Goal: Task Accomplishment & Management: Use online tool/utility

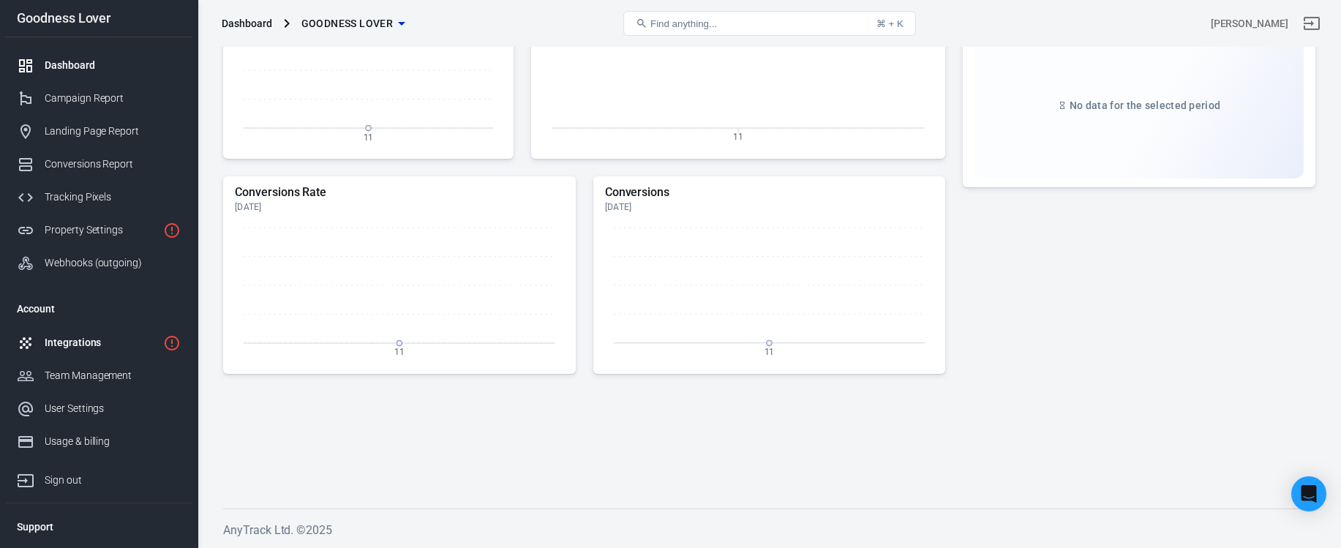
click at [115, 350] on div "Integrations" at bounding box center [101, 342] width 113 height 15
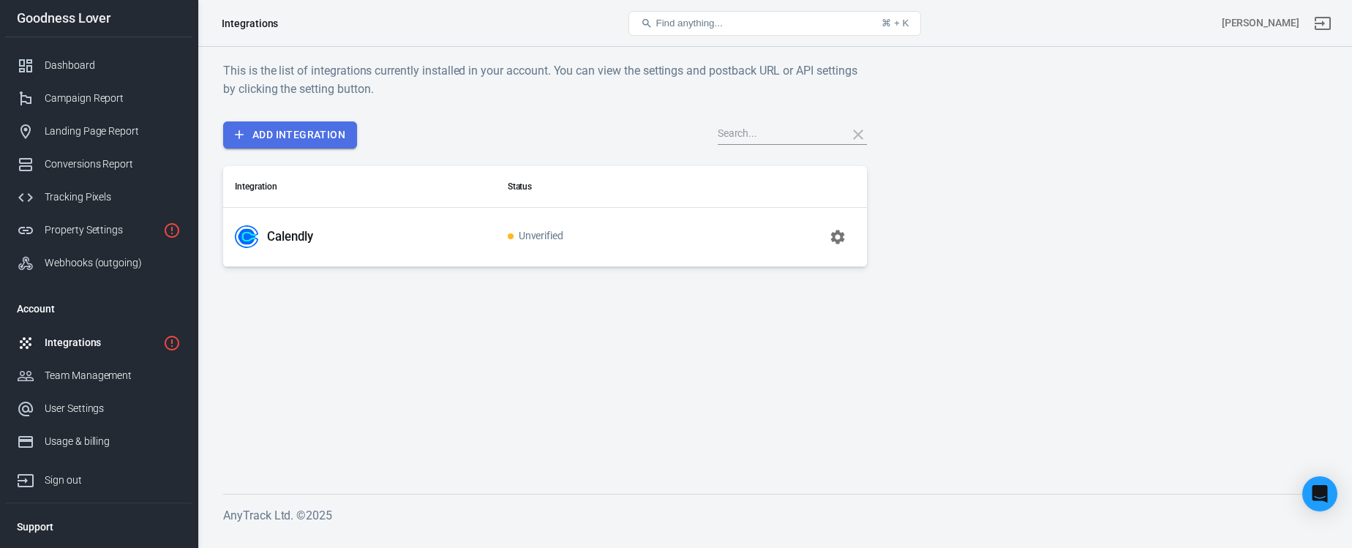
click at [309, 139] on link "Add Integration" at bounding box center [290, 134] width 134 height 27
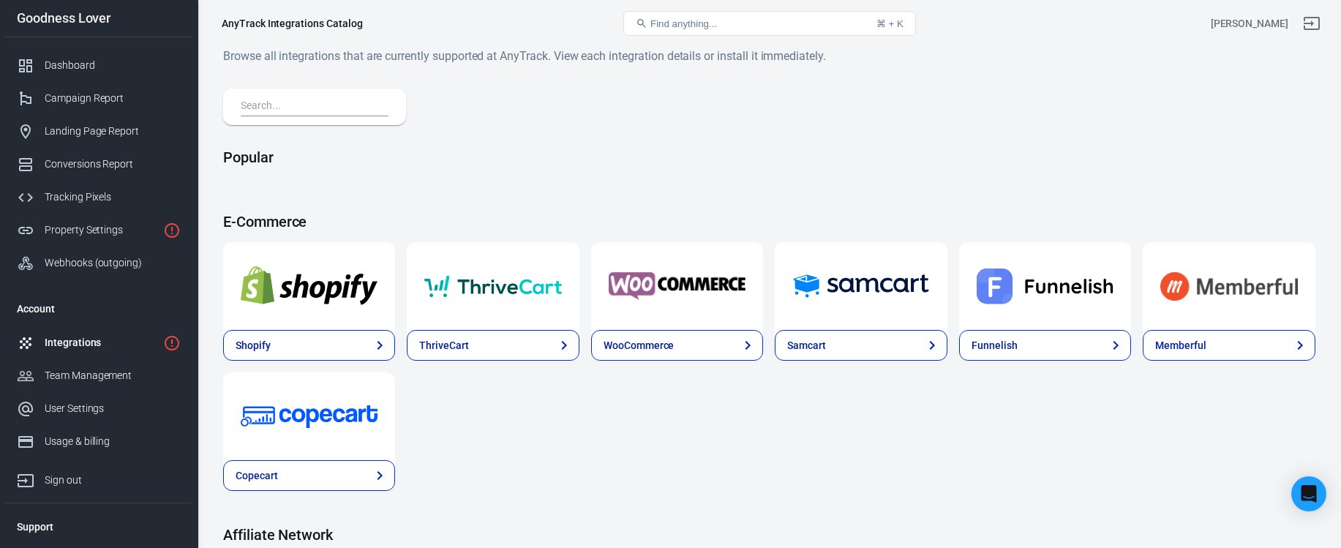
click at [325, 104] on input "text" at bounding box center [312, 106] width 142 height 19
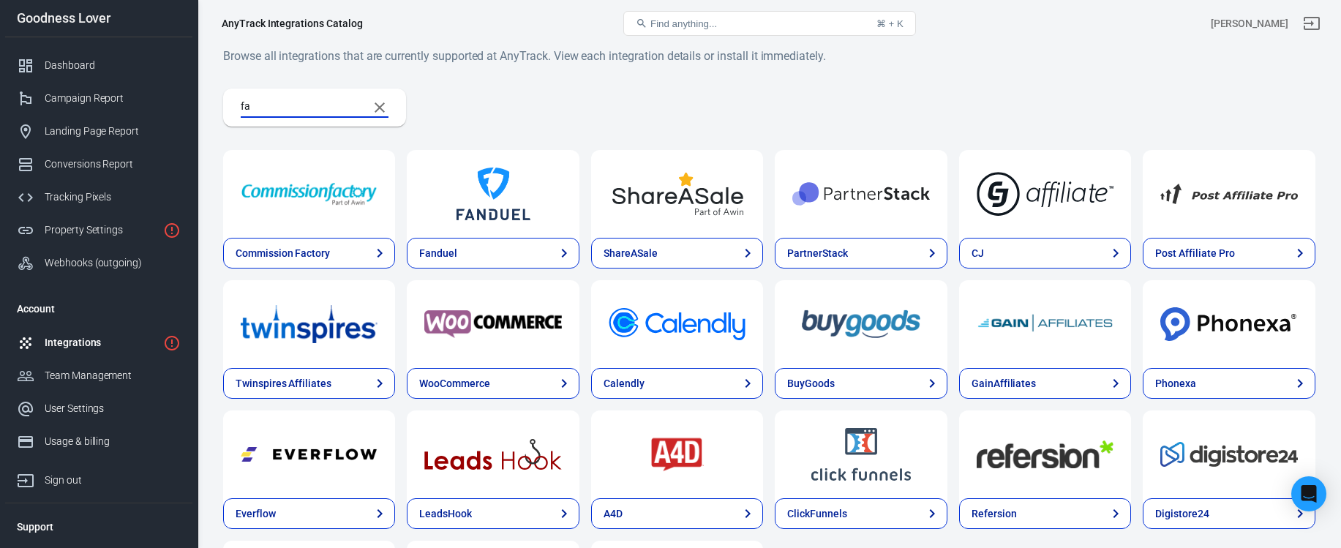
type input "f"
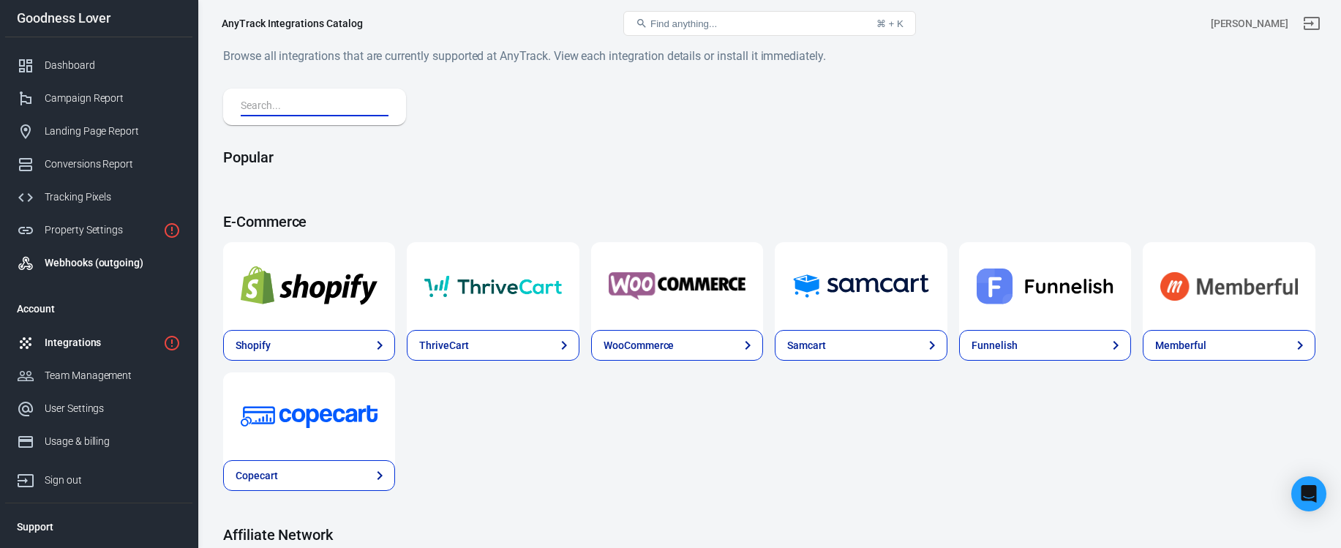
click at [115, 268] on div "Webhooks (outgoing)" at bounding box center [113, 262] width 136 height 15
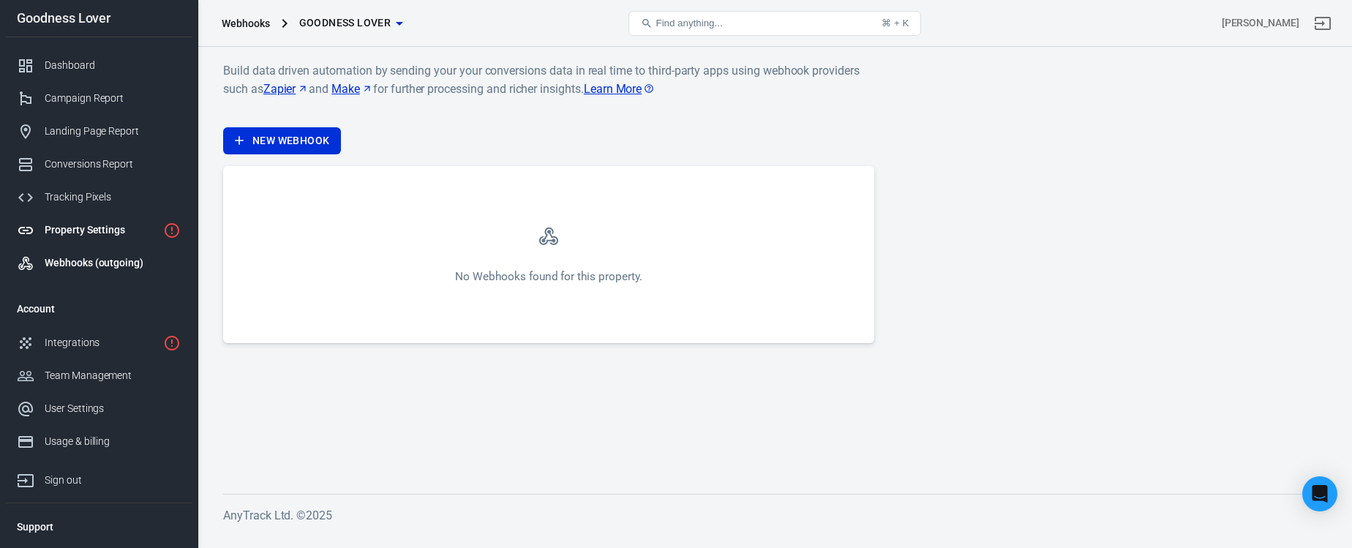
click at [98, 234] on div "Property Settings" at bounding box center [101, 229] width 113 height 15
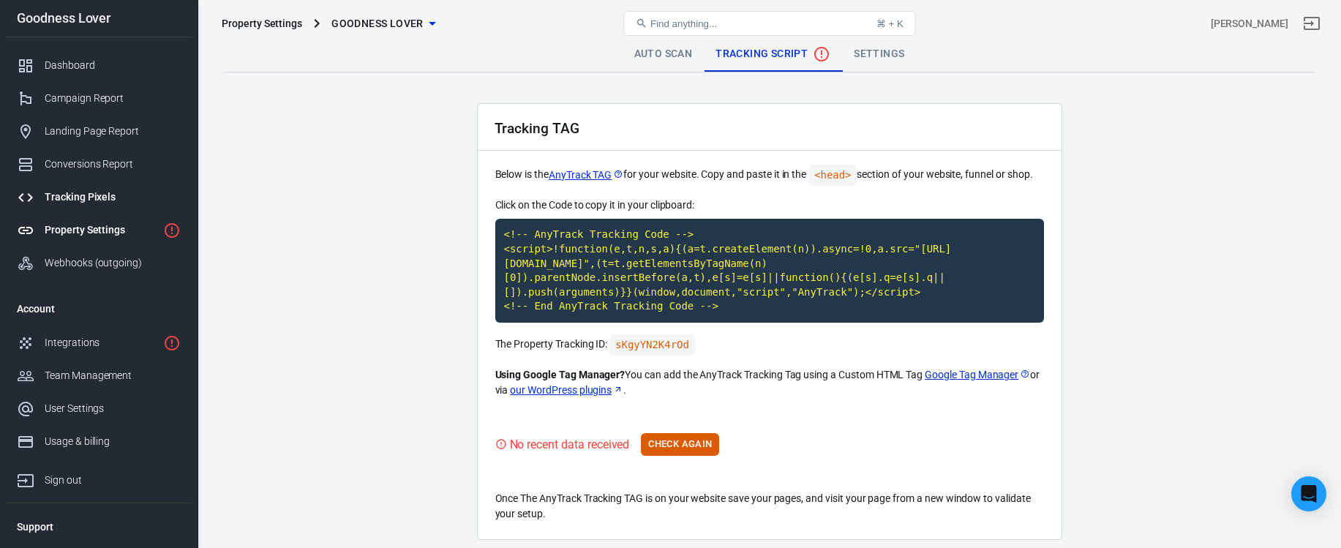
click at [86, 202] on div "Tracking Pixels" at bounding box center [113, 197] width 136 height 15
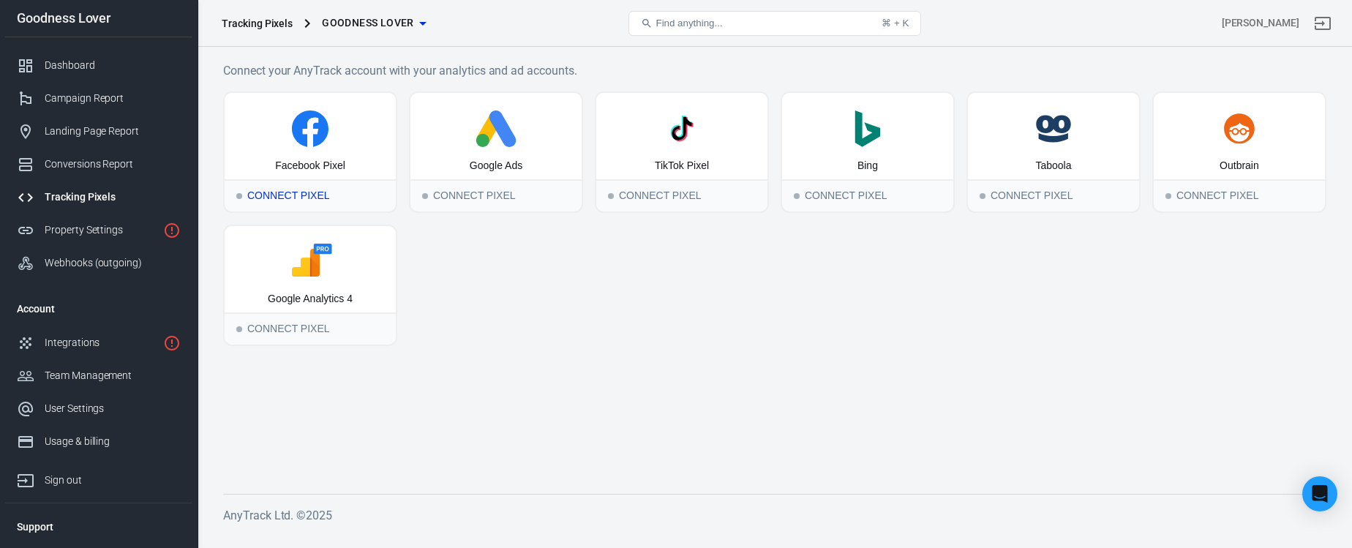
click at [313, 195] on div "Connect Pixel" at bounding box center [310, 195] width 171 height 32
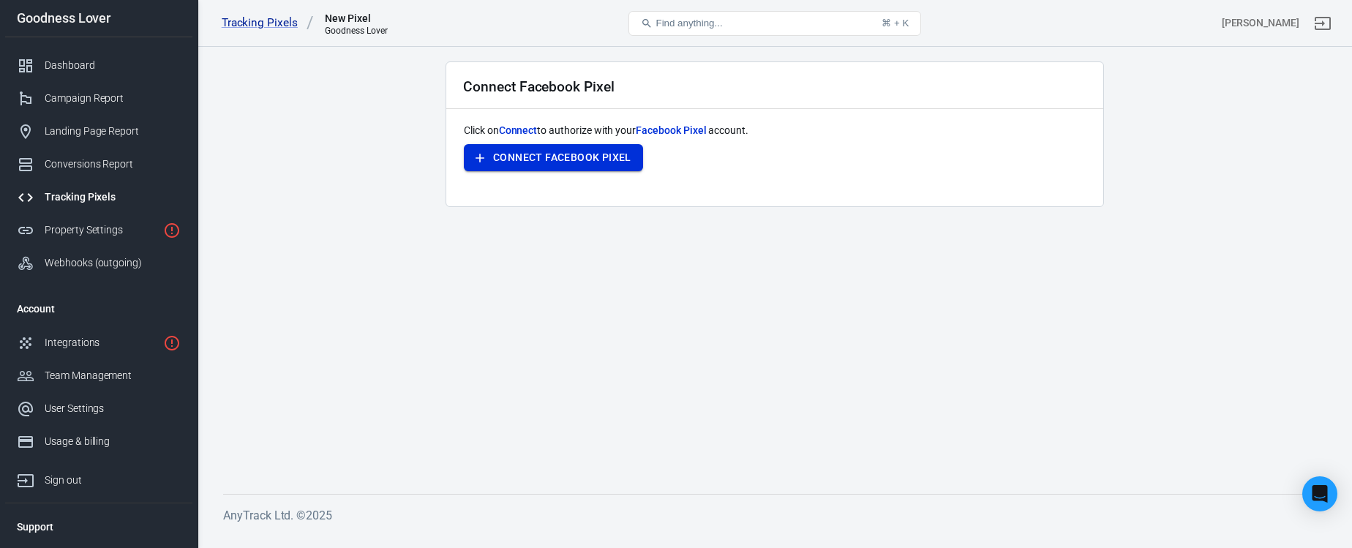
click at [554, 162] on button "Connect Facebook Pixel" at bounding box center [553, 157] width 179 height 27
drag, startPoint x: 440, startPoint y: 279, endPoint x: 902, endPoint y: 149, distance: 479.5
click at [440, 279] on main "Connect Facebook Pixel Click on Connect to authorize with your Facebook Pixel a…" at bounding box center [774, 265] width 1103 height 409
drag, startPoint x: 854, startPoint y: 239, endPoint x: 960, endPoint y: 193, distance: 115.4
click at [854, 239] on main "Connect Facebook Pixel Click on Connect to authorize with your Facebook Pixel a…" at bounding box center [774, 265] width 1103 height 409
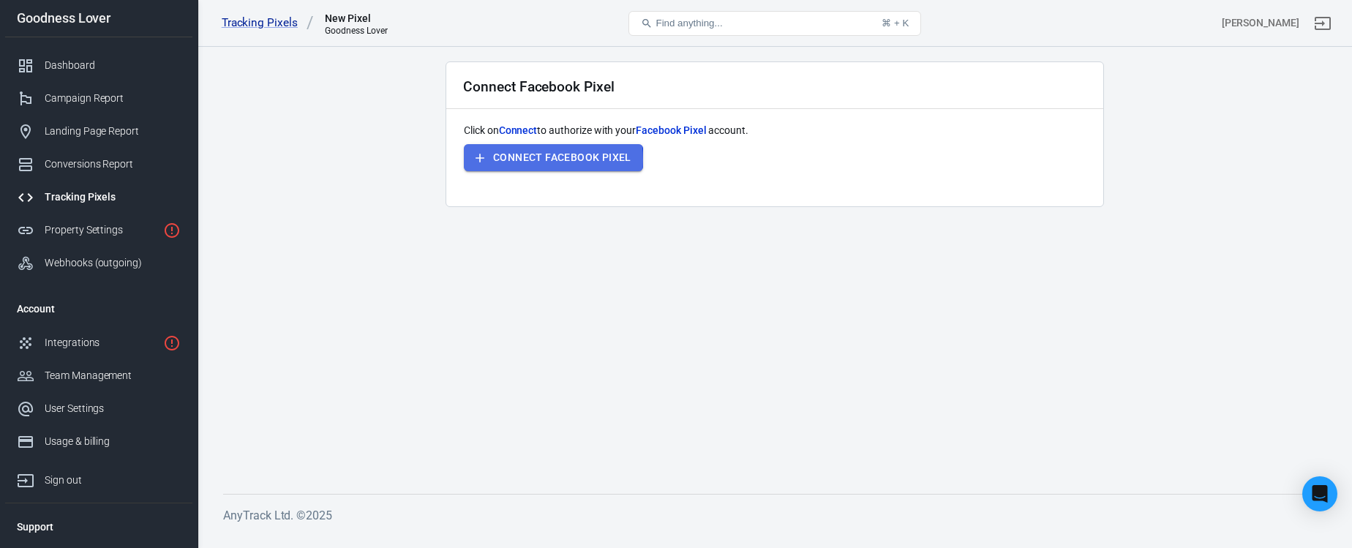
click at [528, 160] on button "Connect Facebook Pixel" at bounding box center [553, 157] width 179 height 27
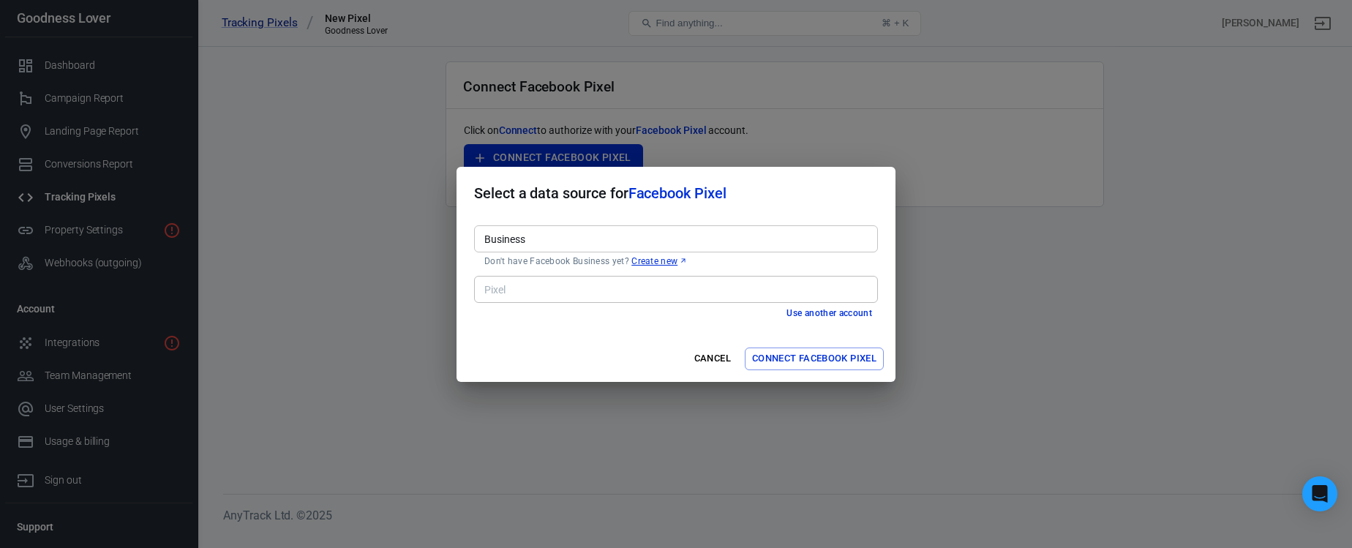
click at [610, 240] on input "Business" at bounding box center [675, 239] width 393 height 18
click at [604, 270] on li "Goodness Lover [2315220945233334]" at bounding box center [676, 270] width 404 height 24
type input "Goodness Lover [2315220945233334]"
click at [600, 288] on input "Pixel" at bounding box center [675, 289] width 393 height 18
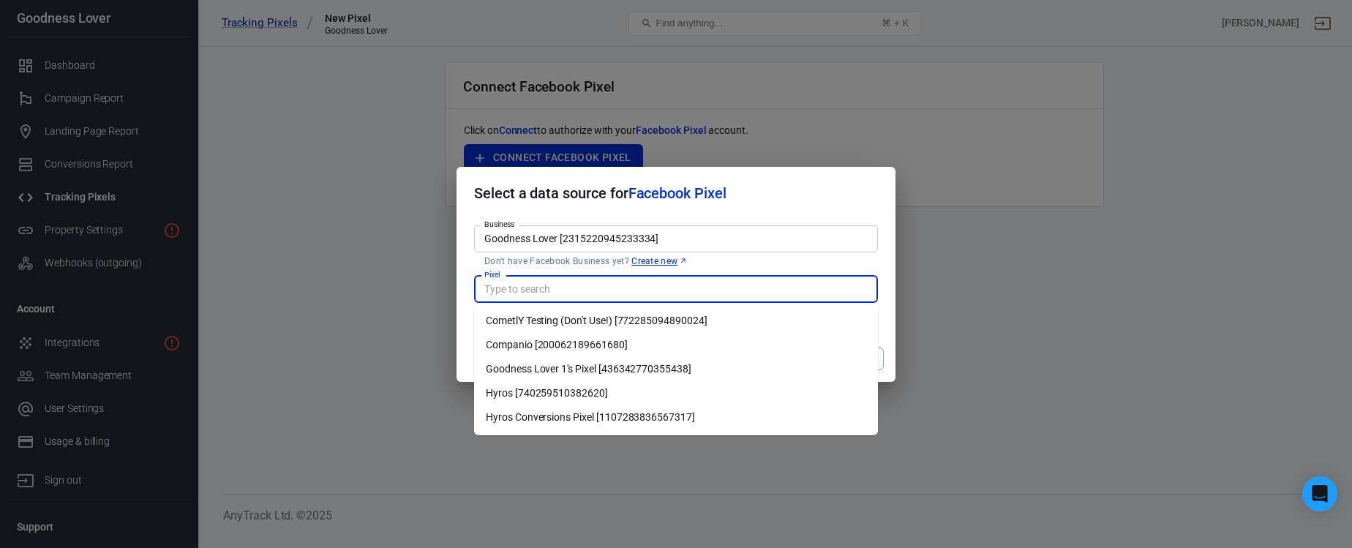
click at [609, 370] on li "Goodness Lover 1's Pixel [436342770355438]" at bounding box center [676, 369] width 404 height 24
type input "Goodness Lover 1's Pixel [436342770355438]"
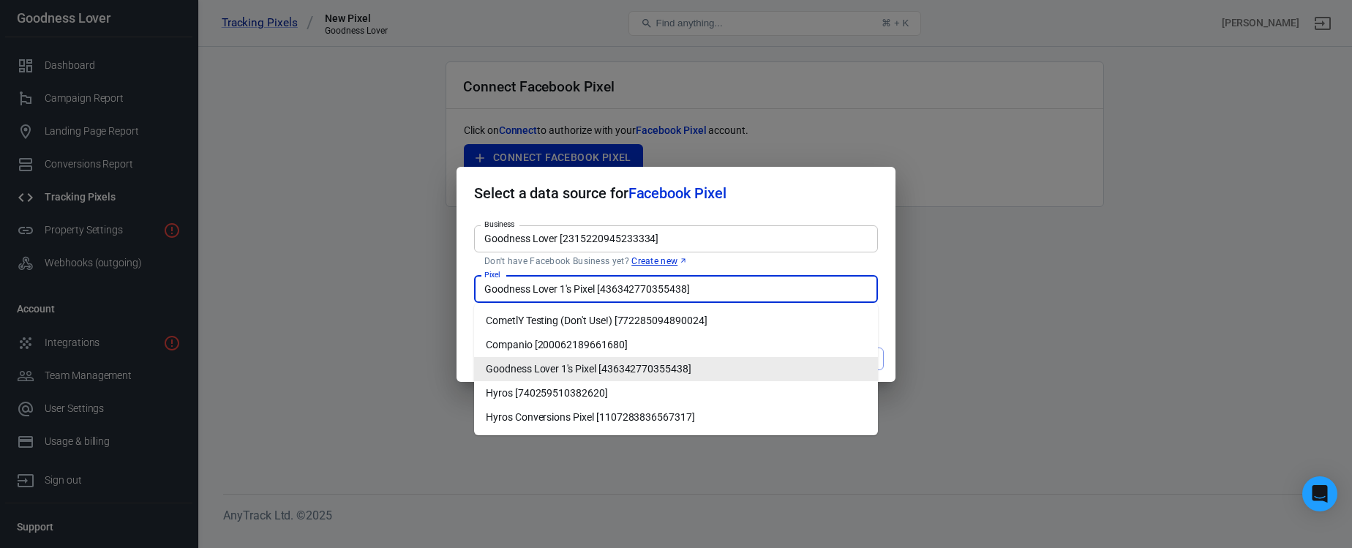
click at [672, 371] on li "Goodness Lover 1's Pixel [436342770355438]" at bounding box center [676, 369] width 404 height 24
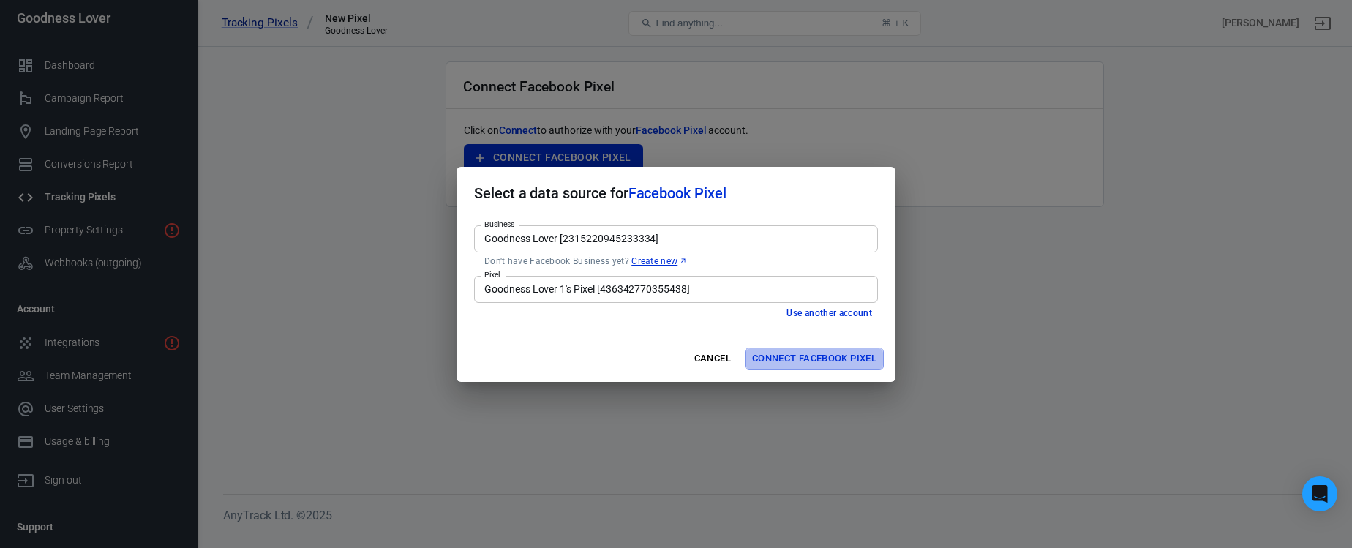
click at [807, 361] on button "Connect Facebook Pixel" at bounding box center [814, 359] width 139 height 23
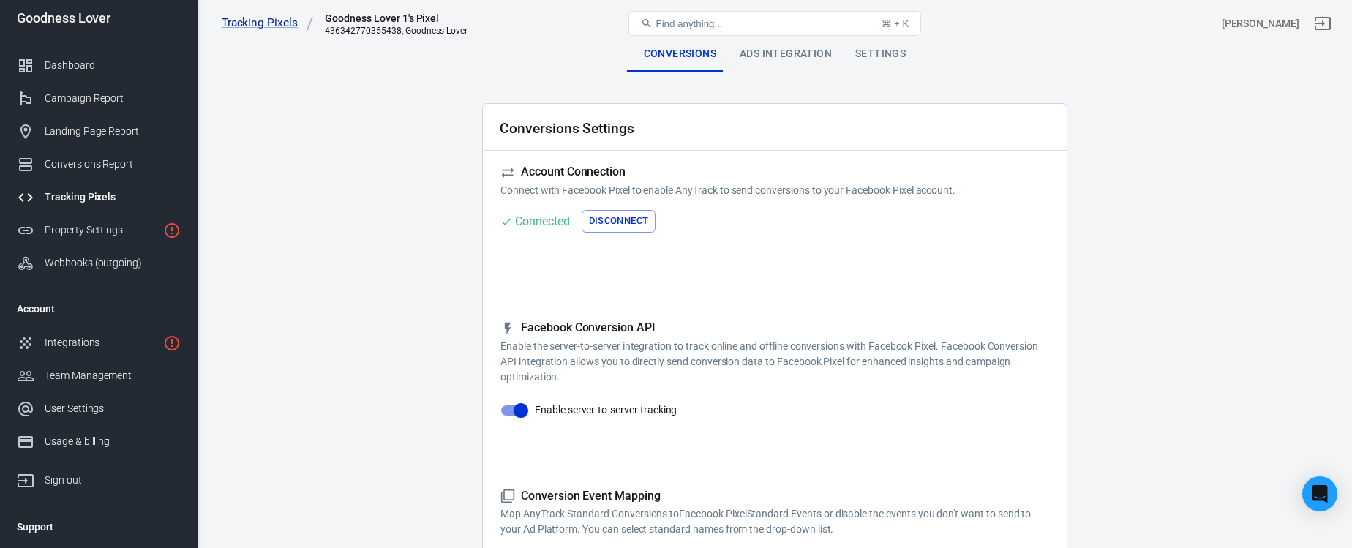
checkbox input "true"
type input "ViewContent"
checkbox input "true"
type input "SubmitApplication"
checkbox input "true"
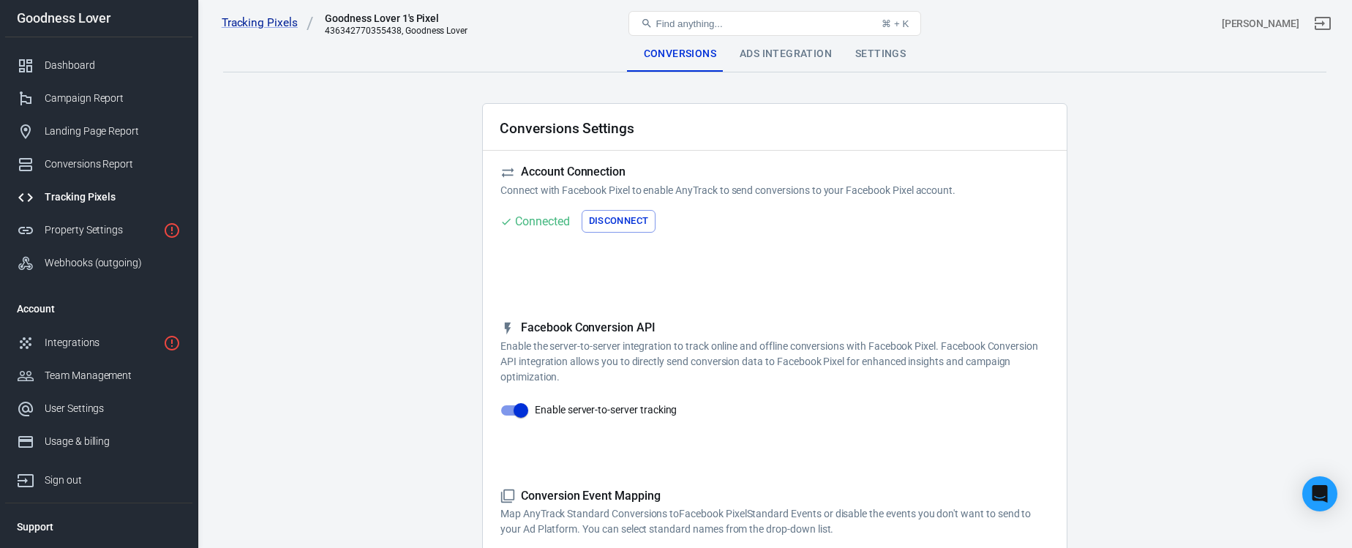
type input "ViewContent"
checkbox input "true"
type input "AddToCart"
checkbox input "true"
type input "InitiateCheckout"
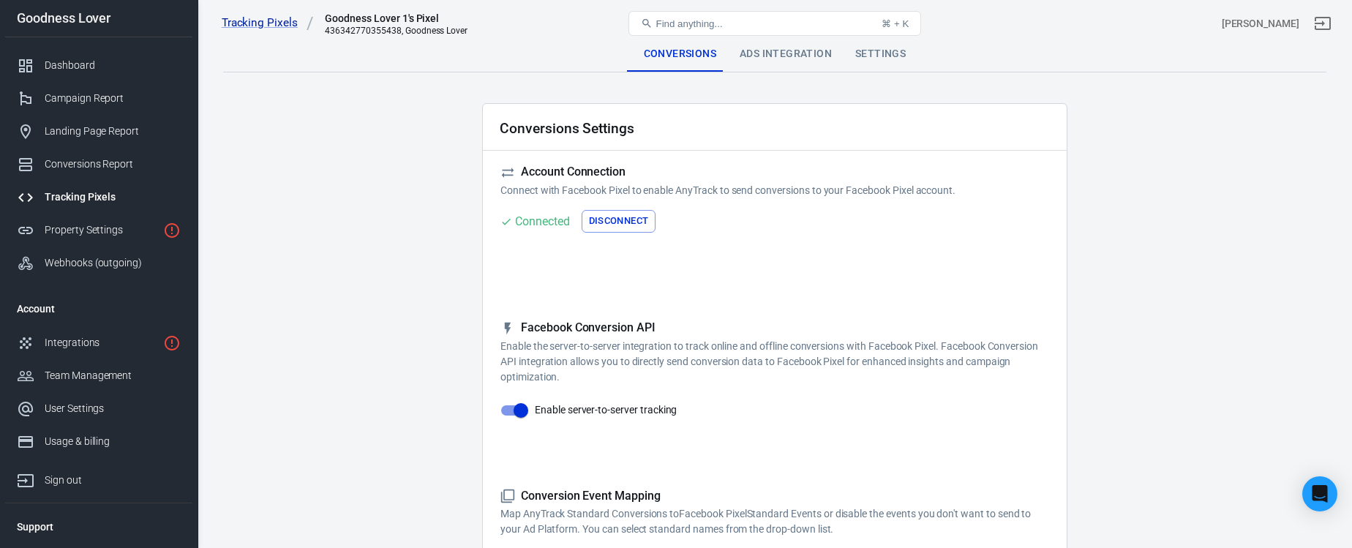
checkbox input "true"
type input "Lead"
checkbox input "true"
type input "CompleteRegistration"
checkbox input "true"
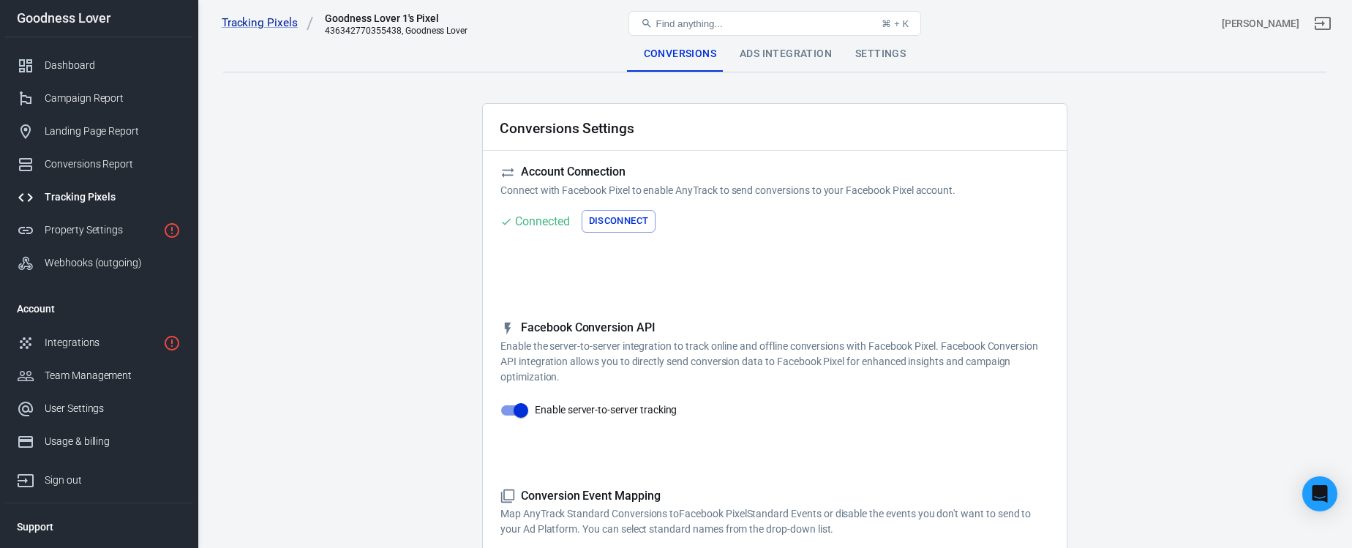
type input "Purchase"
checkbox input "true"
type input "AddPaymentInfo"
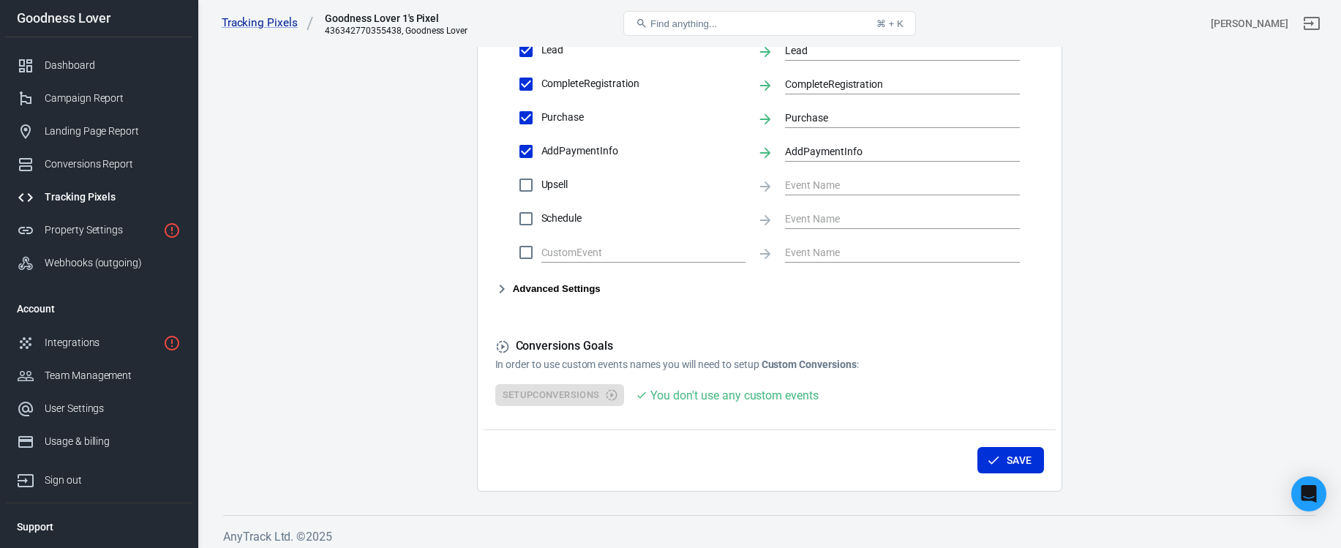
scroll to position [743, 0]
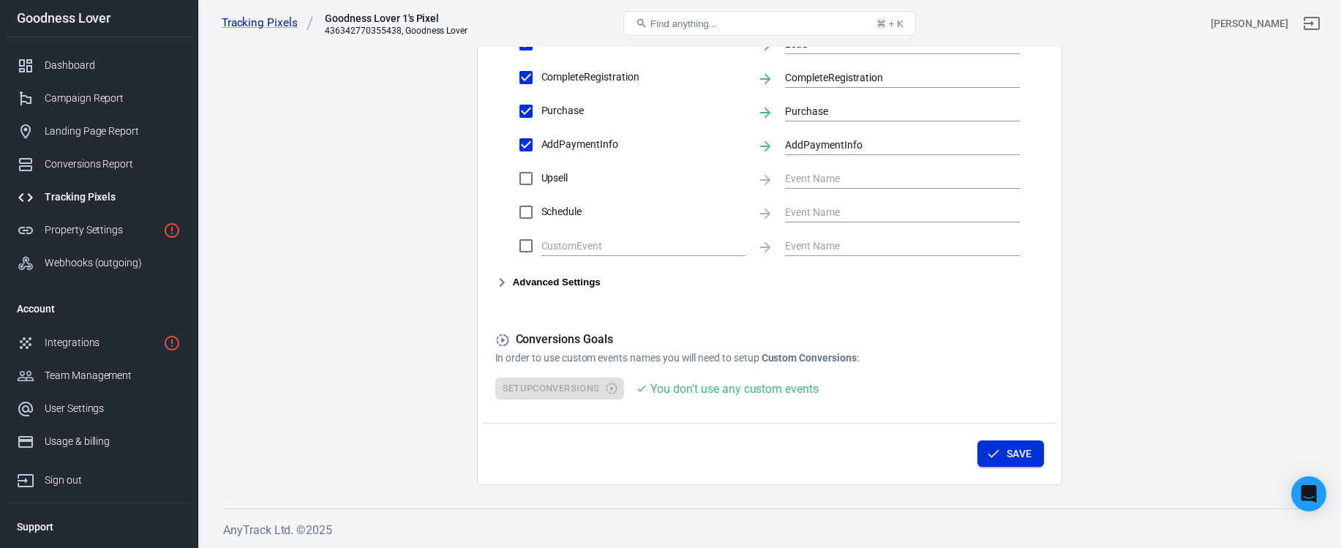
click at [1005, 453] on button "Save" at bounding box center [1011, 453] width 67 height 27
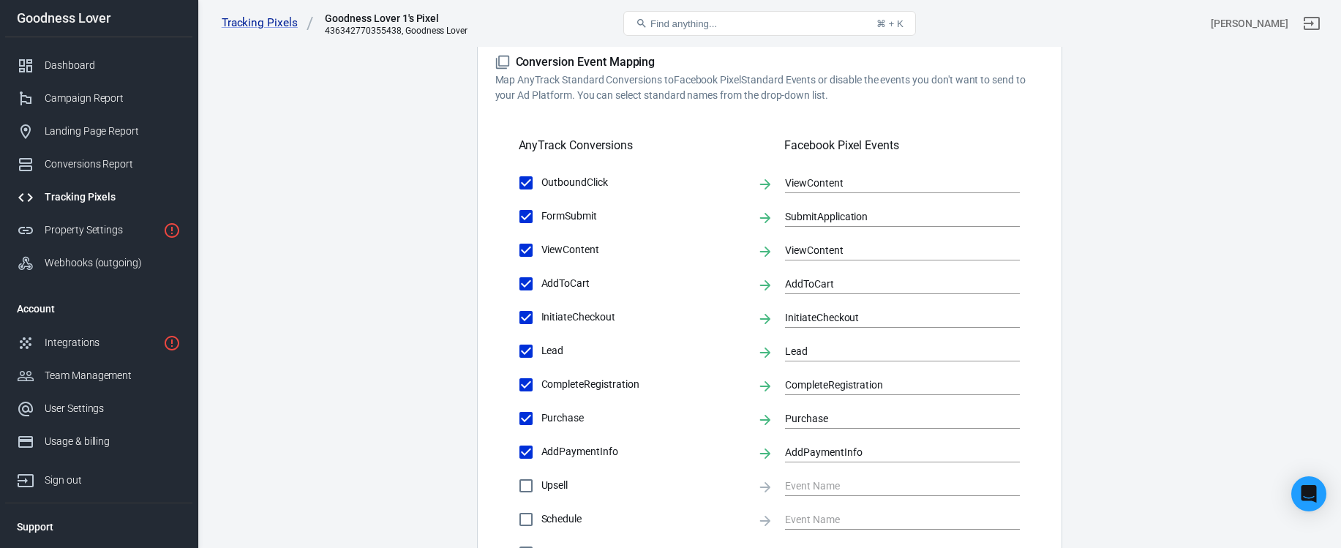
scroll to position [0, 0]
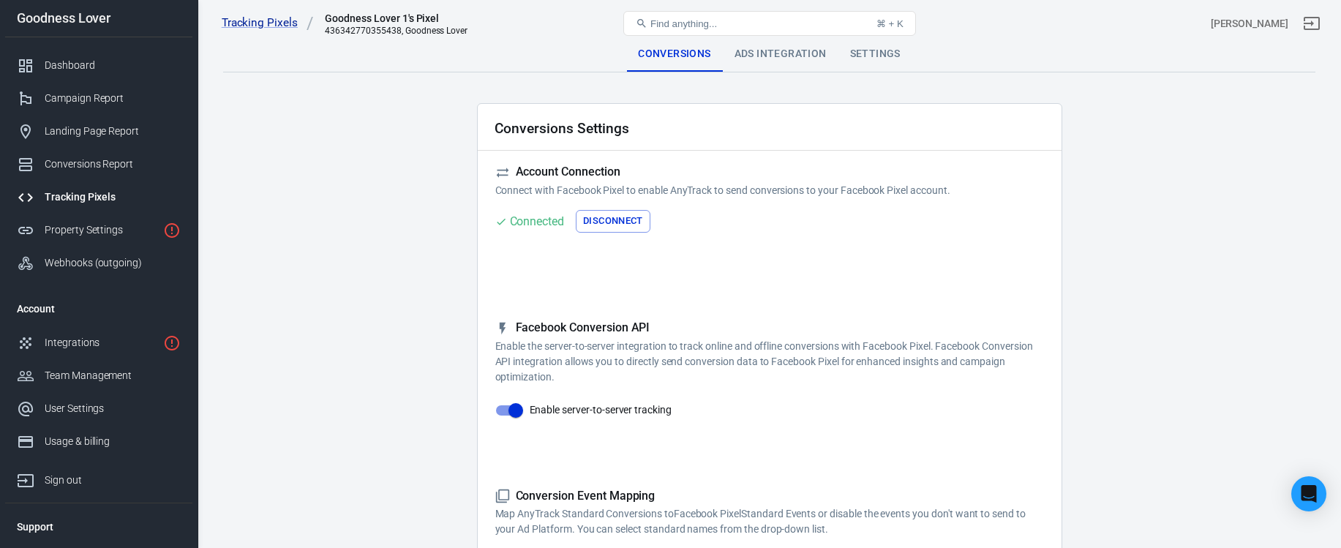
click at [784, 56] on div "Ads Integration" at bounding box center [781, 54] width 116 height 35
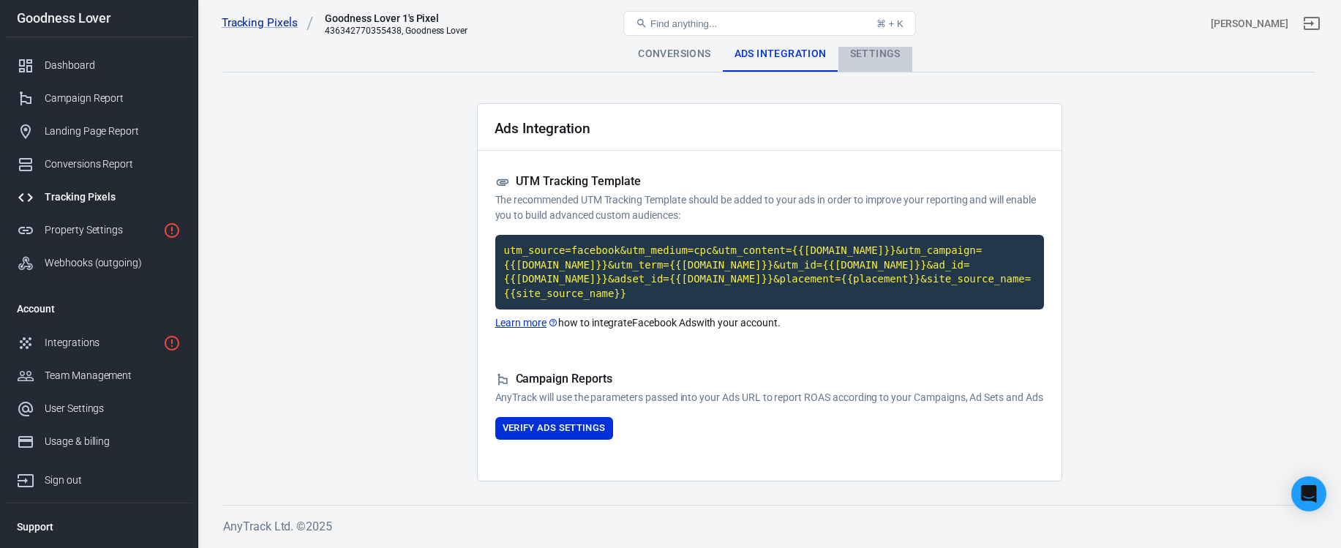
click at [883, 57] on div "Settings" at bounding box center [876, 54] width 74 height 35
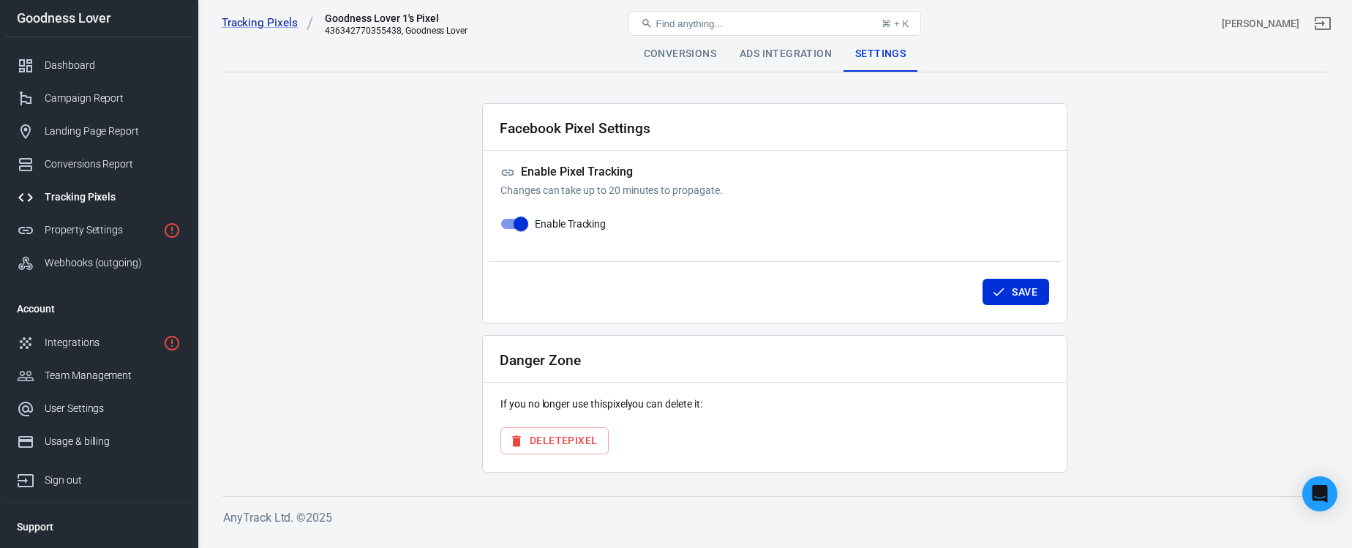
click at [90, 192] on div "Tracking Pixels" at bounding box center [113, 197] width 136 height 15
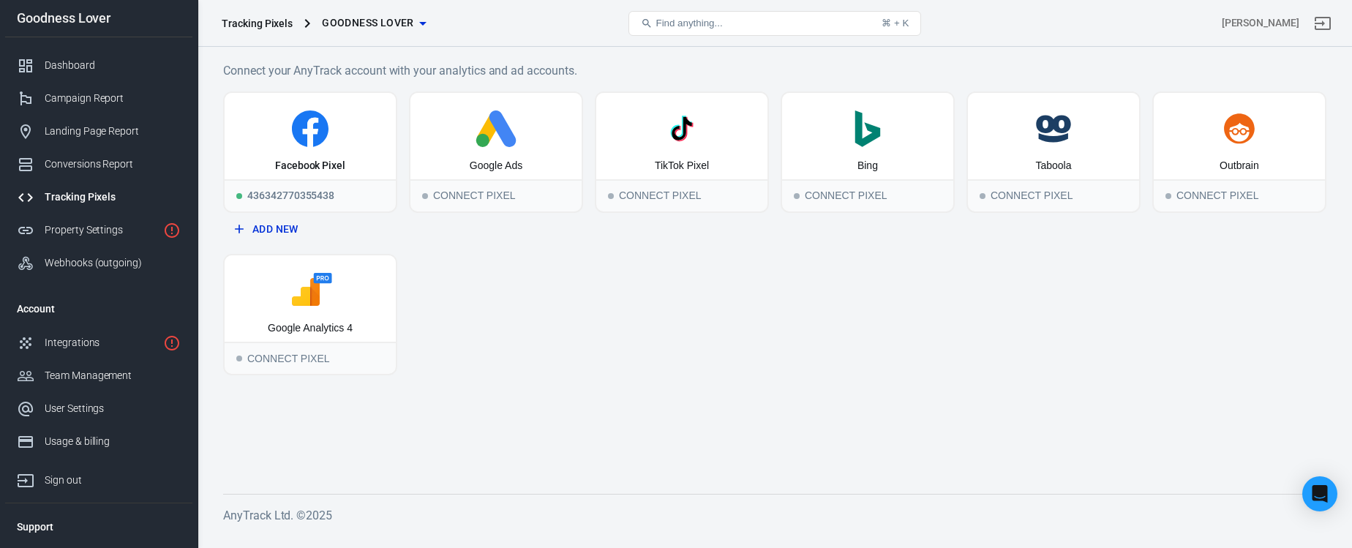
click at [543, 377] on main "Connect your AnyTrack account with your analytics and ad accounts. Facebook Pix…" at bounding box center [774, 265] width 1103 height 409
click at [315, 361] on div "Connect Pixel" at bounding box center [310, 358] width 171 height 32
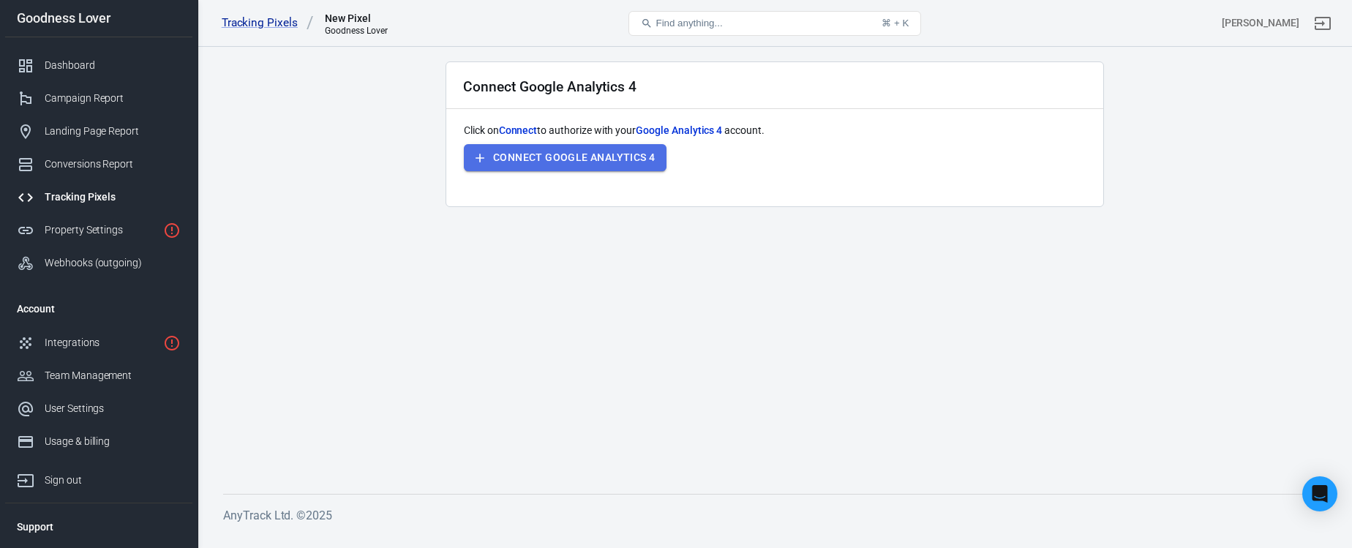
click at [617, 156] on button "Connect Google Analytics 4" at bounding box center [565, 157] width 203 height 27
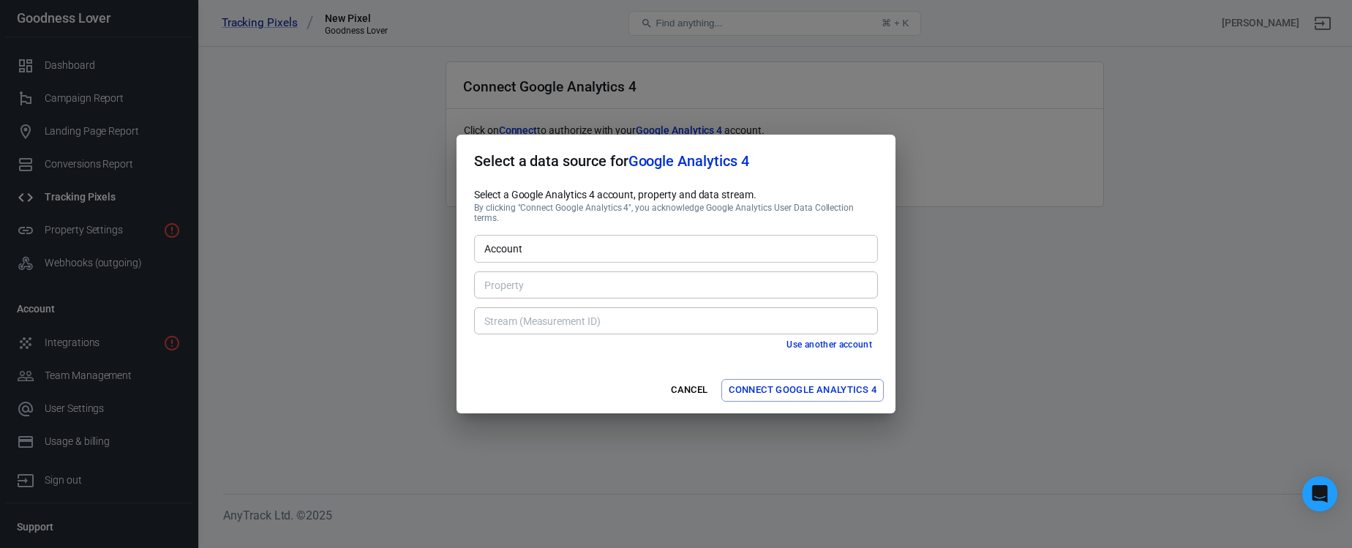
click at [579, 247] on input "Account" at bounding box center [675, 248] width 393 height 18
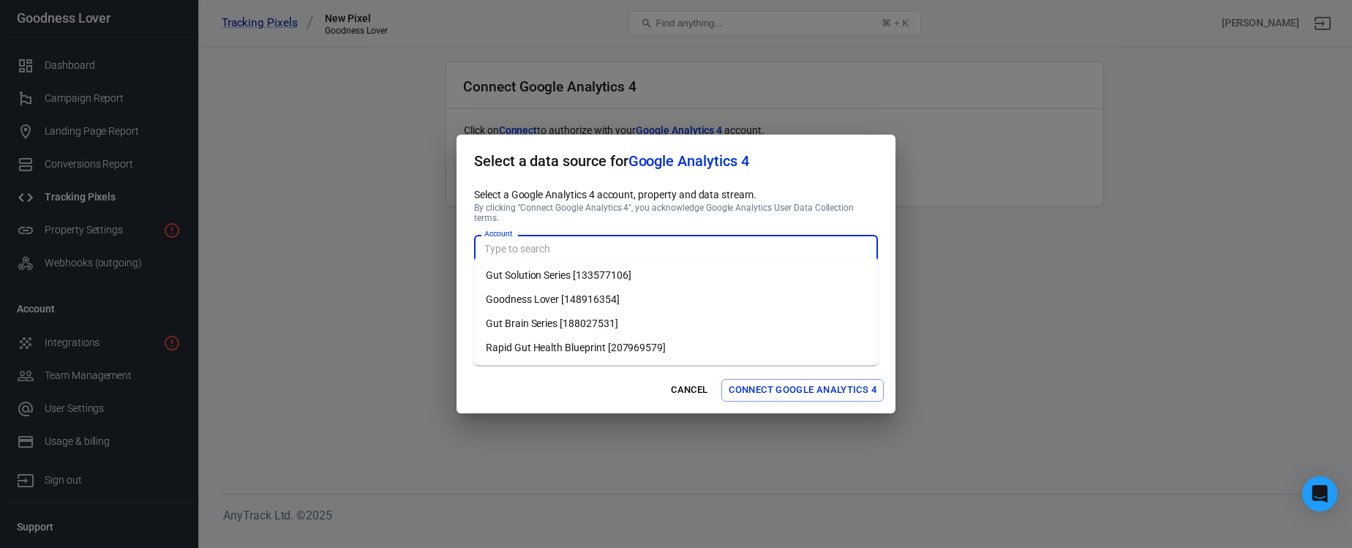
click at [589, 293] on li "Goodness Lover [148916354]" at bounding box center [676, 300] width 404 height 24
type input "Goodness Lover [148916354]"
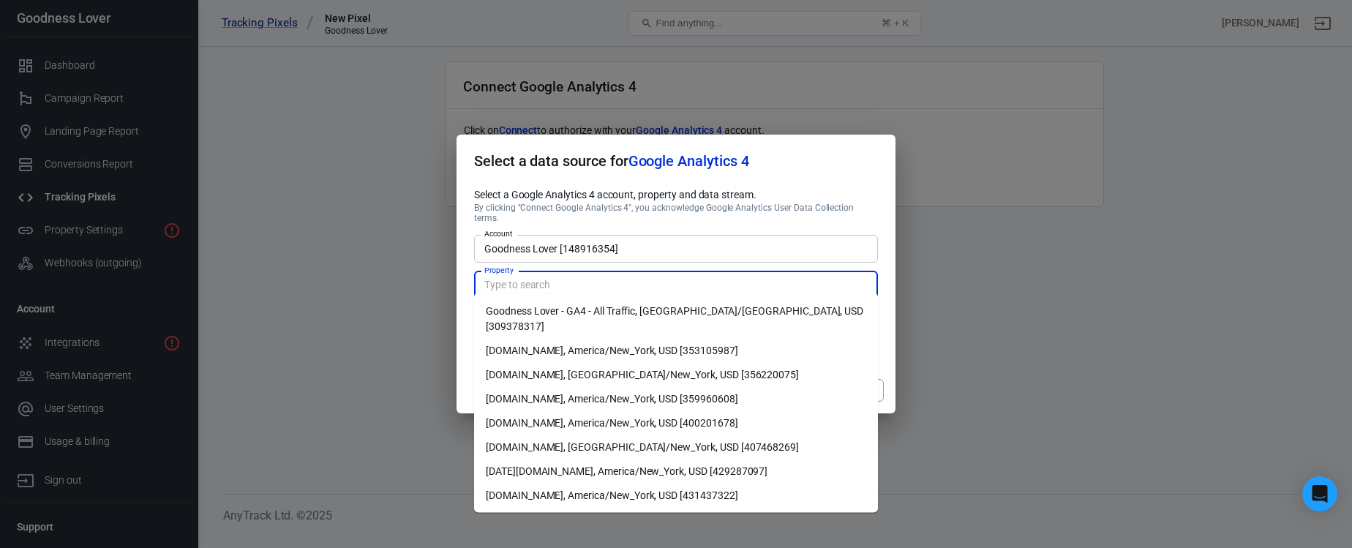
click at [571, 278] on input "Property" at bounding box center [675, 285] width 393 height 18
click at [588, 307] on li "Goodness Lover - GA4 - All Traffic, Australia/Sydney, USD [309378317]" at bounding box center [676, 319] width 404 height 40
type input "Goodness Lover - GA4 - All Traffic, Australia/Sydney, USD [309378317]"
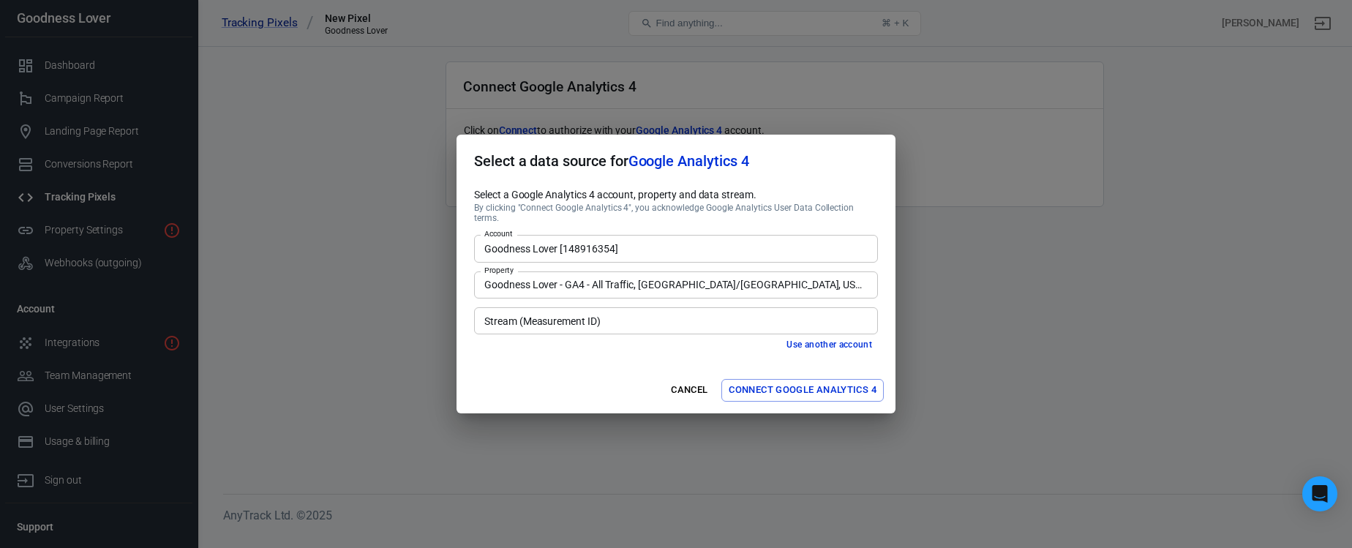
click at [585, 315] on input "Stream (Measurement ID)" at bounding box center [675, 321] width 393 height 18
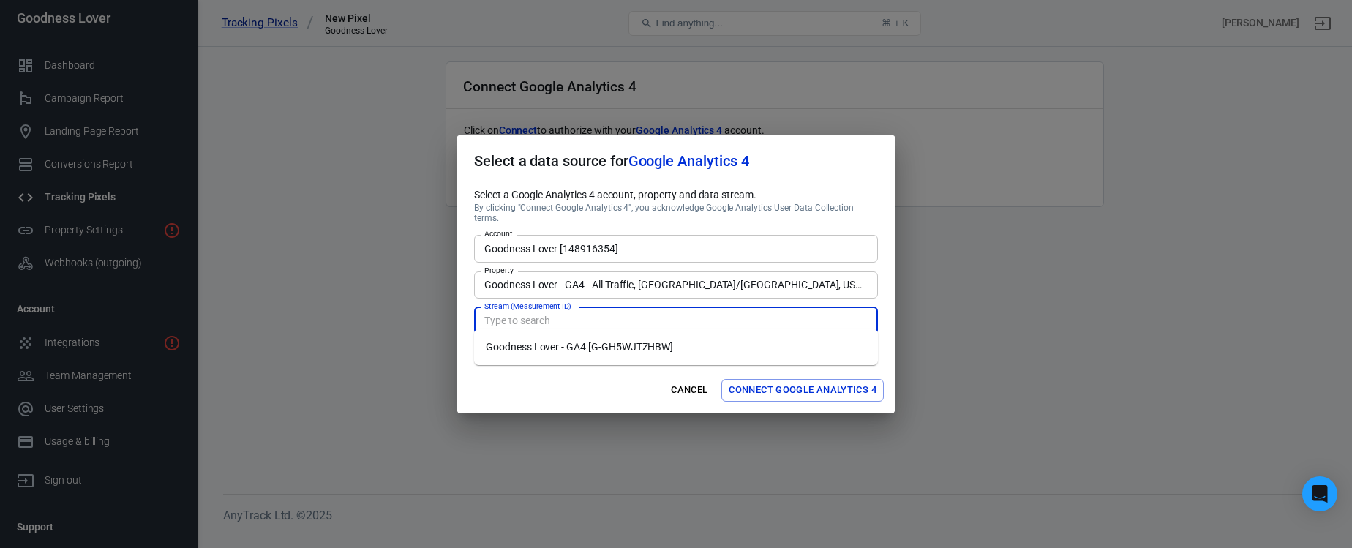
click at [598, 345] on li "Goodness Lover - GA4 [G-GH5WJTZHBW]" at bounding box center [676, 347] width 404 height 24
type input "Goodness Lover - GA4 [G-GH5WJTZHBW]"
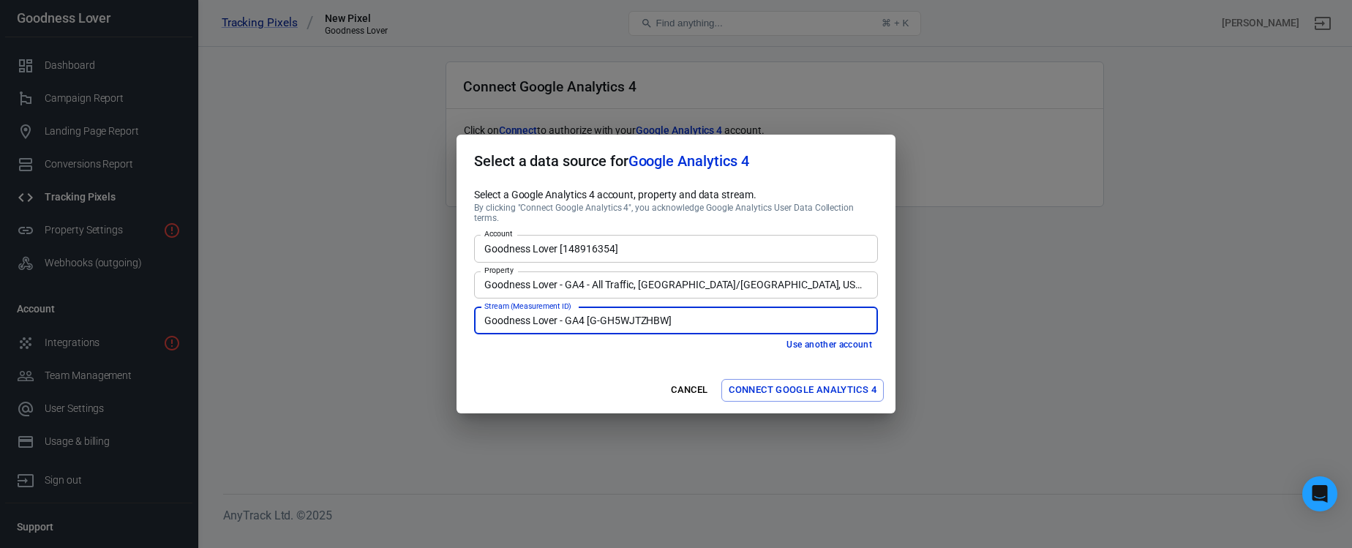
click at [779, 386] on button "Connect Google Analytics 4" at bounding box center [802, 390] width 162 height 23
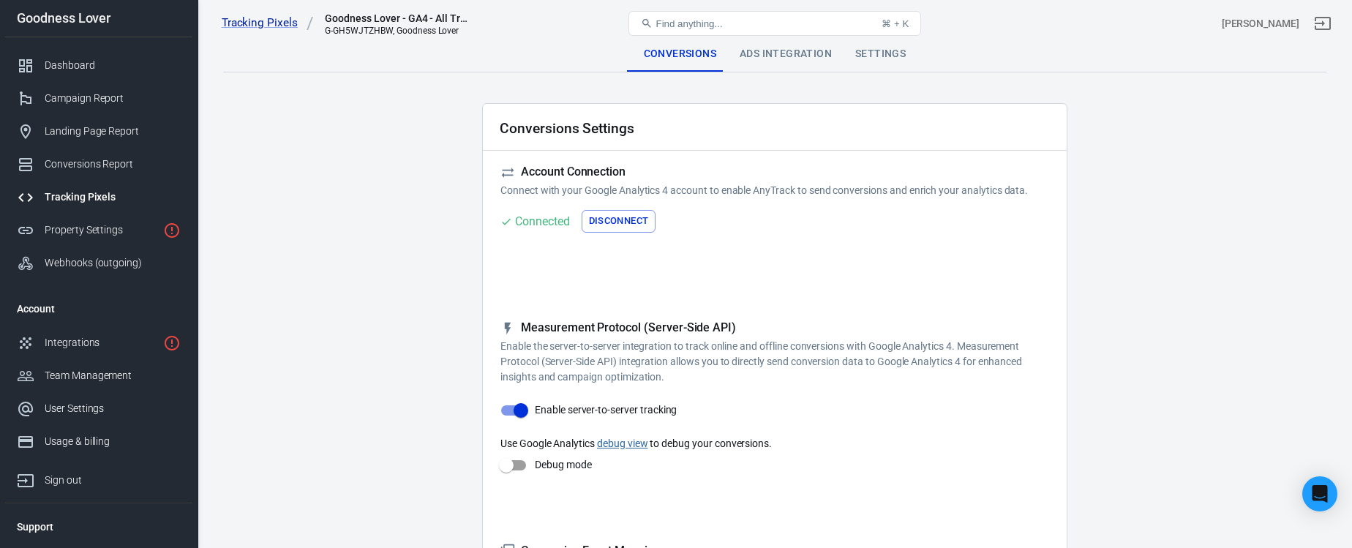
checkbox input "true"
type input "select_content"
checkbox input "true"
type input "generate_lead"
checkbox input "true"
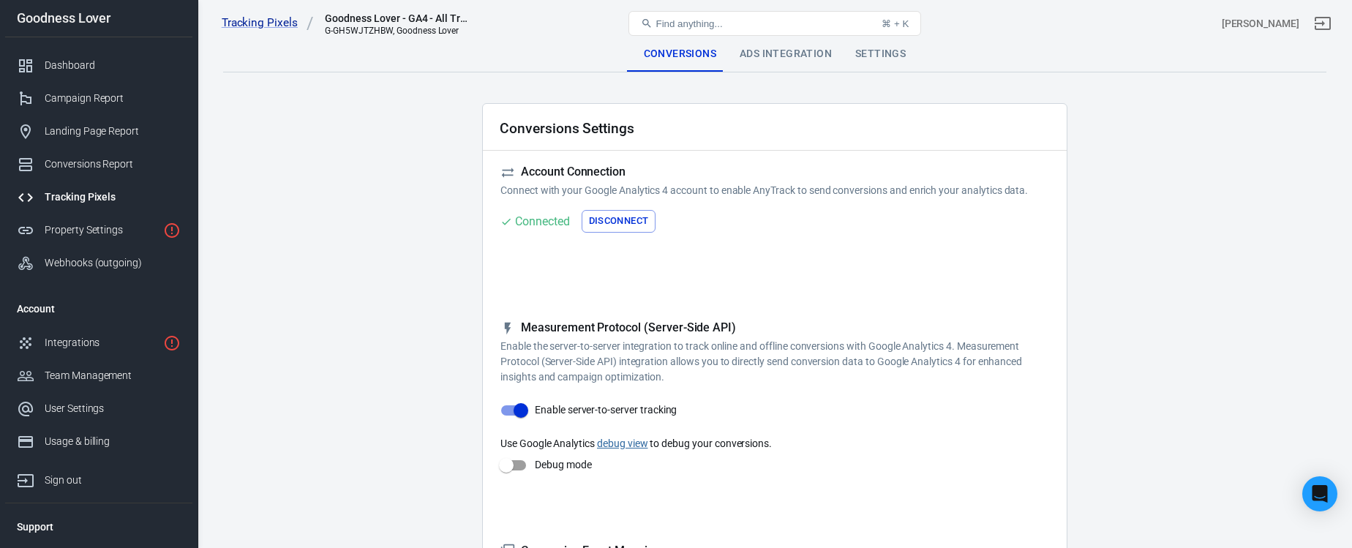
type input "view_item"
checkbox input "true"
type input "add_to_cart"
checkbox input "true"
type input "begin_checkout"
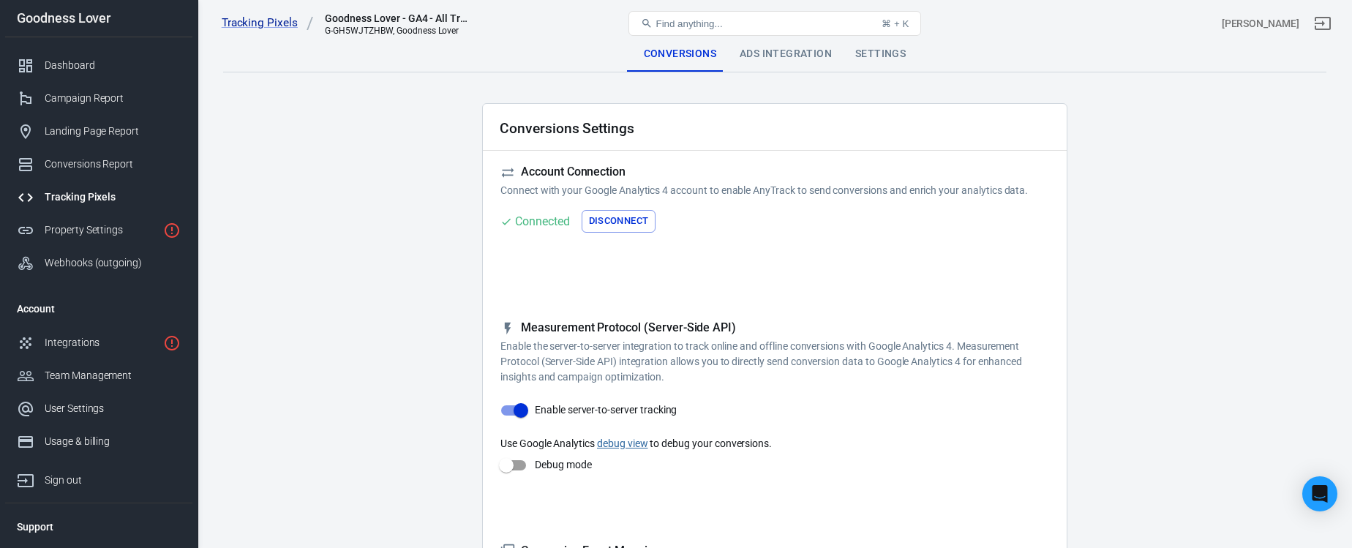
checkbox input "true"
type input "generate_lead"
checkbox input "true"
type input "sign_up"
checkbox input "true"
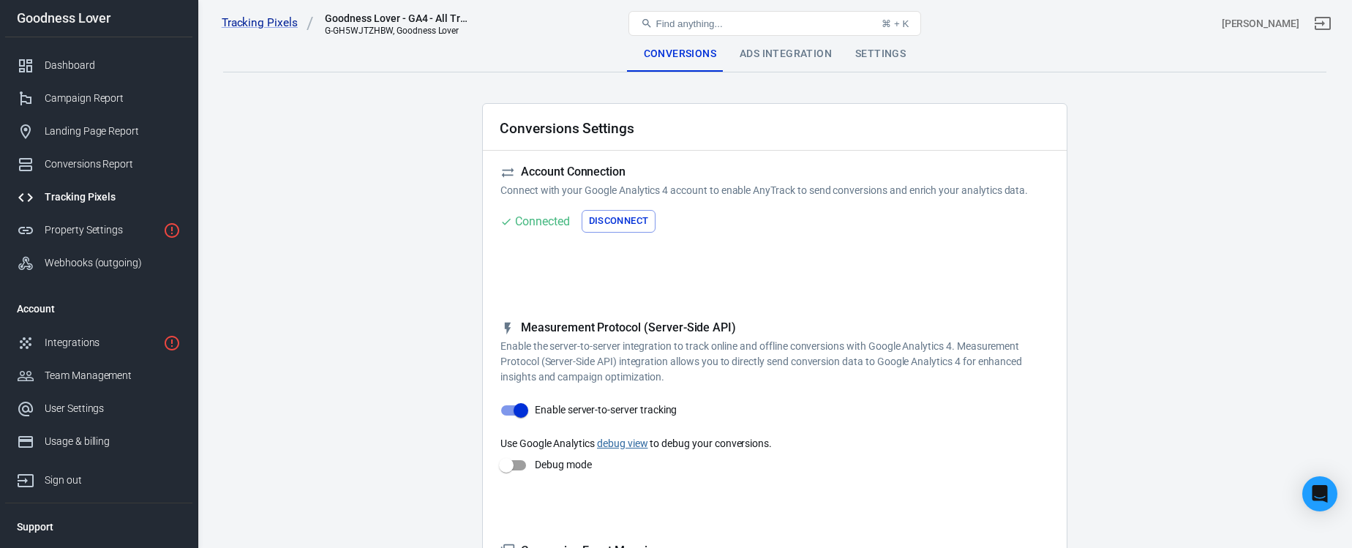
type input "purchase"
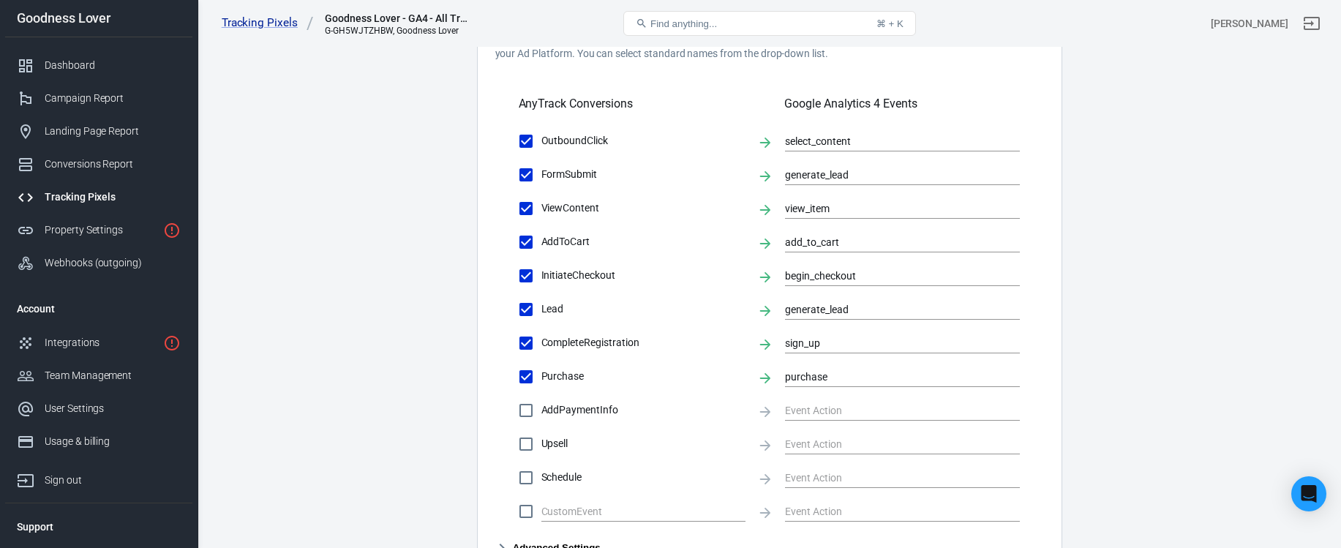
scroll to position [689, 0]
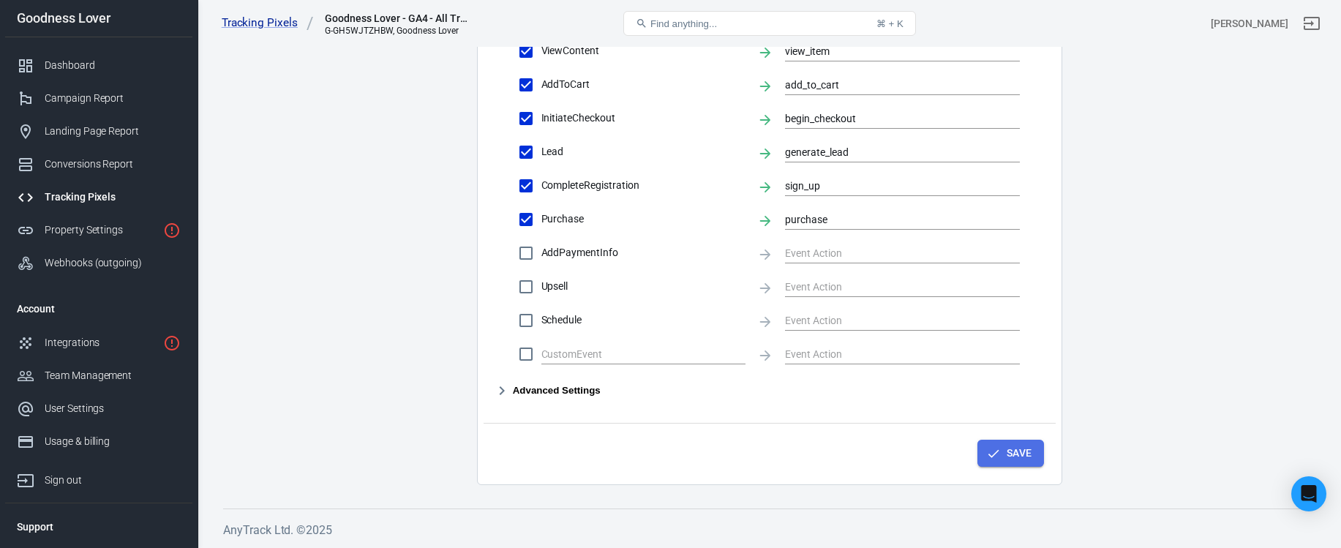
click at [1027, 453] on button "Save" at bounding box center [1011, 453] width 67 height 27
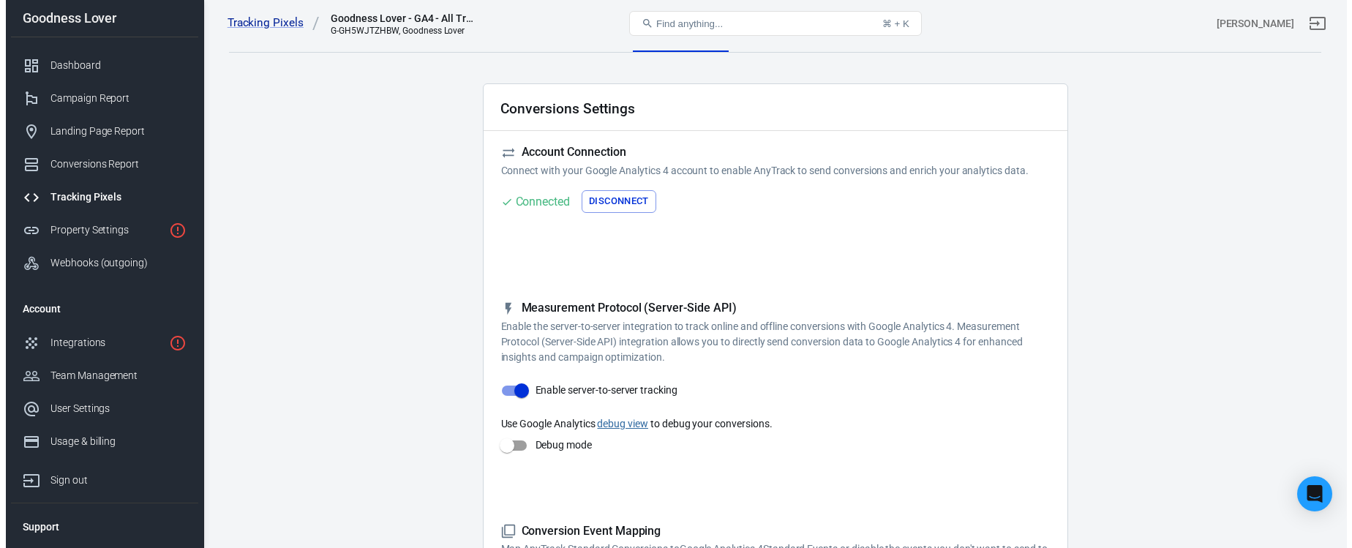
scroll to position [0, 0]
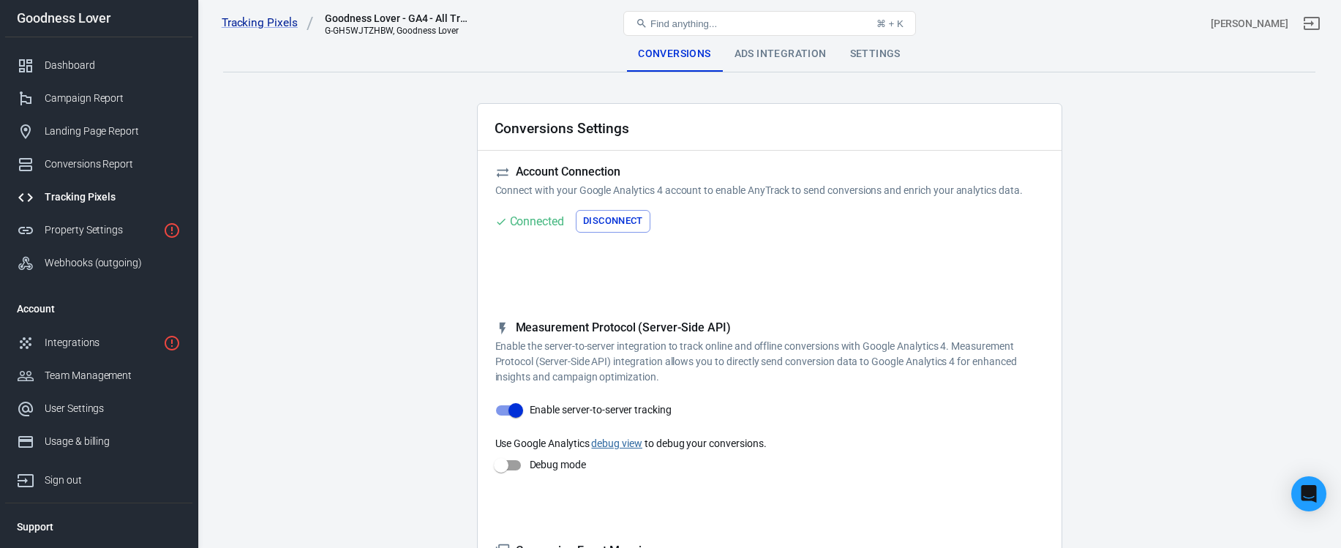
click at [794, 59] on div "Ads Integration" at bounding box center [781, 54] width 116 height 35
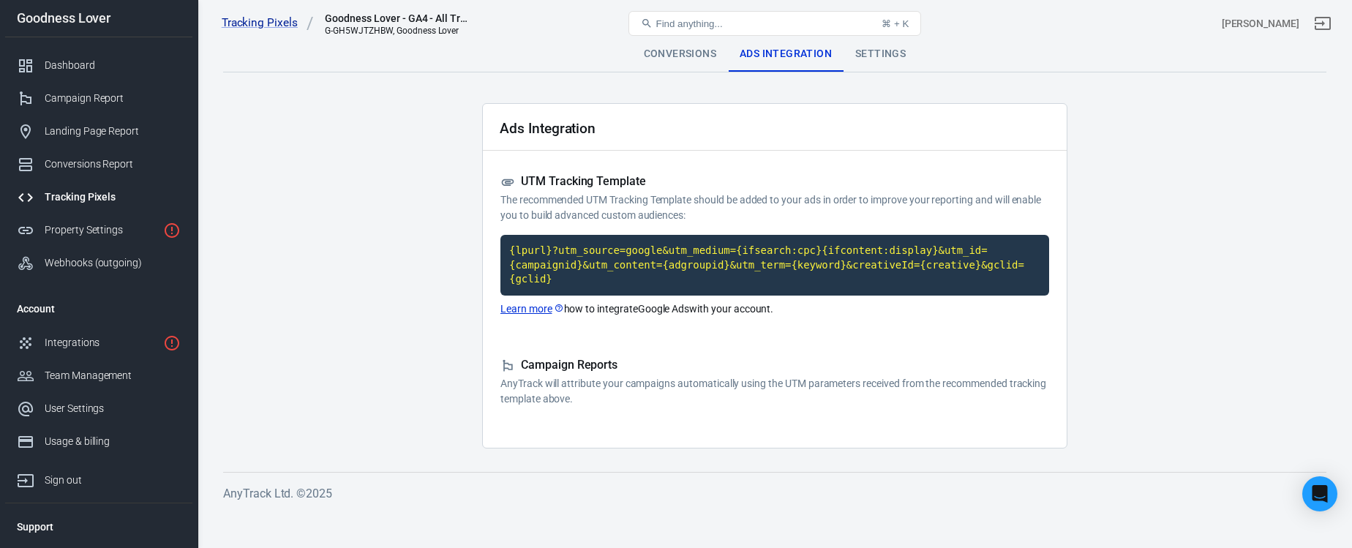
click at [885, 59] on div "Settings" at bounding box center [881, 54] width 74 height 35
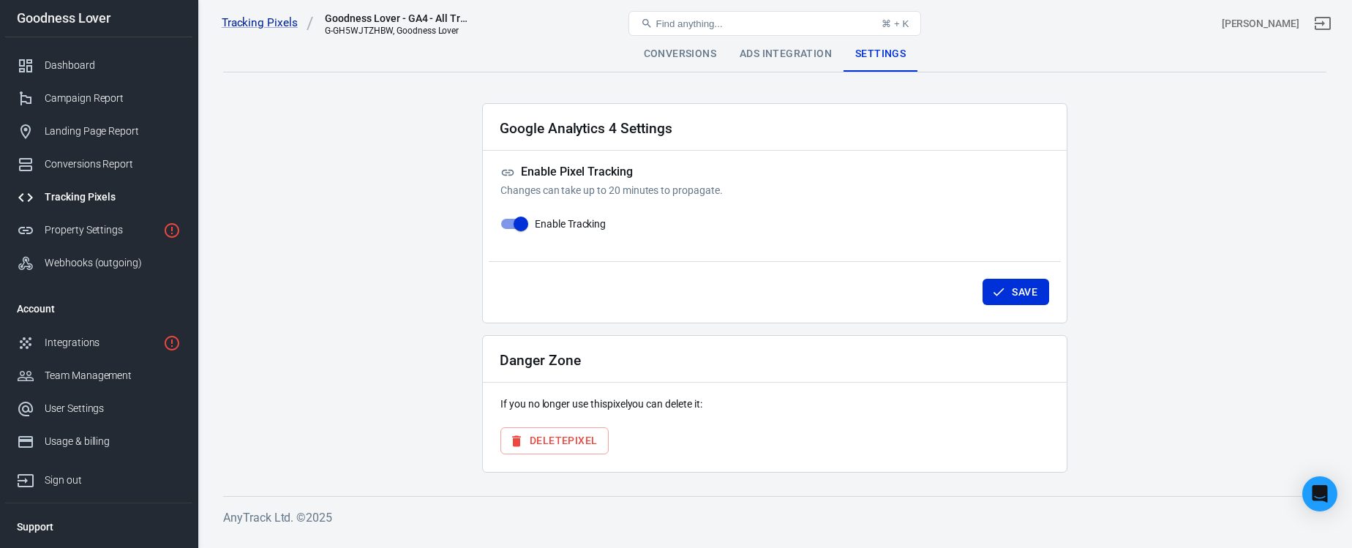
click at [105, 198] on div "Tracking Pixels" at bounding box center [113, 197] width 136 height 15
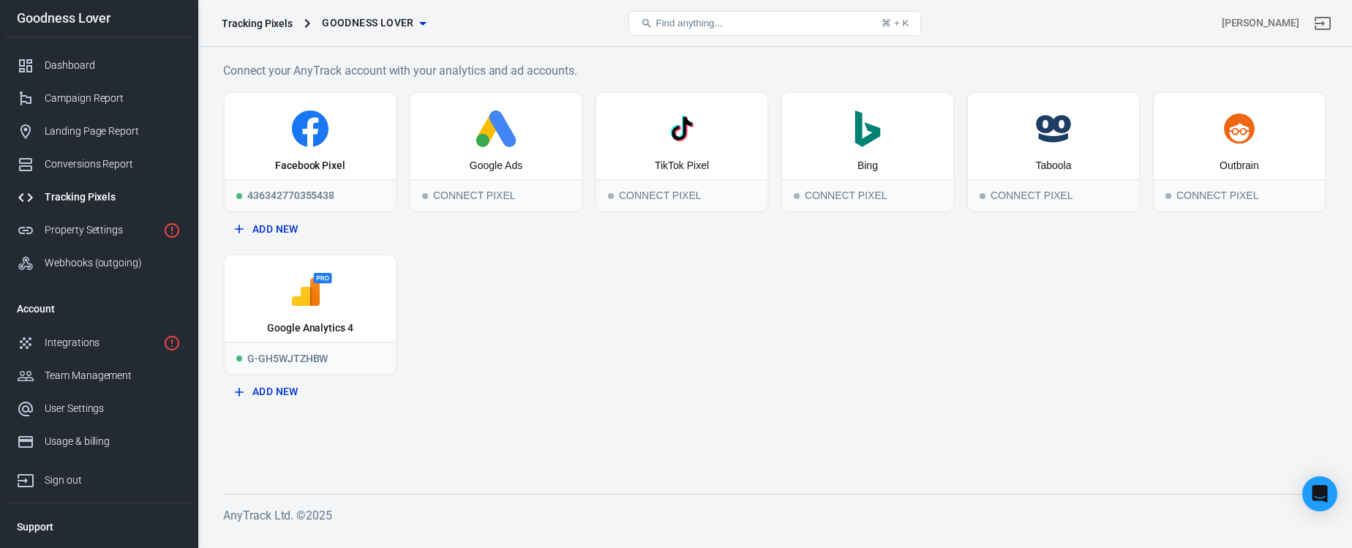
click at [607, 369] on div "Facebook Pixel 436342770355438 Add New Google Ads Connect Pixel TikTok Pixel Co…" at bounding box center [774, 248] width 1103 height 314
click at [556, 409] on main "Connect your AnyTrack account with your analytics and ad accounts. Facebook Pix…" at bounding box center [774, 265] width 1103 height 409
click at [140, 226] on div "Property Settings" at bounding box center [101, 229] width 113 height 15
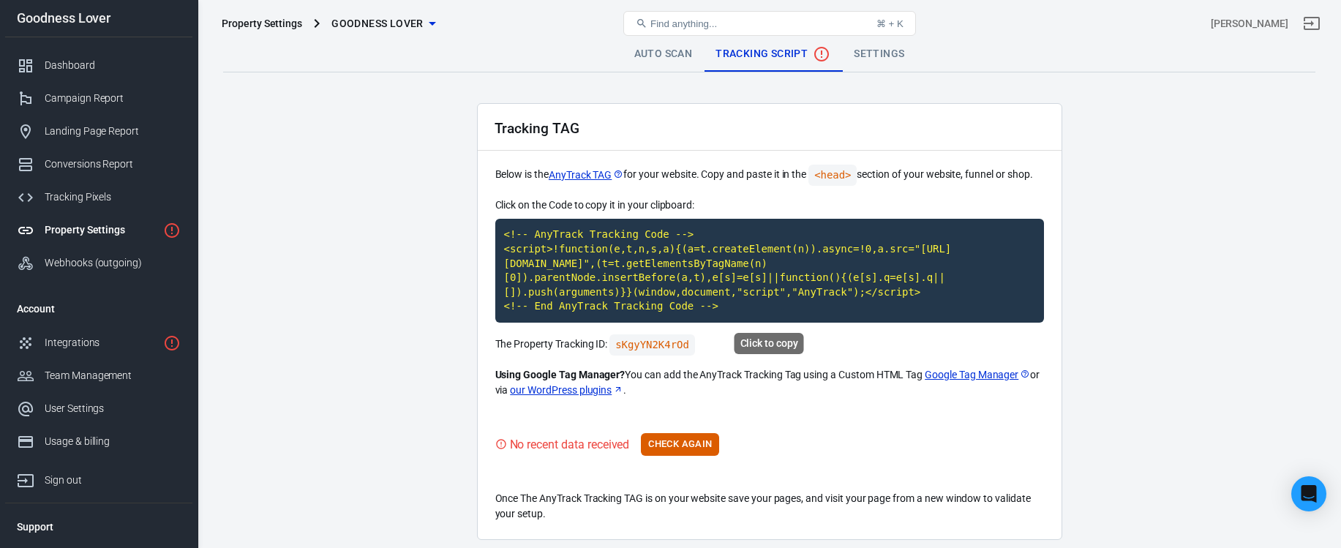
click at [672, 298] on code "<!-- AnyTrack Tracking Code --> <script>!function(e,t,n,s,a){(a=t.createElement…" at bounding box center [769, 271] width 549 height 104
click at [96, 340] on div "Integrations" at bounding box center [101, 342] width 113 height 15
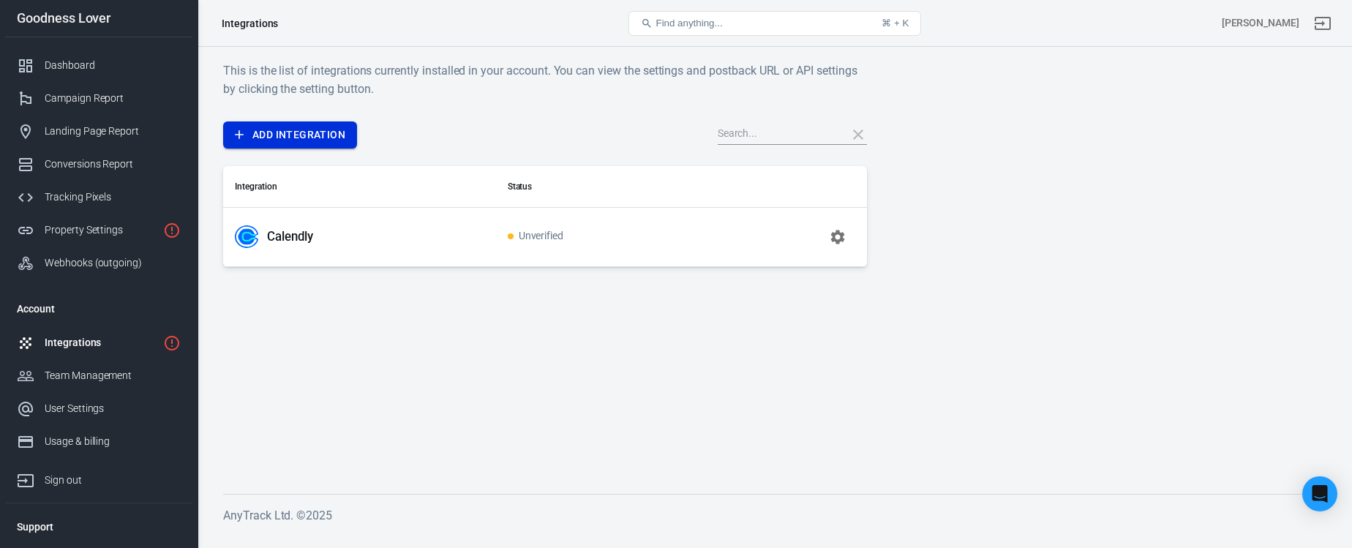
click at [335, 132] on link "Add Integration" at bounding box center [290, 134] width 134 height 27
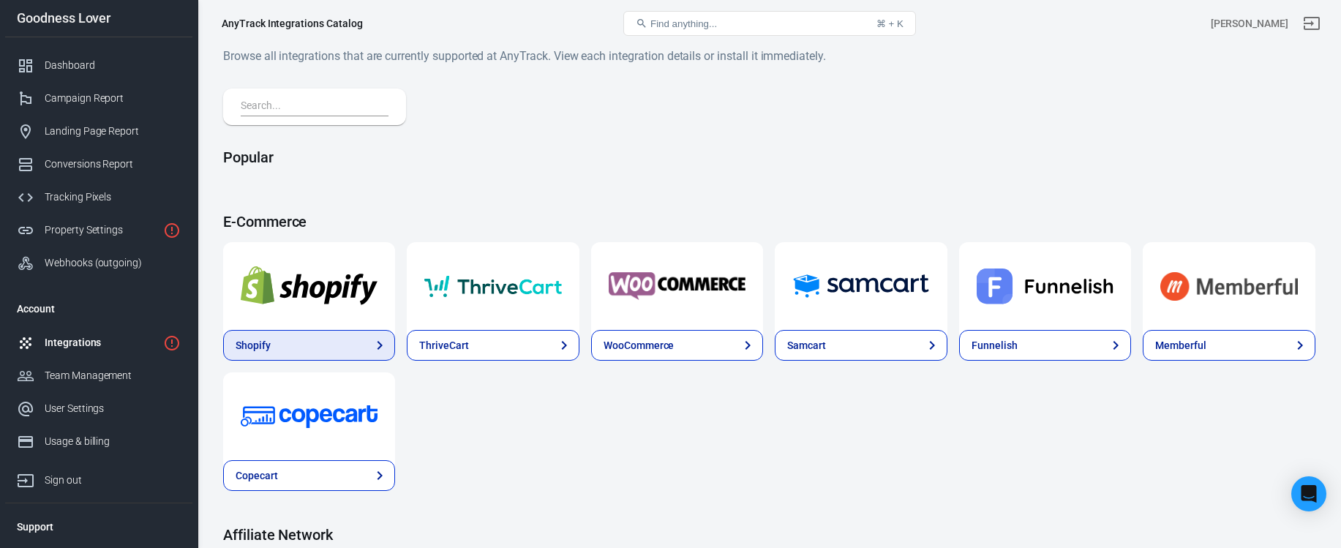
click at [315, 341] on link "Shopify" at bounding box center [309, 345] width 172 height 31
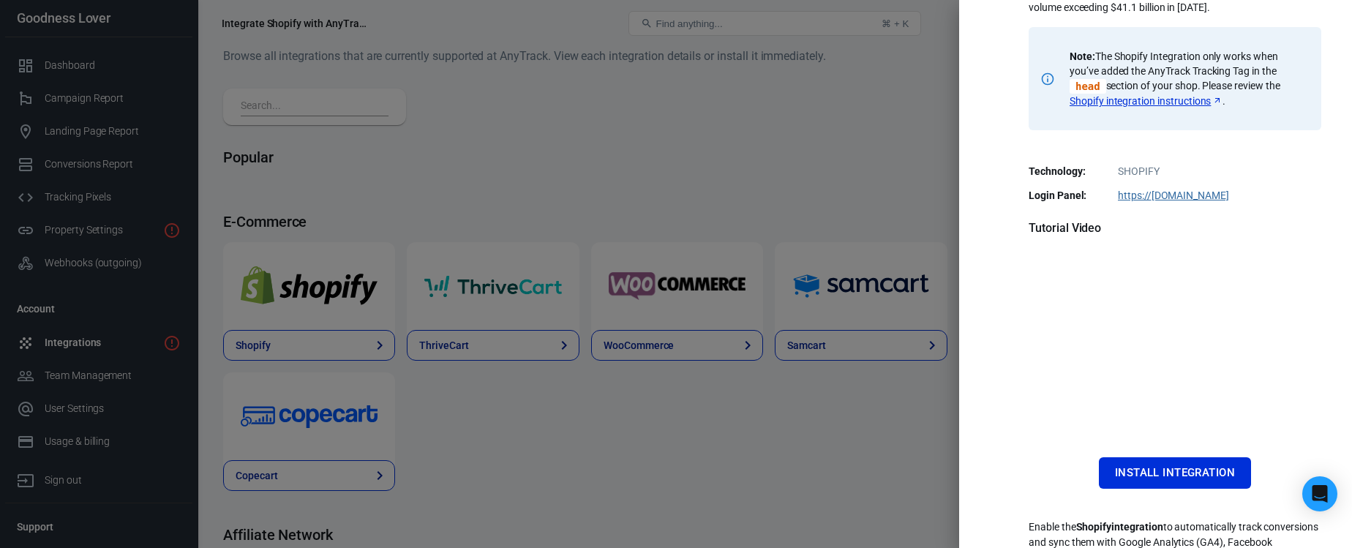
scroll to position [282, 0]
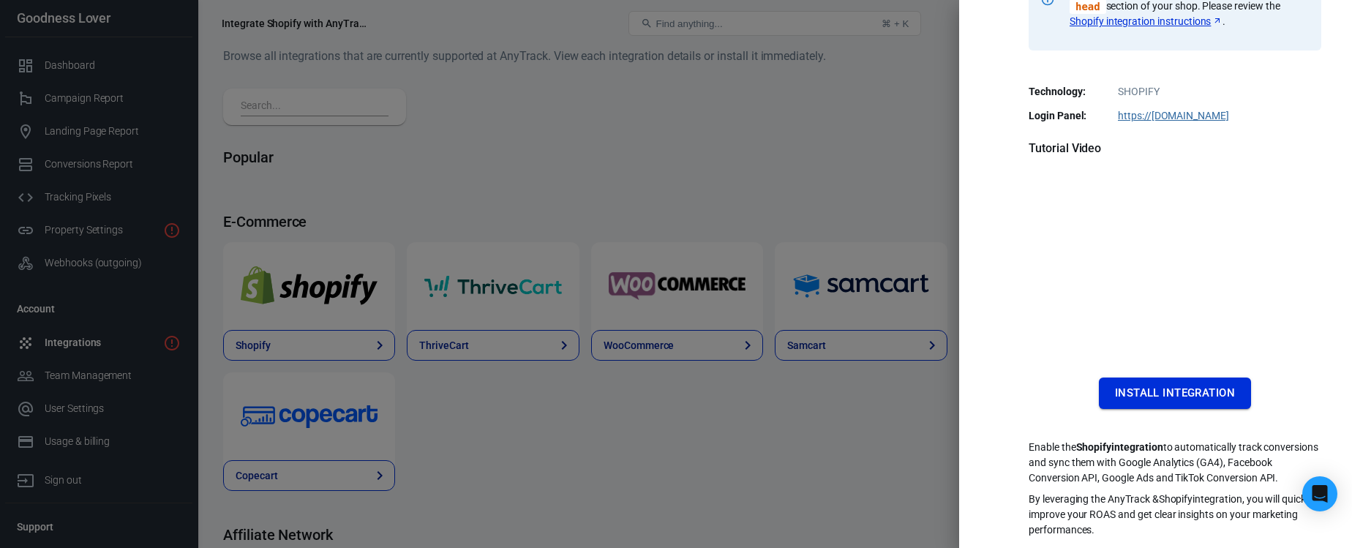
click at [1195, 378] on button "Install Integration" at bounding box center [1175, 393] width 152 height 31
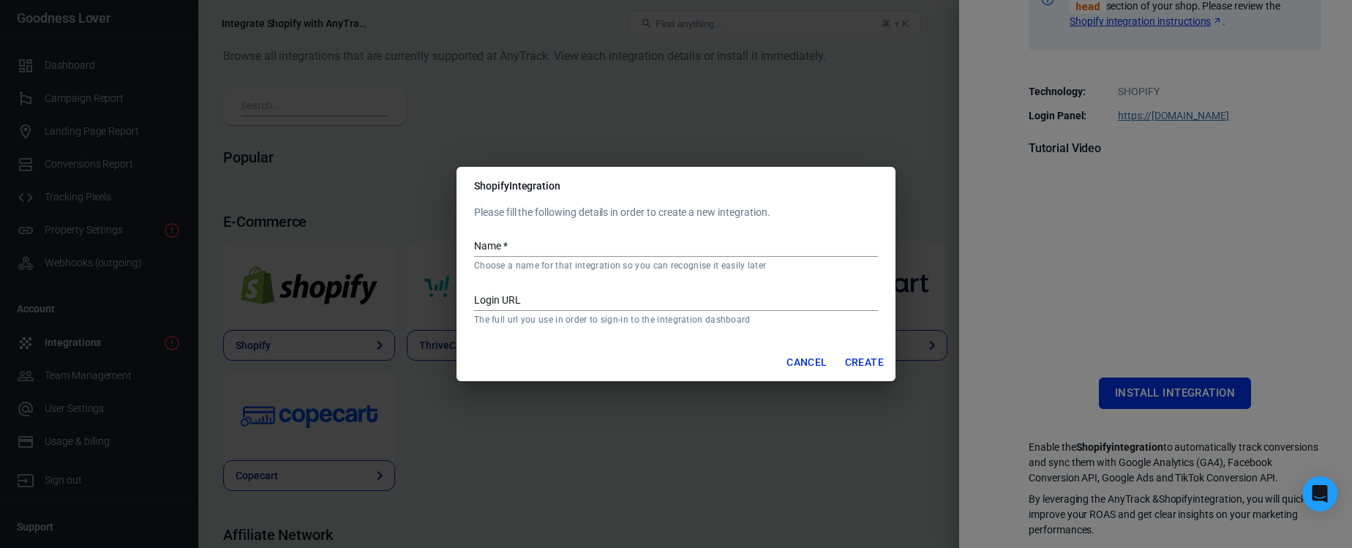
click at [612, 245] on input "Name   *" at bounding box center [676, 247] width 404 height 19
click at [809, 364] on button "Cancel" at bounding box center [807, 362] width 52 height 27
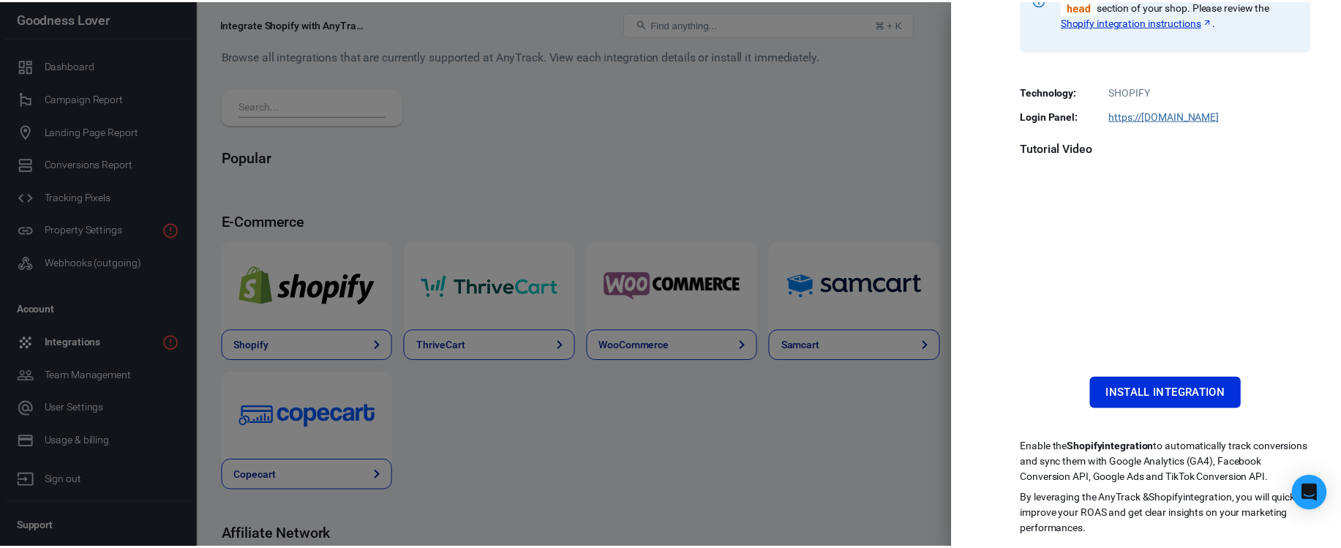
scroll to position [3, 0]
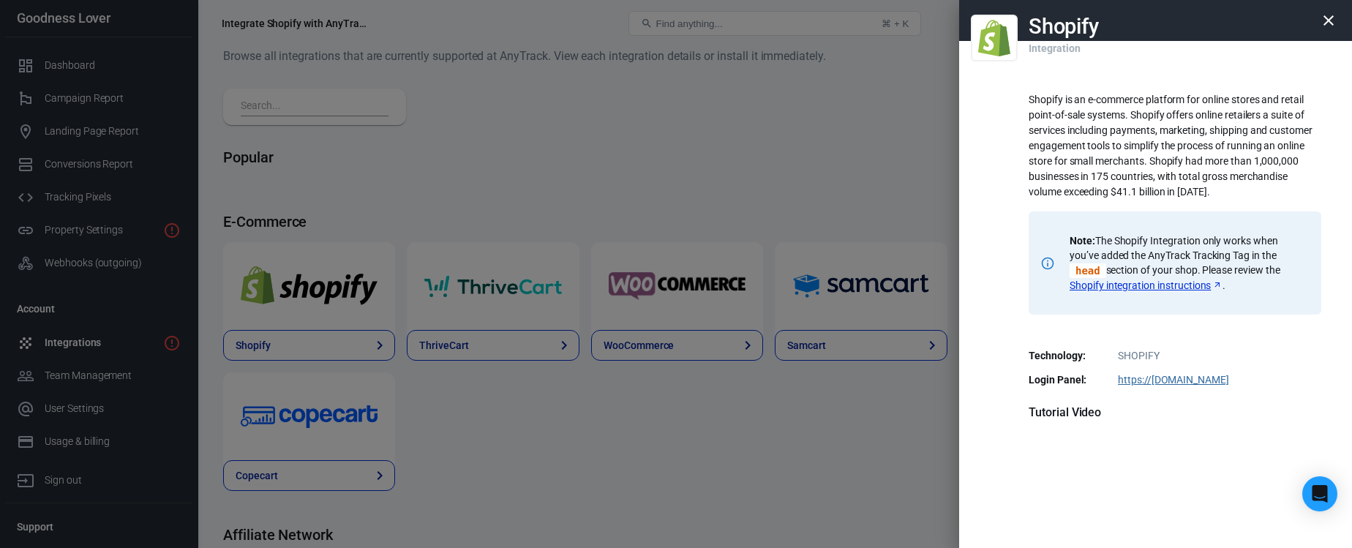
click at [1148, 284] on link "Shopify integration instructions" at bounding box center [1146, 285] width 153 height 15
click at [582, 217] on div at bounding box center [676, 274] width 1352 height 548
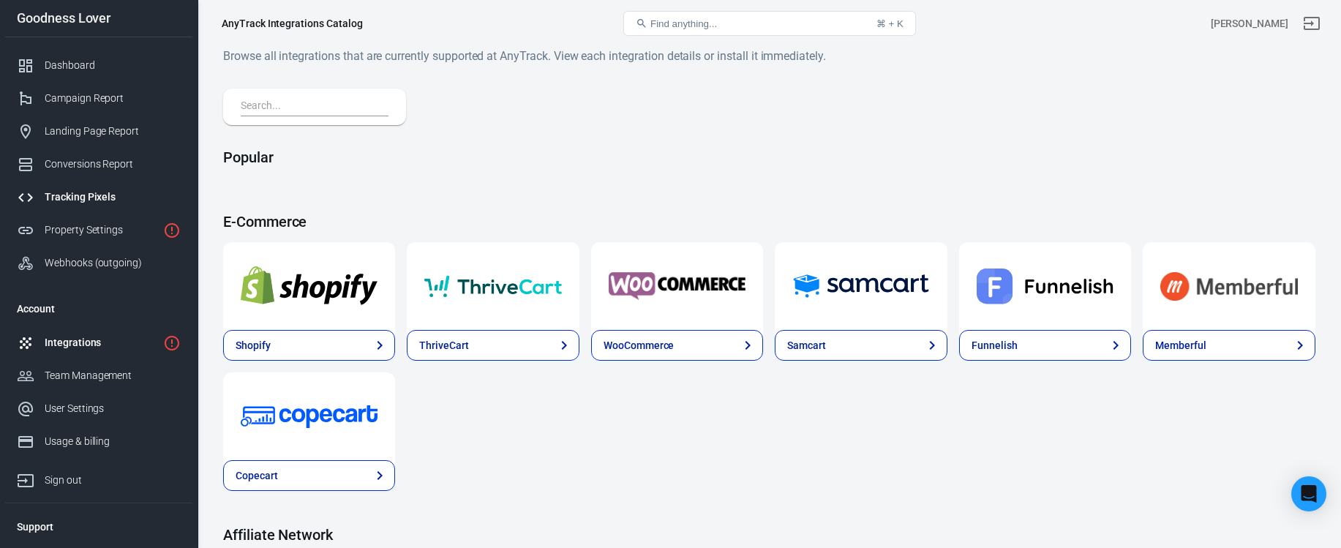
click at [117, 198] on div "Tracking Pixels" at bounding box center [113, 197] width 136 height 15
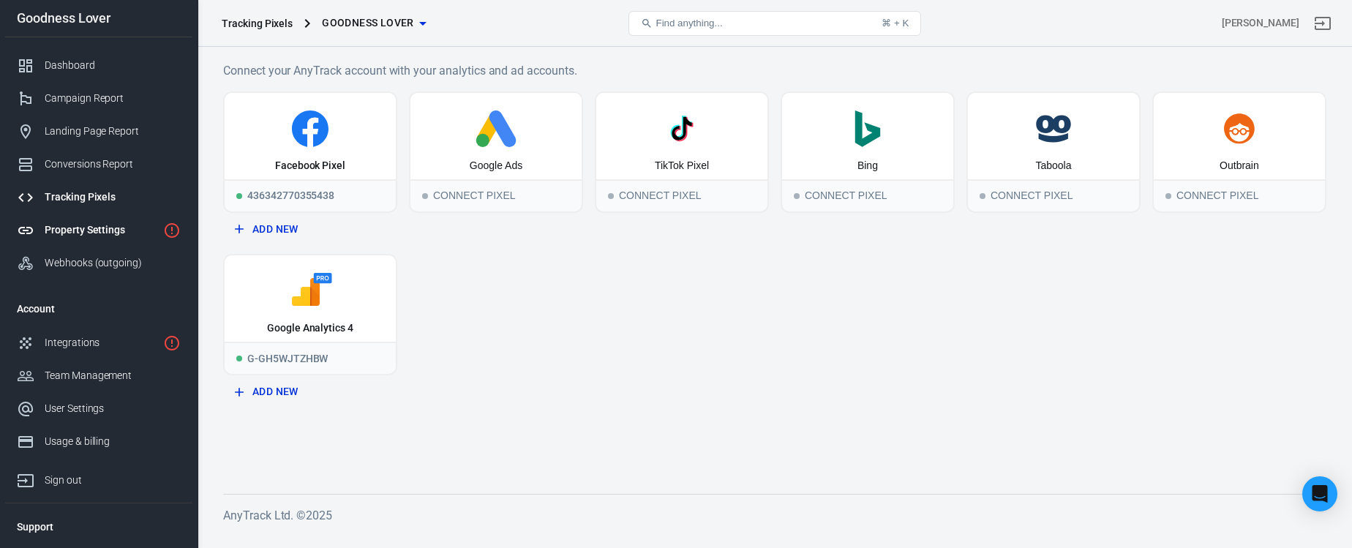
click at [96, 227] on div "Property Settings" at bounding box center [101, 229] width 113 height 15
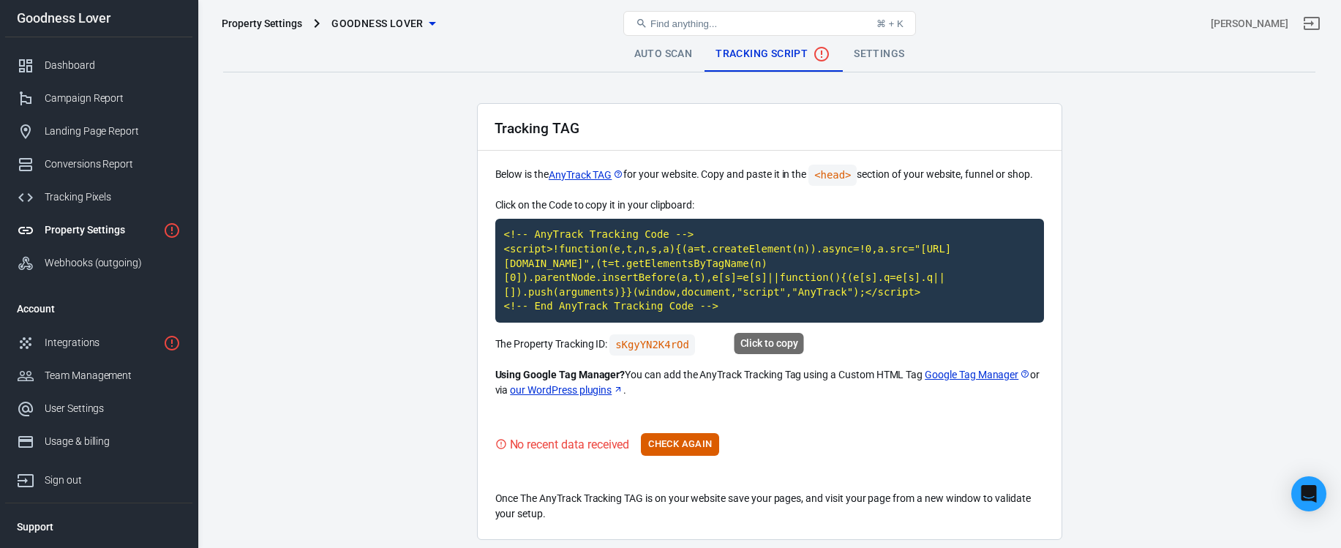
click at [669, 287] on code "<!-- AnyTrack Tracking Code --> <script>!function(e,t,n,s,a){(a=t.createElement…" at bounding box center [769, 271] width 549 height 104
click at [691, 274] on code "<!-- AnyTrack Tracking Code --> <script>!function(e,t,n,s,a){(a=t.createElement…" at bounding box center [769, 271] width 549 height 104
click at [663, 440] on button "Check Again" at bounding box center [680, 444] width 78 height 23
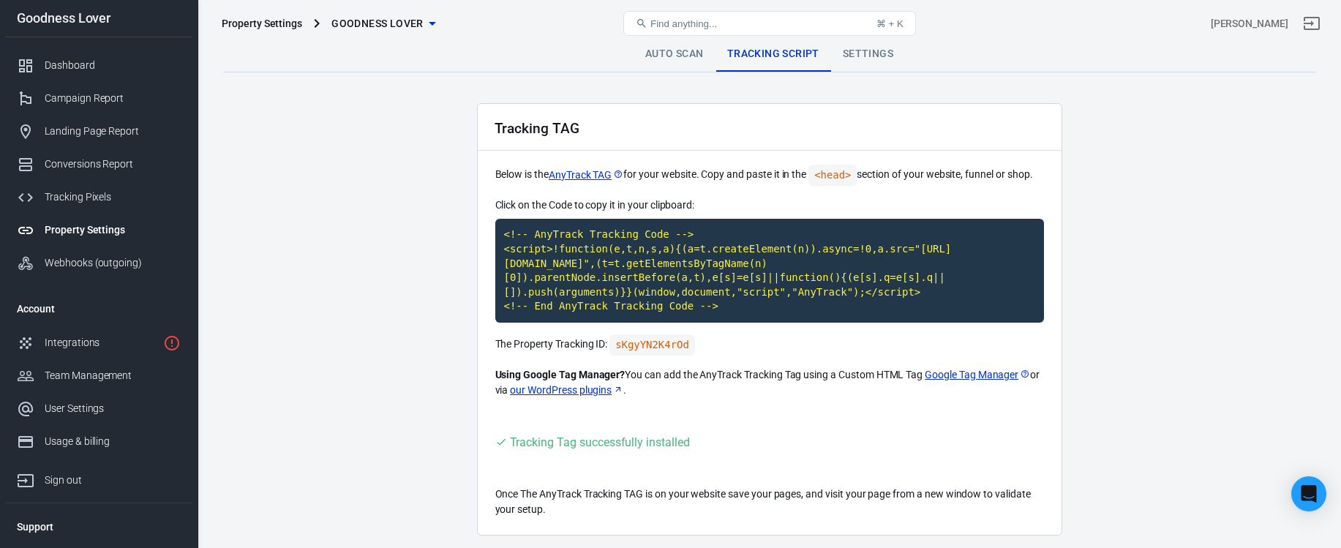
click at [432, 358] on main "Auto Scan Tracking Script Settings Tracking TAG Below is the AnyTrack TAG for y…" at bounding box center [769, 286] width 1092 height 499
click at [95, 67] on div "Dashboard" at bounding box center [113, 65] width 136 height 15
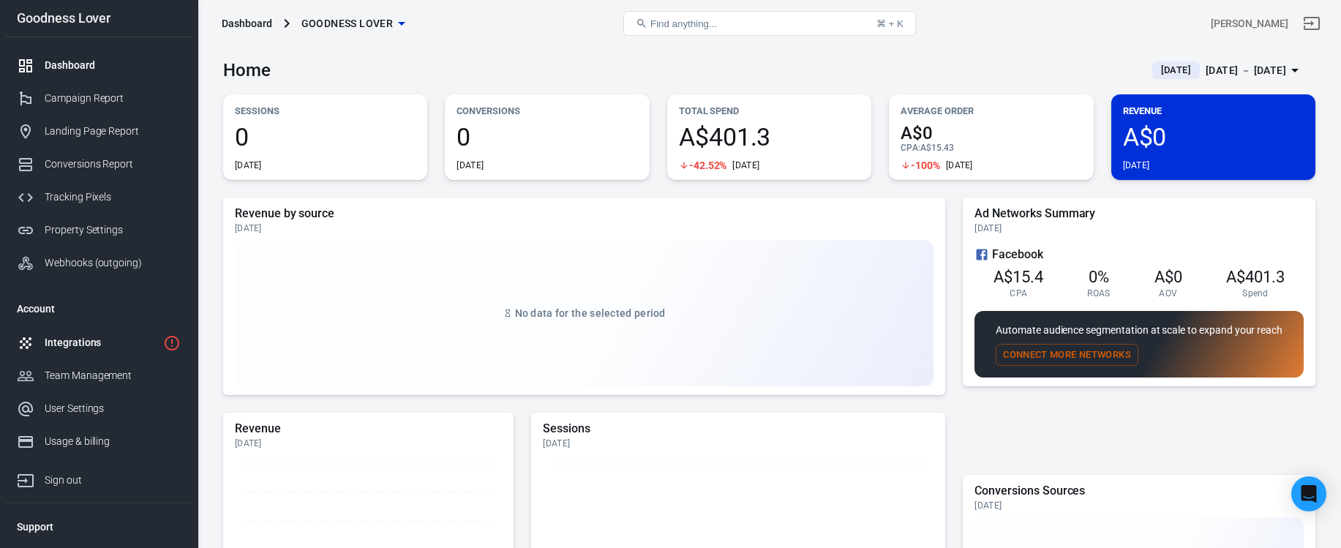
click at [86, 336] on div "Integrations" at bounding box center [101, 342] width 113 height 15
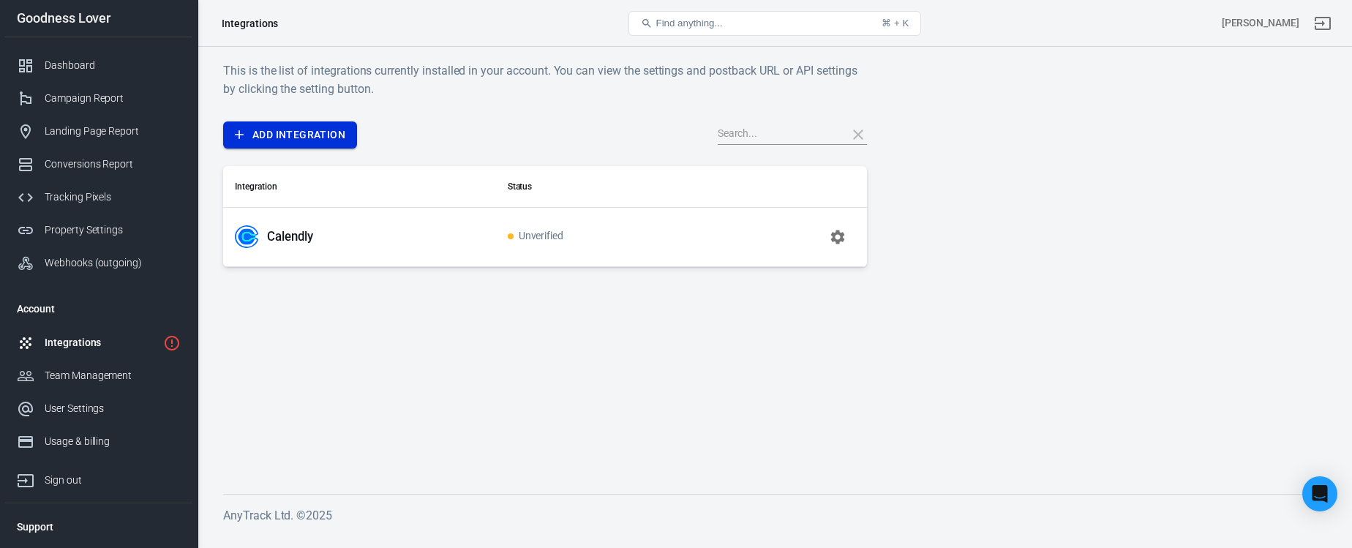
click at [293, 130] on link "Add Integration" at bounding box center [290, 134] width 134 height 27
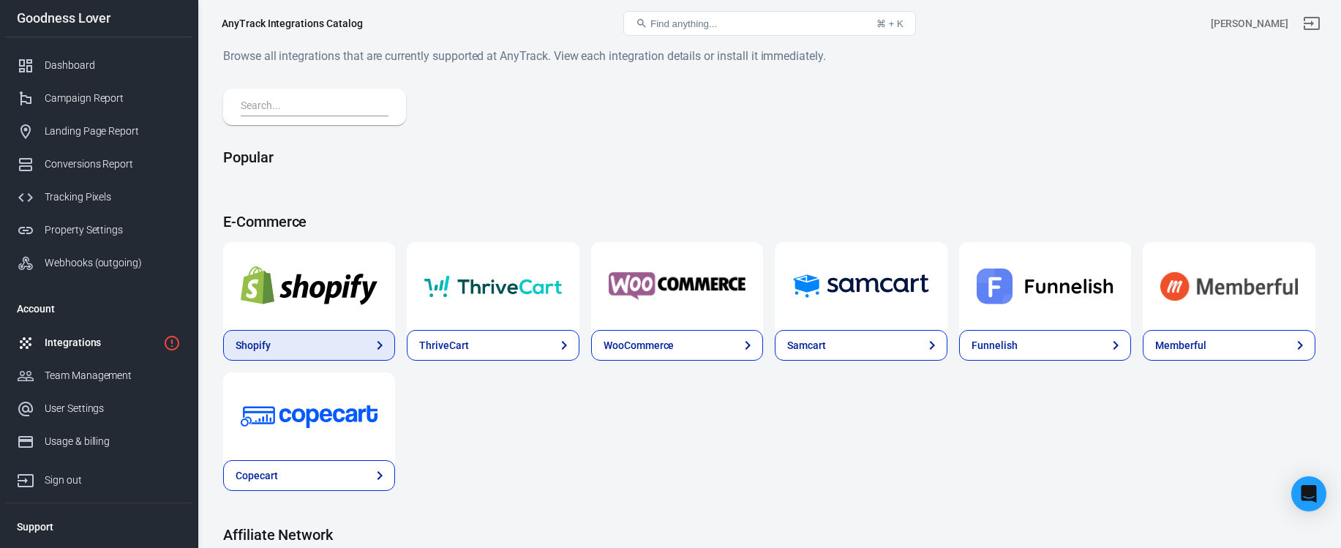
click at [318, 339] on link "Shopify" at bounding box center [309, 345] width 172 height 31
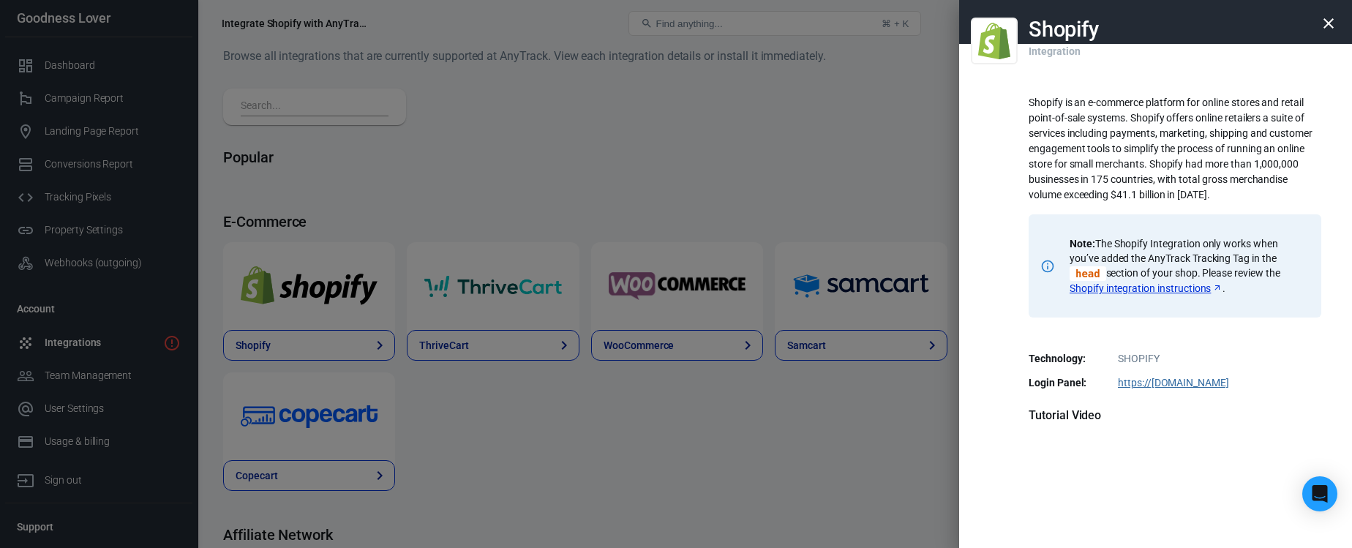
click at [612, 186] on div at bounding box center [676, 274] width 1352 height 548
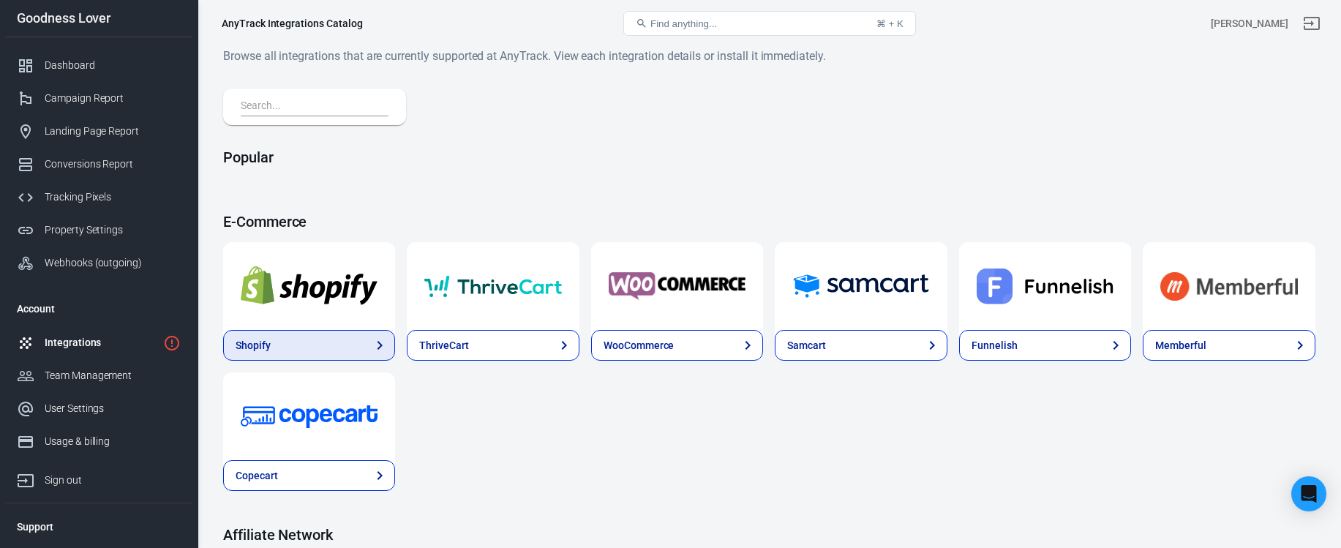
click at [341, 340] on link "Shopify" at bounding box center [309, 345] width 172 height 31
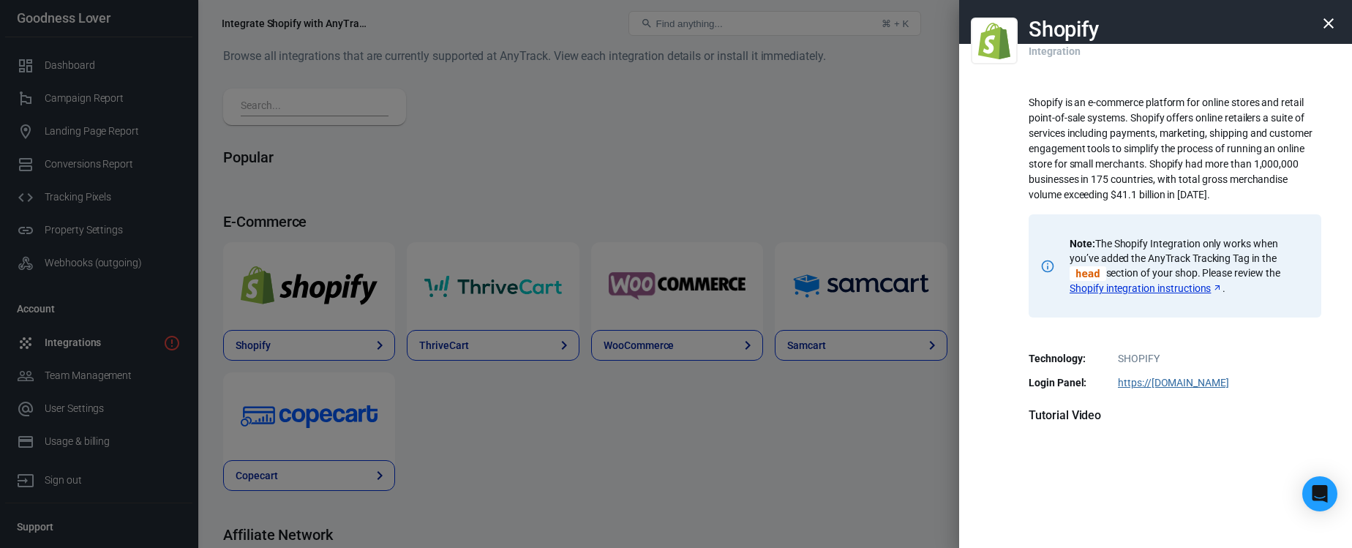
click at [1150, 285] on link "Shopify integration instructions" at bounding box center [1146, 288] width 153 height 15
click at [689, 193] on div at bounding box center [676, 274] width 1352 height 548
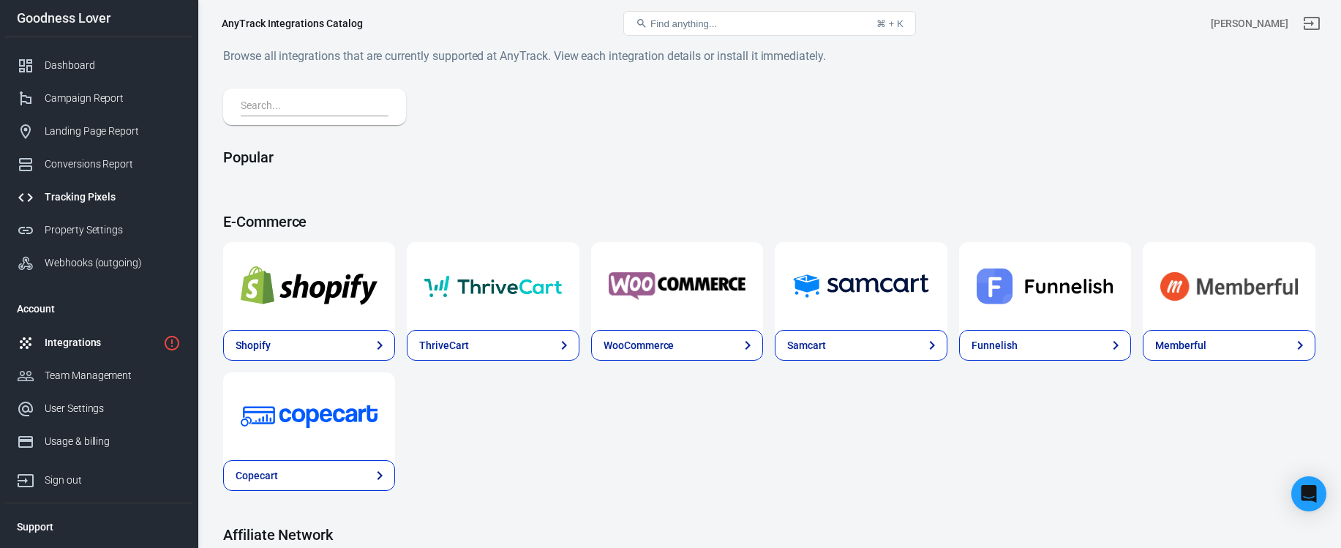
click at [121, 201] on div "Tracking Pixels" at bounding box center [113, 197] width 136 height 15
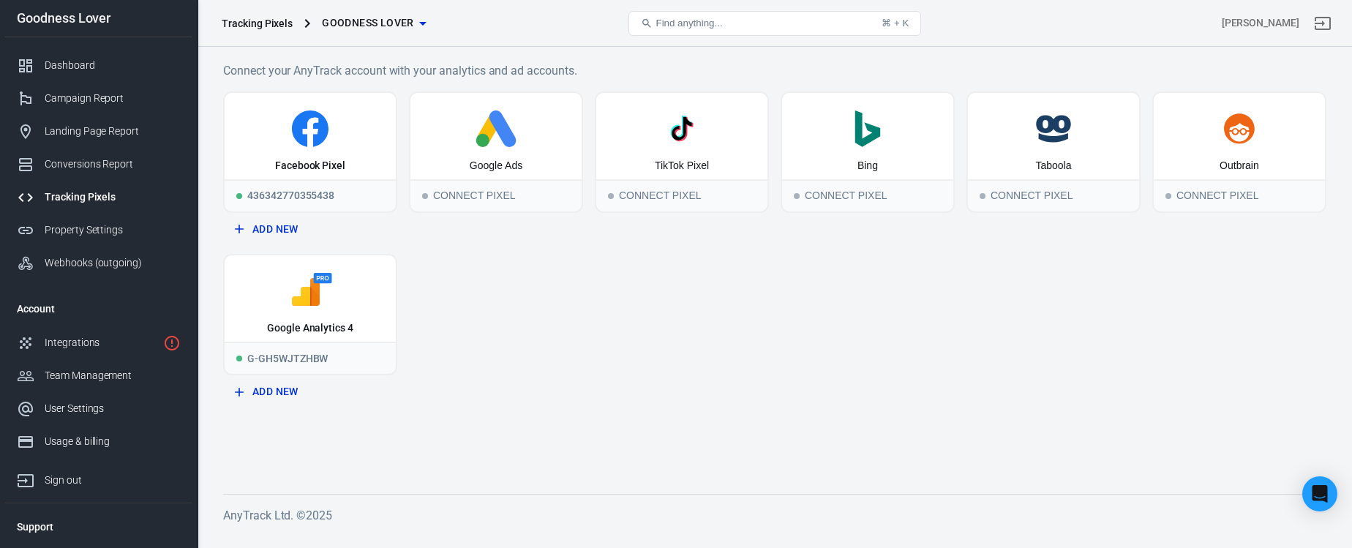
click at [744, 25] on button "Find anything... ⌘ + K" at bounding box center [775, 23] width 293 height 25
click at [750, 19] on button "Find anything... ⌘ + K" at bounding box center [775, 23] width 293 height 25
click at [766, 20] on button "Find anything... ⌘ + K" at bounding box center [775, 23] width 293 height 25
click at [683, 19] on span "Find anything..." at bounding box center [689, 23] width 67 height 11
click at [372, 21] on span "Goodness Lover" at bounding box center [368, 23] width 92 height 18
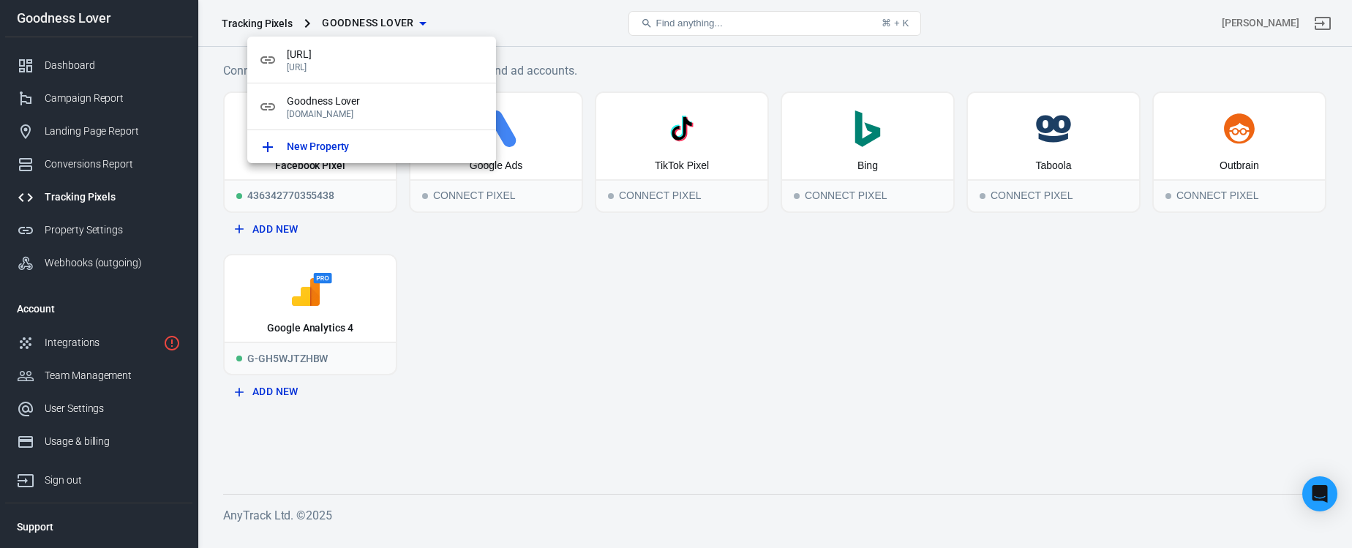
click at [515, 349] on div at bounding box center [676, 274] width 1352 height 548
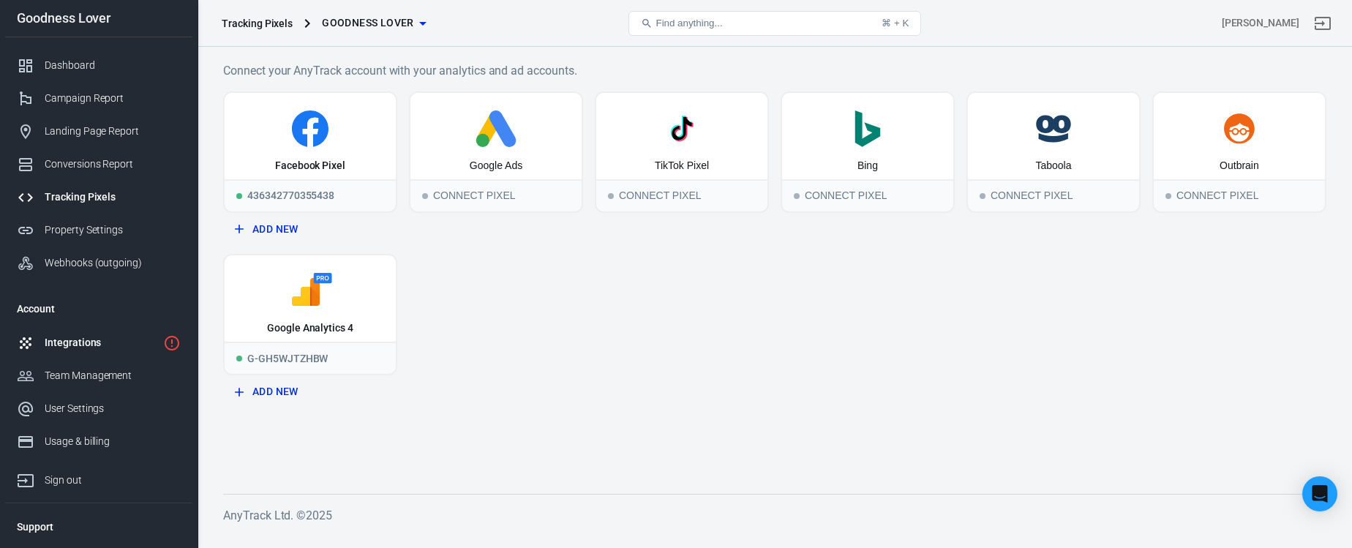
click at [98, 334] on link "Integrations" at bounding box center [98, 342] width 187 height 33
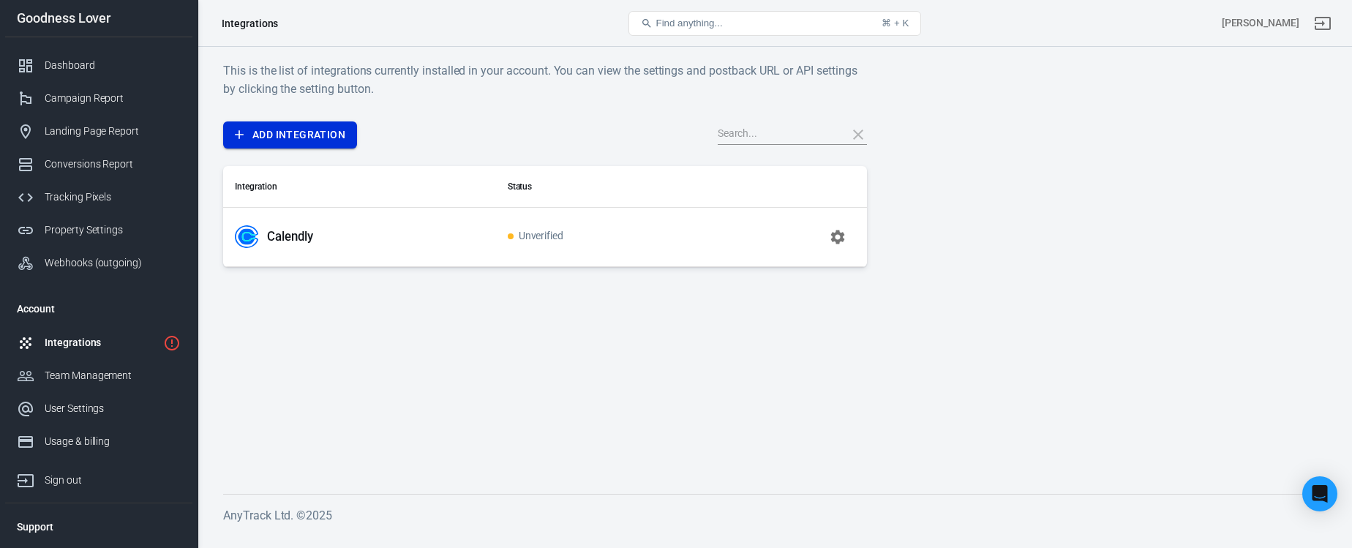
click at [277, 136] on link "Add Integration" at bounding box center [290, 134] width 134 height 27
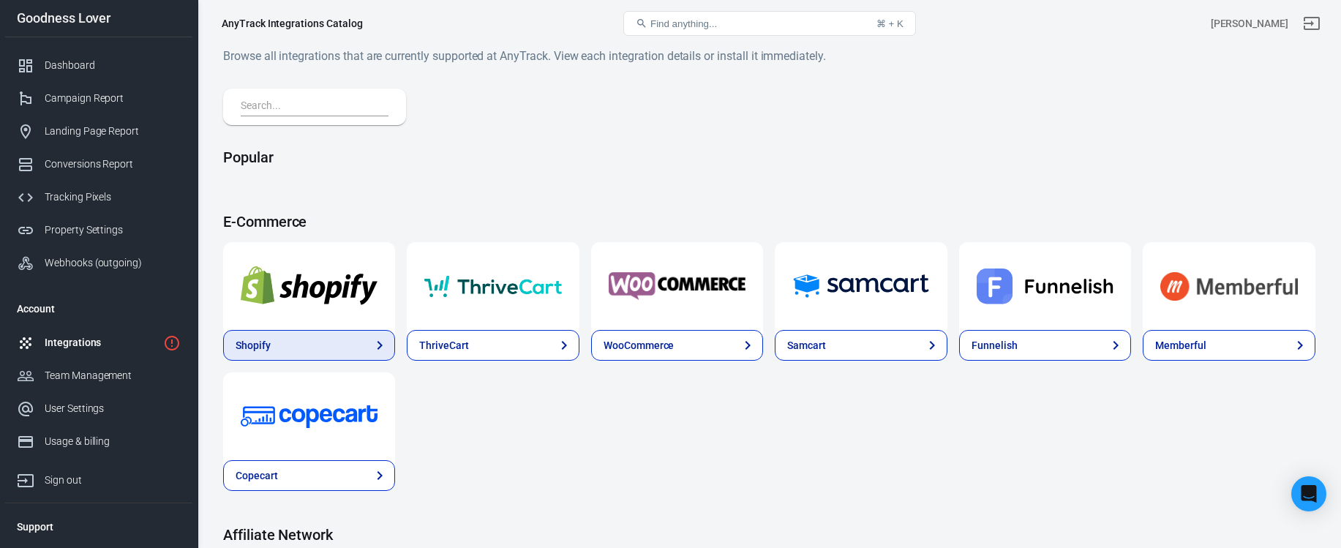
click at [334, 342] on link "Shopify" at bounding box center [309, 345] width 172 height 31
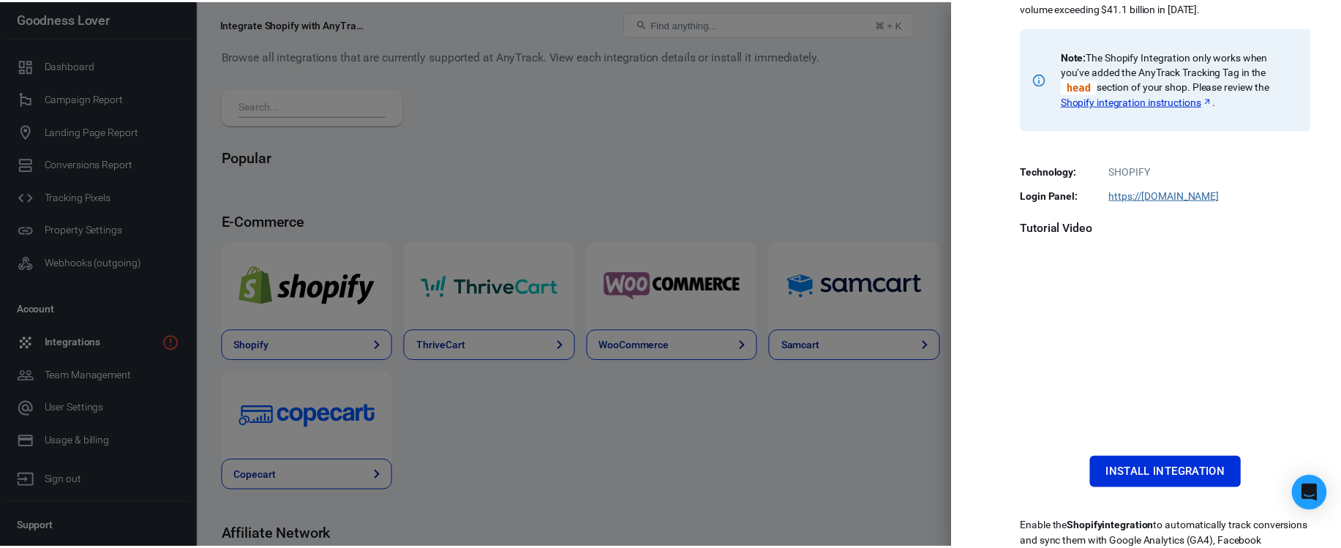
scroll to position [282, 0]
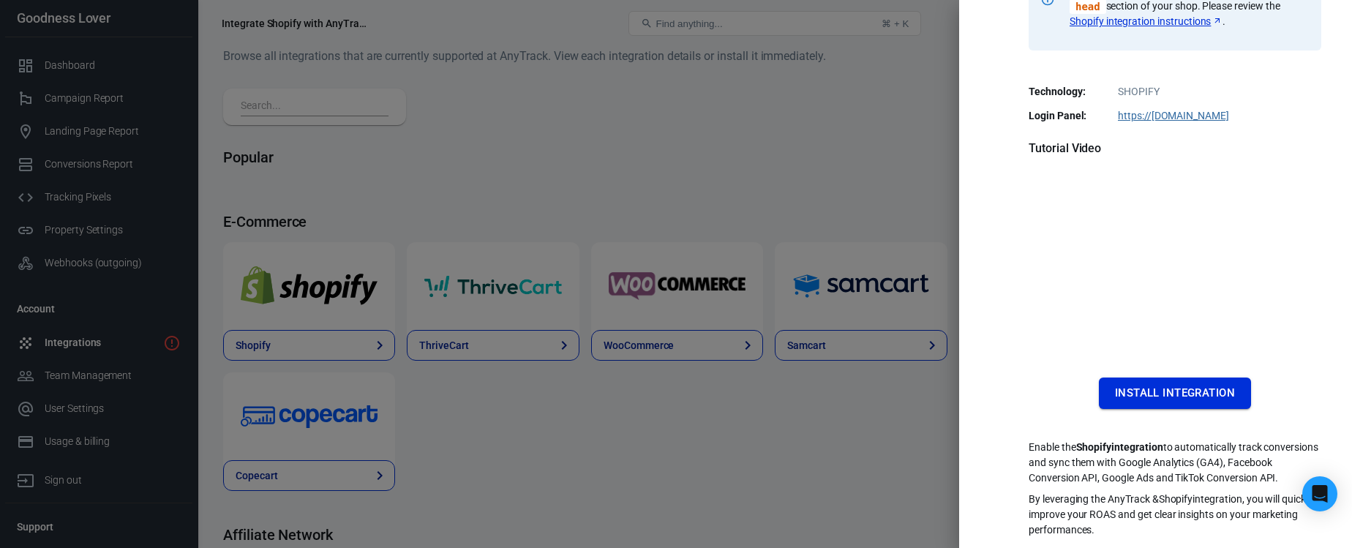
click at [1174, 378] on button "Install Integration" at bounding box center [1175, 393] width 152 height 31
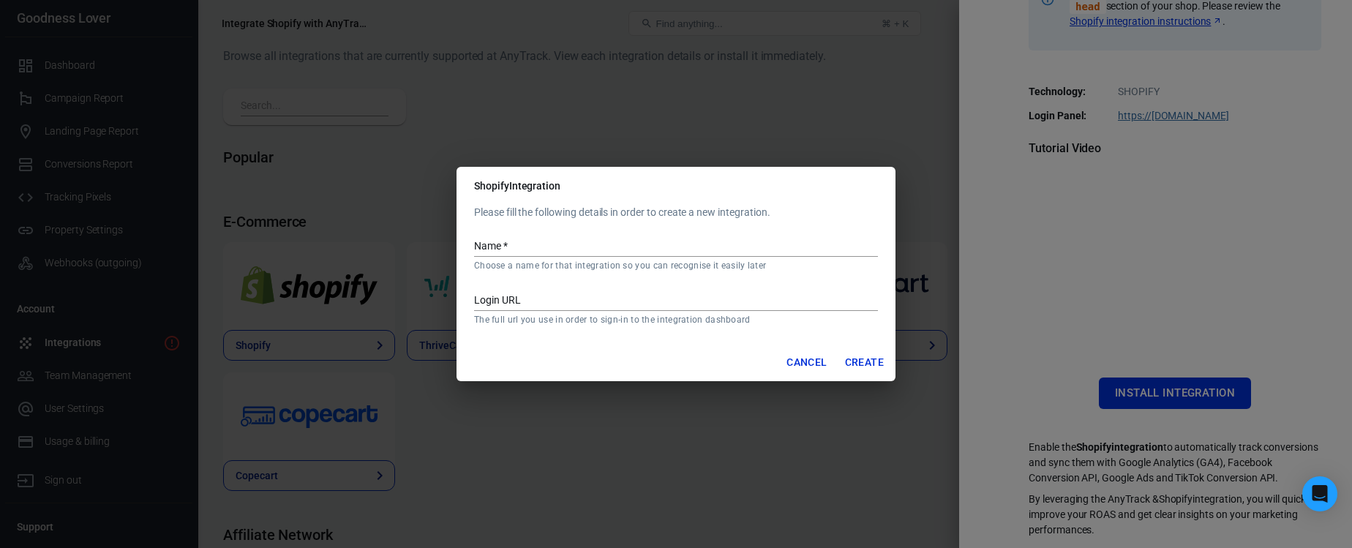
click at [518, 243] on input "Name   *" at bounding box center [676, 247] width 404 height 19
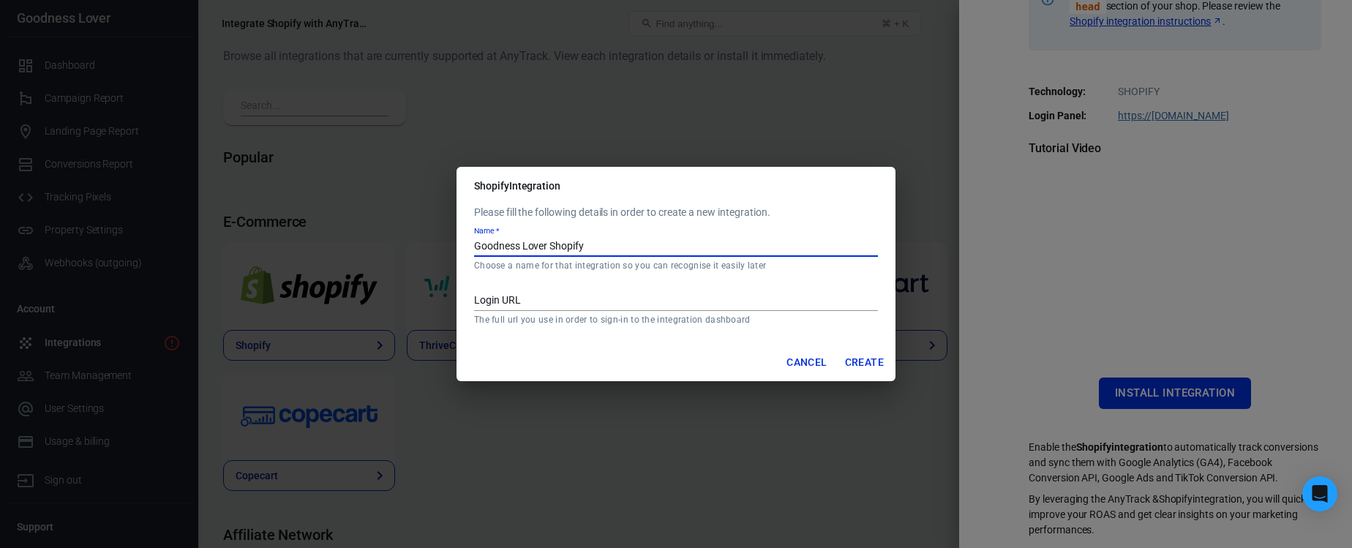
type input "Goodness Lover Shopify"
click at [544, 288] on div "Login URL The full url you use in order to sign-in to the integration dashboard" at bounding box center [676, 302] width 404 height 45
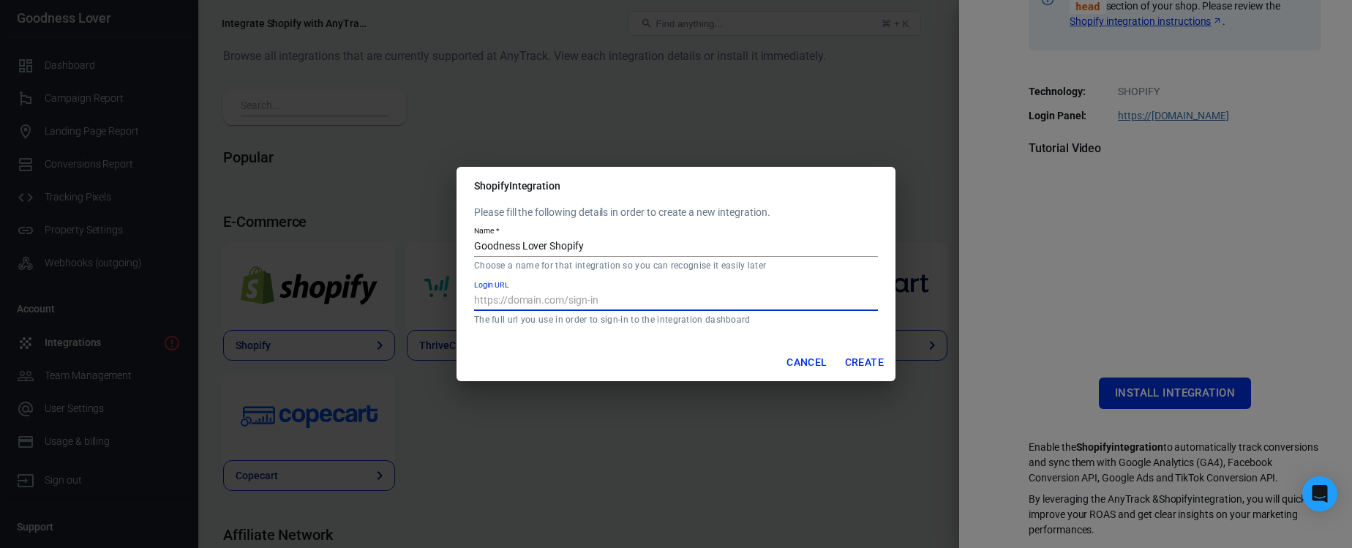
click at [539, 293] on input "Login URL" at bounding box center [676, 301] width 404 height 19
paste input "https://admin.shopify.com/store/goodness-lover/"
type input "https://admin.shopify.com/store/goodness-lover/"
click at [869, 361] on button "Create" at bounding box center [864, 362] width 50 height 27
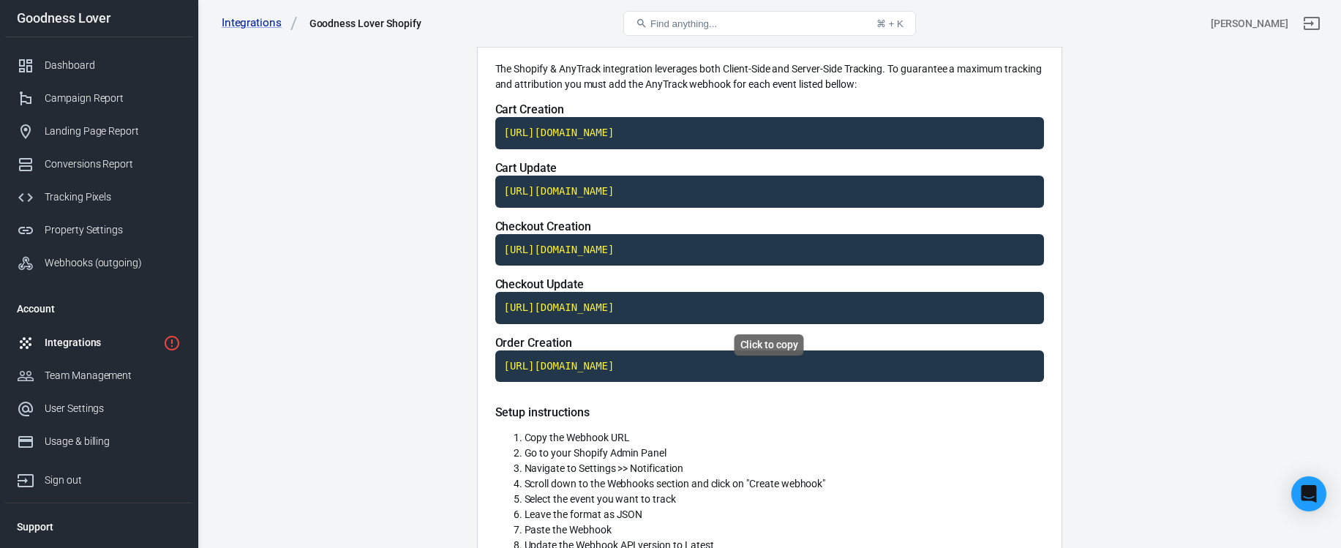
scroll to position [49, 0]
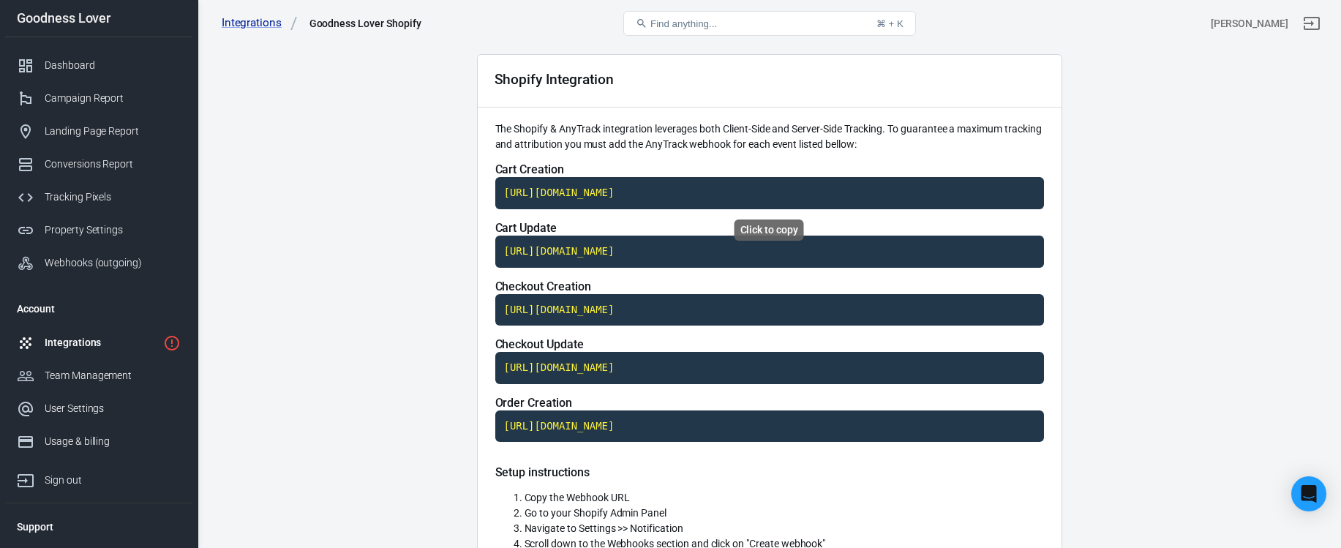
click at [835, 190] on code "https://t1.anytrack.io/m2kaqM7f/collect/shopify-goodnesslovershopify" at bounding box center [769, 193] width 549 height 32
click at [653, 246] on code "https://t1.anytrack.io/m2kaqM7f/collect/shopify-goodnesslovershopify" at bounding box center [769, 252] width 549 height 32
click at [592, 308] on code "https://t1.anytrack.io/m2kaqM7f/collect/shopify-goodnesslovershopify" at bounding box center [769, 310] width 549 height 32
click at [596, 366] on code "https://t1.anytrack.io/m2kaqM7f/collect/shopify-goodnesslovershopify" at bounding box center [769, 368] width 549 height 32
click at [630, 424] on code "https://t1.anytrack.io/m2kaqM7f/collect/shopify-goodnesslovershopify" at bounding box center [769, 426] width 549 height 32
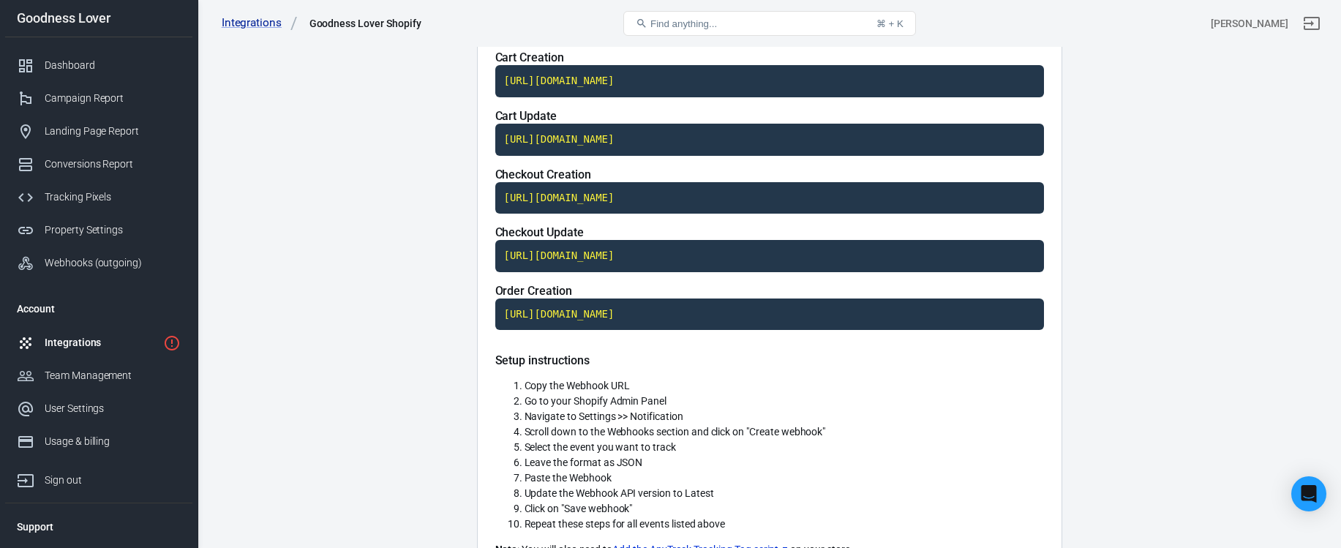
scroll to position [71, 0]
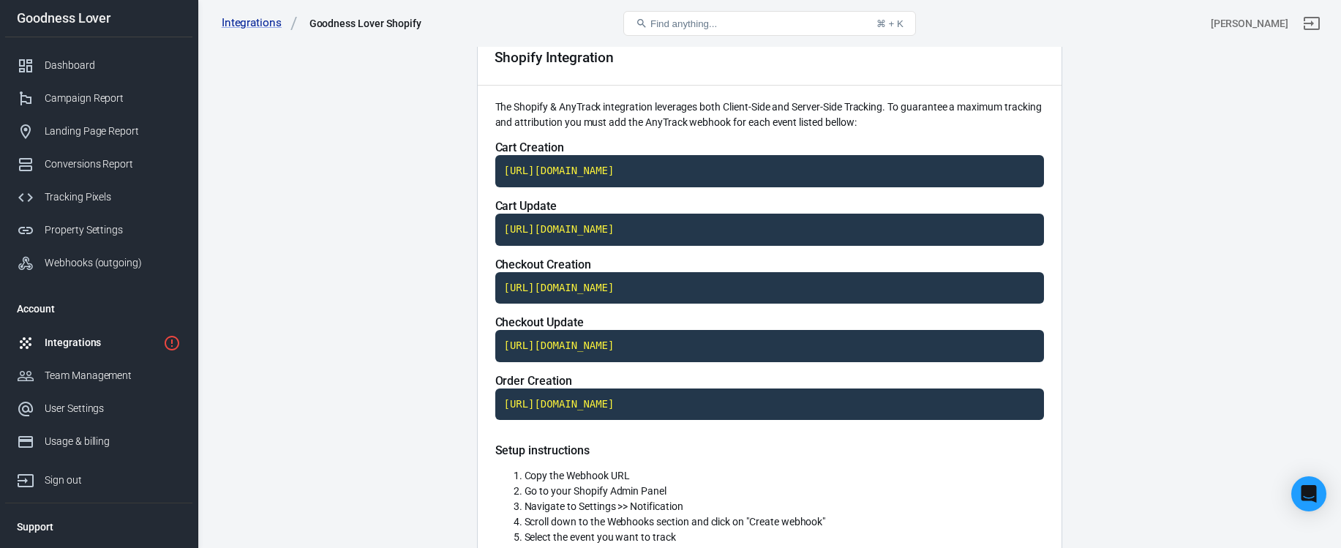
click at [1147, 403] on main "Integration Events Log Settings Shopify Integration The Shopify & AnyTrack inte…" at bounding box center [769, 495] width 1092 height 1058
click at [1133, 398] on main "Integration Events Log Settings Shopify Integration The Shopify & AnyTrack inte…" at bounding box center [769, 495] width 1092 height 1058
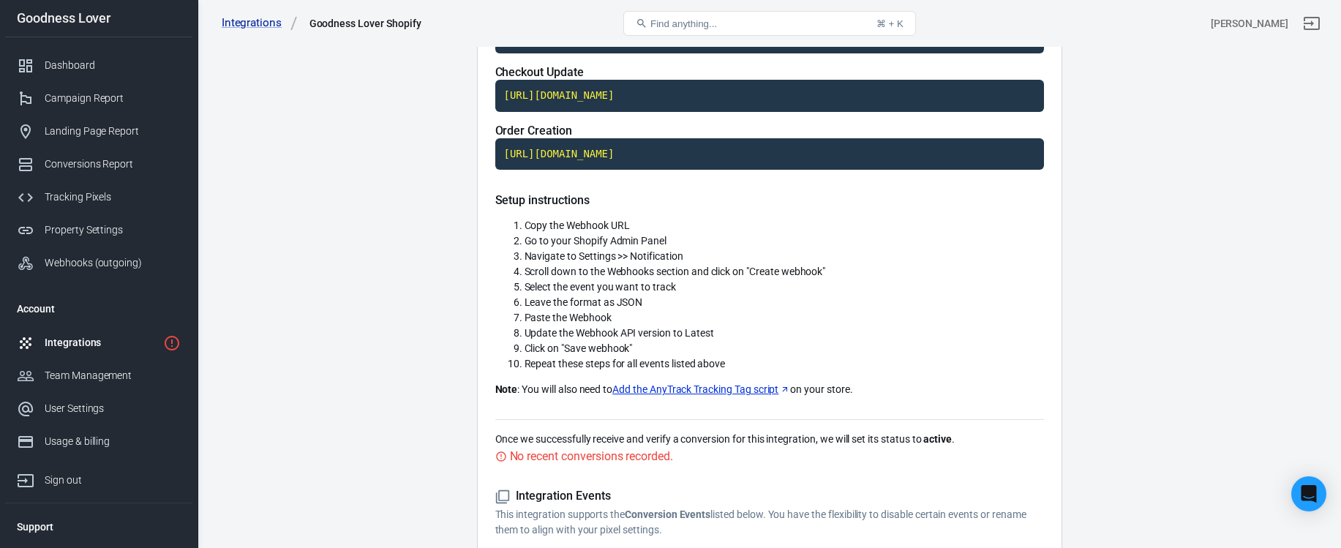
scroll to position [547, 0]
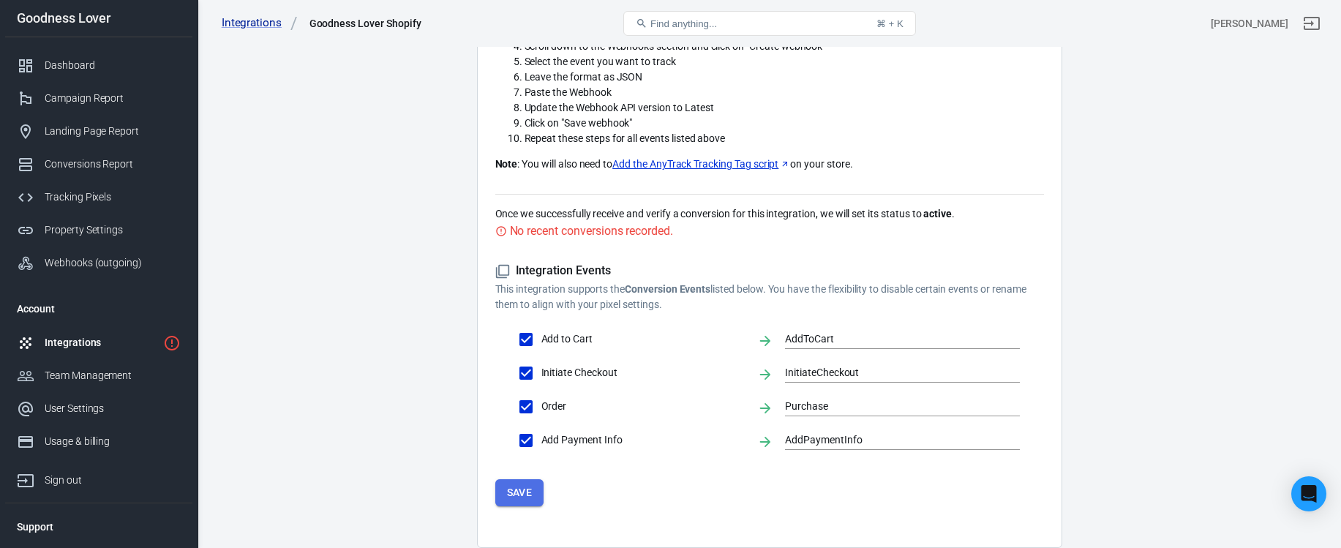
click at [525, 494] on button "Save" at bounding box center [519, 492] width 49 height 27
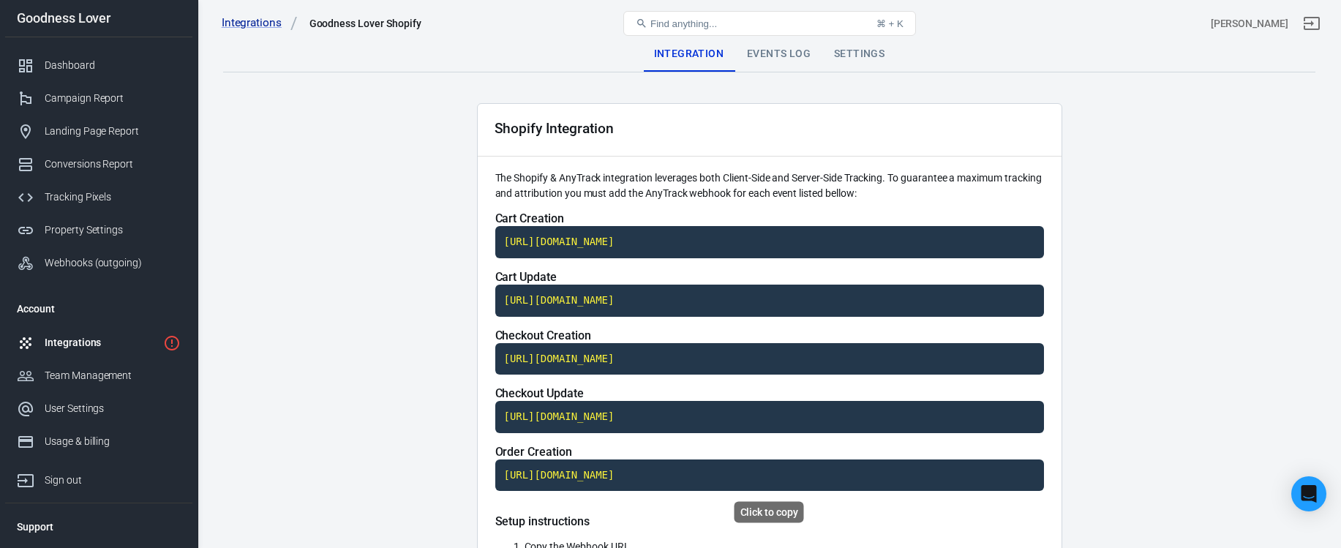
scroll to position [610, 0]
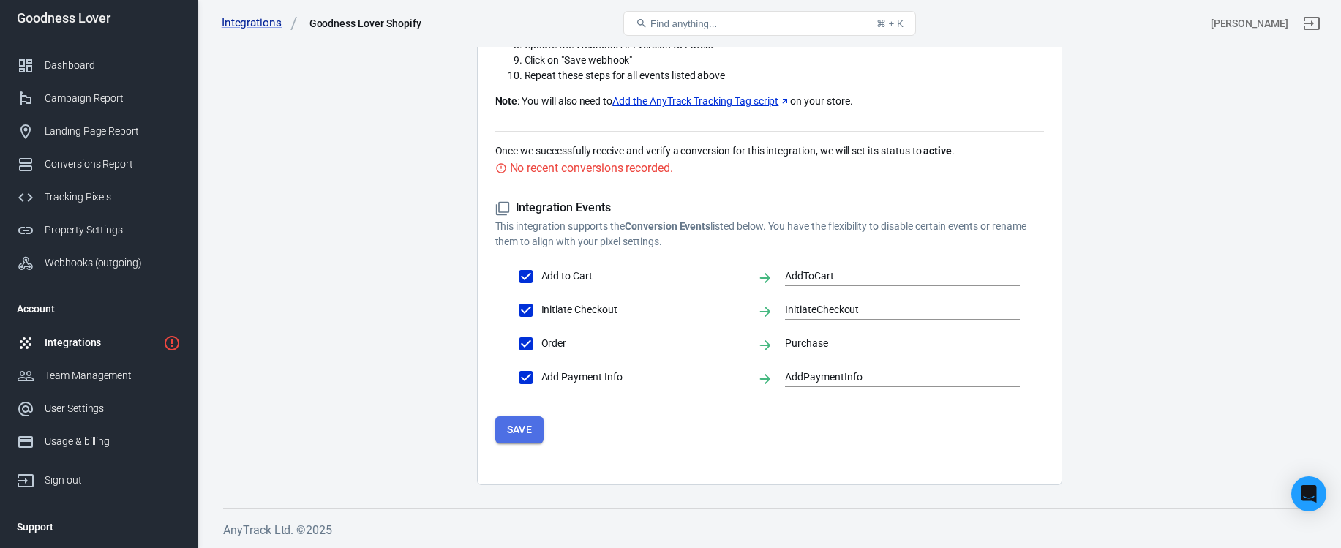
click at [520, 434] on button "Save" at bounding box center [519, 429] width 49 height 27
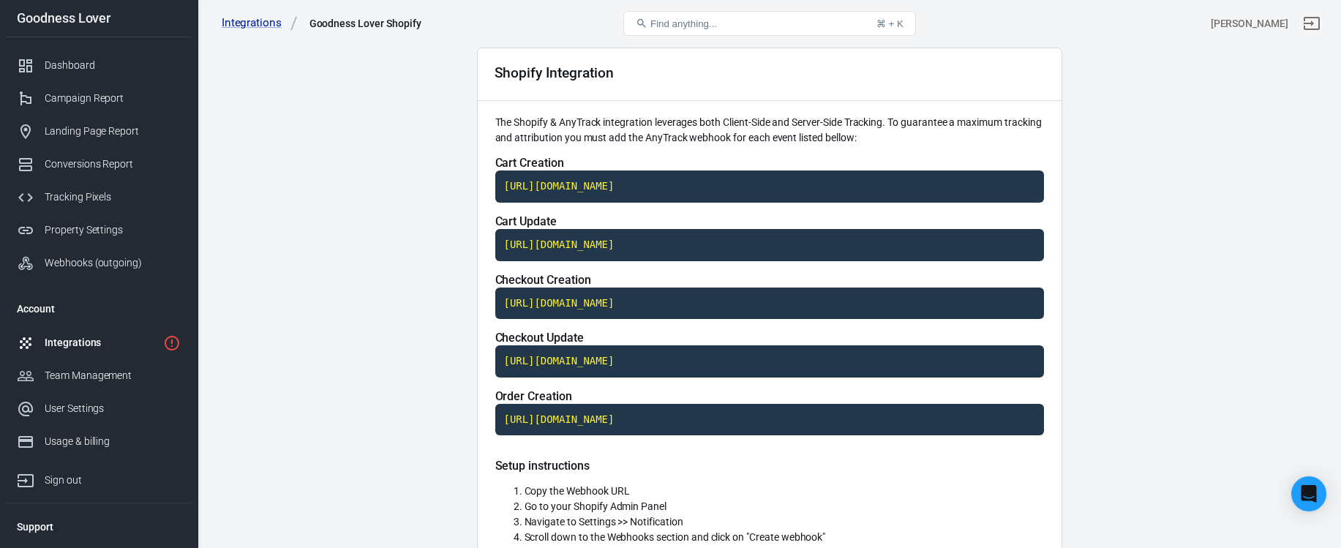
scroll to position [0, 0]
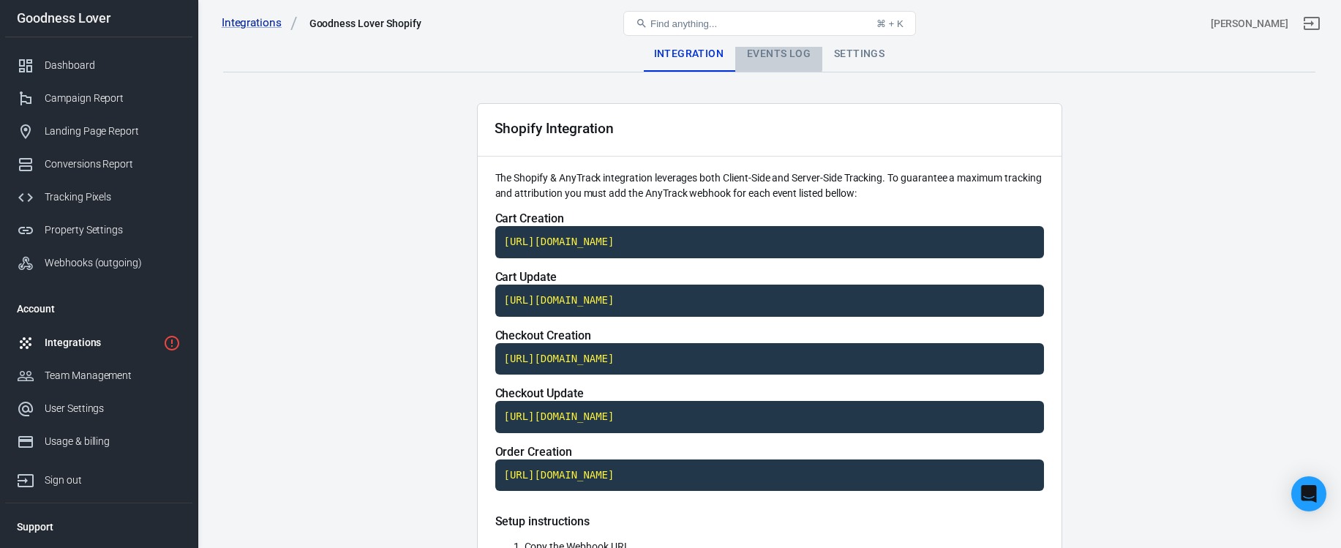
click at [768, 52] on div "Events Log" at bounding box center [778, 54] width 87 height 35
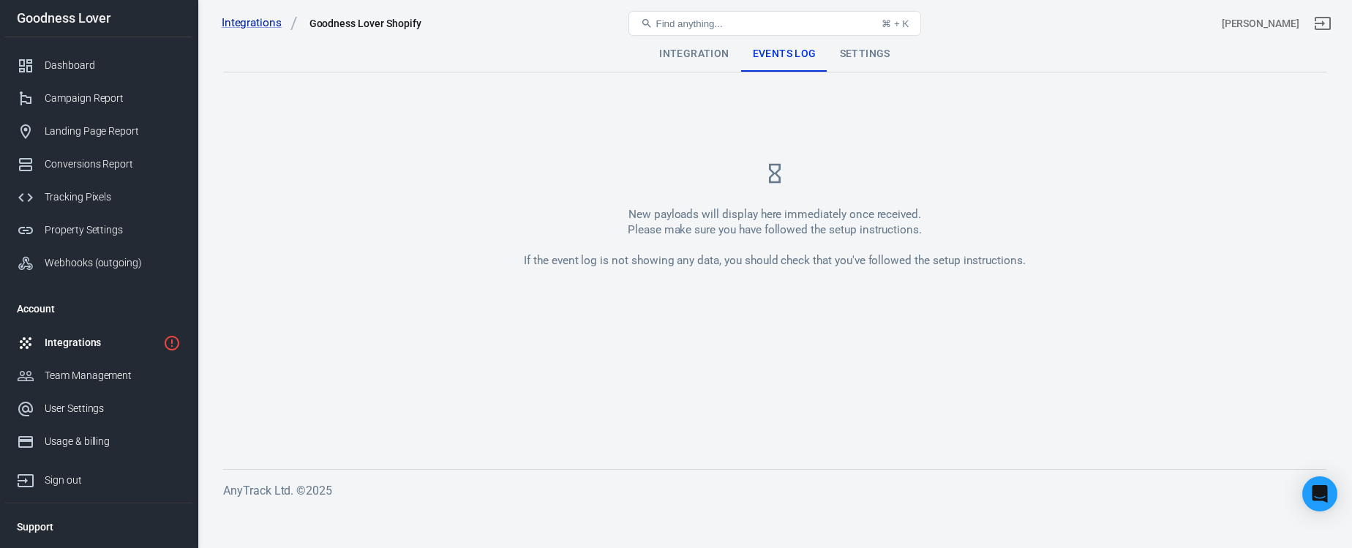
click at [372, 25] on div "Goodness Lover Shopify" at bounding box center [366, 23] width 112 height 15
click at [258, 21] on link "Integrations" at bounding box center [260, 22] width 76 height 15
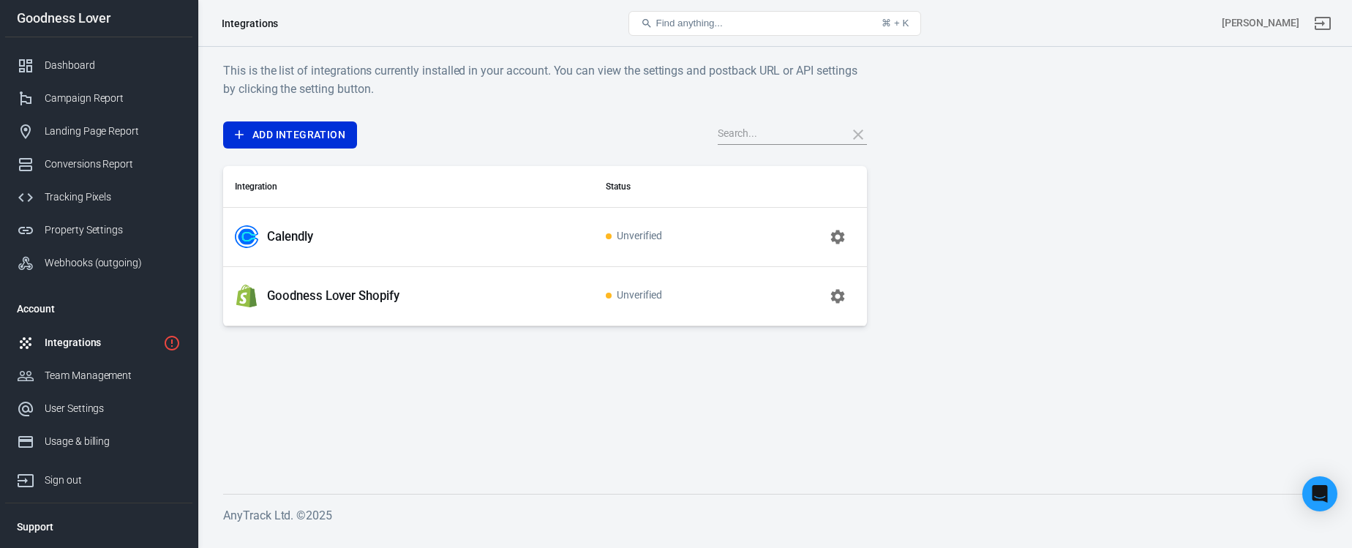
click at [361, 292] on p "Goodness Lover Shopify" at bounding box center [333, 295] width 132 height 15
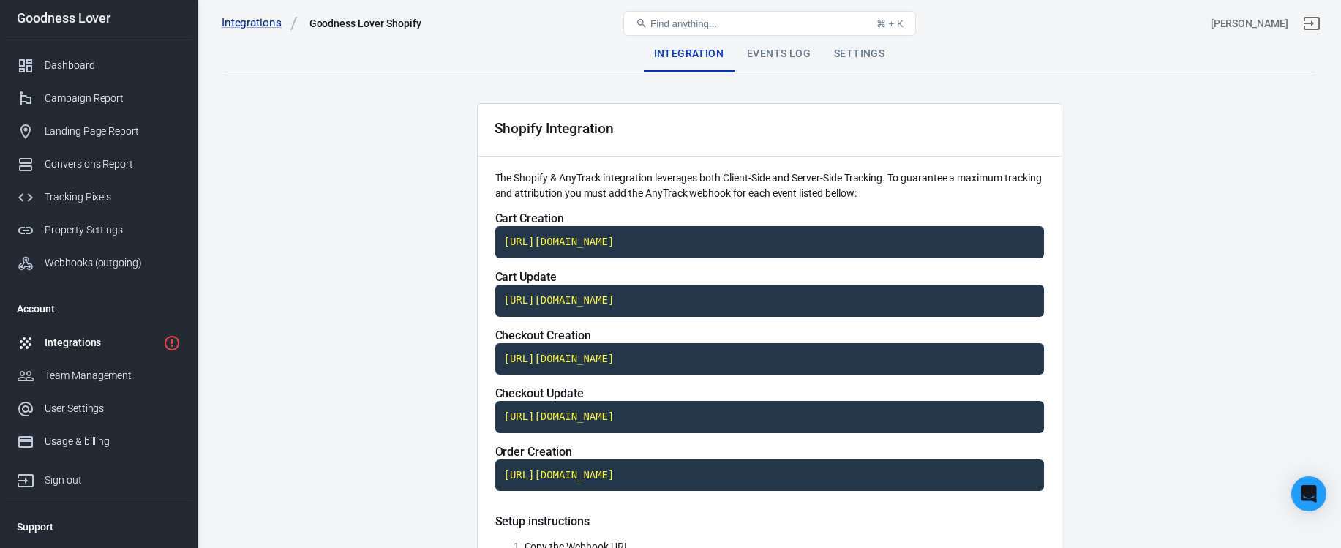
scroll to position [300, 0]
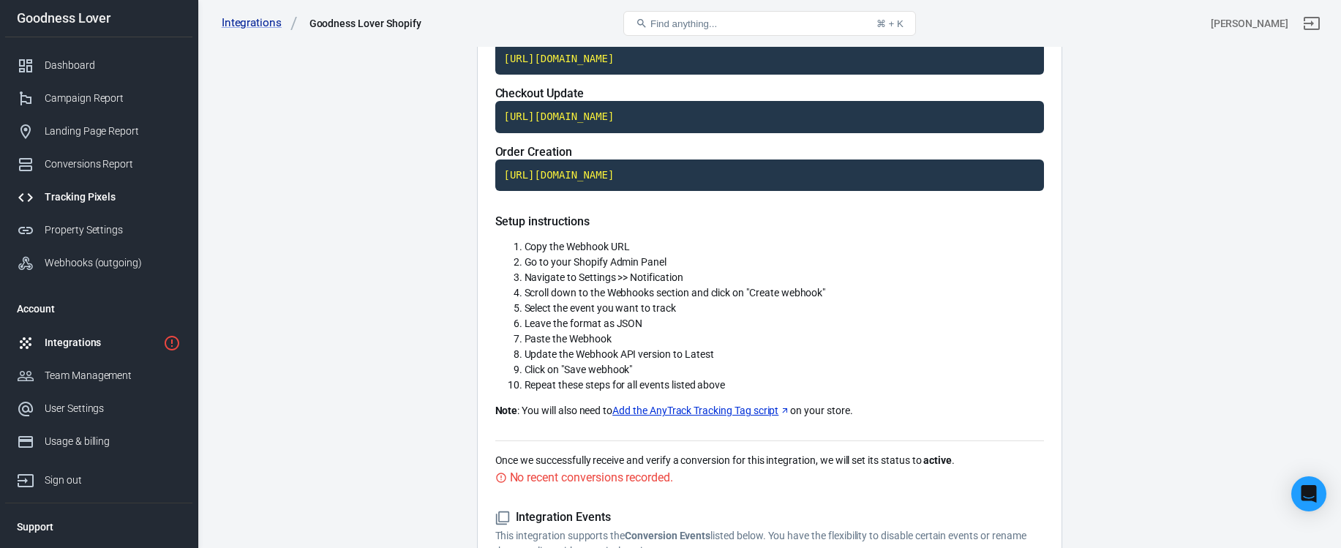
click at [90, 201] on div "Tracking Pixels" at bounding box center [113, 197] width 136 height 15
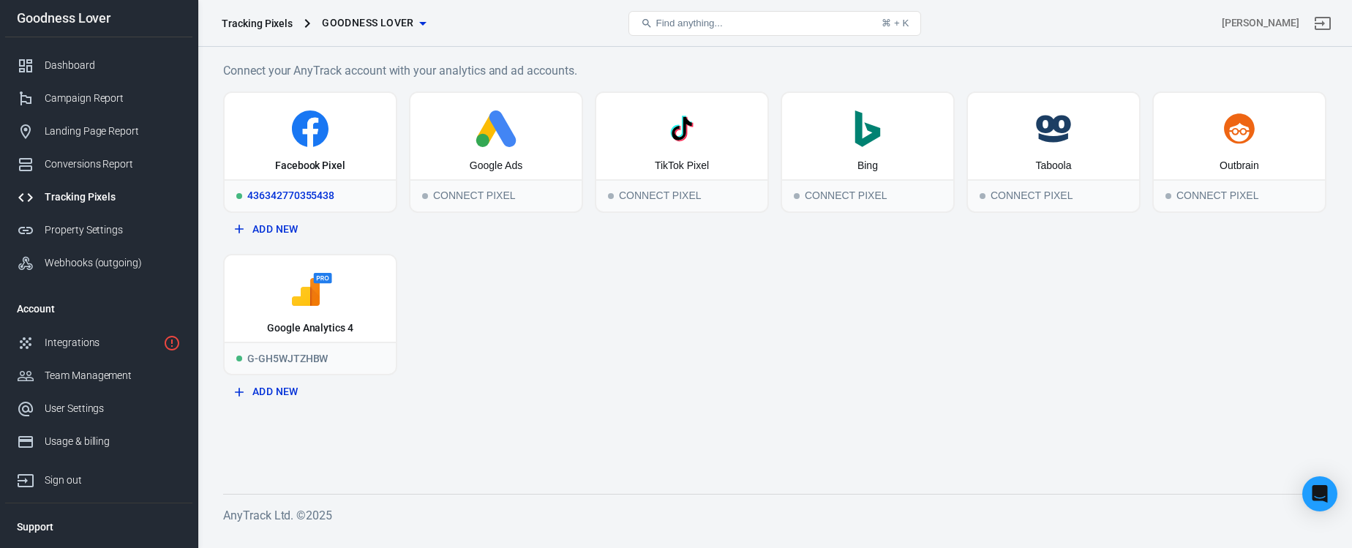
click at [315, 155] on div "Facebook Pixel" at bounding box center [310, 136] width 171 height 86
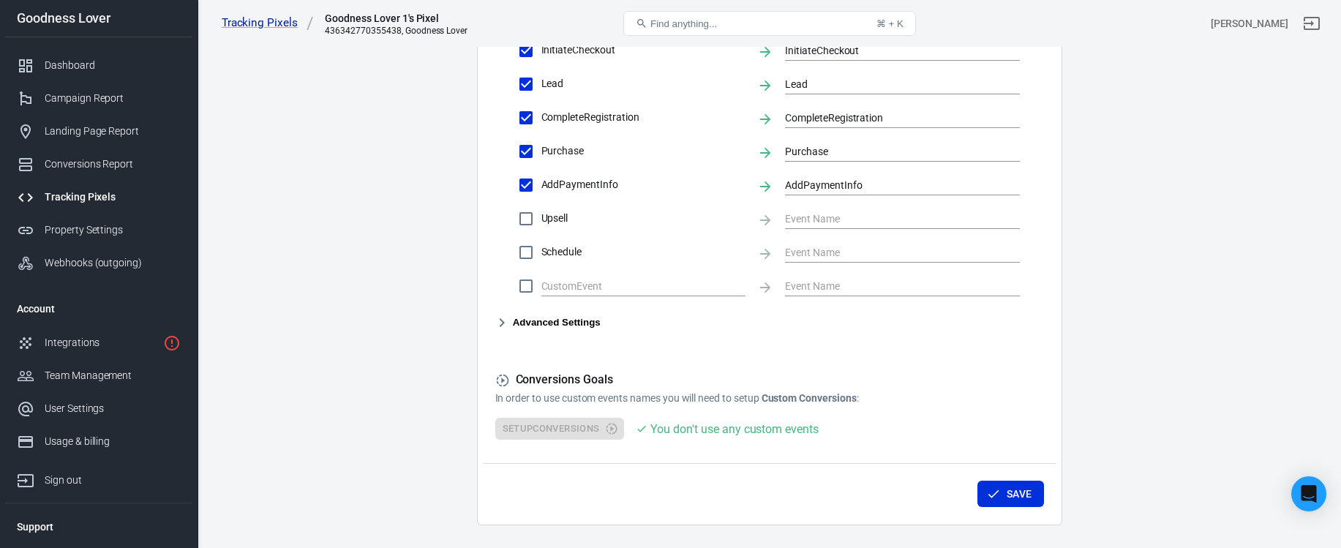
scroll to position [743, 0]
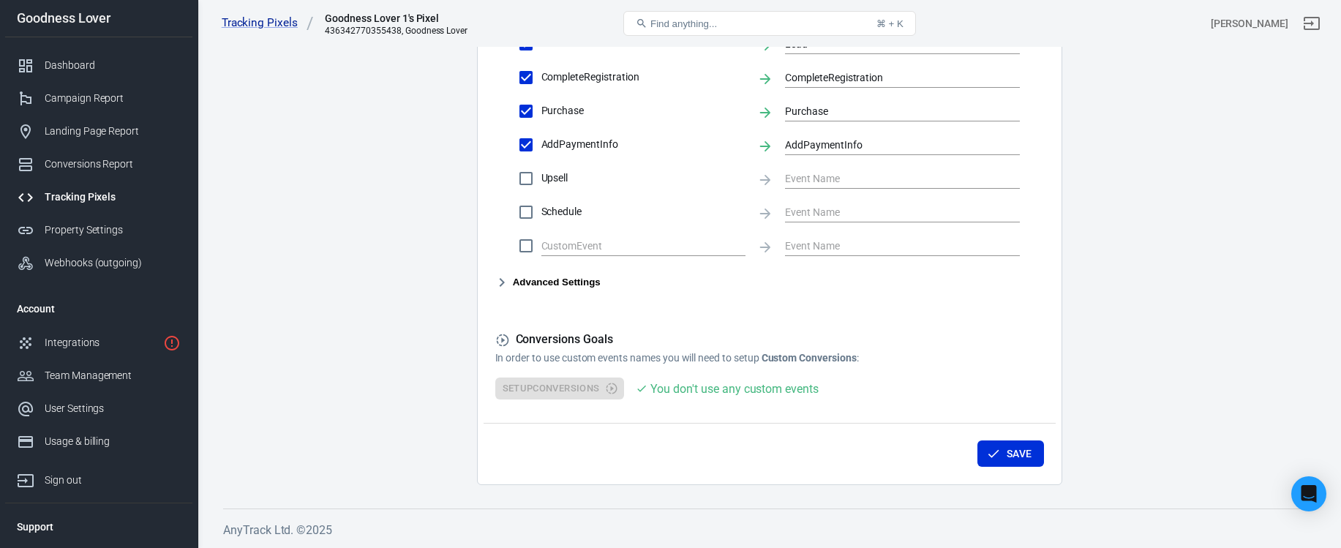
click at [105, 195] on div "Tracking Pixels" at bounding box center [113, 197] width 136 height 15
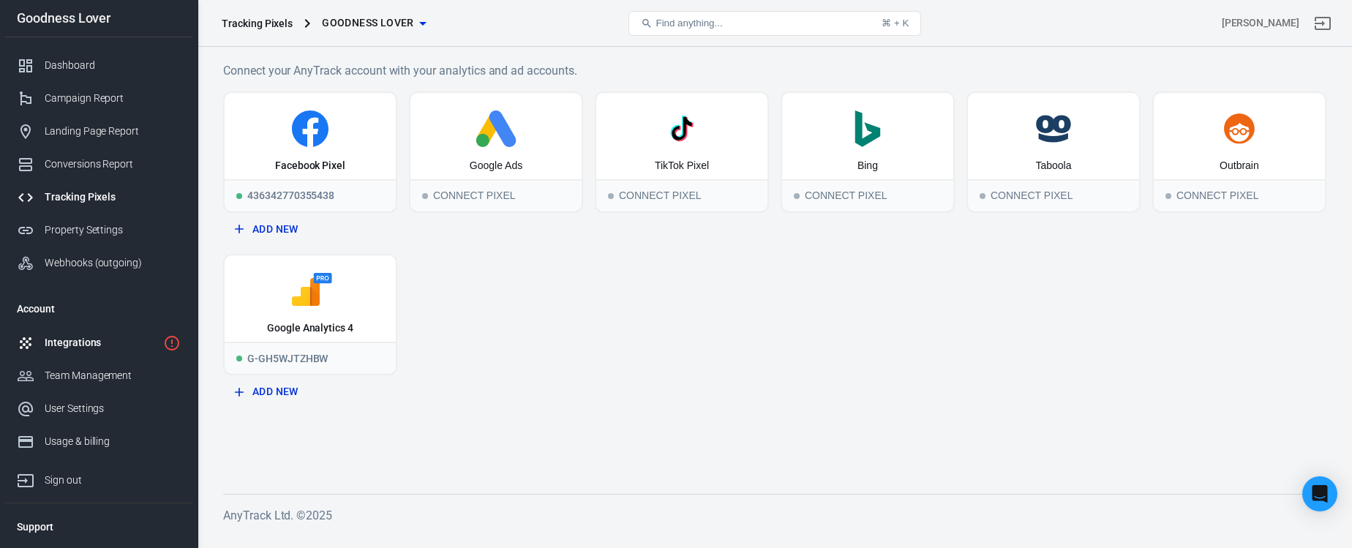
click at [97, 337] on div "Integrations" at bounding box center [101, 342] width 113 height 15
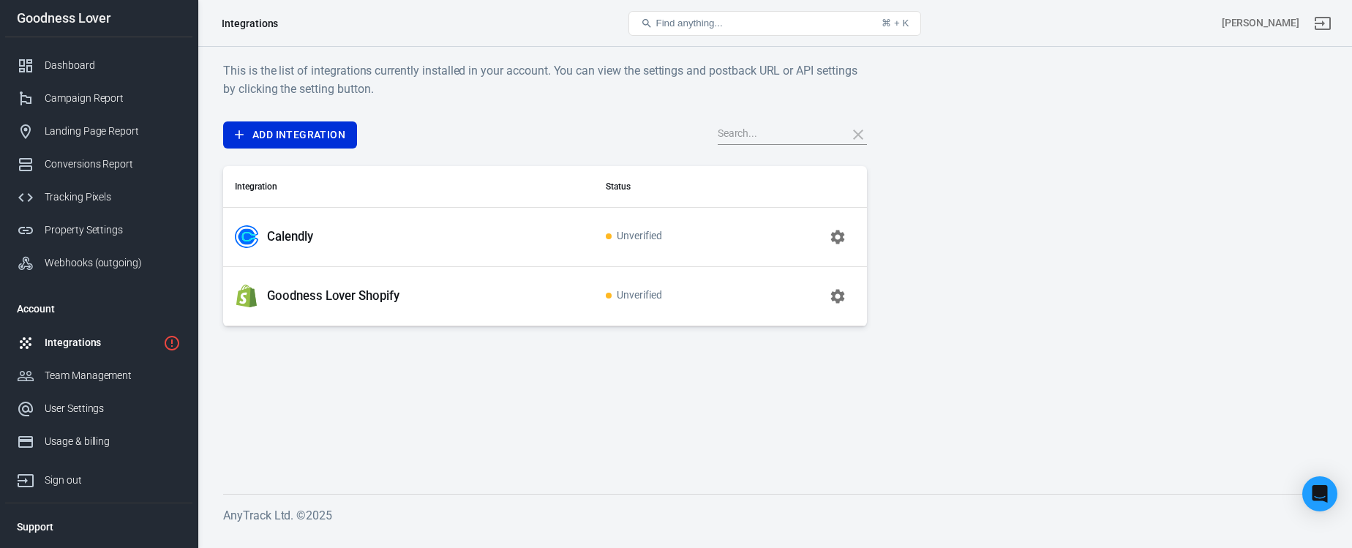
click at [406, 295] on div "Goodness Lover Shopify" at bounding box center [409, 296] width 348 height 23
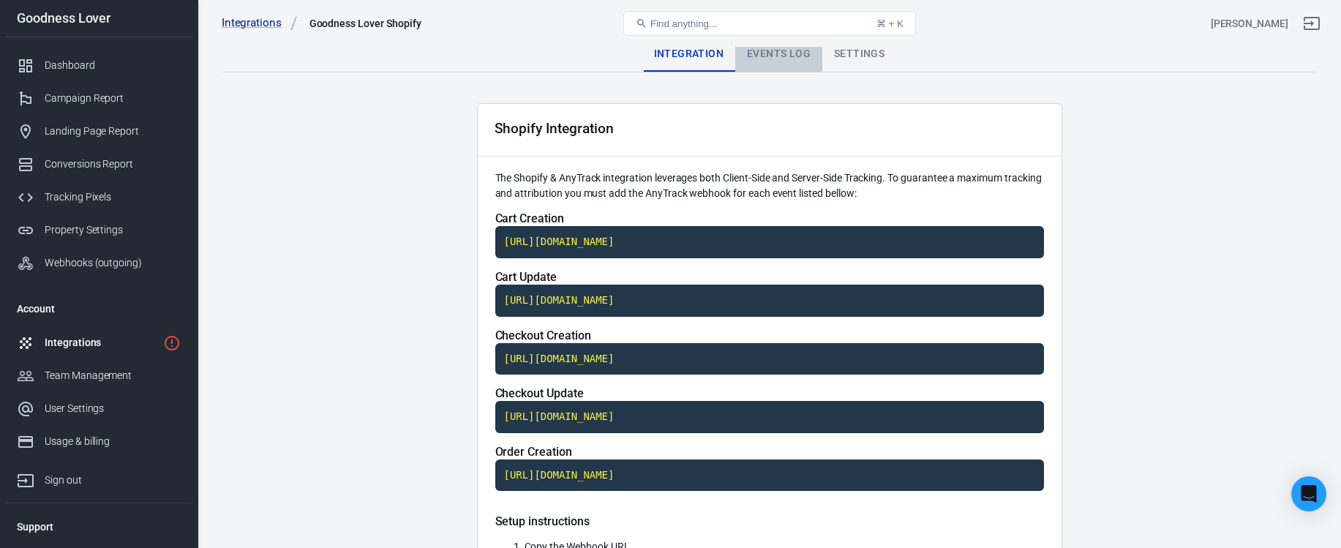
click at [772, 53] on div "Events Log" at bounding box center [778, 54] width 87 height 35
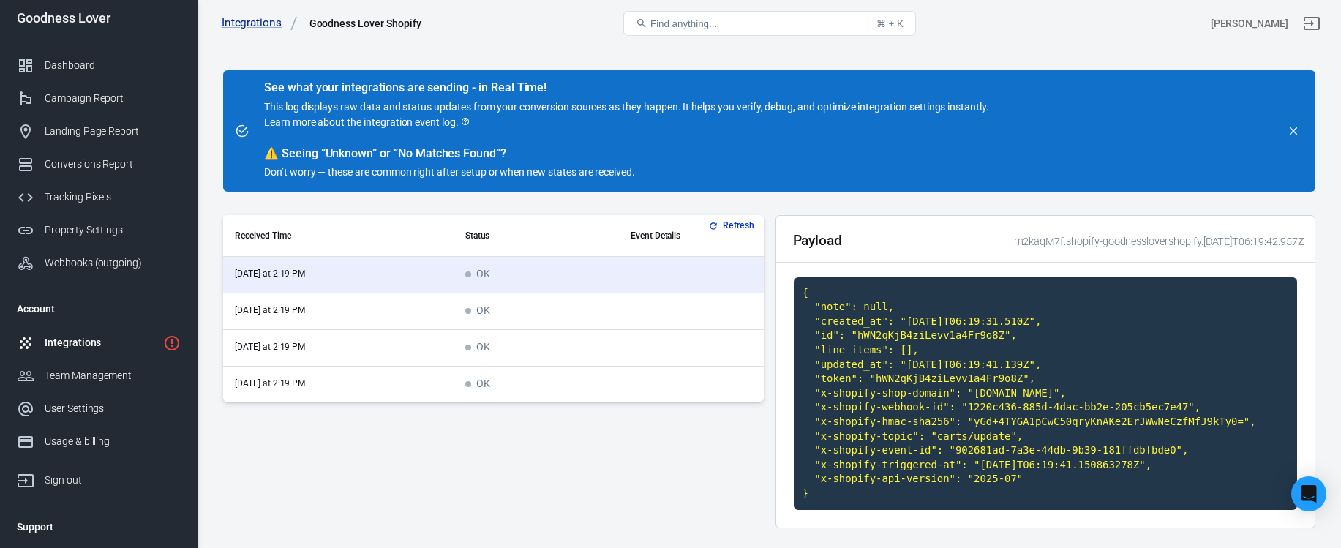
scroll to position [87, 0]
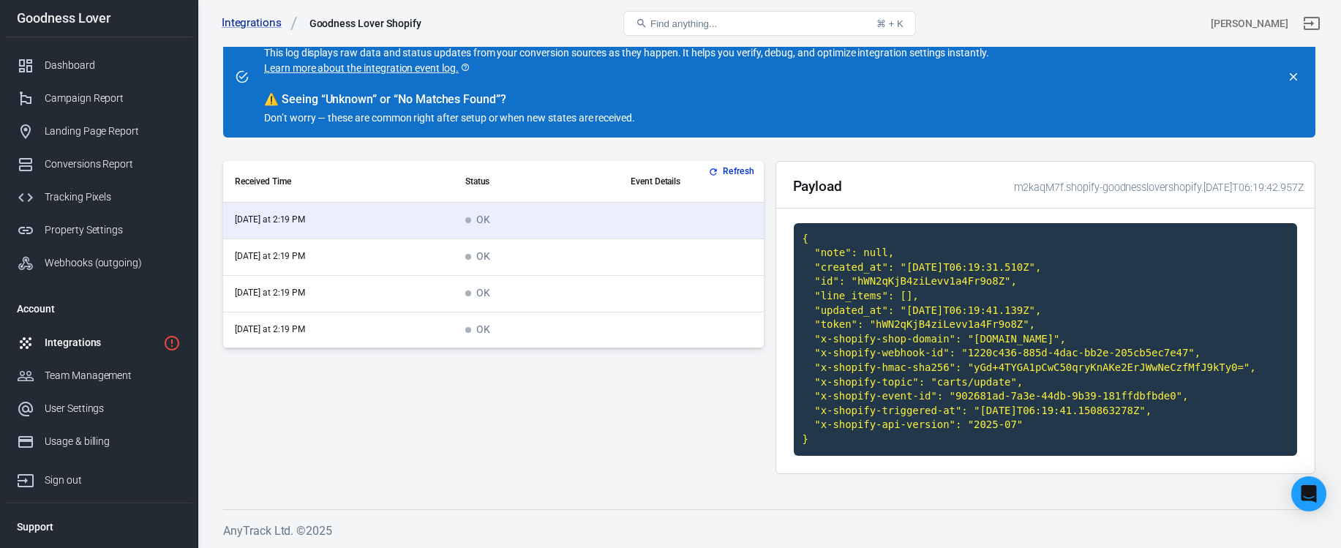
click at [584, 260] on td "OK" at bounding box center [536, 257] width 165 height 37
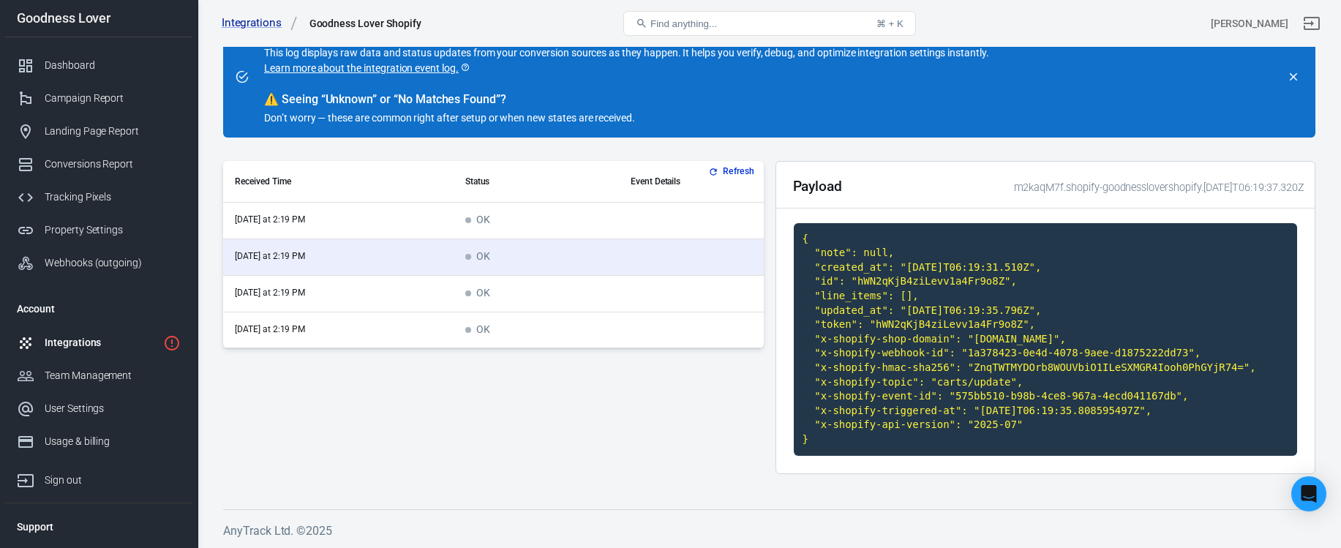
click at [583, 288] on td "OK" at bounding box center [536, 294] width 165 height 37
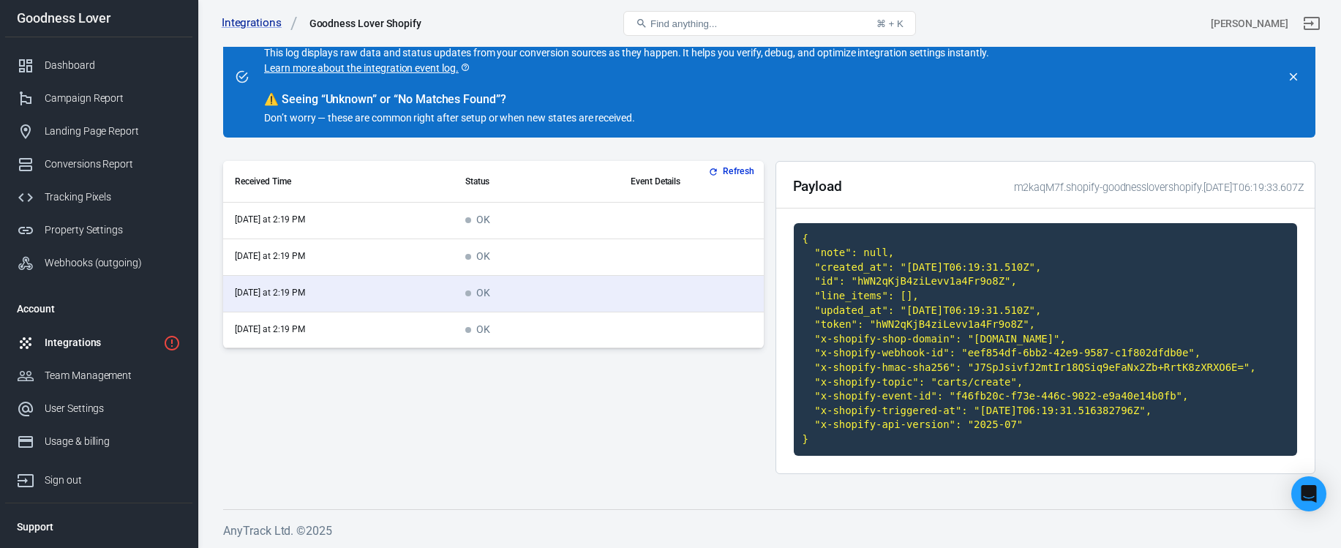
click at [580, 321] on td "OK" at bounding box center [536, 330] width 165 height 37
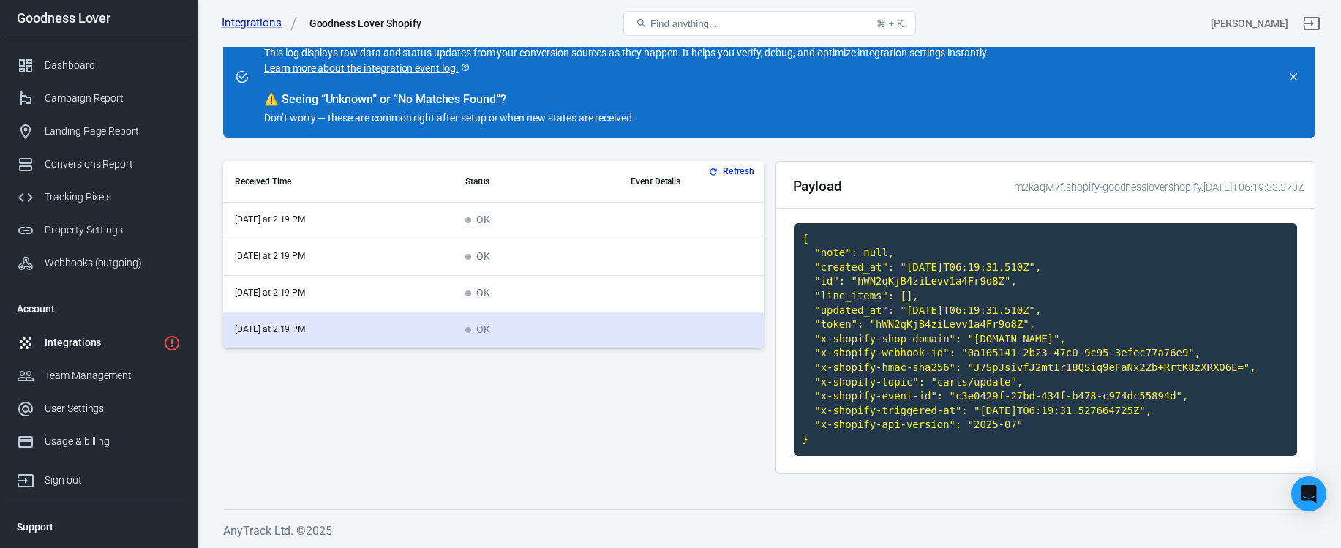
click at [574, 346] on td "OK" at bounding box center [536, 330] width 165 height 37
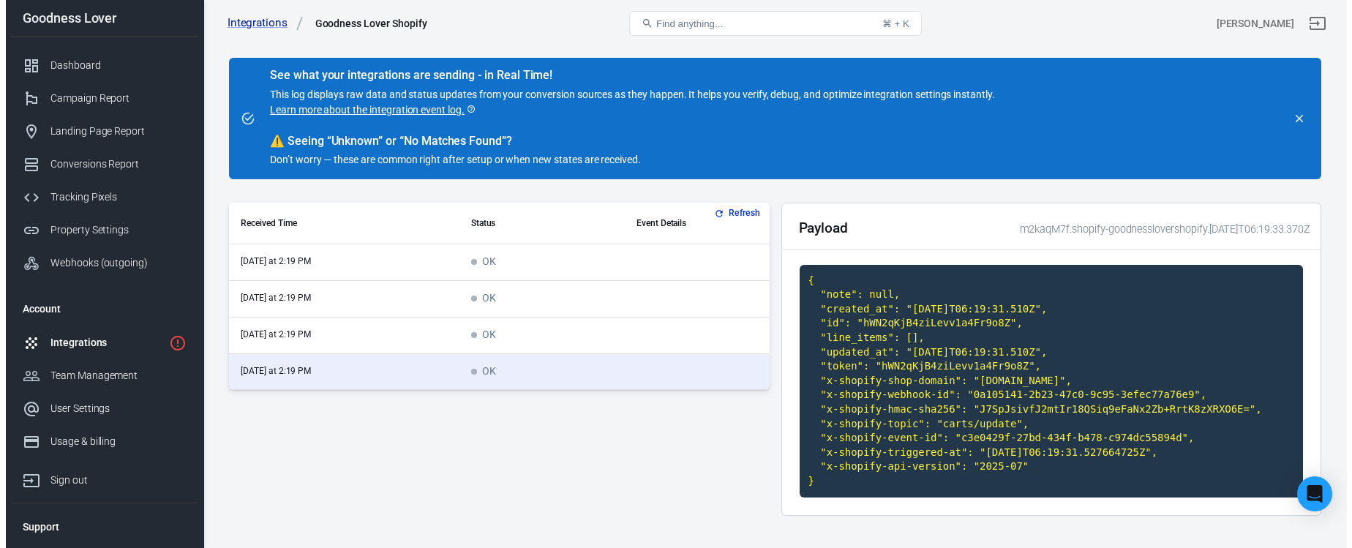
scroll to position [0, 0]
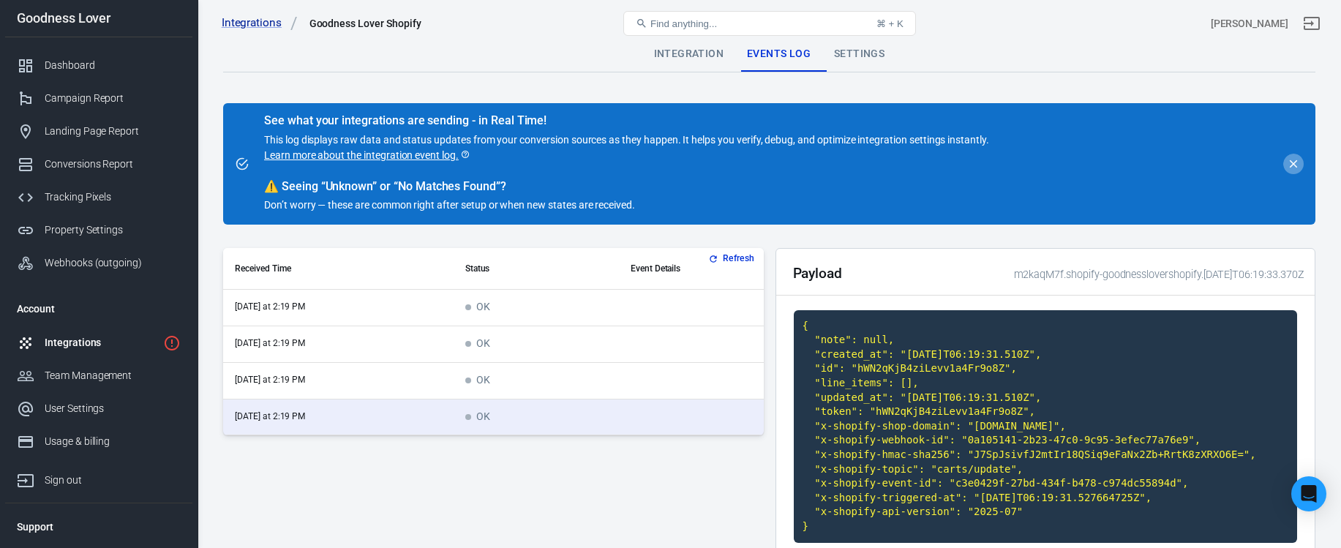
click at [1294, 165] on icon "close" at bounding box center [1294, 164] width 8 height 8
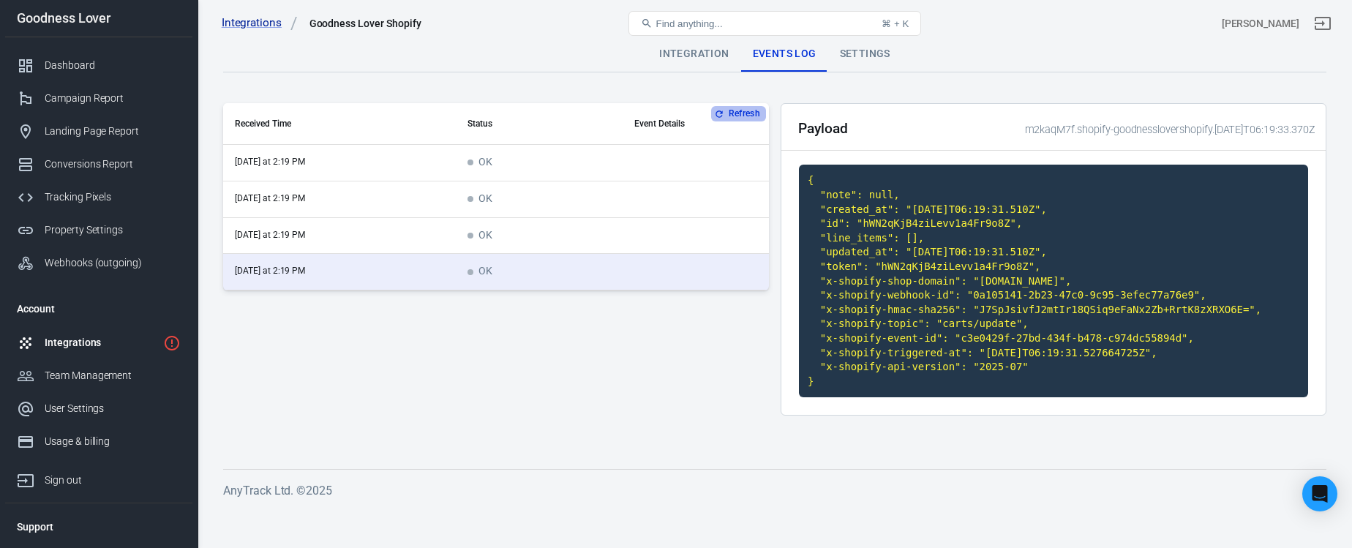
click at [741, 115] on button "Refresh" at bounding box center [738, 113] width 55 height 15
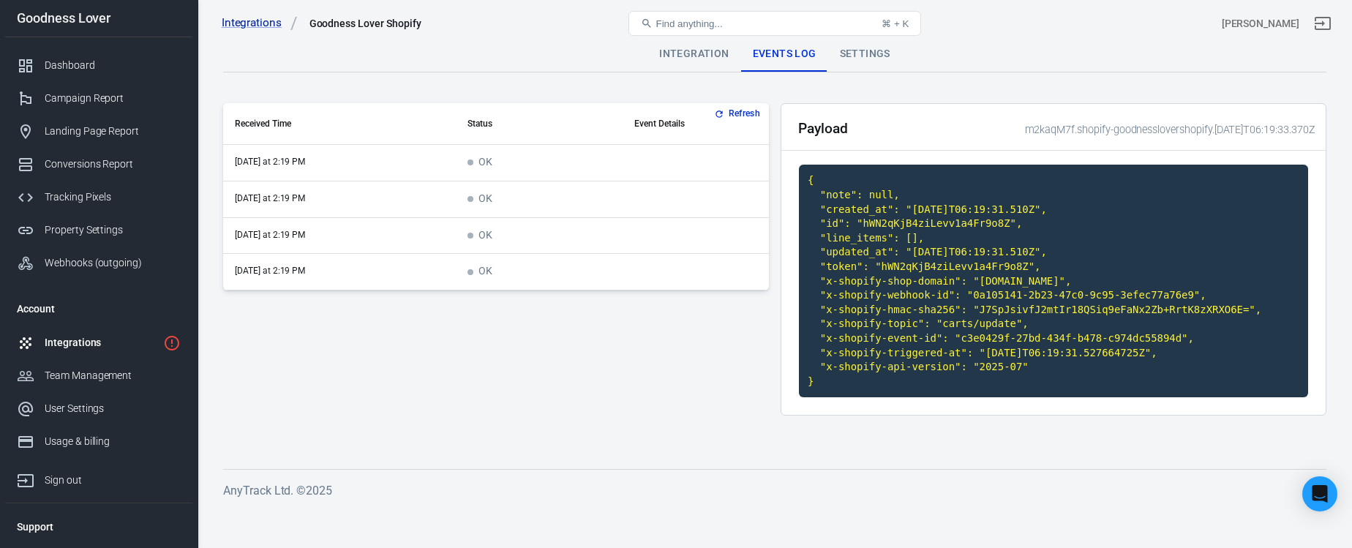
click at [741, 115] on button "Refresh" at bounding box center [738, 113] width 55 height 15
click at [742, 121] on th "Event Details" at bounding box center [696, 124] width 146 height 42
click at [741, 115] on button "Refresh" at bounding box center [738, 113] width 55 height 15
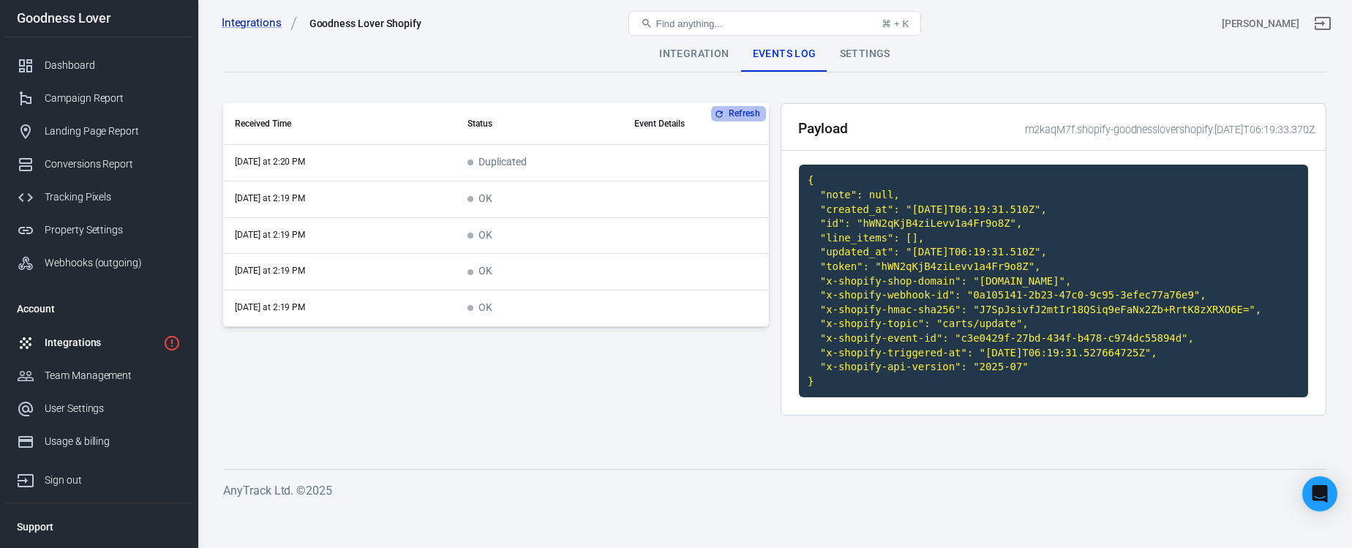
click at [742, 111] on button "Refresh" at bounding box center [738, 113] width 55 height 15
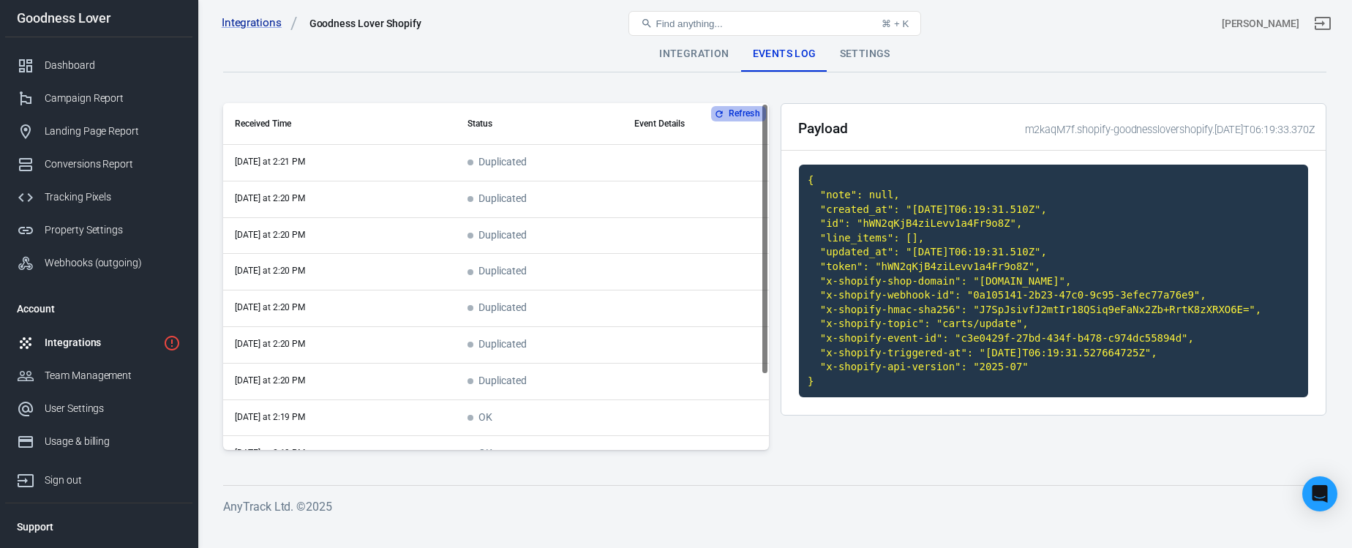
click at [724, 110] on button "Refresh" at bounding box center [738, 113] width 55 height 15
click at [543, 158] on td "Duplicated" at bounding box center [539, 163] width 167 height 37
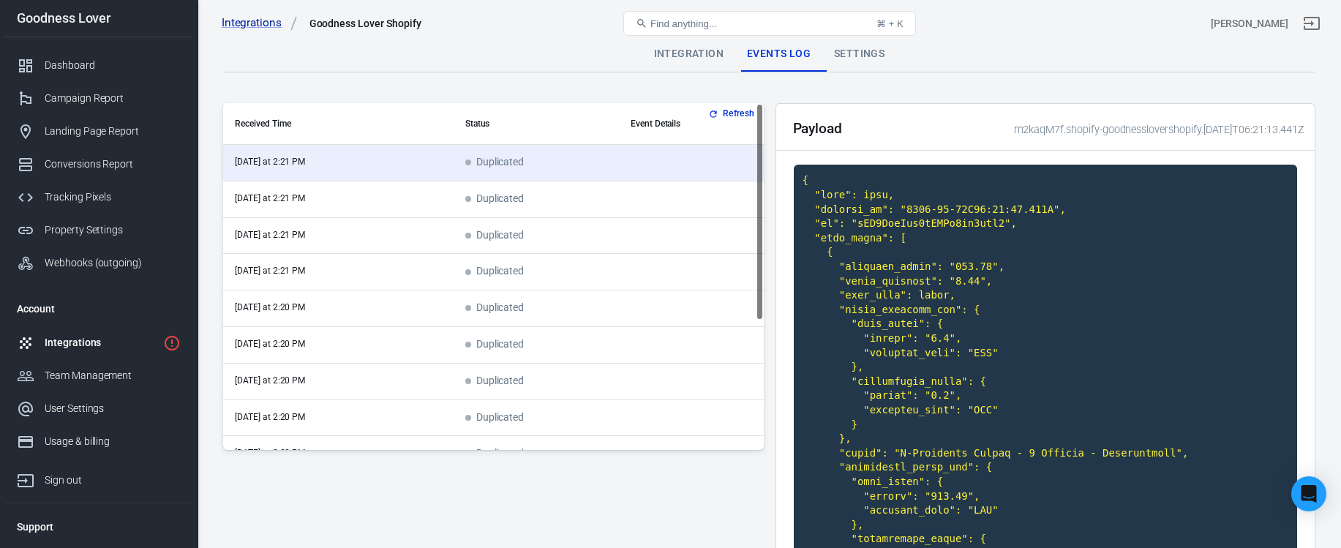
click at [549, 190] on td "Duplicated" at bounding box center [536, 199] width 165 height 37
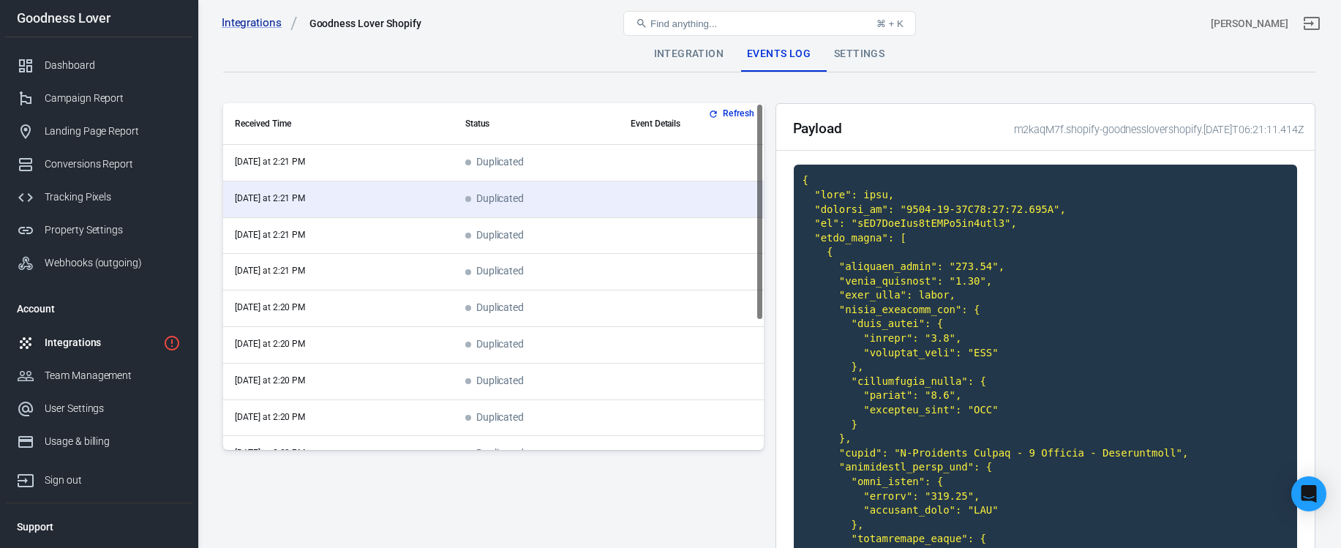
click at [601, 224] on td "Duplicated" at bounding box center [536, 236] width 165 height 37
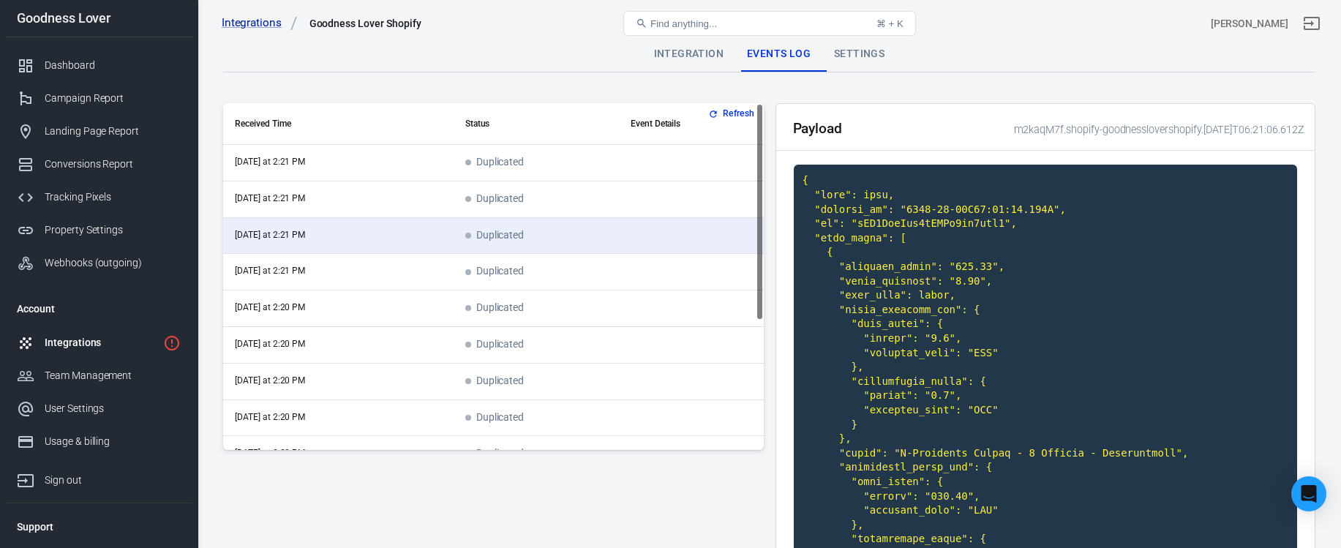
click at [603, 269] on td "Duplicated" at bounding box center [536, 272] width 165 height 37
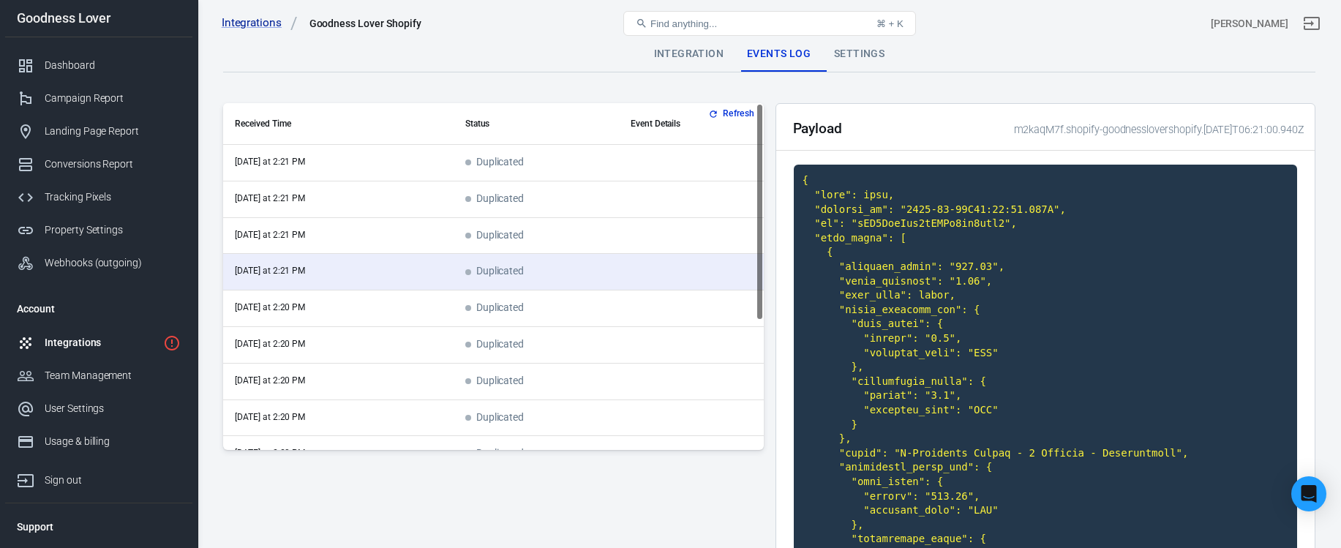
click at [598, 326] on td "Duplicated" at bounding box center [536, 308] width 165 height 37
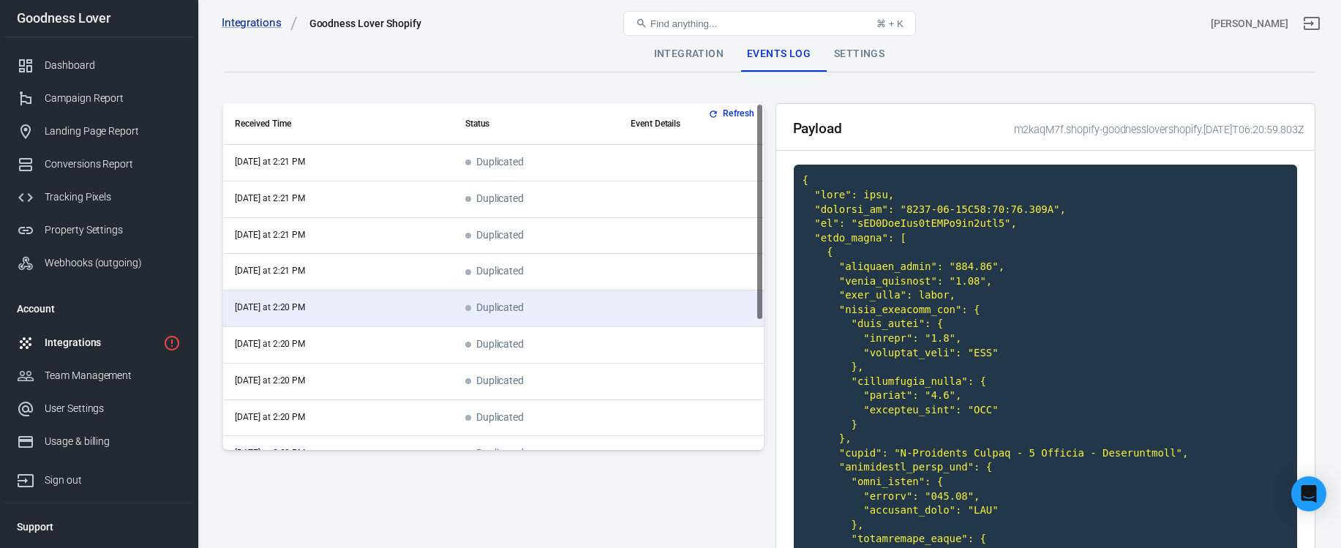
click at [580, 339] on td "Duplicated" at bounding box center [536, 345] width 165 height 37
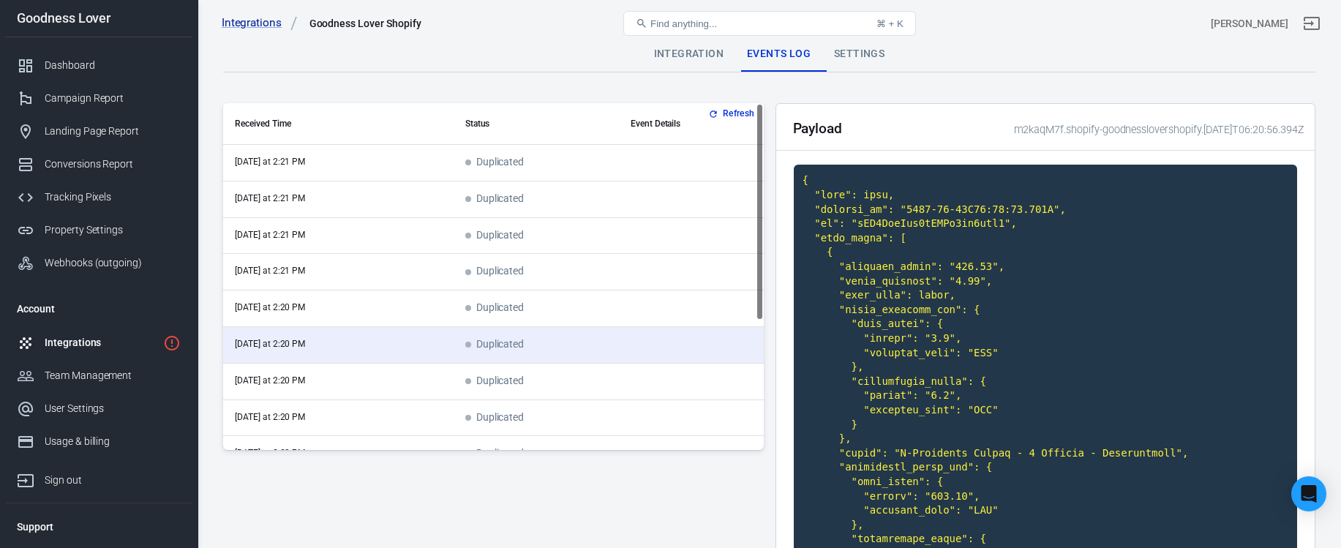
click at [571, 309] on td "Duplicated" at bounding box center [536, 308] width 165 height 37
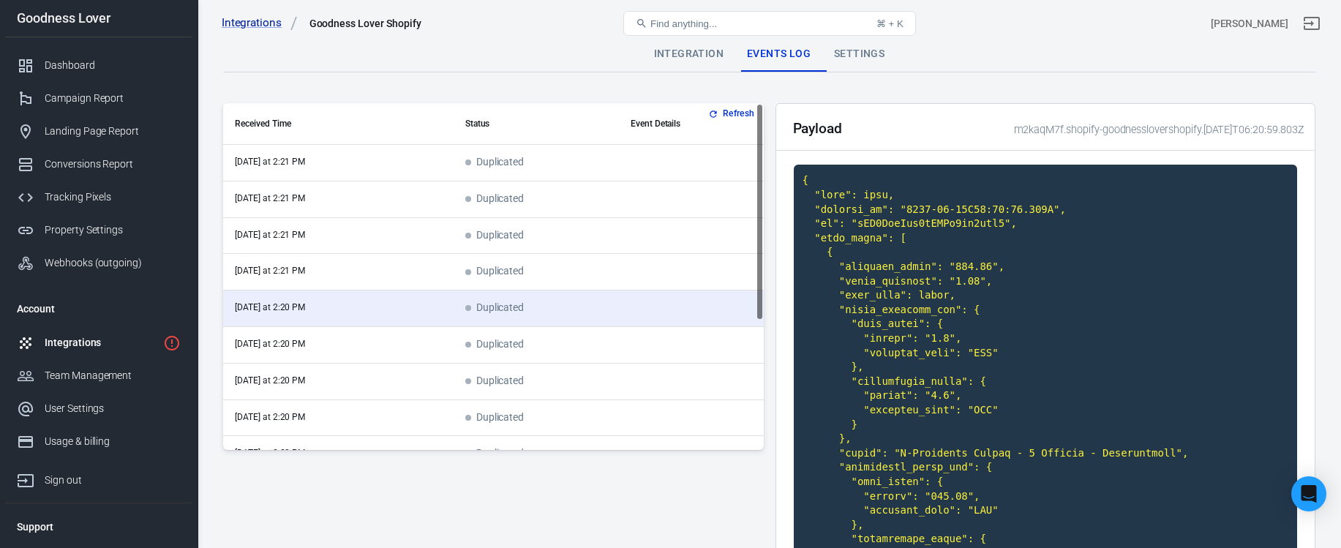
click at [423, 169] on td "today at 2:21 PM" at bounding box center [338, 163] width 230 height 37
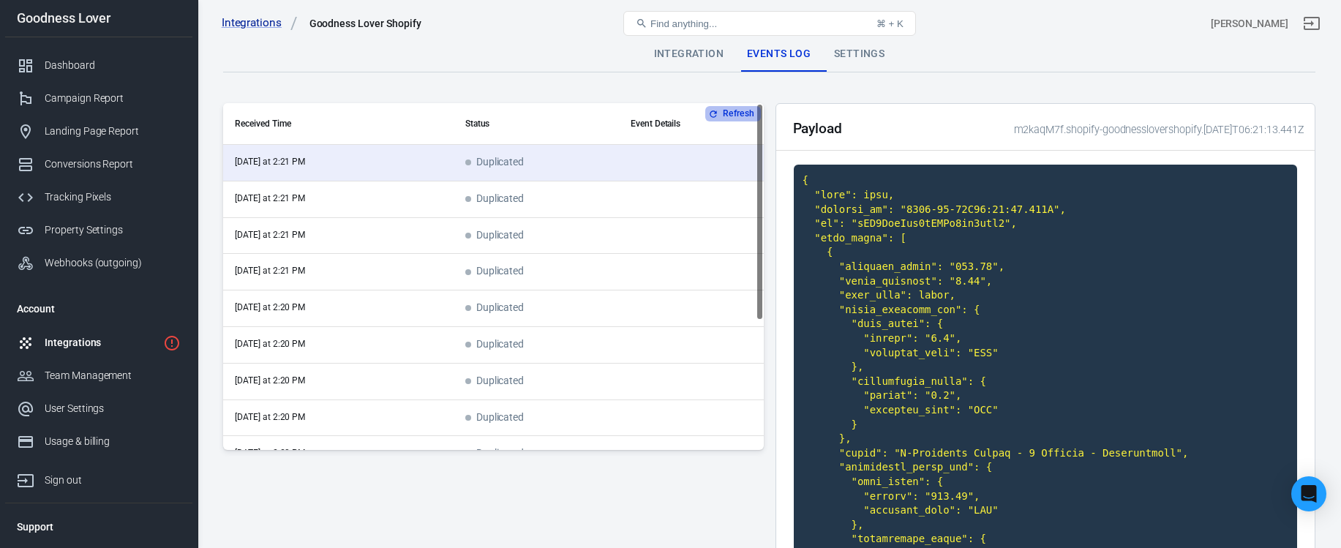
click at [739, 119] on button "Refresh" at bounding box center [732, 113] width 55 height 15
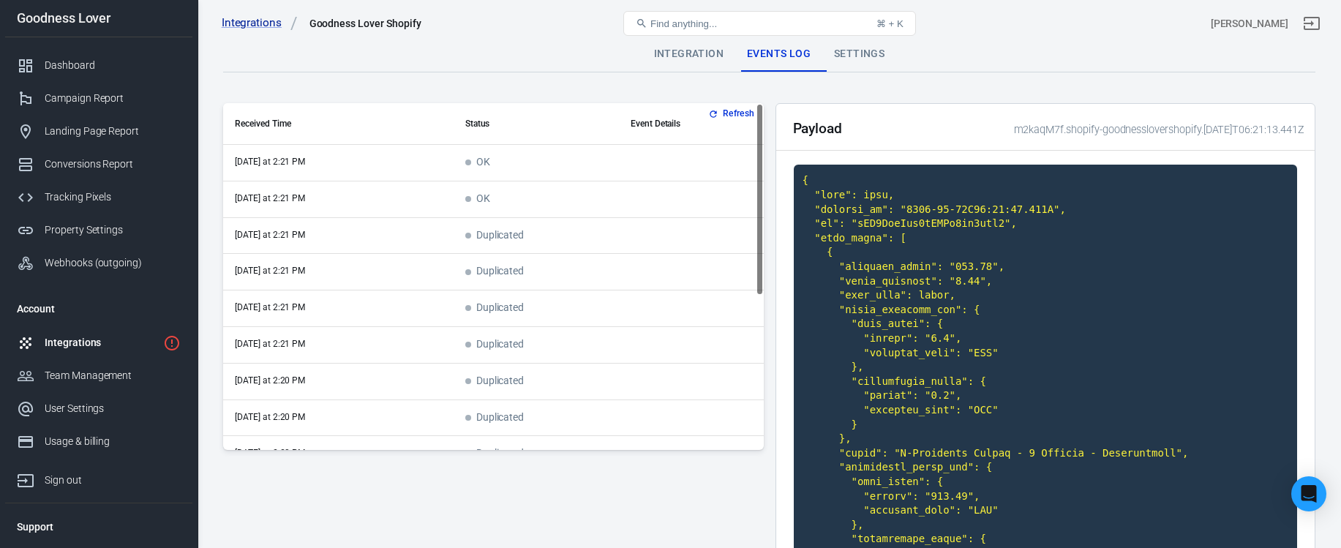
click at [609, 201] on td "OK" at bounding box center [536, 199] width 165 height 37
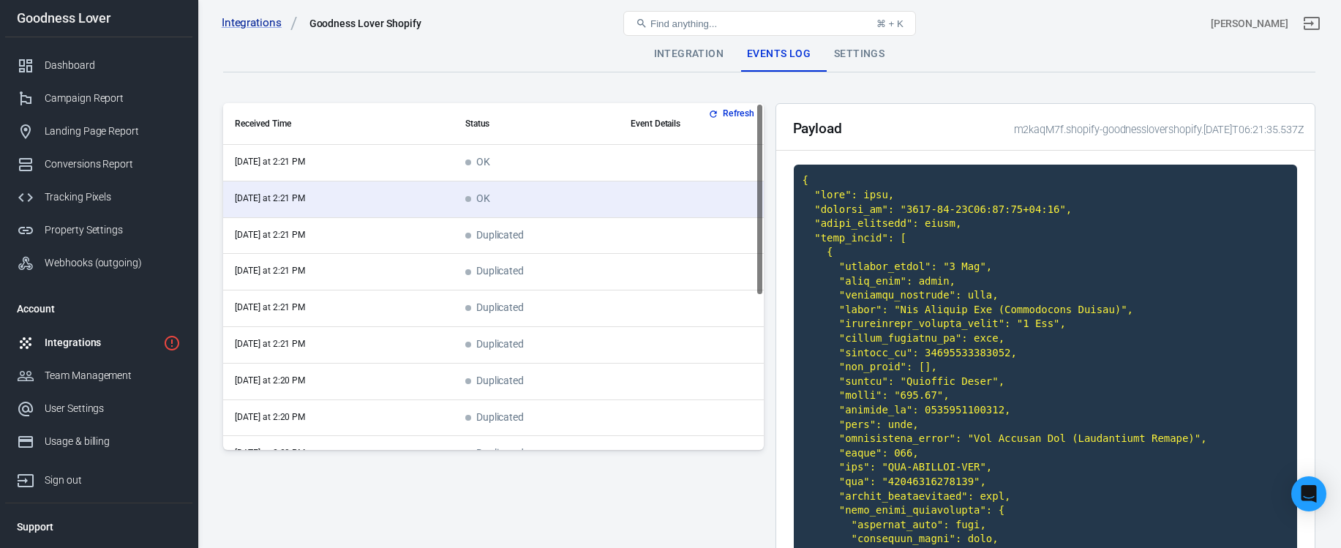
click at [600, 158] on td "OK" at bounding box center [536, 163] width 165 height 37
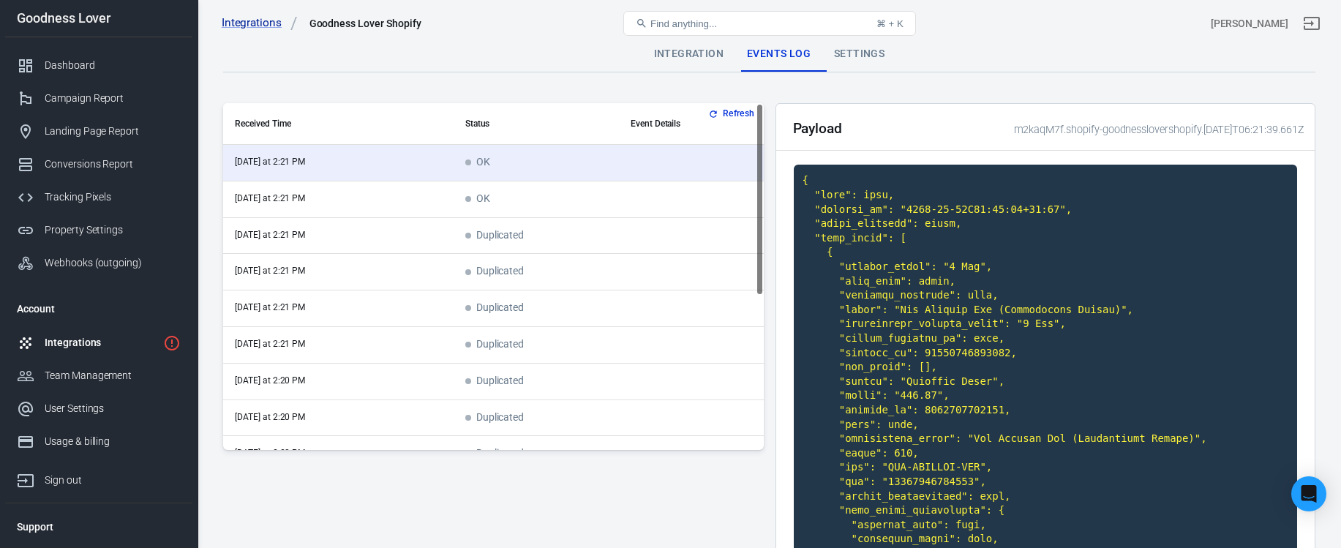
click at [603, 192] on td "OK" at bounding box center [536, 199] width 165 height 37
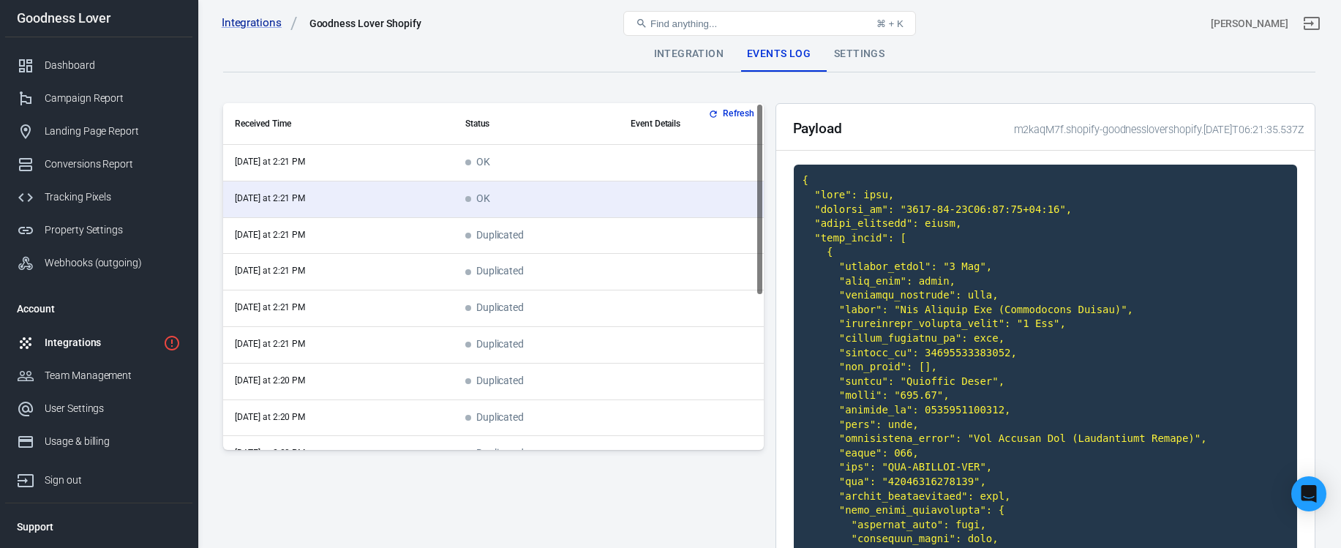
click at [596, 170] on td "OK" at bounding box center [536, 163] width 165 height 37
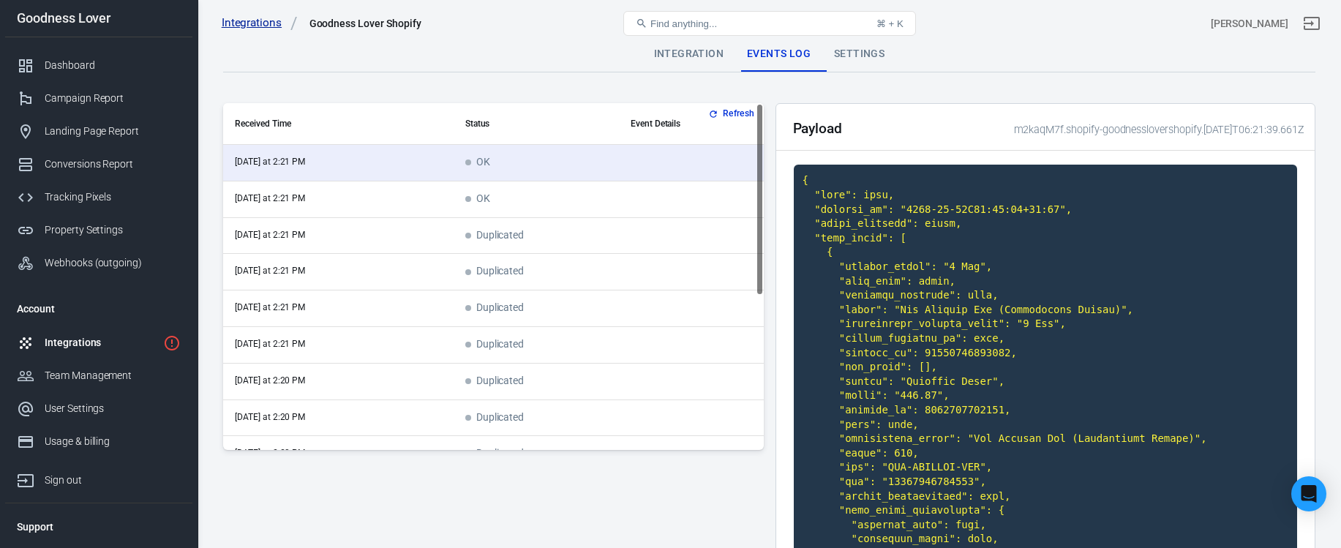
click at [261, 25] on link "Integrations" at bounding box center [260, 22] width 76 height 15
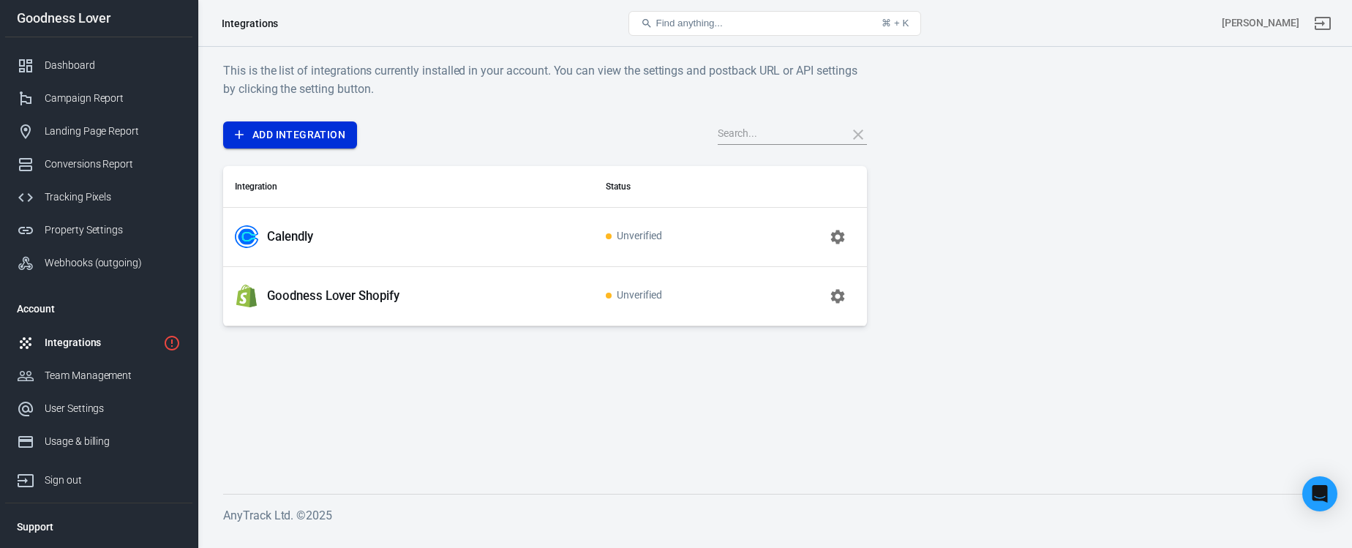
click at [324, 134] on link "Add Integration" at bounding box center [290, 134] width 134 height 27
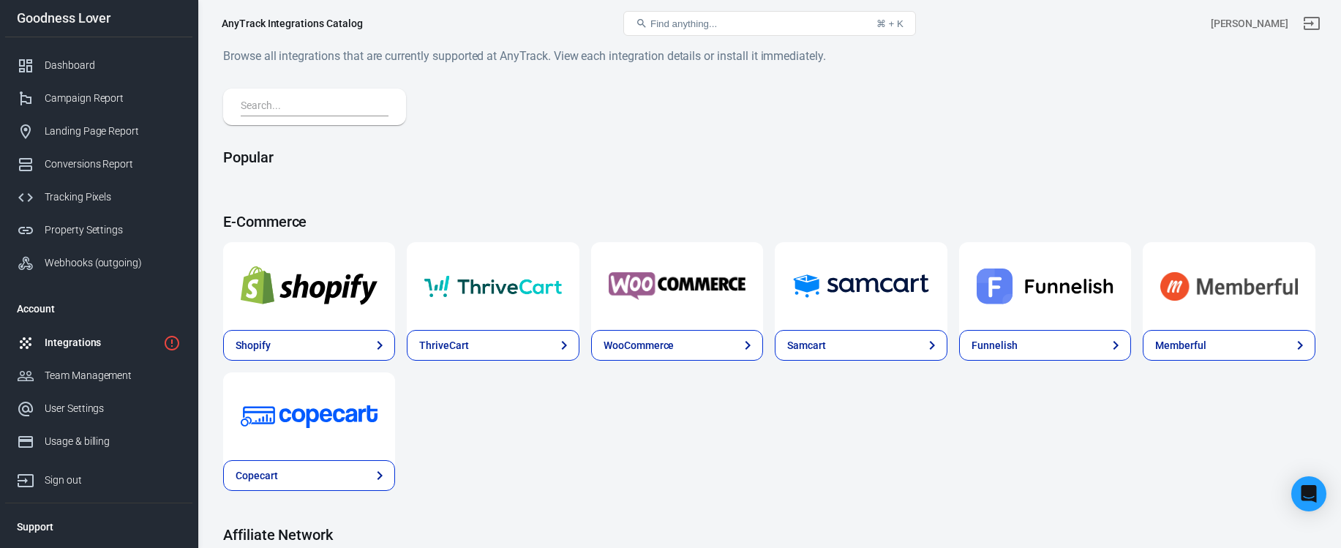
click at [566, 445] on div "Shopify ThriveCart WooCommerce Samcart Funnelish Memberful Copecart" at bounding box center [769, 366] width 1092 height 249
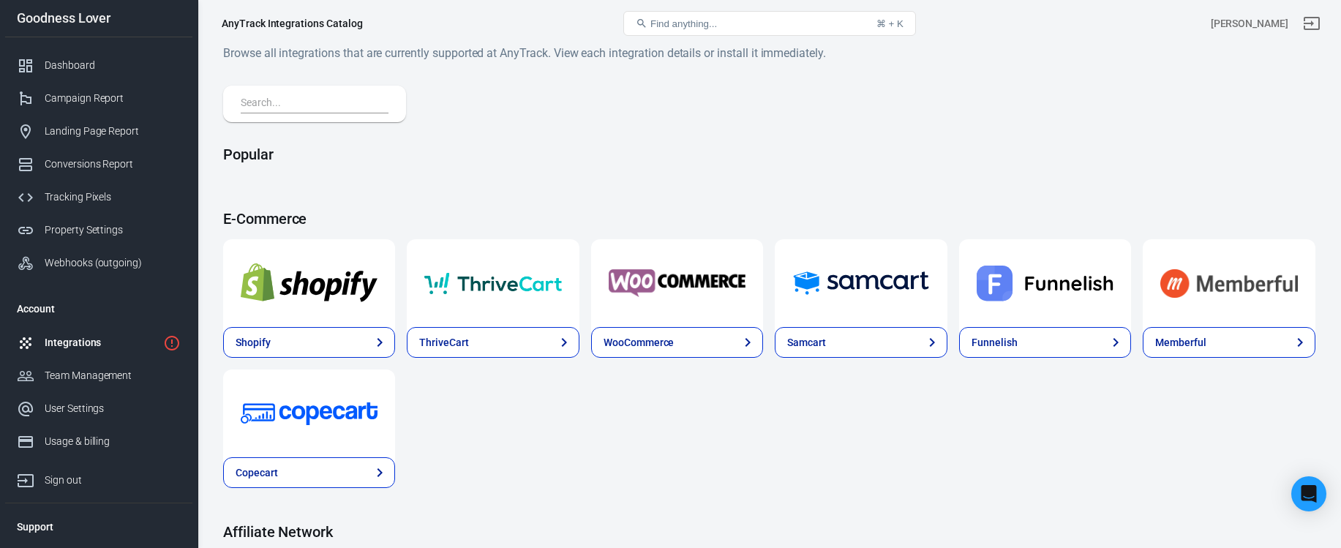
click at [566, 443] on div "Shopify ThriveCart WooCommerce Samcart Funnelish Memberful Copecart" at bounding box center [769, 363] width 1092 height 249
click at [105, 236] on div "Property Settings" at bounding box center [113, 229] width 136 height 15
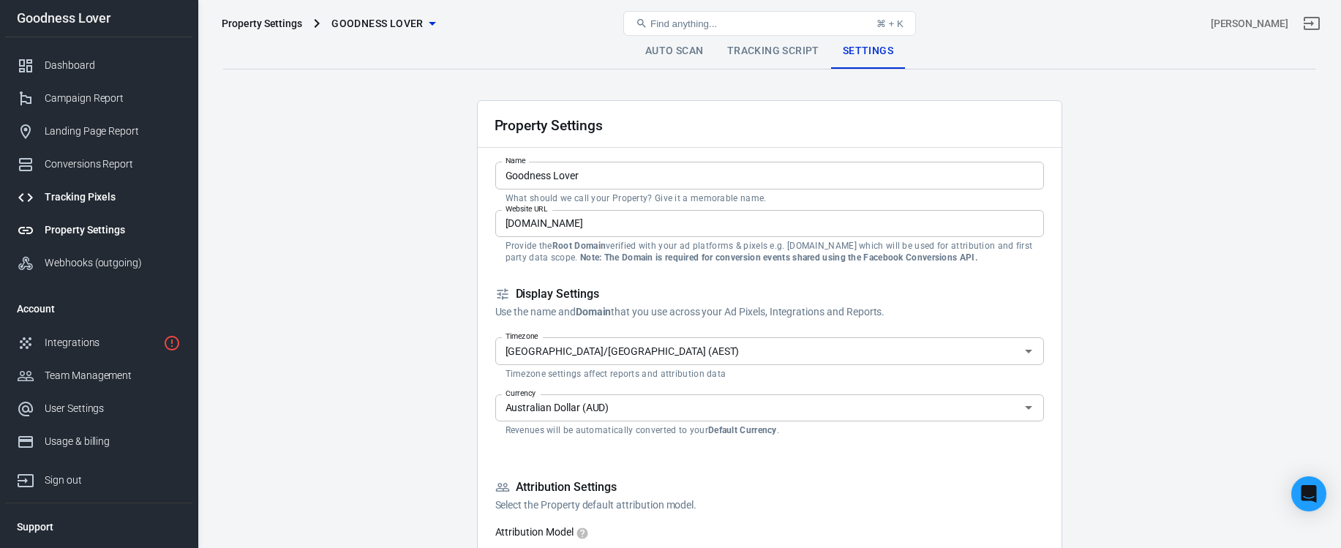
click at [97, 192] on div "Tracking Pixels" at bounding box center [113, 197] width 136 height 15
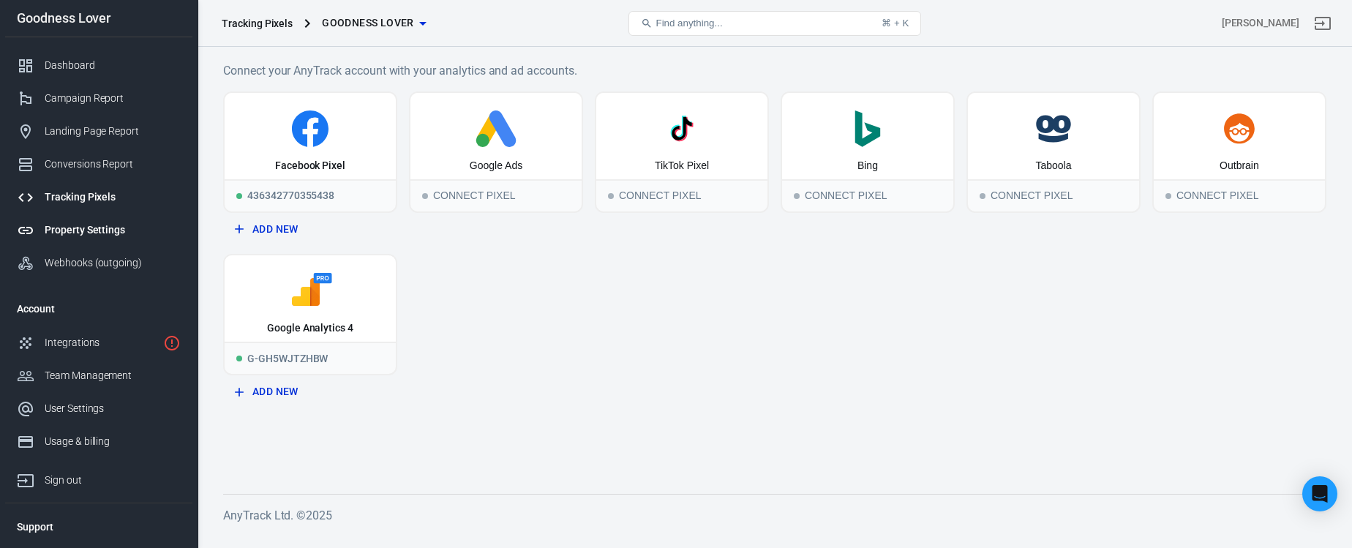
click at [95, 231] on div "Property Settings" at bounding box center [113, 229] width 136 height 15
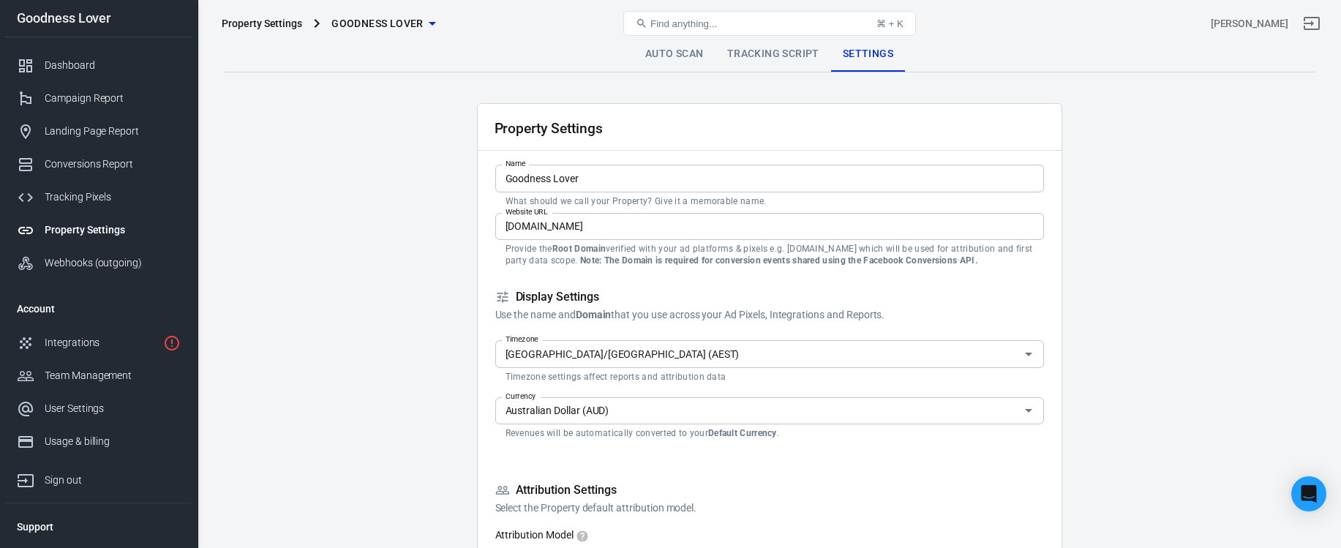
click at [765, 61] on link "Tracking Script" at bounding box center [774, 54] width 116 height 35
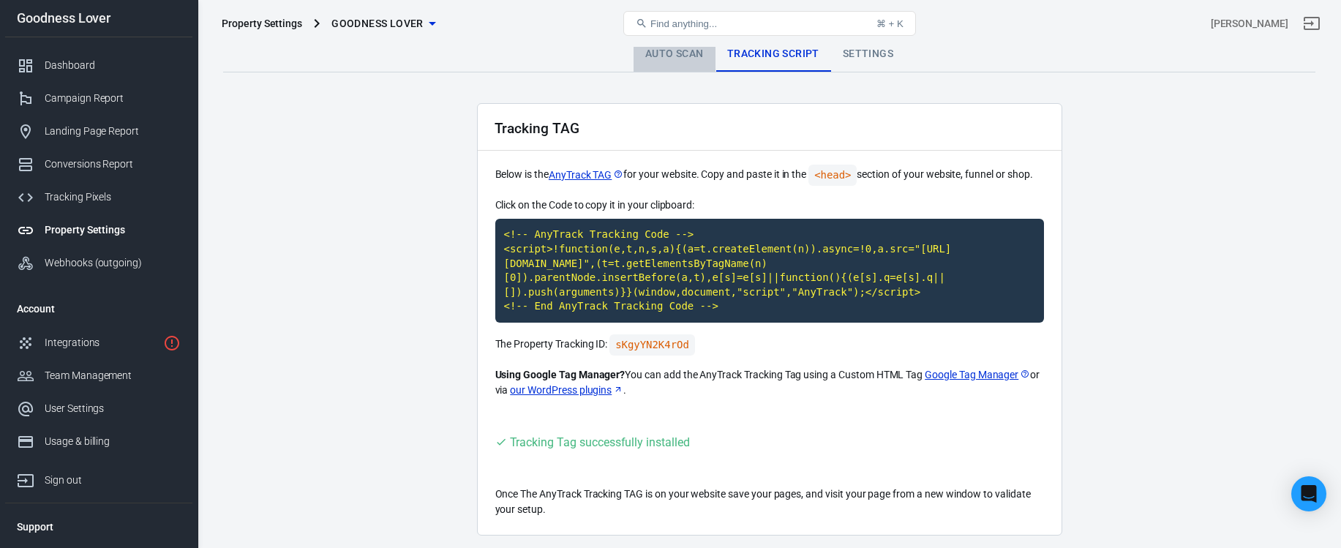
click at [667, 65] on link "Auto Scan" at bounding box center [675, 54] width 82 height 35
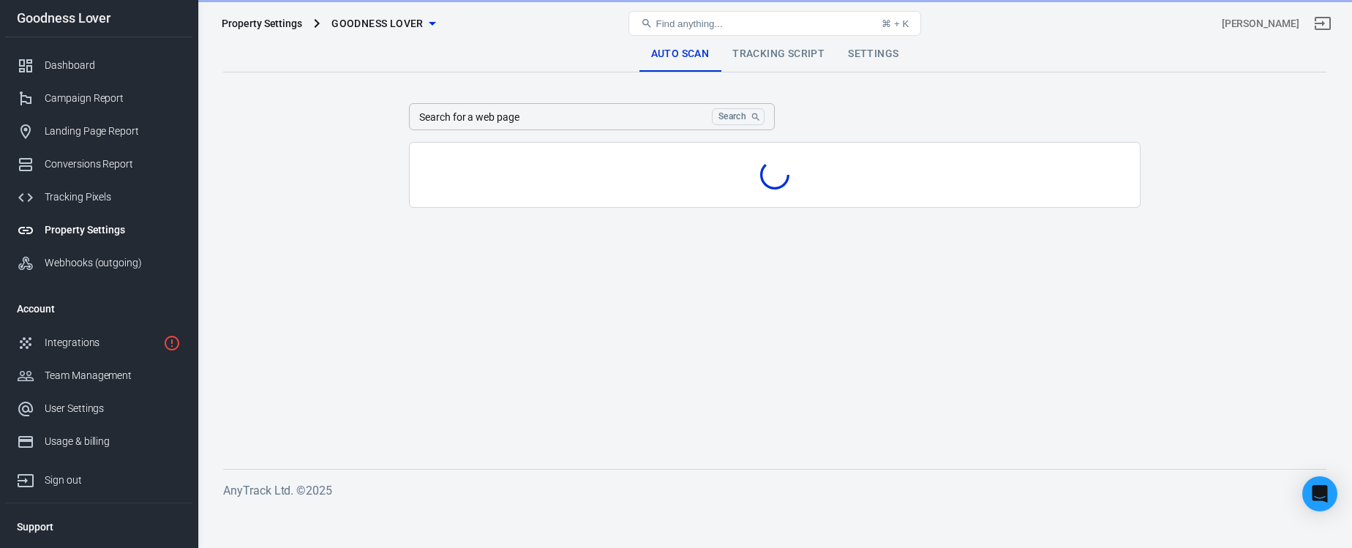
click at [770, 45] on div "Property Settings Goodness Lover Find anything... ⌘ + K Matt Potts" at bounding box center [775, 23] width 1154 height 47
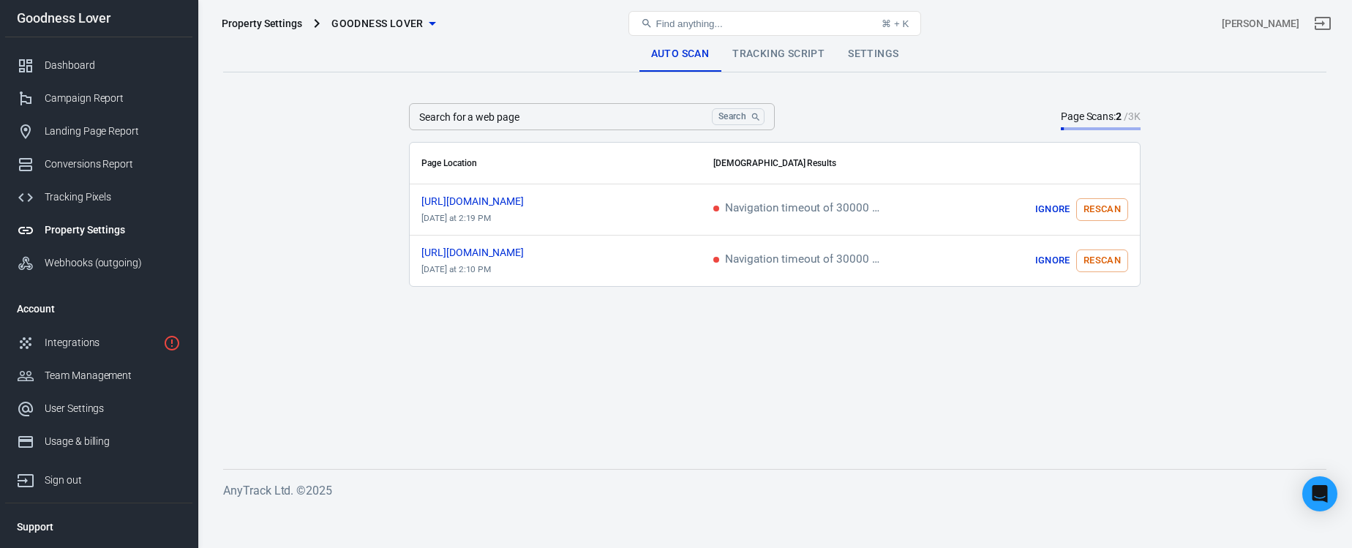
click at [768, 53] on link "Tracking Script" at bounding box center [779, 54] width 116 height 35
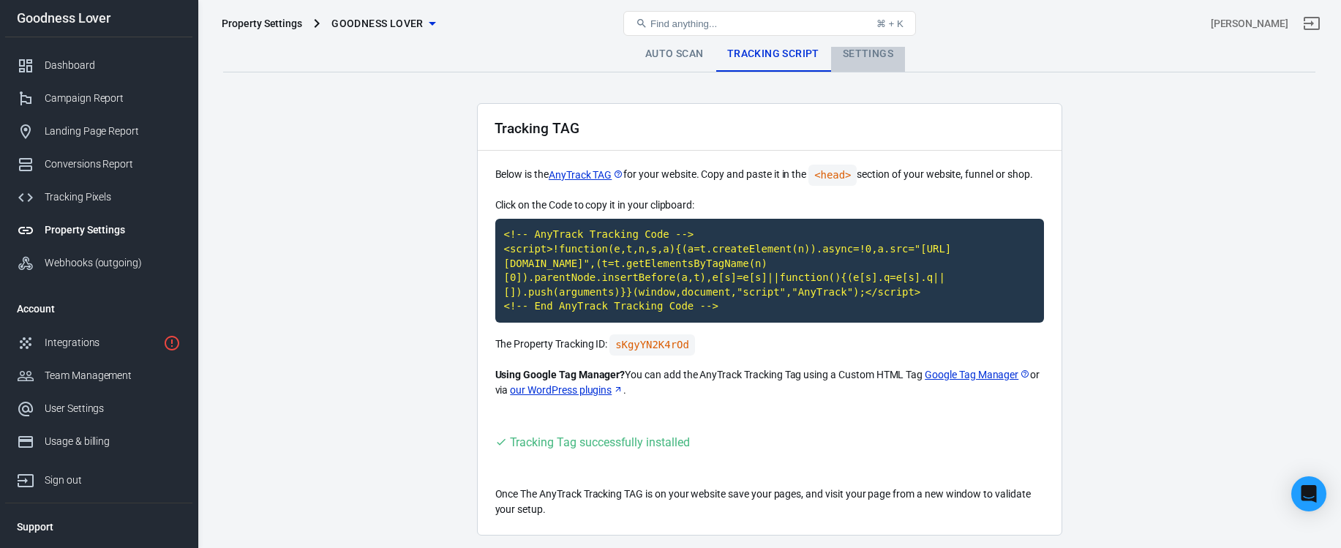
click at [870, 47] on link "Settings" at bounding box center [868, 54] width 74 height 35
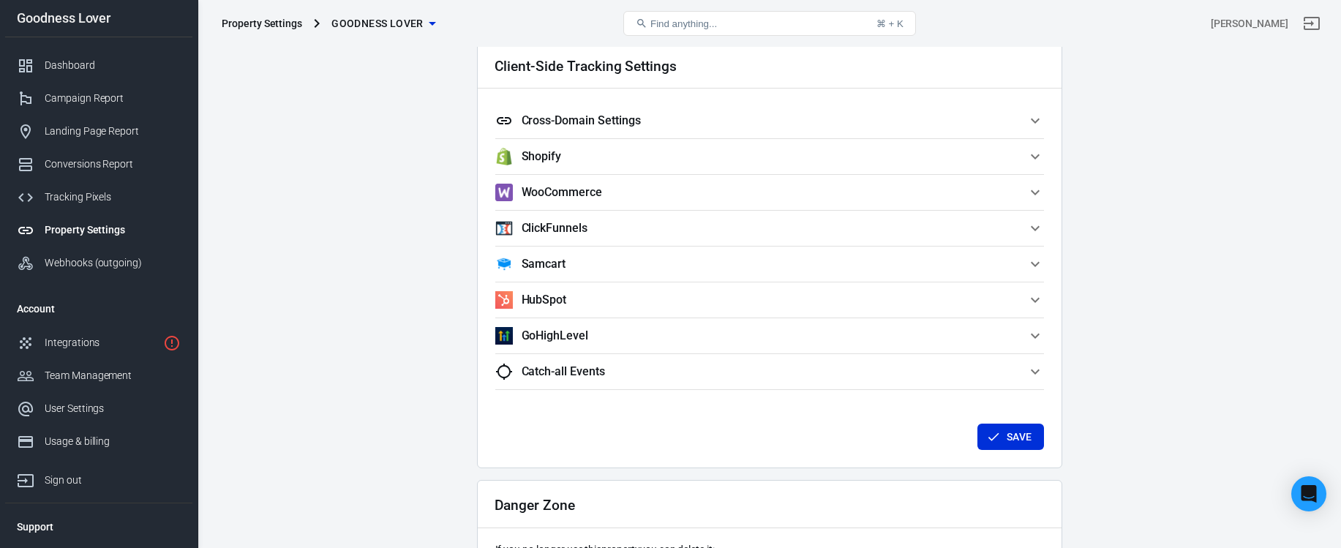
scroll to position [1190, 0]
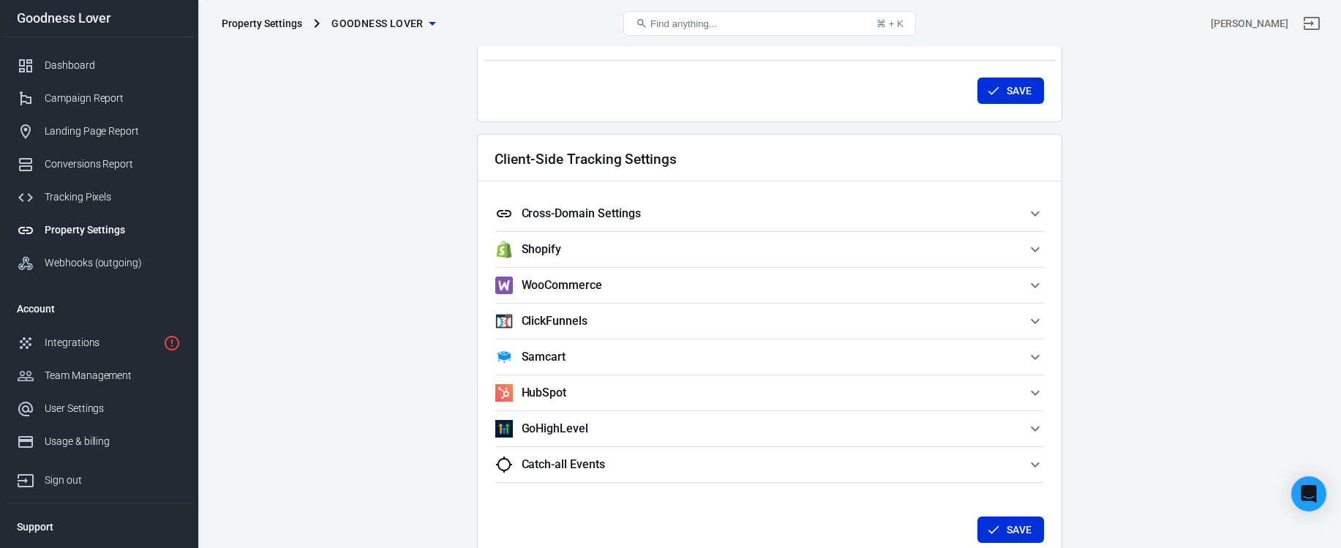
click at [651, 209] on span "Cross-Domain Settings" at bounding box center [760, 214] width 531 height 18
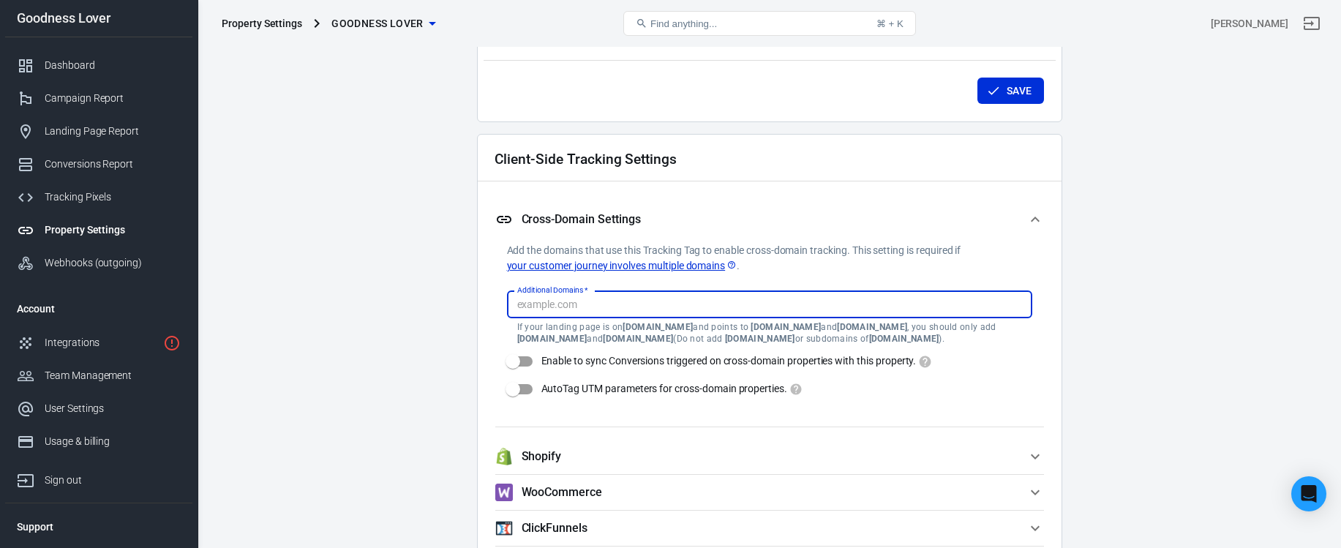
click at [667, 303] on input "Additional Domains   *" at bounding box center [768, 305] width 514 height 18
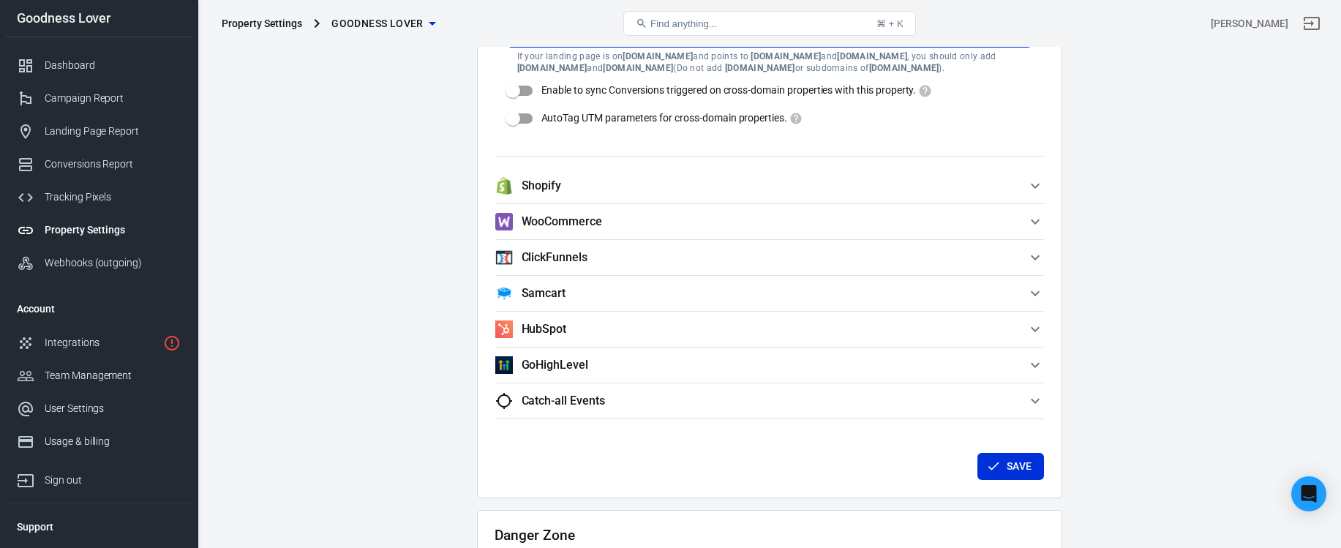
scroll to position [1518, 0]
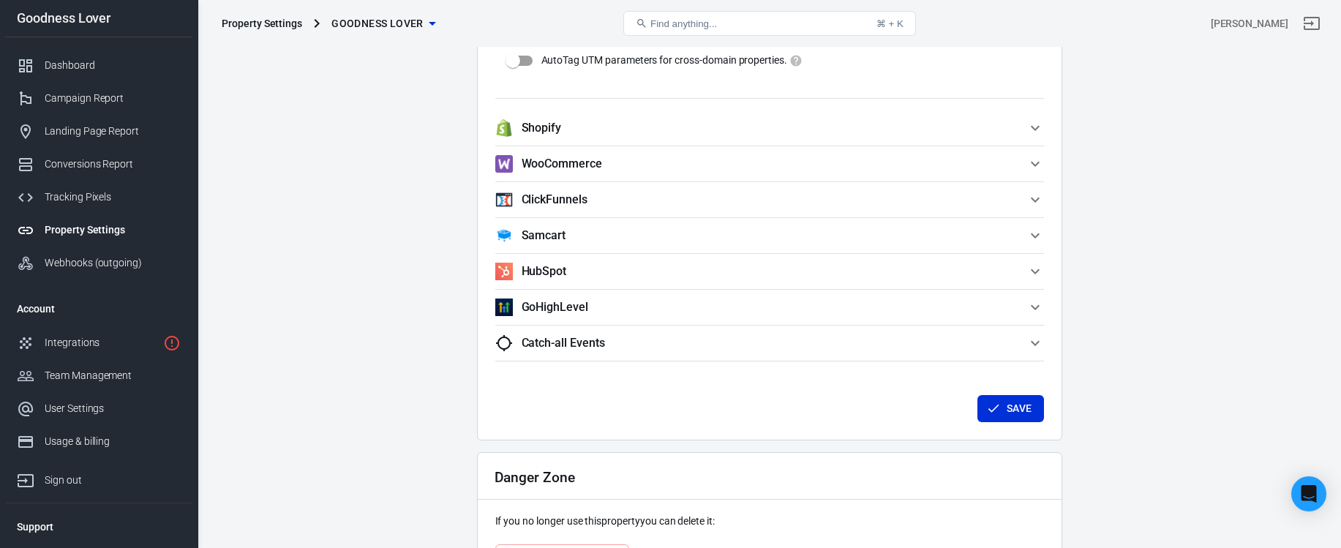
click at [605, 161] on span "WooCommerce" at bounding box center [760, 164] width 531 height 18
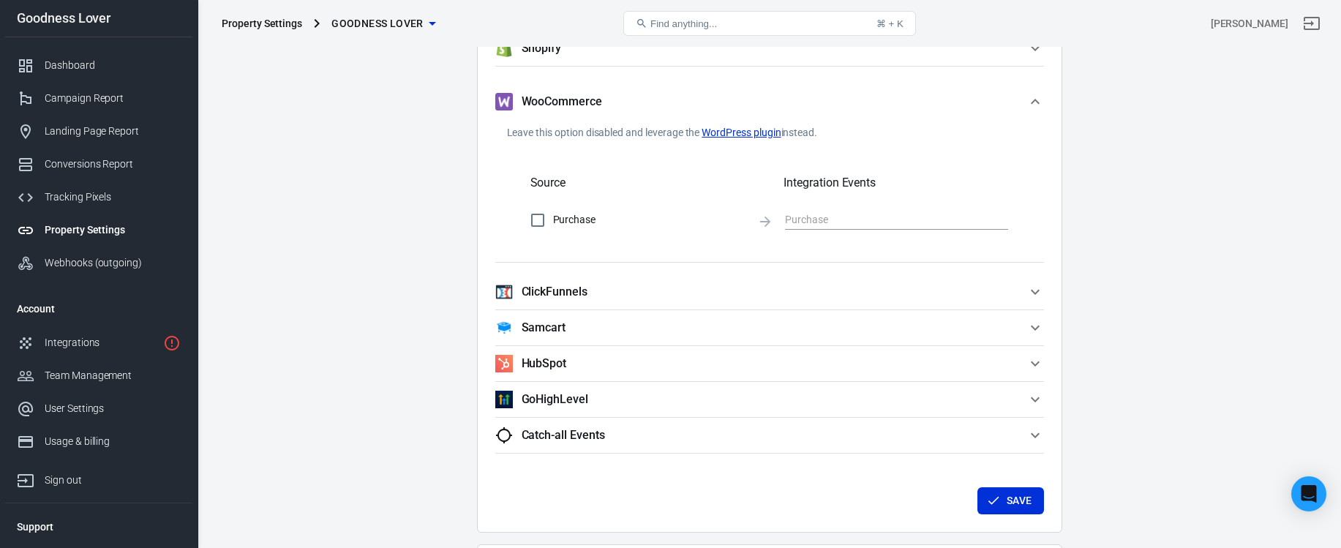
scroll to position [1561, 0]
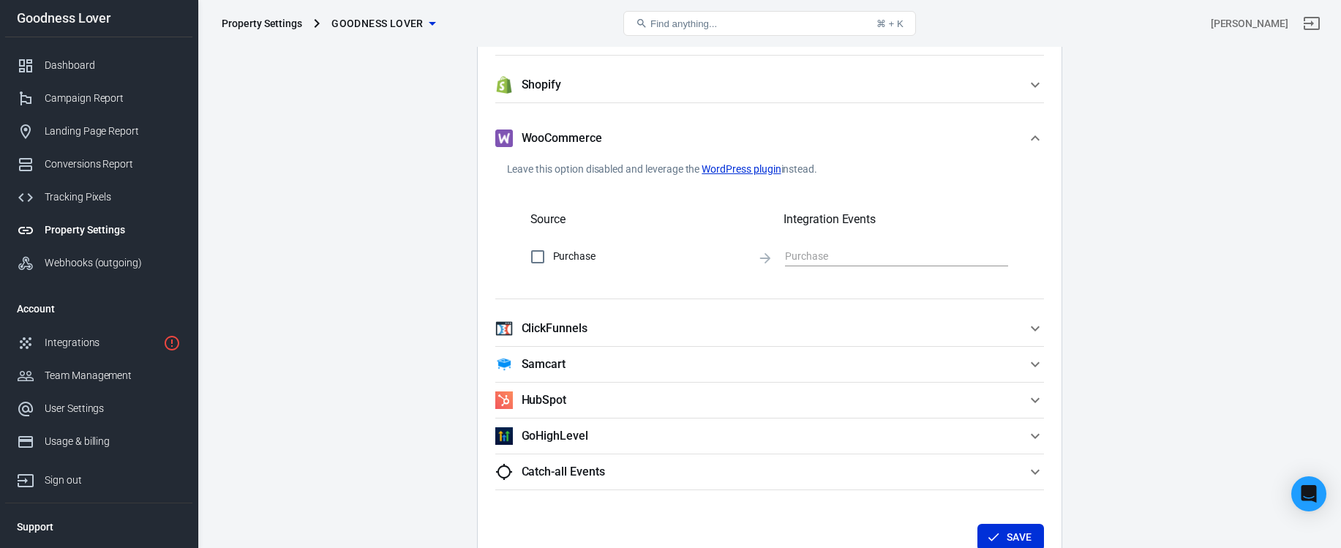
click at [607, 86] on span "Shopify" at bounding box center [760, 85] width 531 height 18
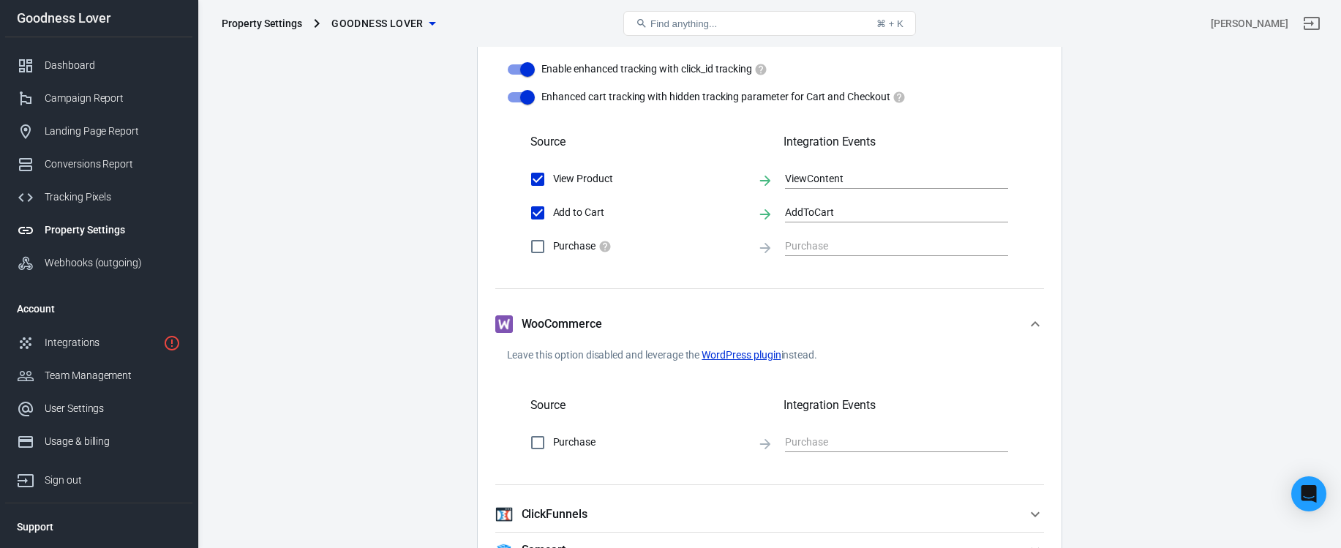
scroll to position [1647, 0]
click at [113, 59] on div "Dashboard" at bounding box center [113, 65] width 136 height 15
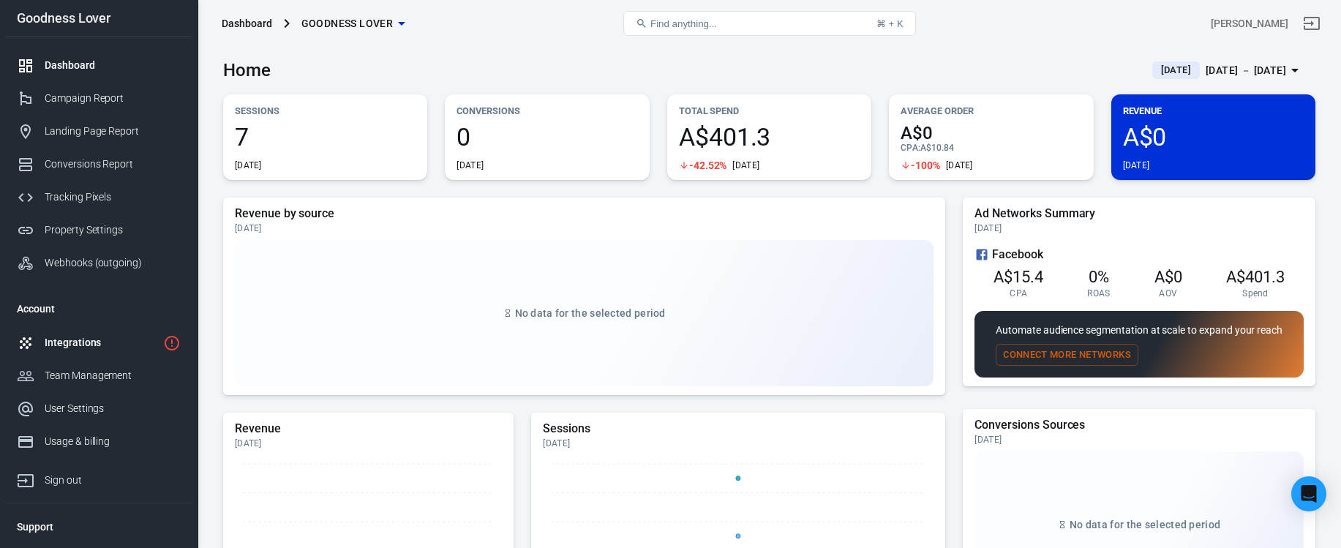
click at [95, 339] on div "Integrations" at bounding box center [101, 342] width 113 height 15
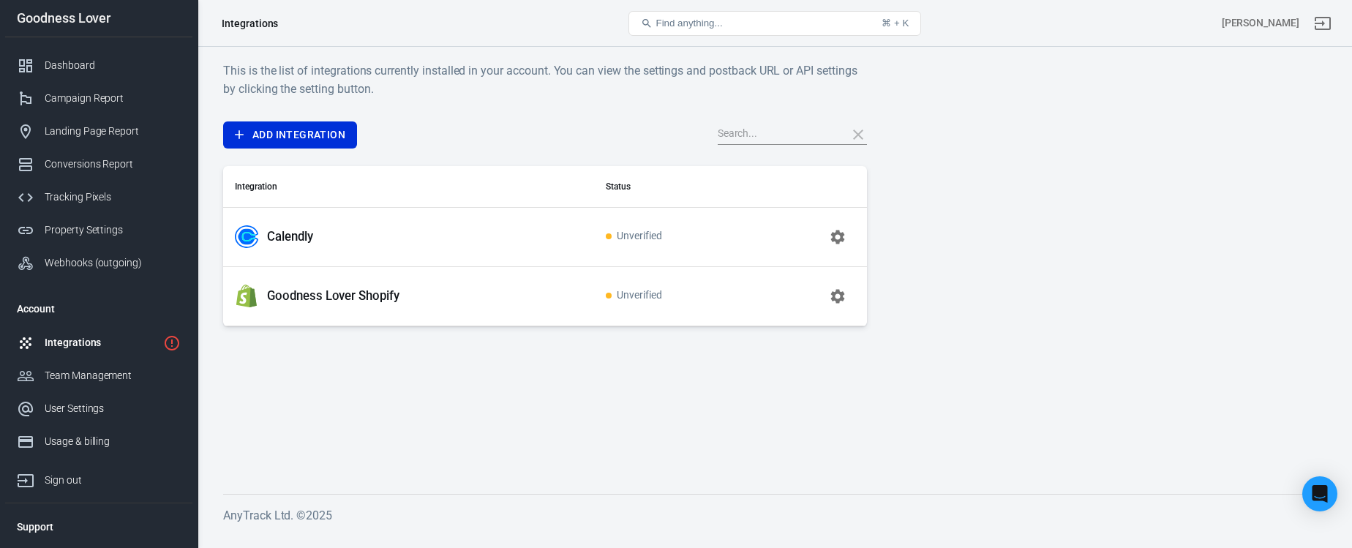
click at [838, 293] on icon "button" at bounding box center [838, 297] width 18 height 18
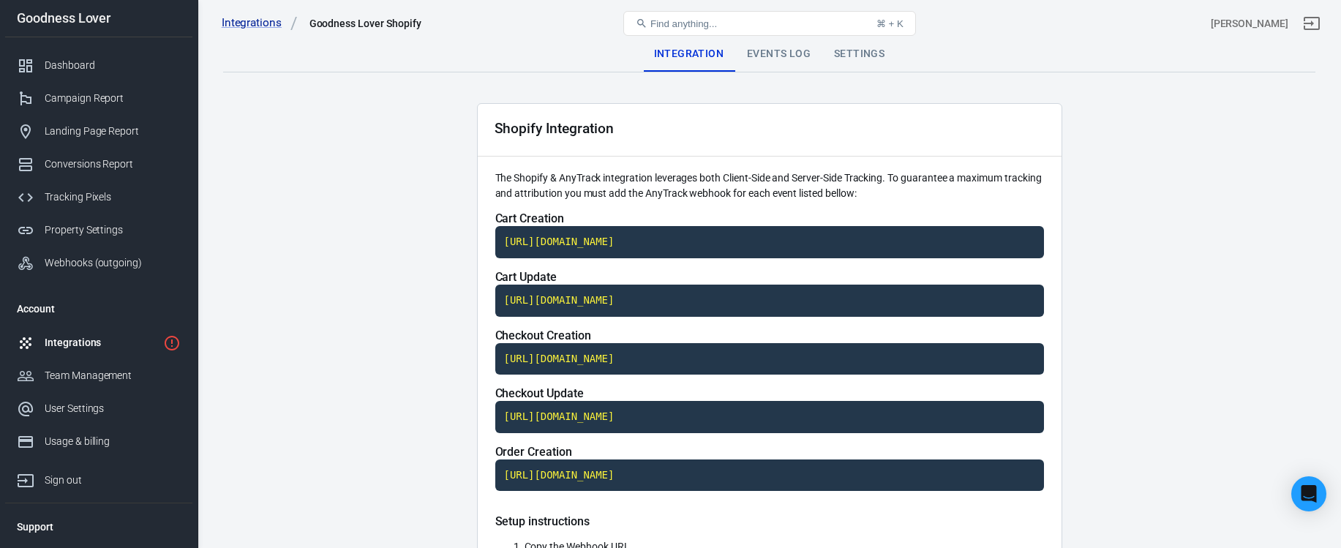
click at [785, 53] on div "Events Log" at bounding box center [778, 54] width 87 height 35
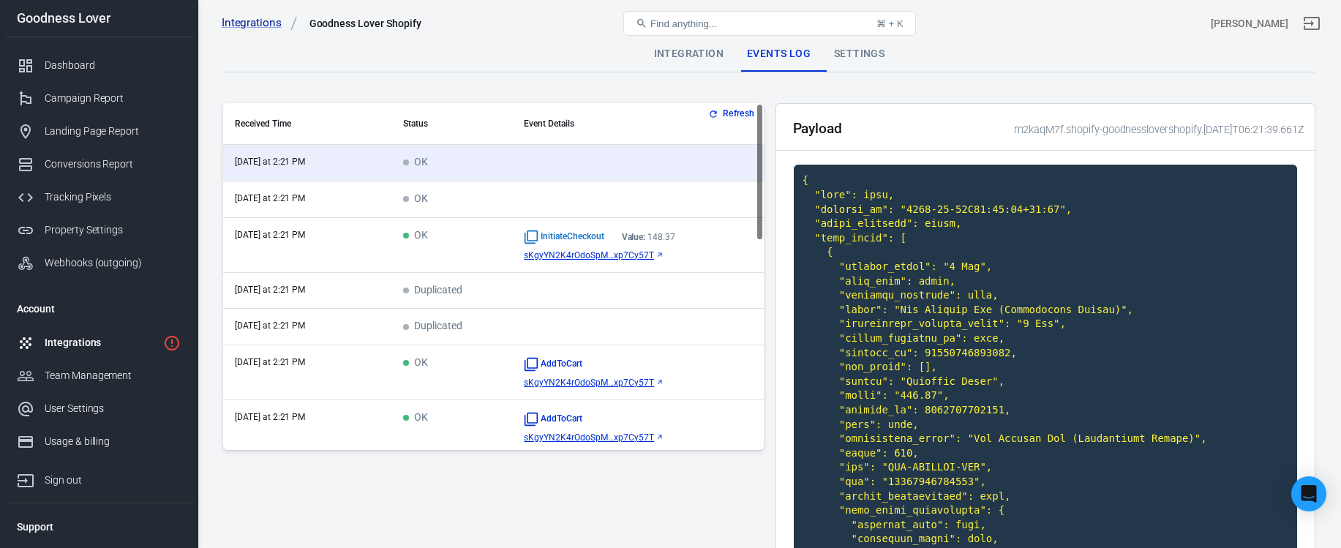
click at [460, 255] on td "OK" at bounding box center [451, 245] width 121 height 55
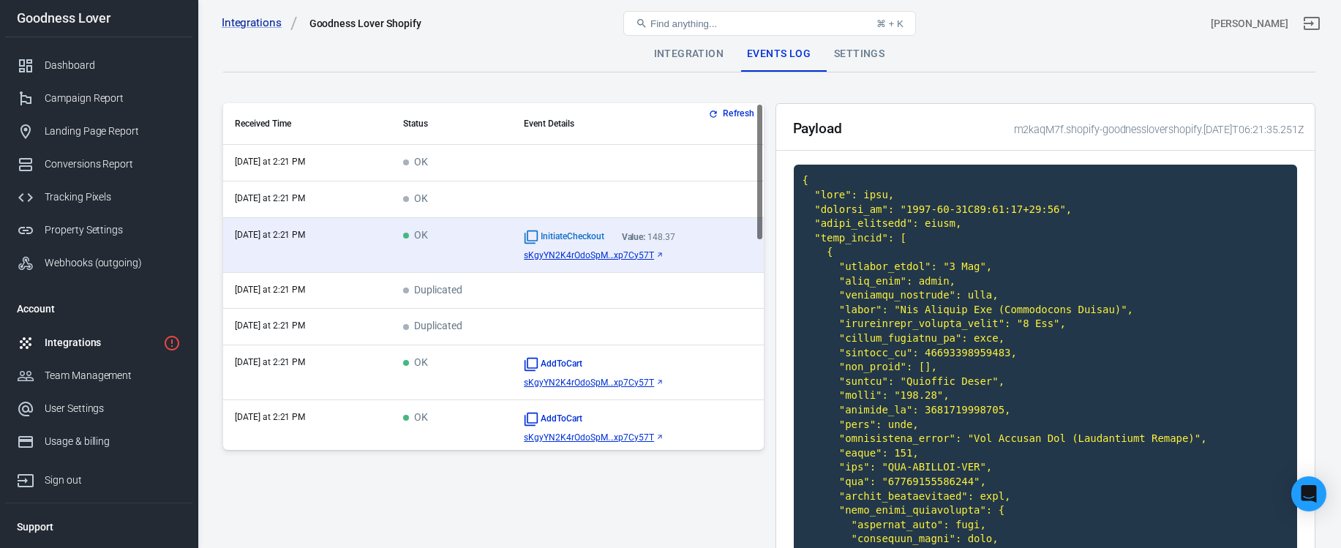
click at [734, 110] on button "Refresh" at bounding box center [732, 113] width 55 height 15
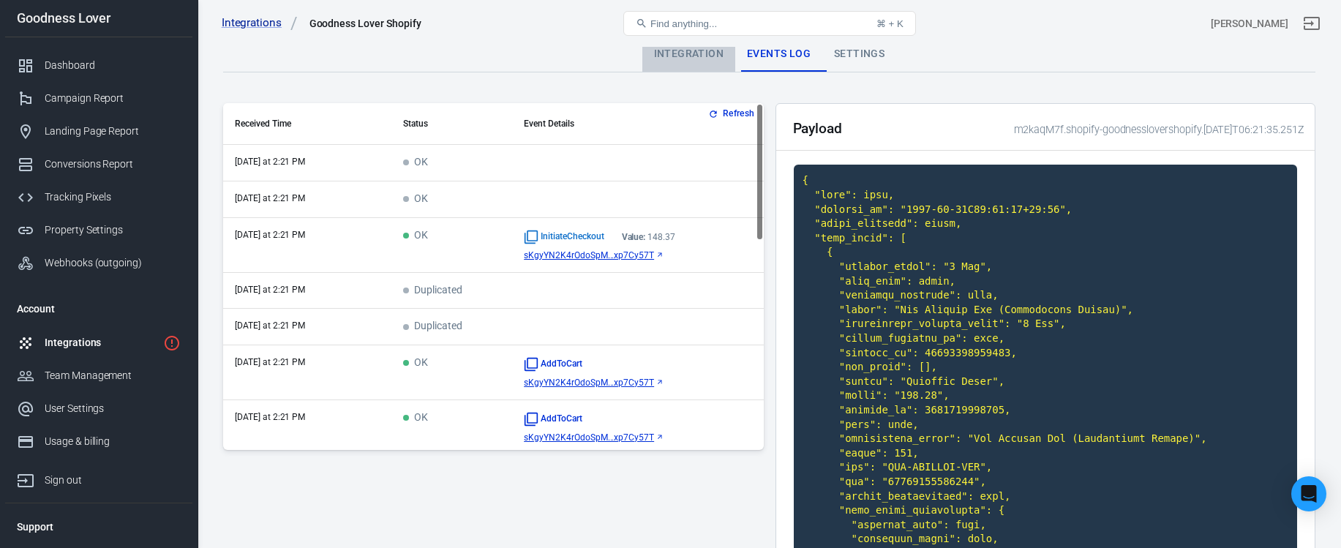
click at [697, 54] on div "Integration" at bounding box center [688, 54] width 93 height 35
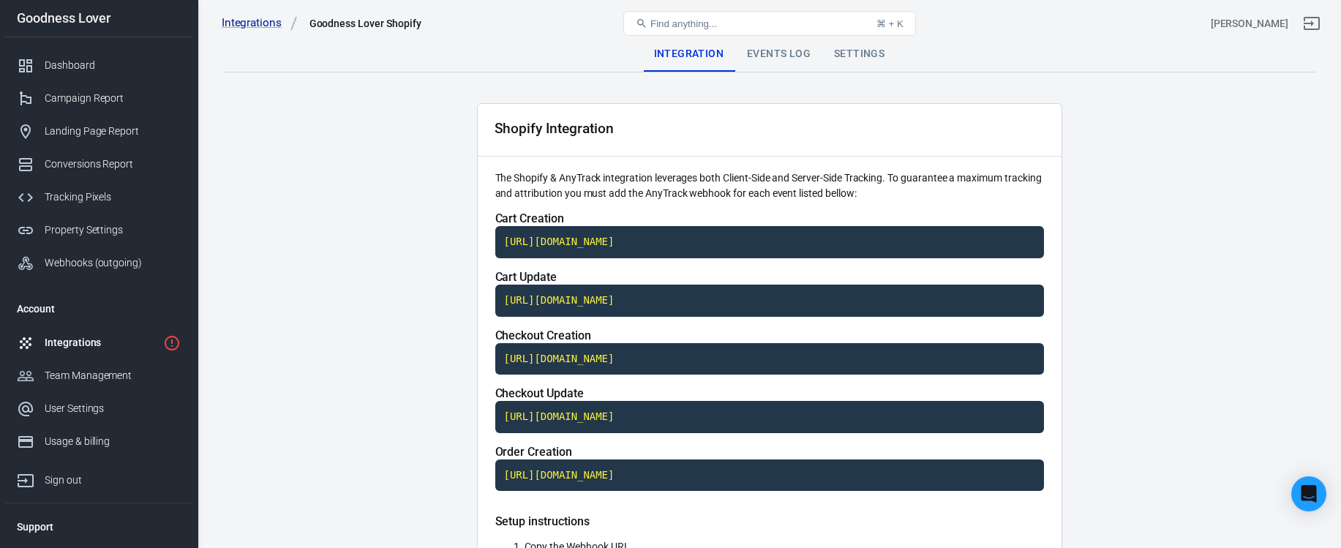
click at [94, 187] on link "Tracking Pixels" at bounding box center [98, 197] width 187 height 33
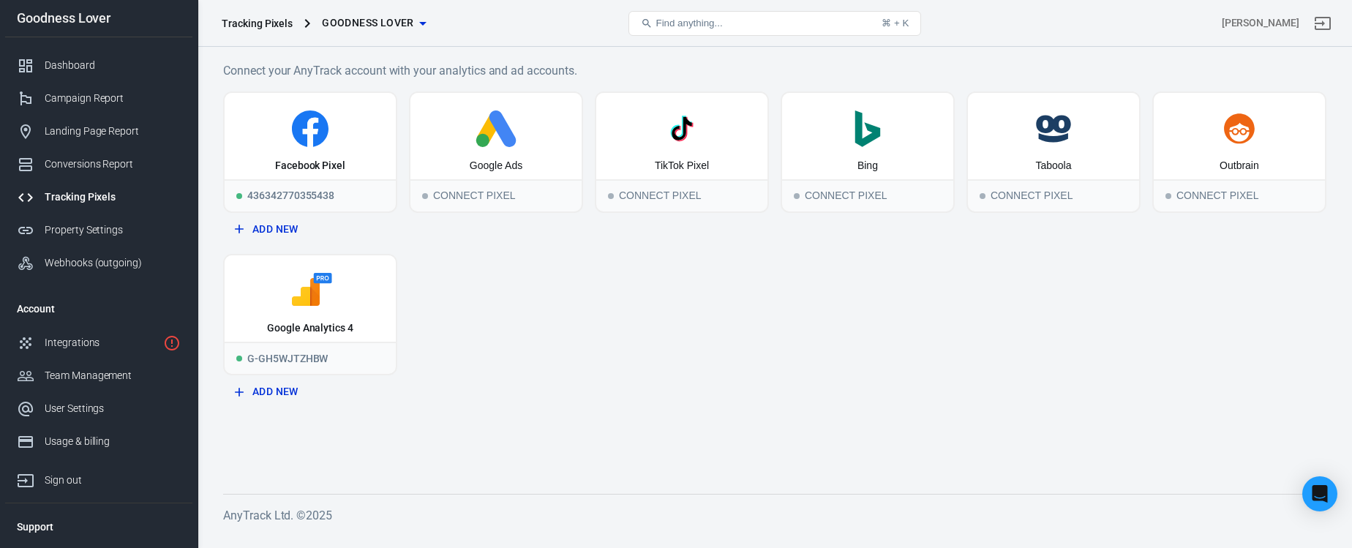
click at [498, 324] on div "Facebook Pixel 436342770355438 Add New Google Ads Connect Pixel TikTok Pixel Co…" at bounding box center [774, 248] width 1103 height 314
click at [105, 265] on div "Webhooks (outgoing)" at bounding box center [113, 262] width 136 height 15
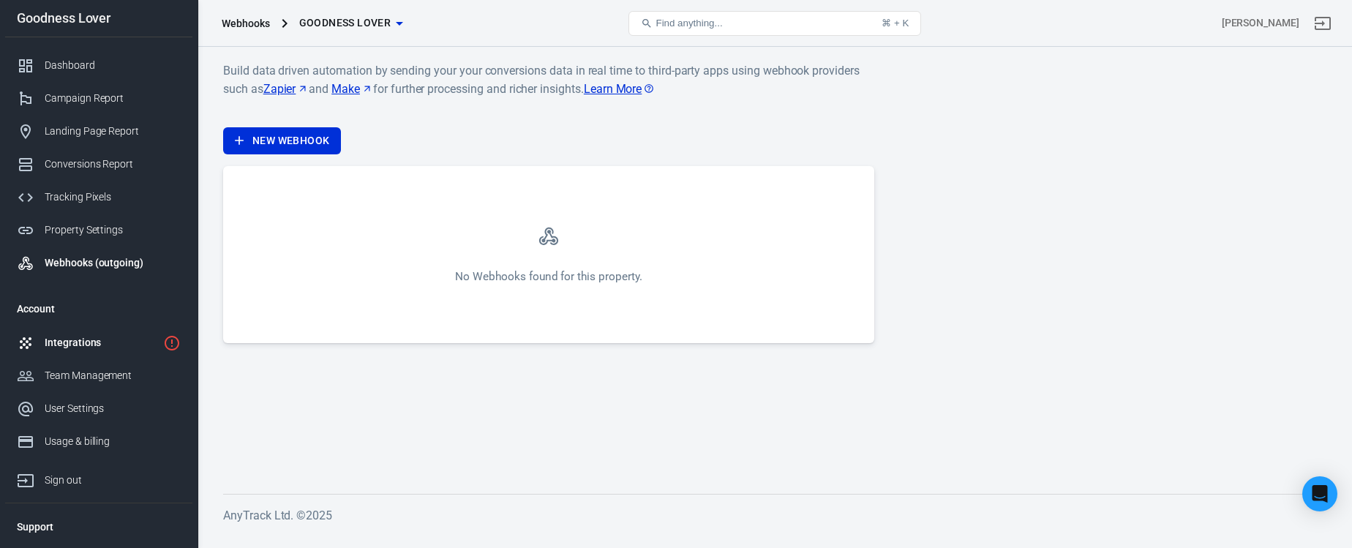
click at [116, 335] on link "Integrations" at bounding box center [98, 342] width 187 height 33
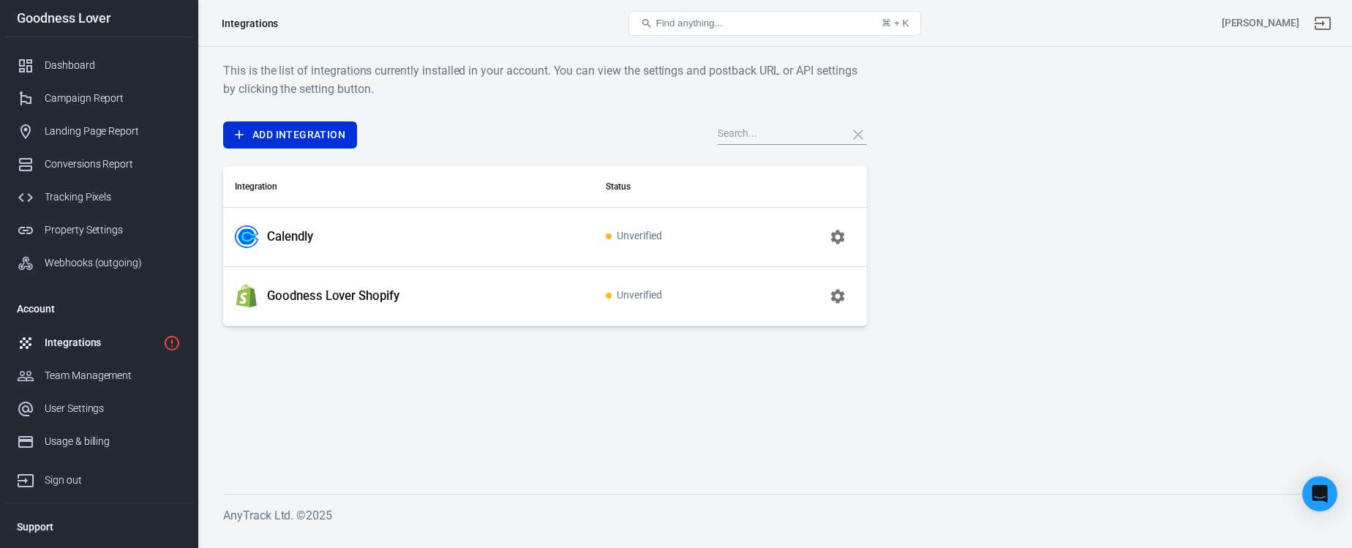
click at [844, 298] on icon "button" at bounding box center [838, 296] width 14 height 14
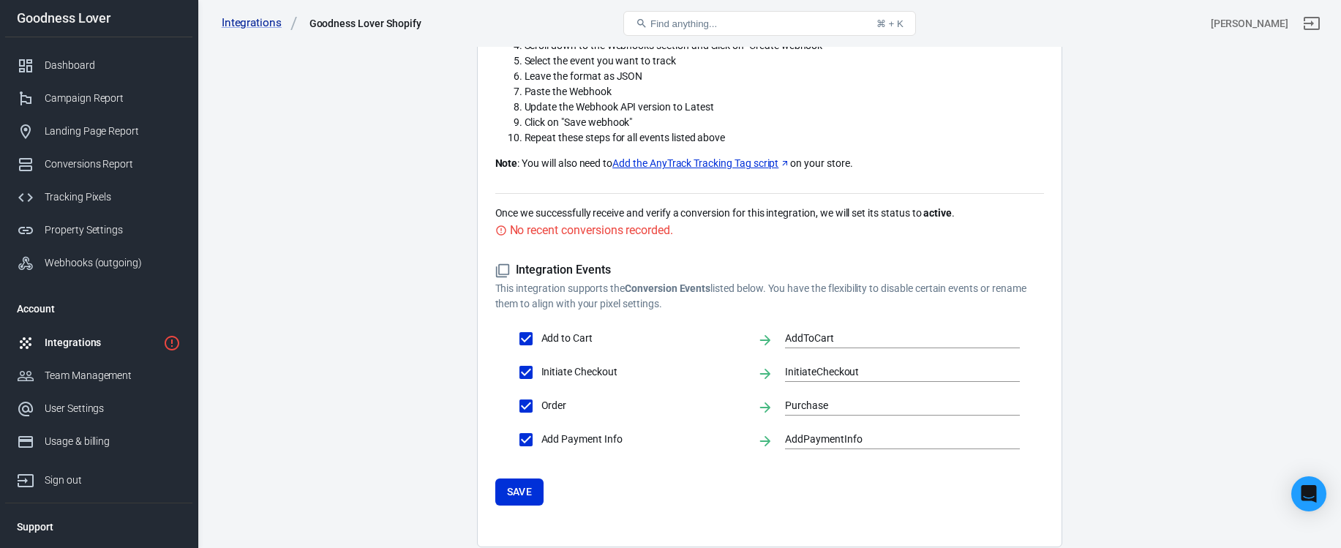
scroll to position [610, 0]
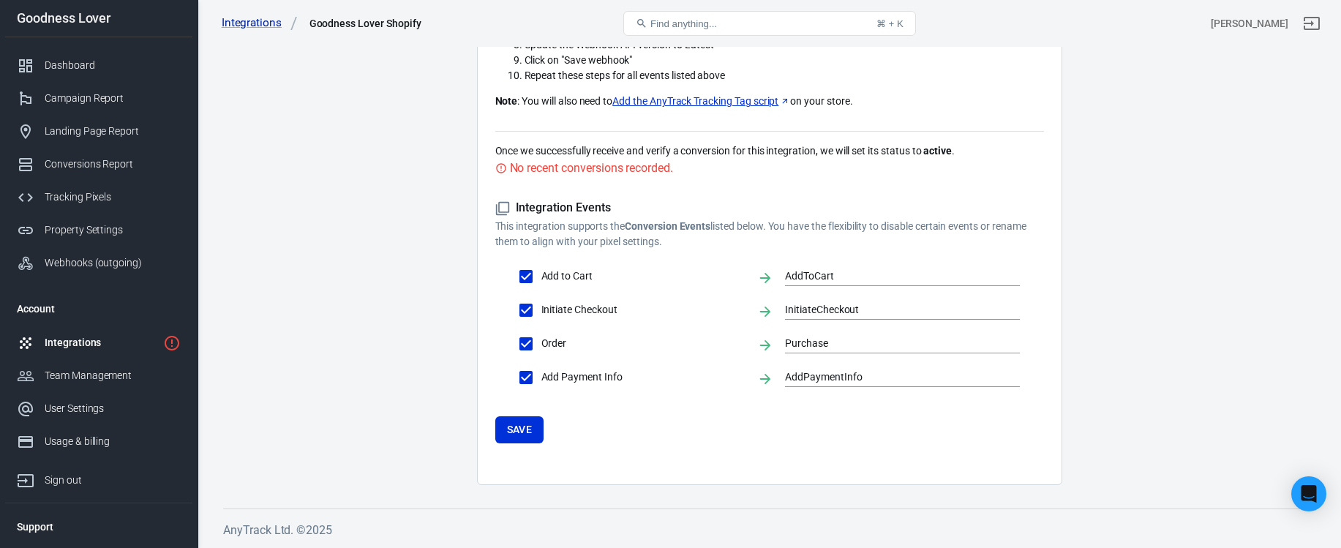
click at [95, 338] on div "Integrations" at bounding box center [101, 342] width 113 height 15
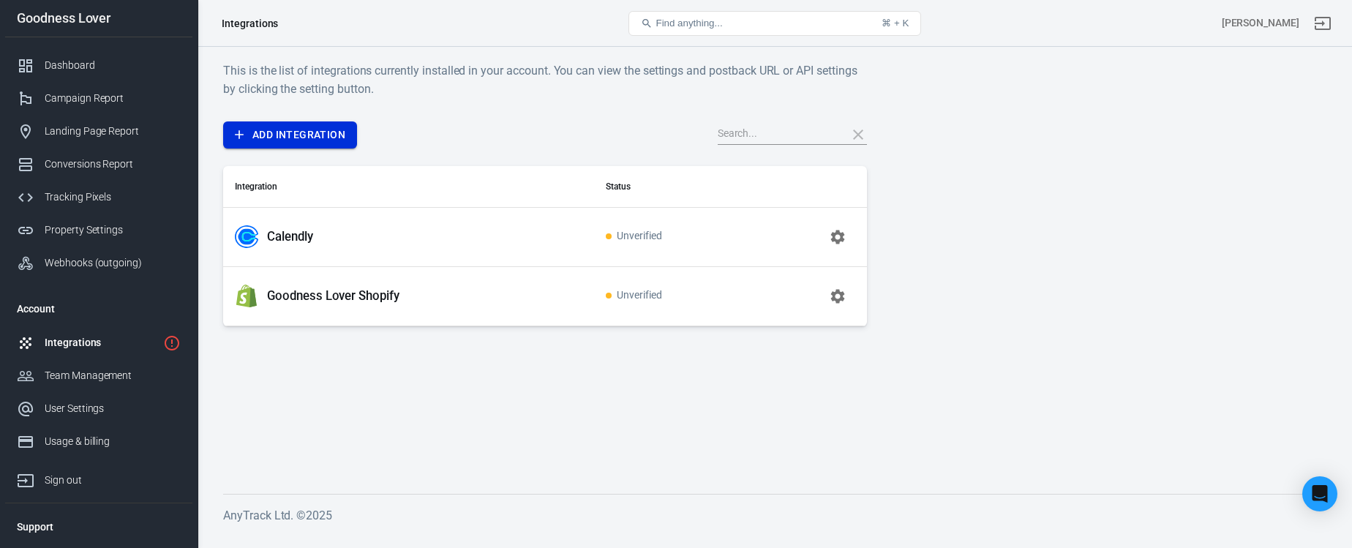
click at [317, 138] on link "Add Integration" at bounding box center [290, 134] width 134 height 27
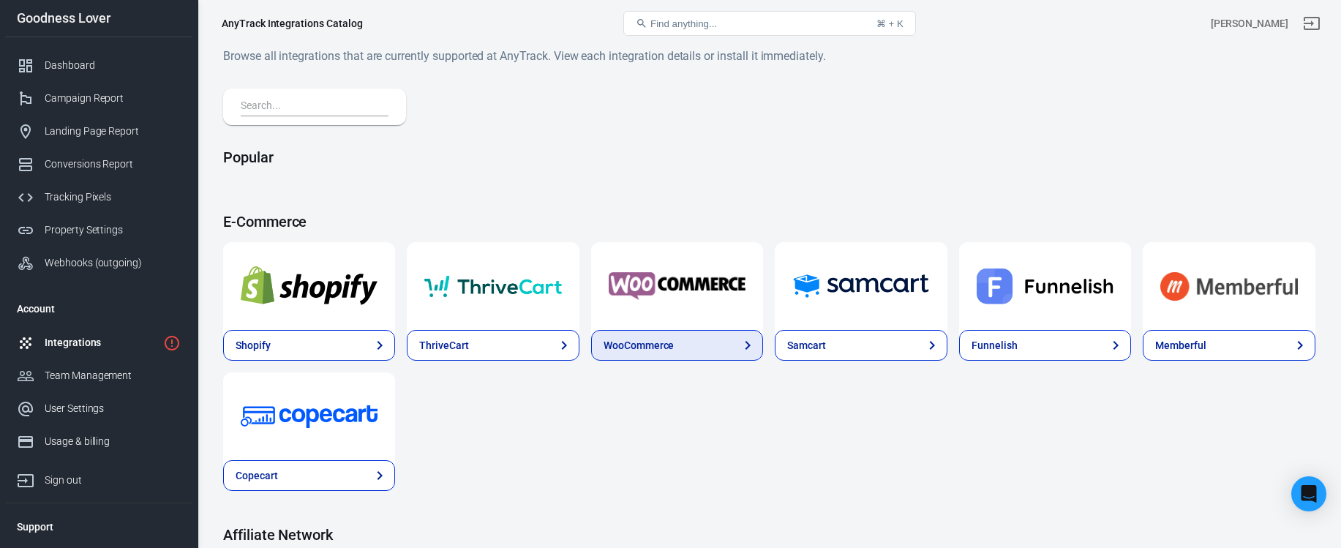
click at [671, 340] on div "WooCommerce" at bounding box center [639, 345] width 70 height 15
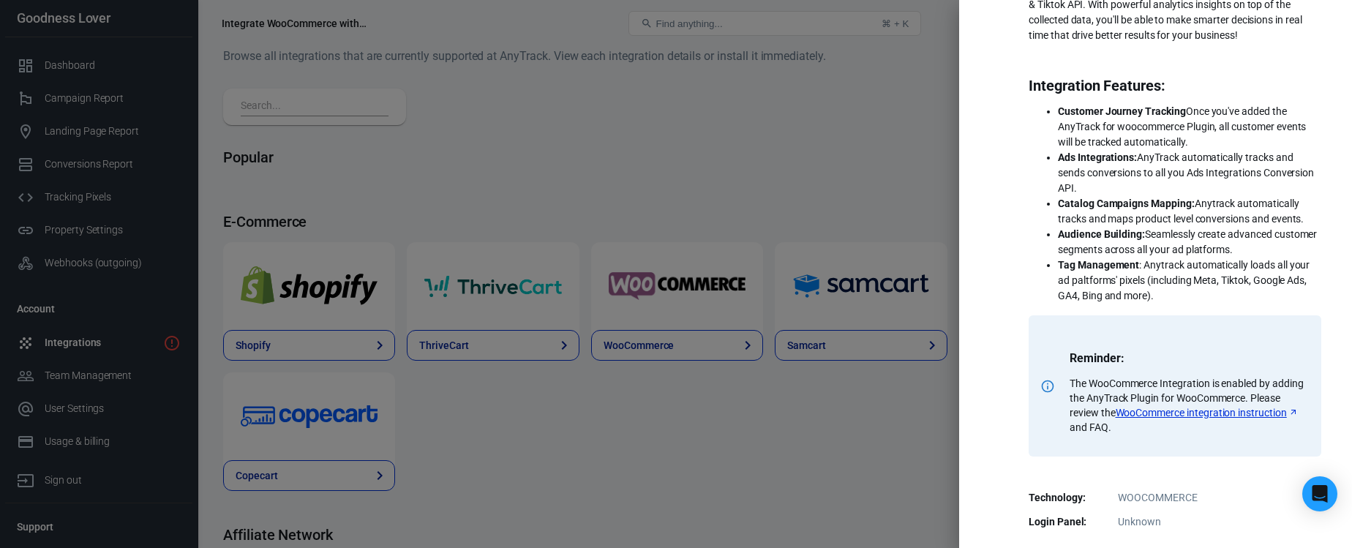
scroll to position [290, 0]
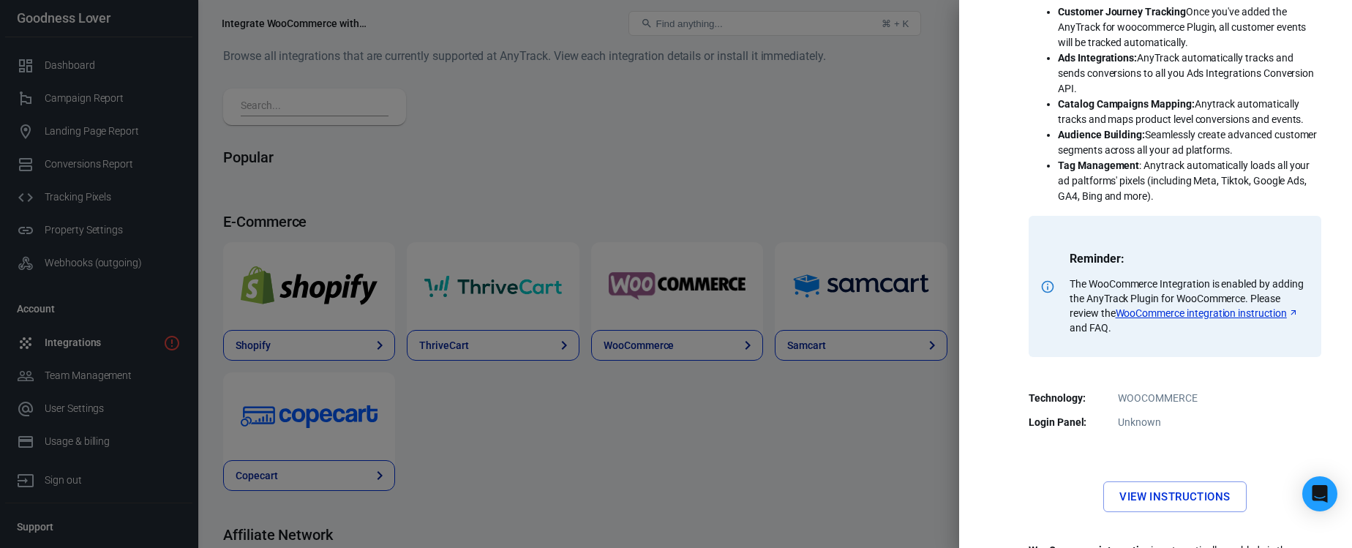
click at [1139, 320] on link "WooCommerce integration instruction" at bounding box center [1207, 313] width 183 height 15
click at [477, 121] on div at bounding box center [676, 274] width 1352 height 548
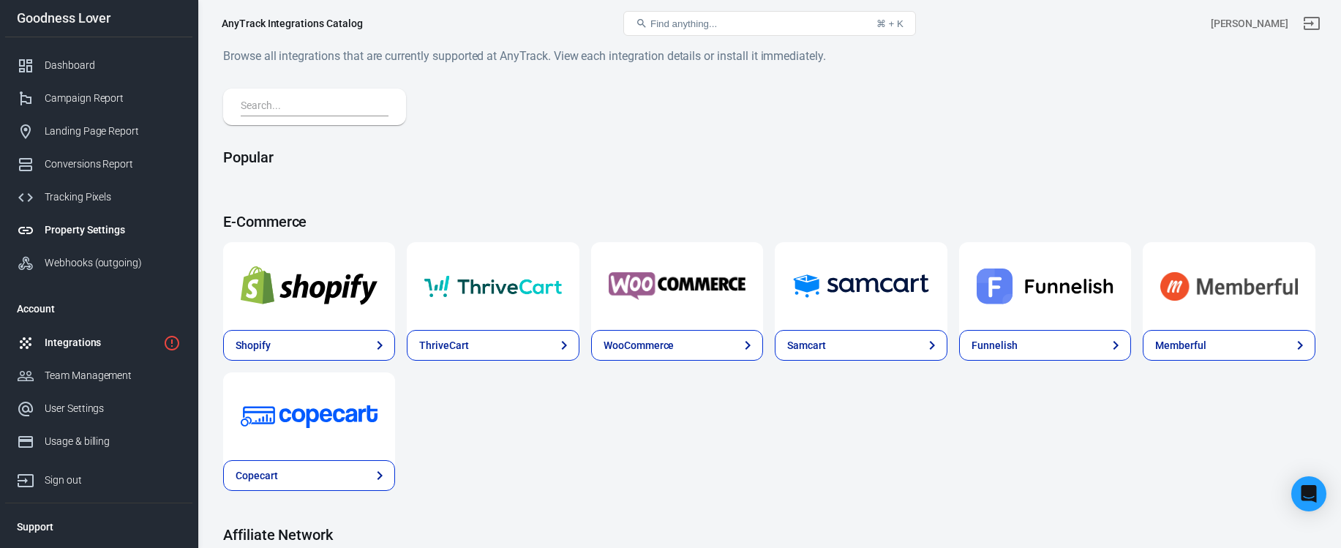
click at [91, 237] on div "Property Settings" at bounding box center [113, 229] width 136 height 15
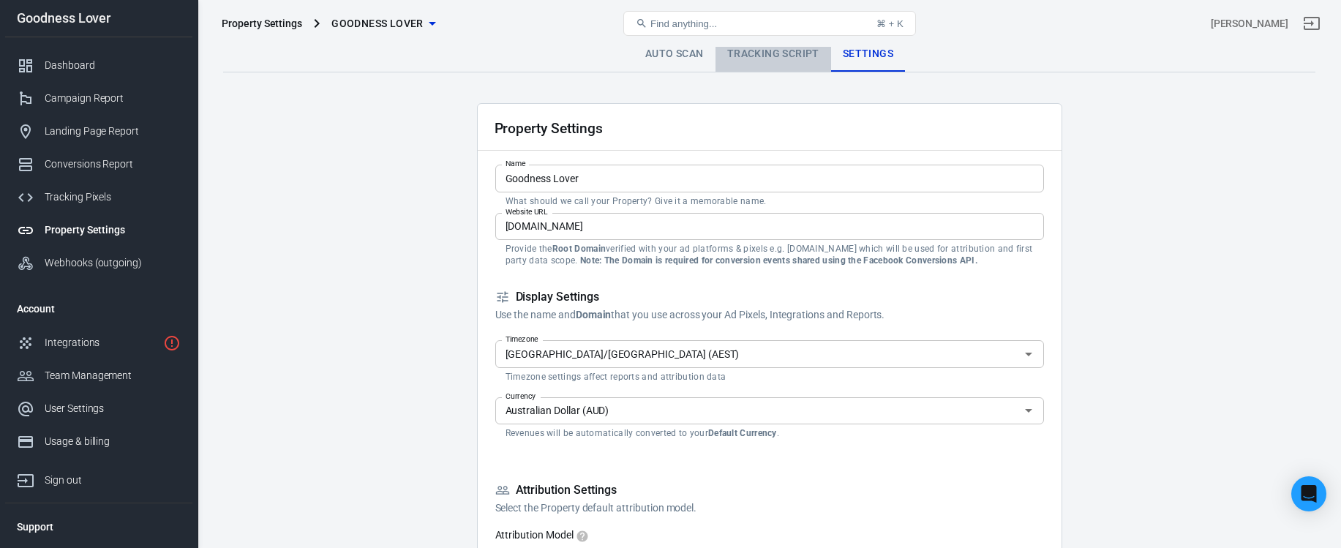
click at [763, 48] on link "Tracking Script" at bounding box center [774, 54] width 116 height 35
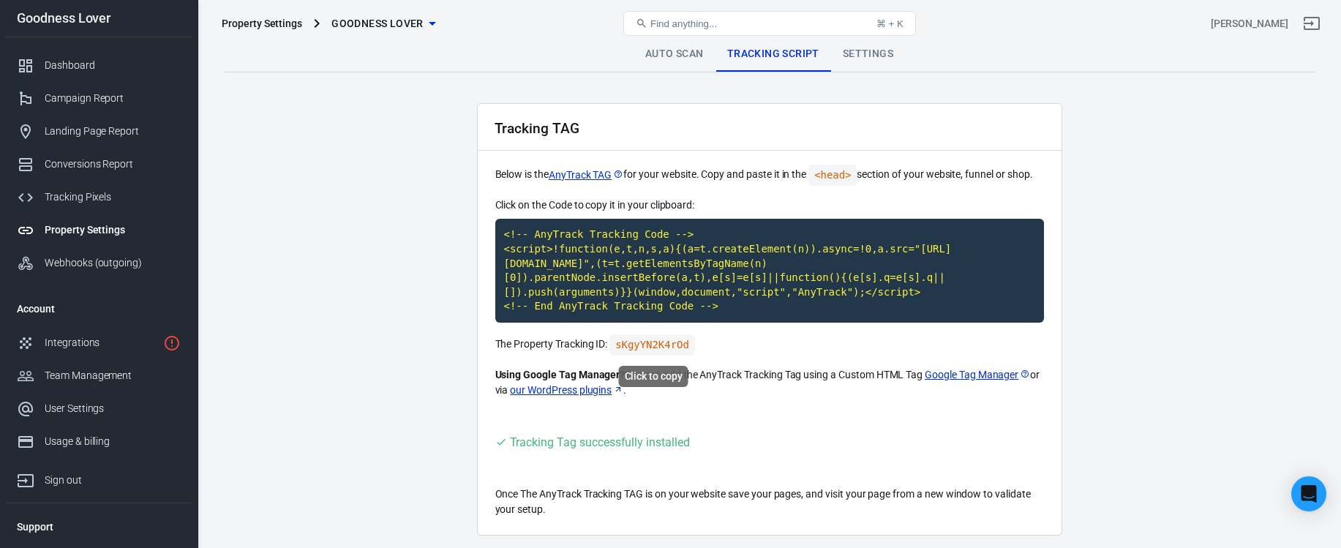
click at [670, 346] on code "sKgyYN2K4rOd" at bounding box center [653, 344] width 86 height 21
click at [98, 339] on div "Integrations" at bounding box center [101, 342] width 113 height 15
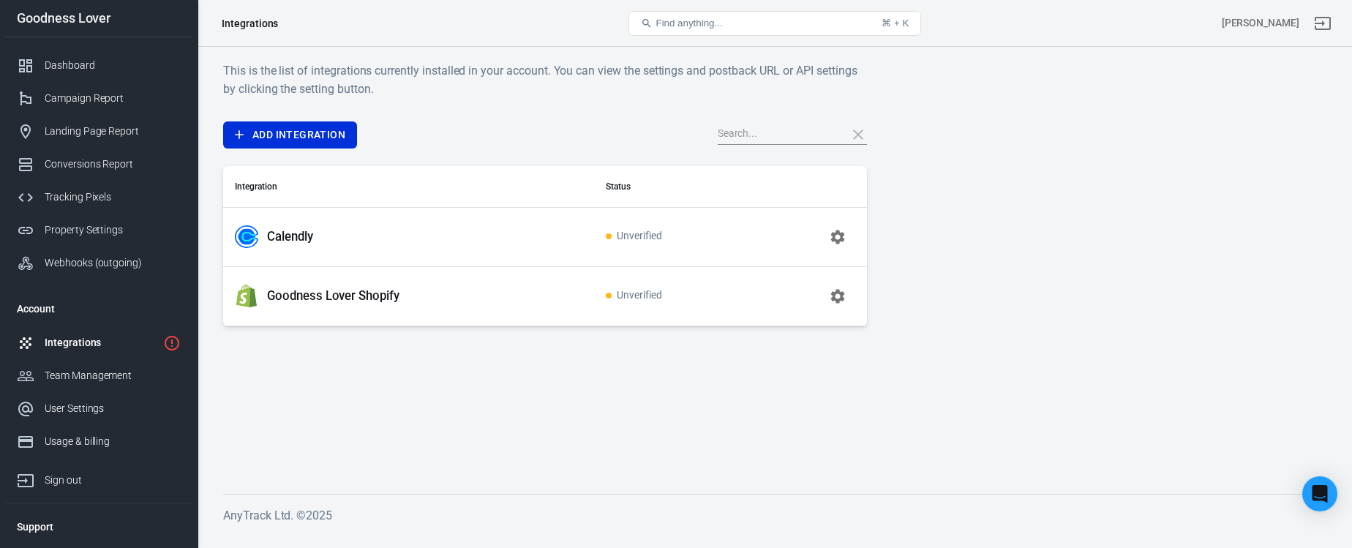
click at [332, 385] on main "This is the list of integrations currently installed in your account. You can v…" at bounding box center [774, 265] width 1103 height 409
click at [334, 127] on link "Add Integration" at bounding box center [290, 134] width 134 height 27
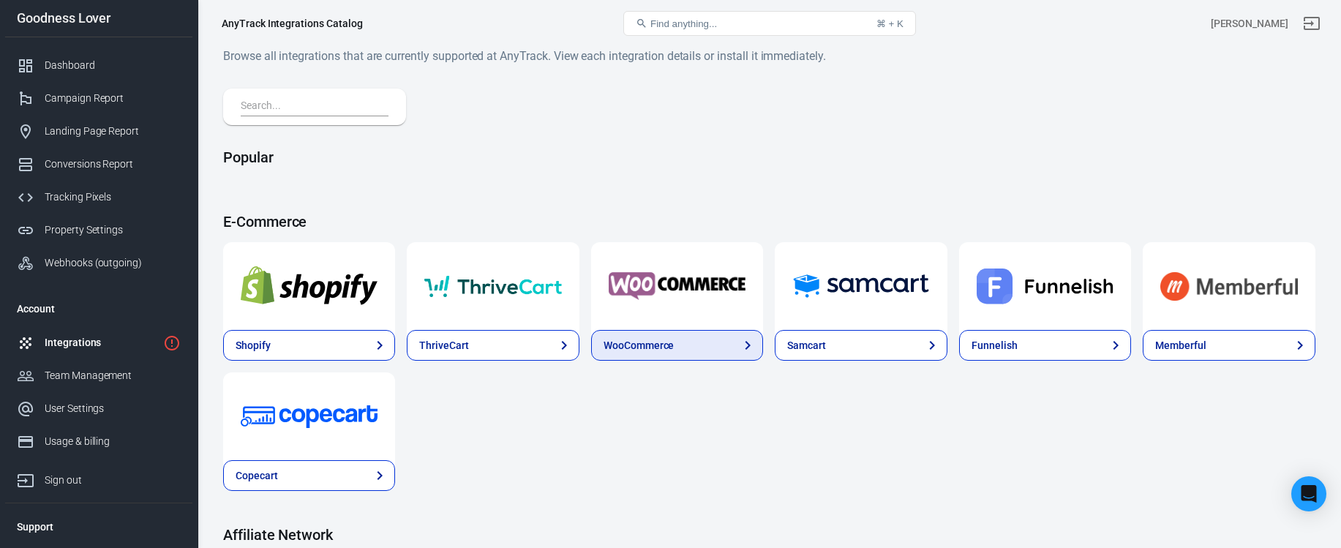
click at [667, 341] on div "WooCommerce" at bounding box center [639, 345] width 70 height 15
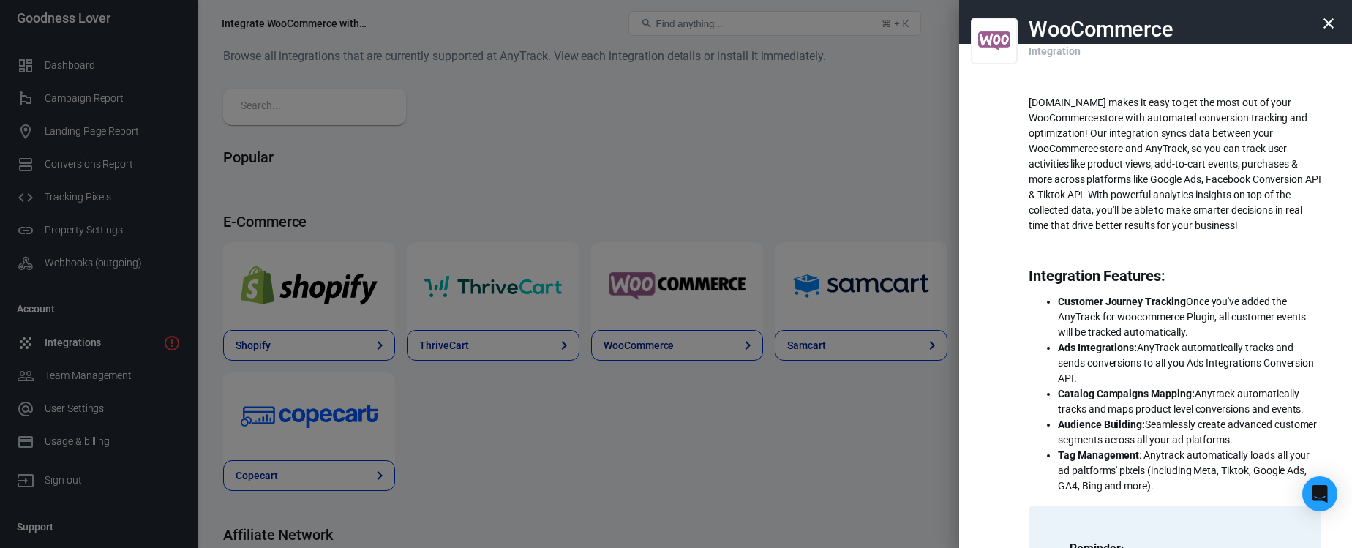
scroll to position [362, 0]
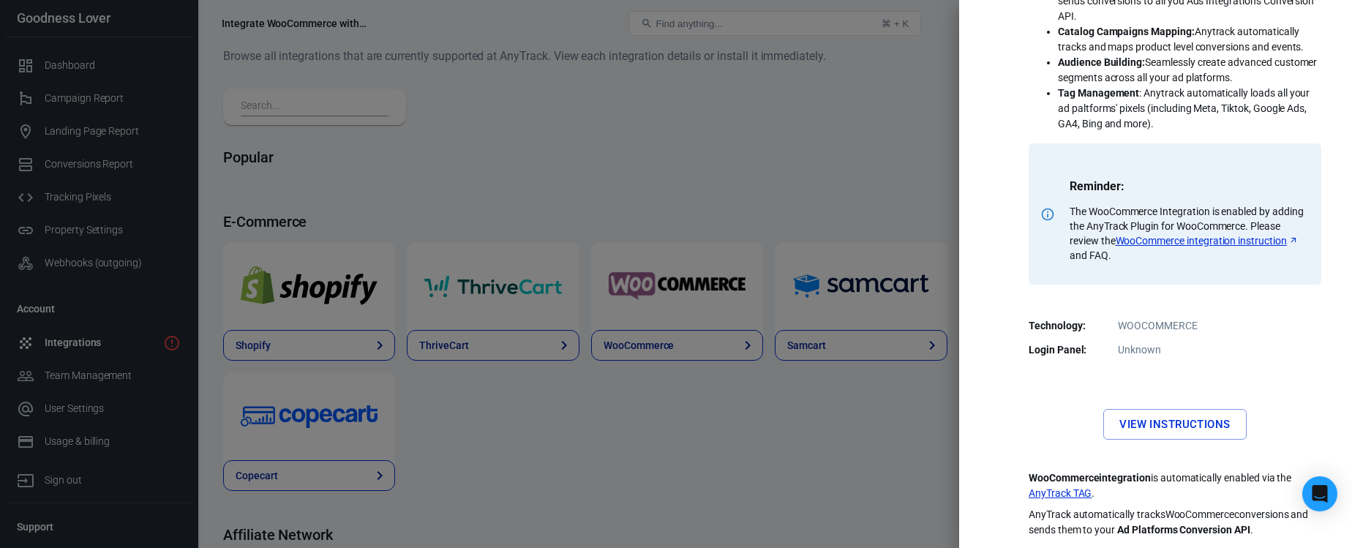
click at [746, 484] on div at bounding box center [676, 274] width 1352 height 548
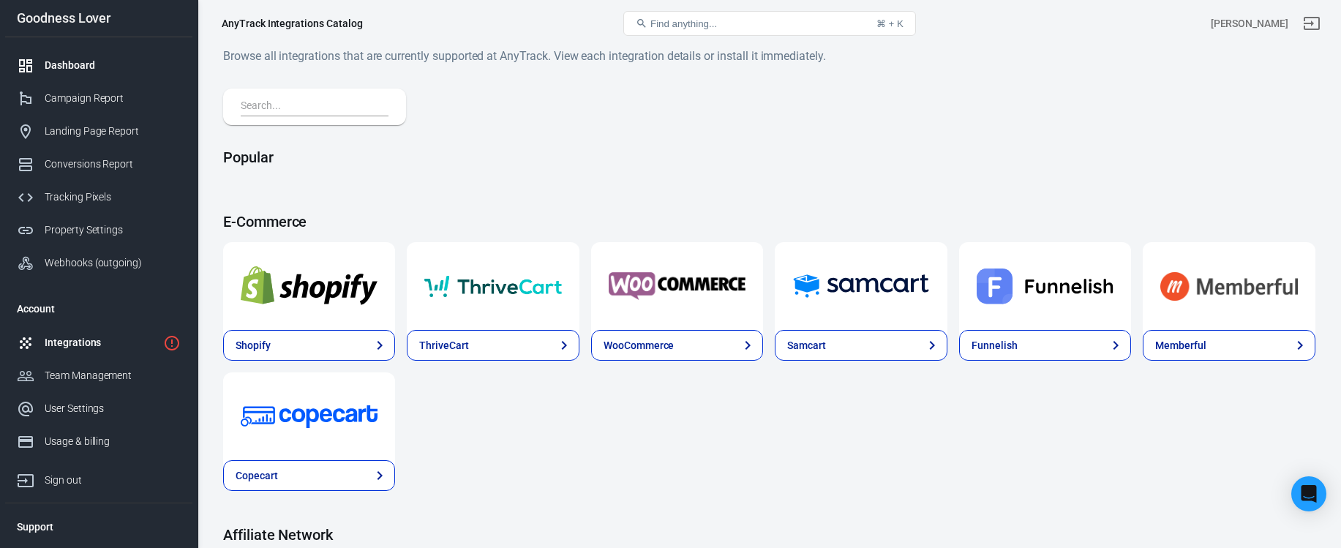
click at [94, 64] on div "Dashboard" at bounding box center [113, 65] width 136 height 15
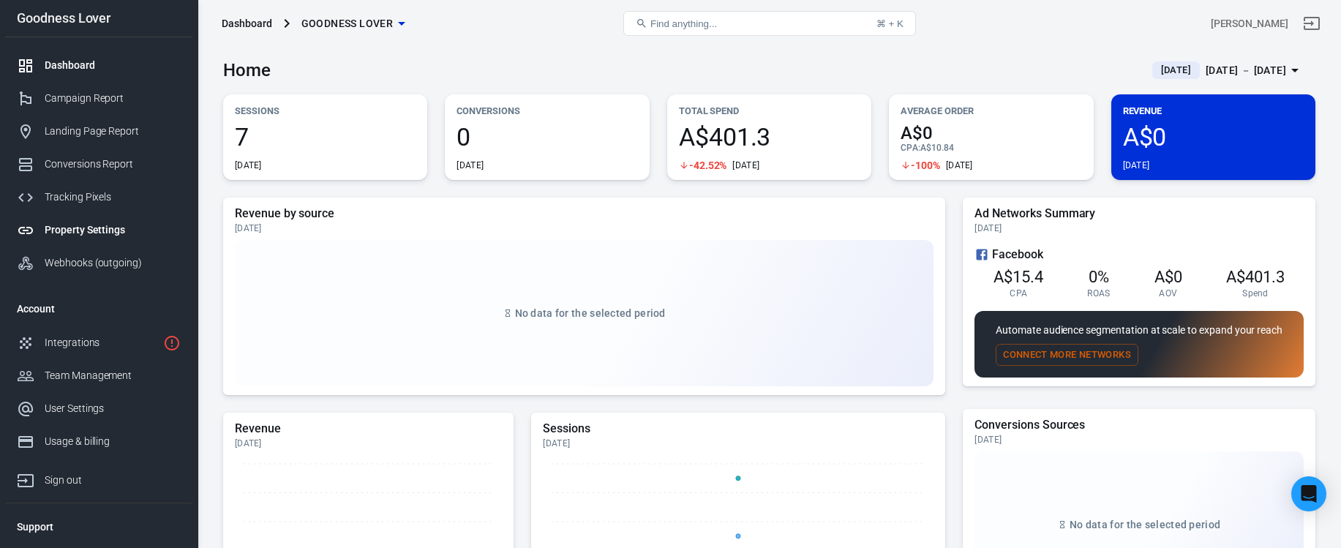
click at [116, 227] on div "Property Settings" at bounding box center [113, 229] width 136 height 15
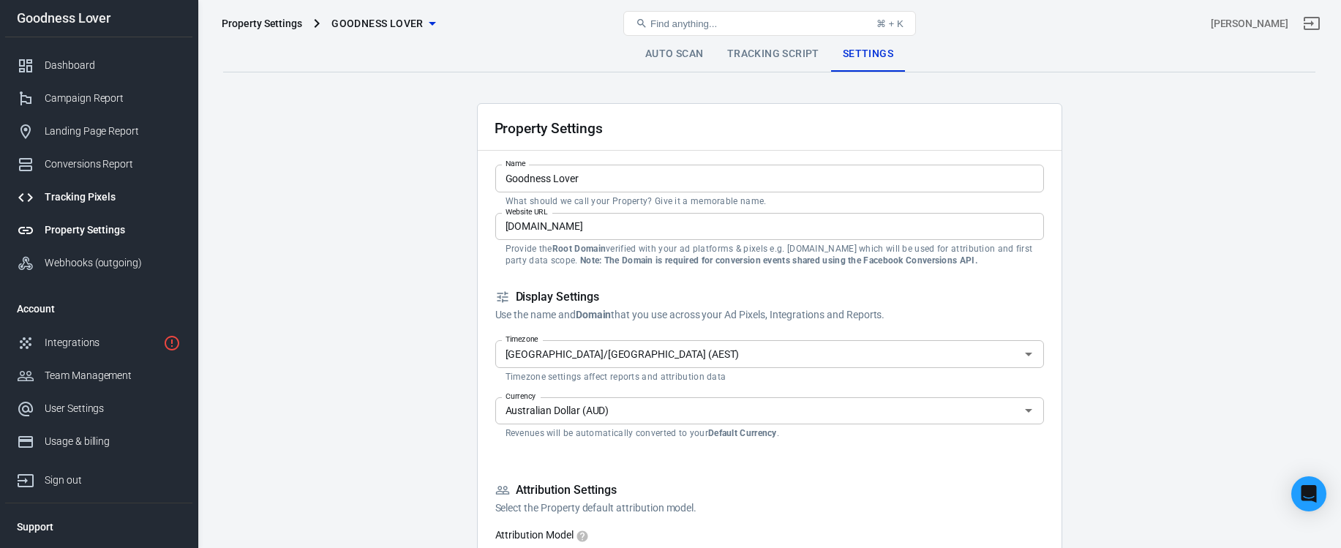
click at [112, 196] on div "Tracking Pixels" at bounding box center [113, 197] width 136 height 15
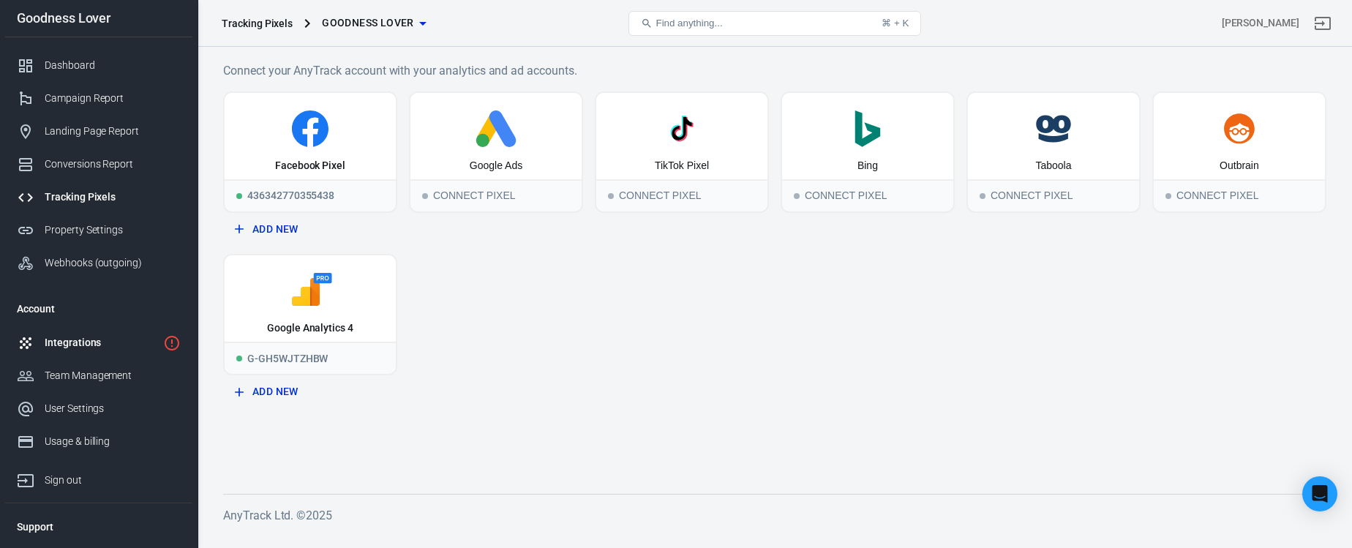
click at [89, 343] on div "Integrations" at bounding box center [101, 342] width 113 height 15
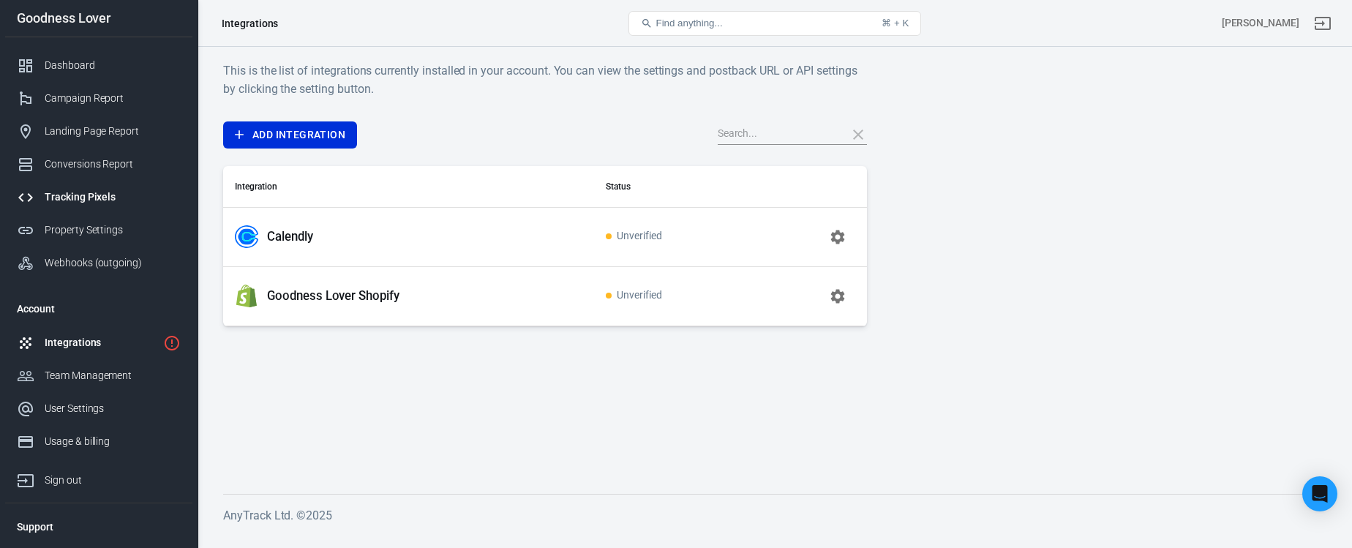
click at [94, 195] on div "Tracking Pixels" at bounding box center [113, 197] width 136 height 15
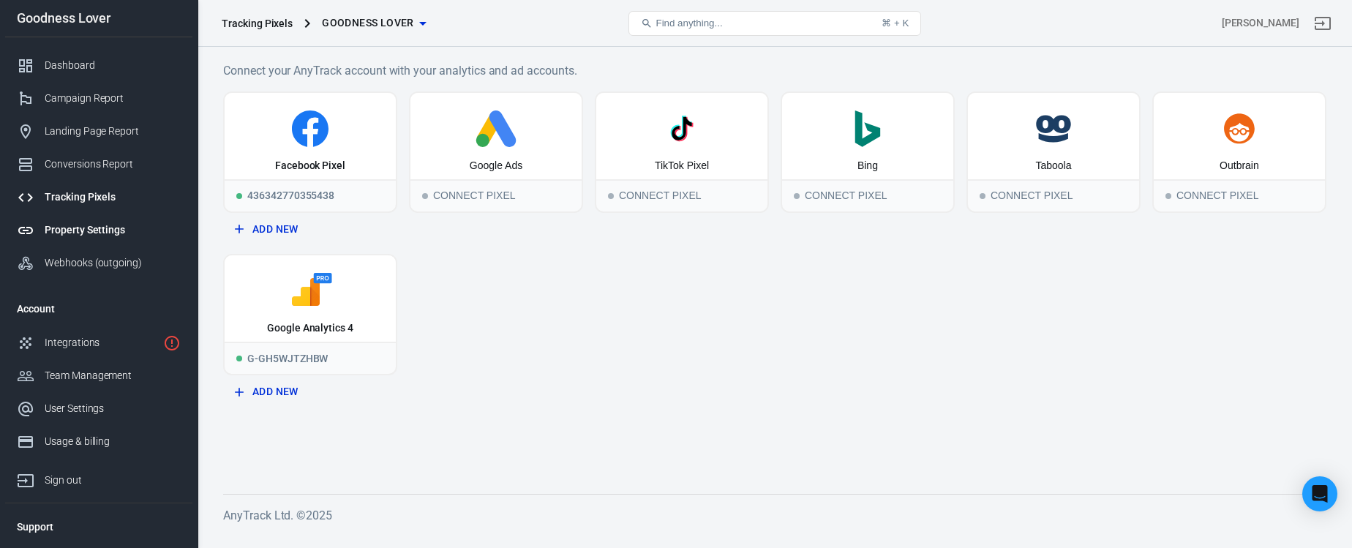
click at [97, 222] on div "Property Settings" at bounding box center [113, 229] width 136 height 15
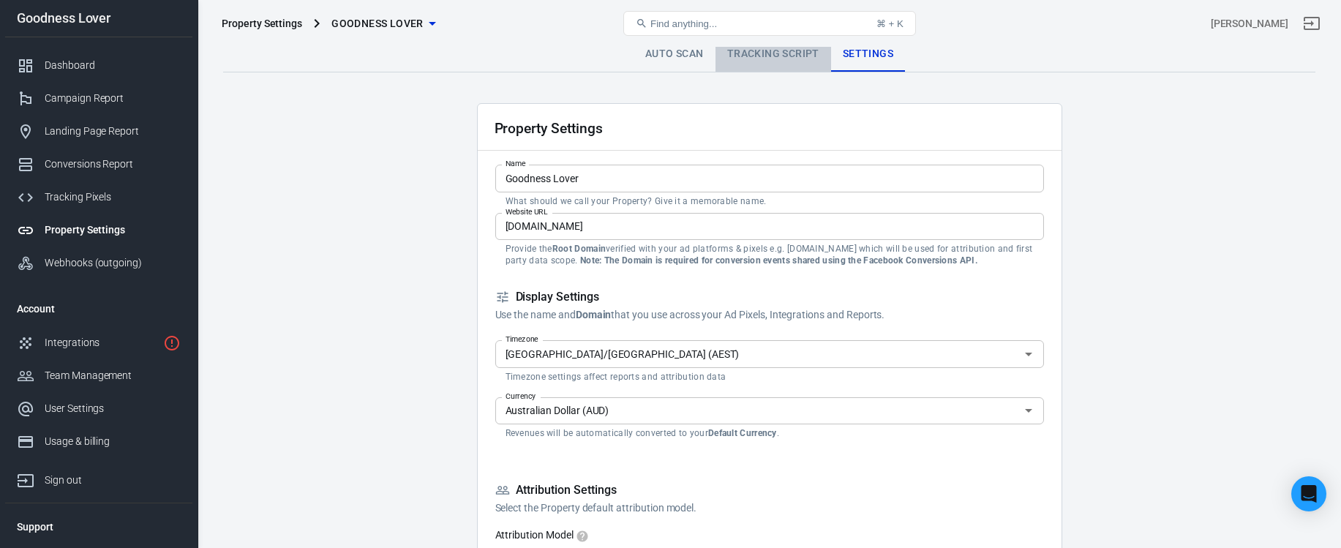
click at [749, 55] on link "Tracking Script" at bounding box center [774, 54] width 116 height 35
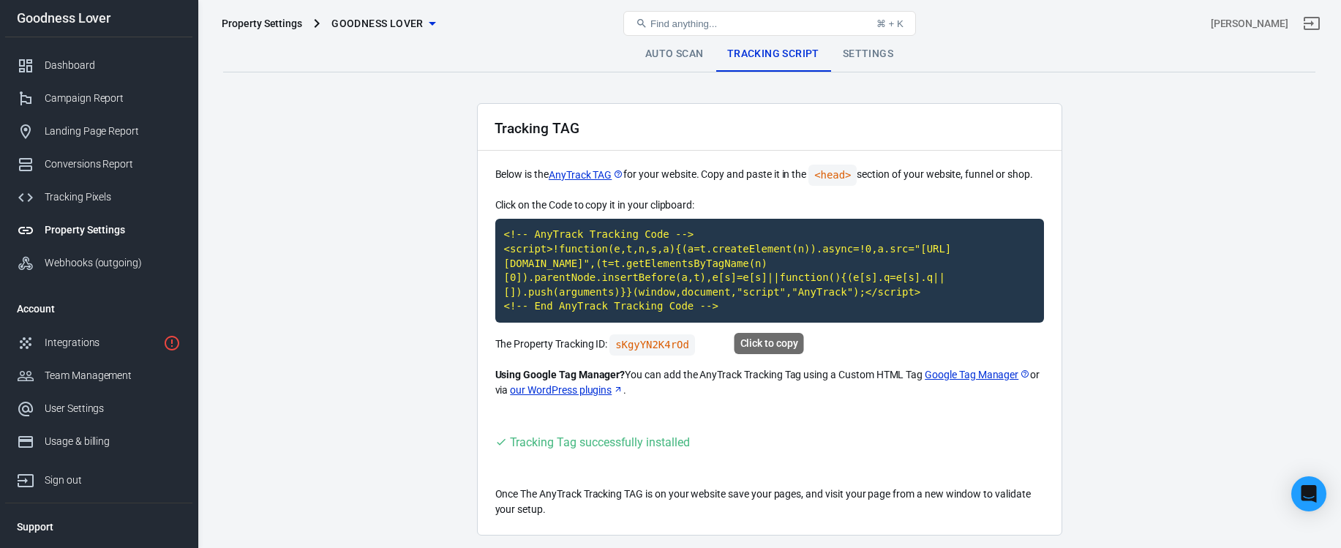
click at [700, 290] on code "<!-- AnyTrack Tracking Code --> <script>!function(e,t,n,s,a){(a=t.createElement…" at bounding box center [769, 271] width 549 height 104
click at [709, 277] on code "<!-- AnyTrack Tracking Code --> <script>!function(e,t,n,s,a){(a=t.createElement…" at bounding box center [769, 271] width 549 height 104
click at [111, 343] on div "Integrations" at bounding box center [101, 342] width 113 height 15
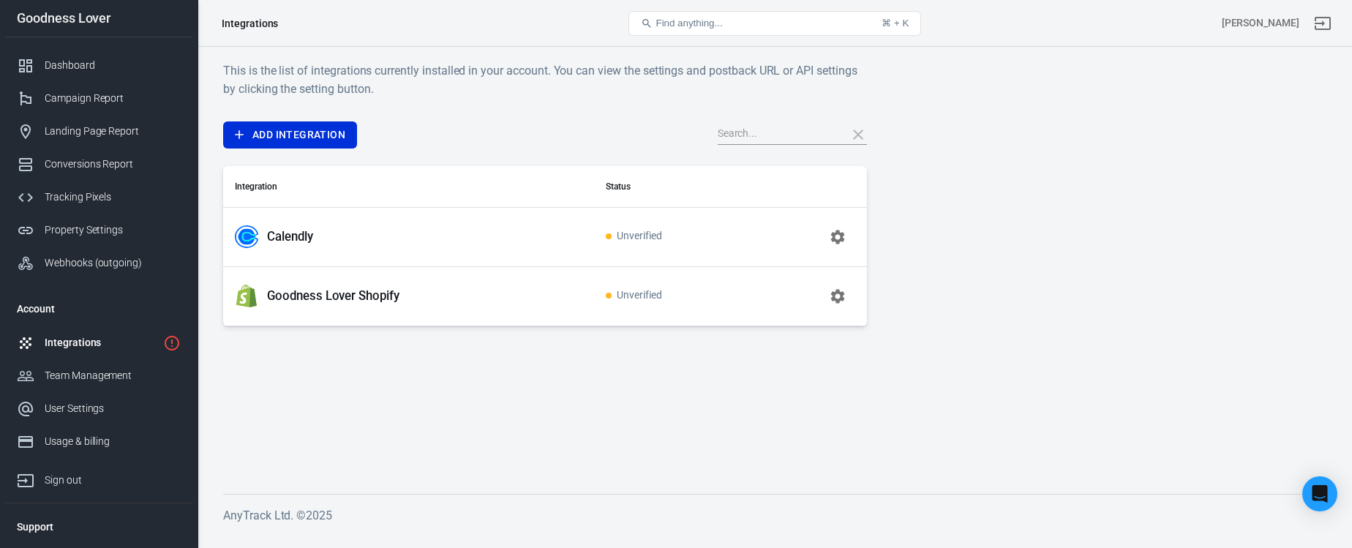
click at [645, 297] on span "Unverified" at bounding box center [634, 296] width 56 height 12
click at [834, 298] on icon "button" at bounding box center [838, 296] width 14 height 14
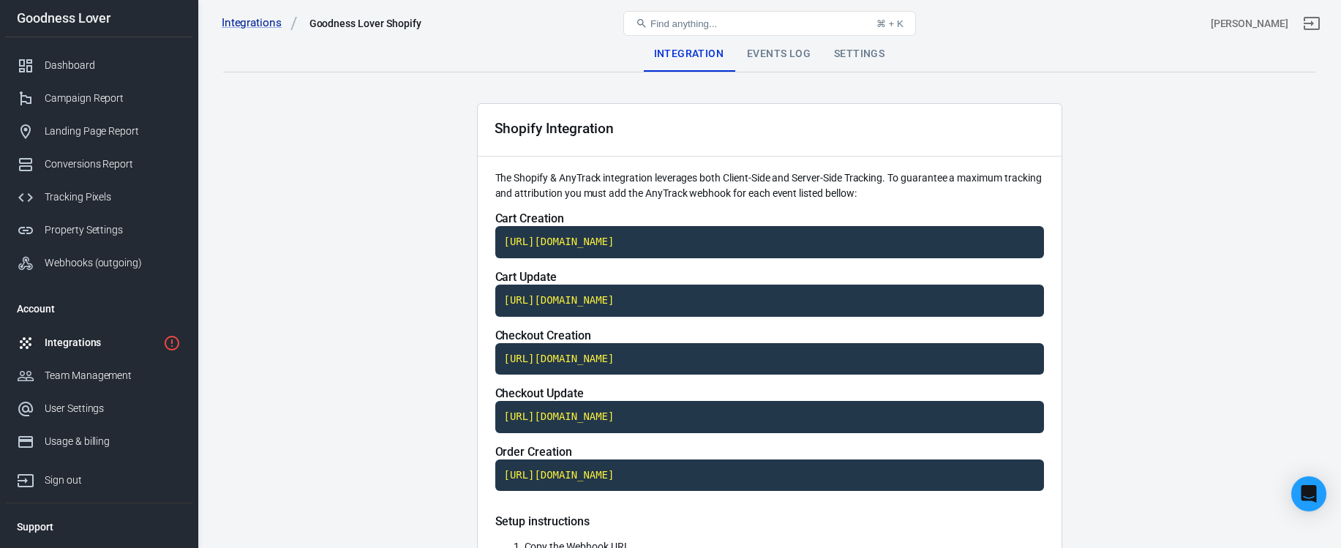
click at [776, 54] on div "Events Log" at bounding box center [778, 54] width 87 height 35
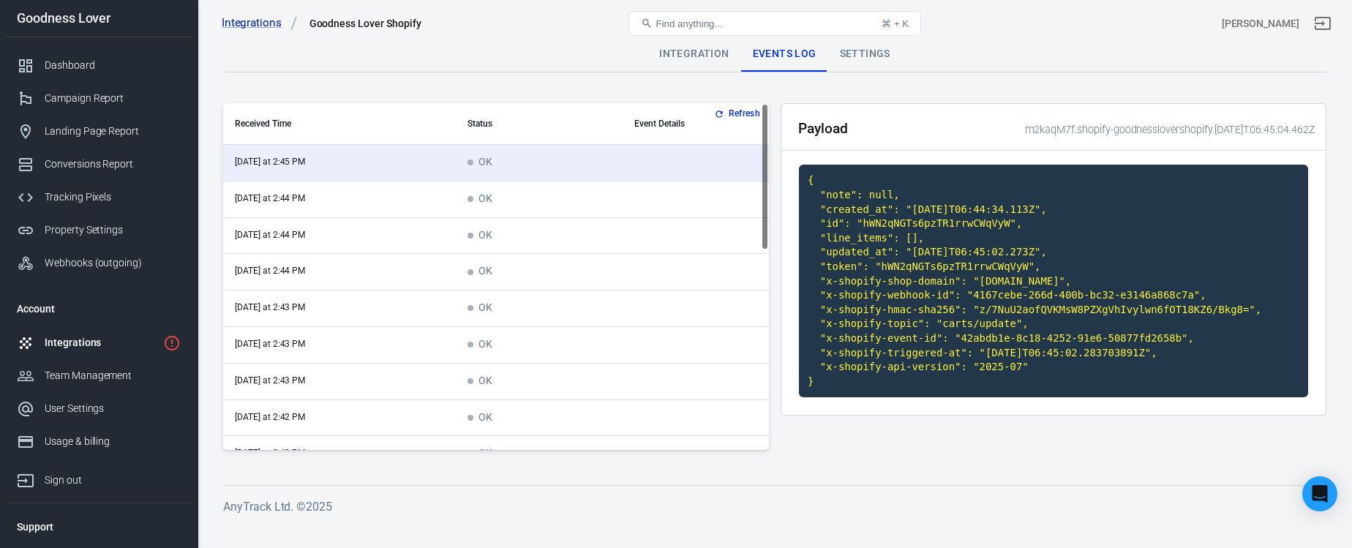
click at [727, 110] on button "Refresh" at bounding box center [738, 113] width 55 height 15
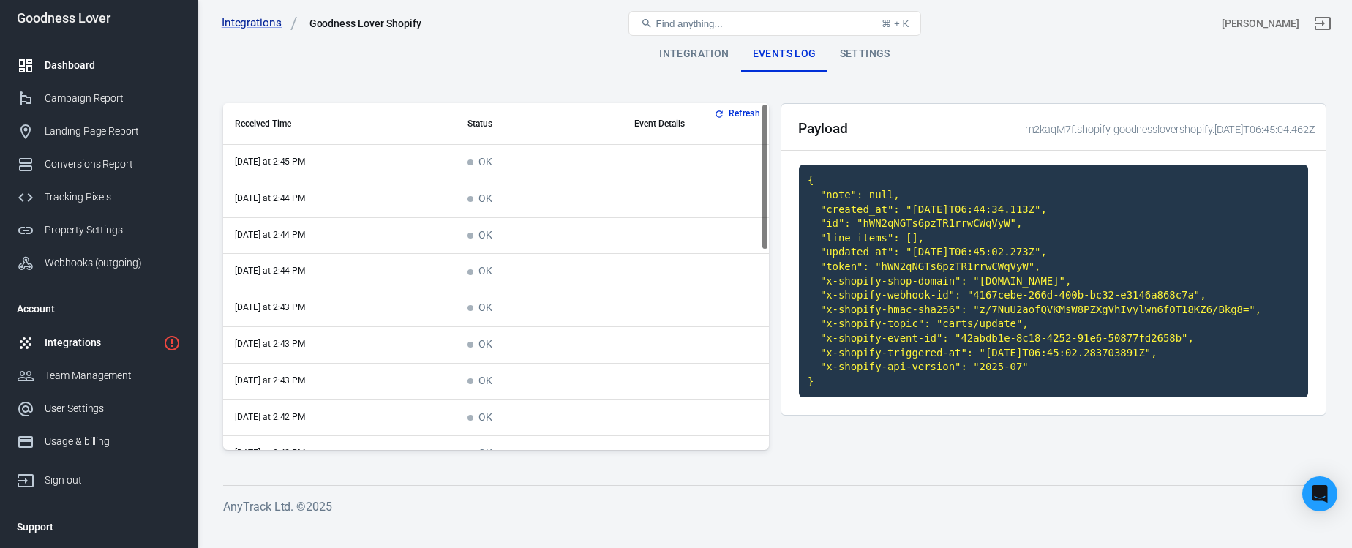
click at [76, 56] on link "Dashboard" at bounding box center [98, 65] width 187 height 33
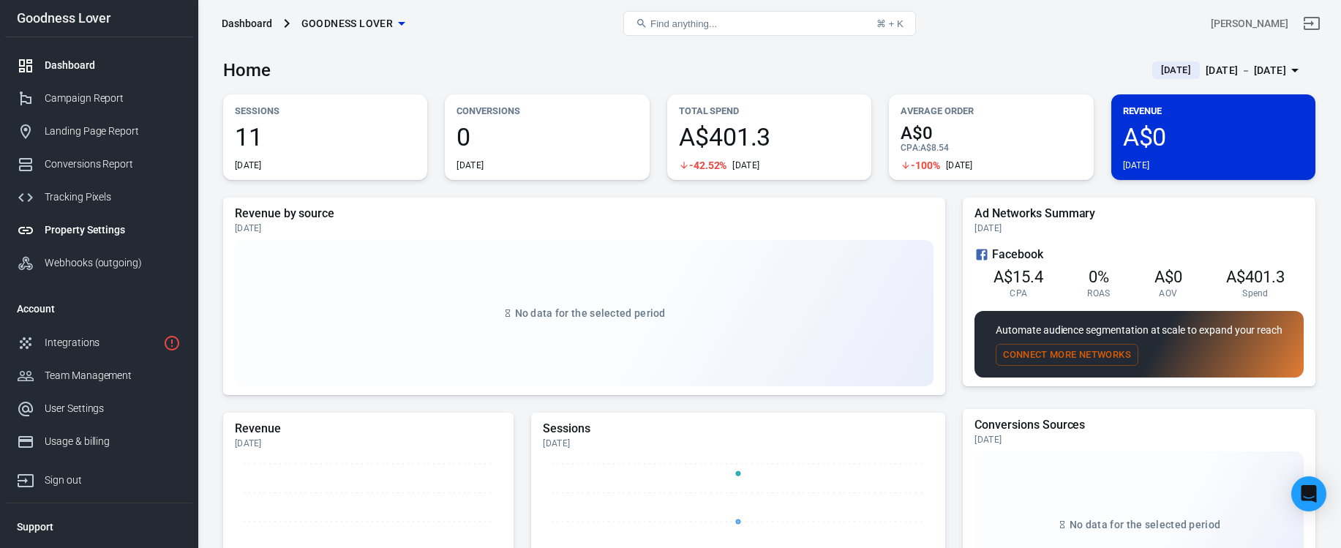
click at [118, 236] on div "Property Settings" at bounding box center [113, 229] width 136 height 15
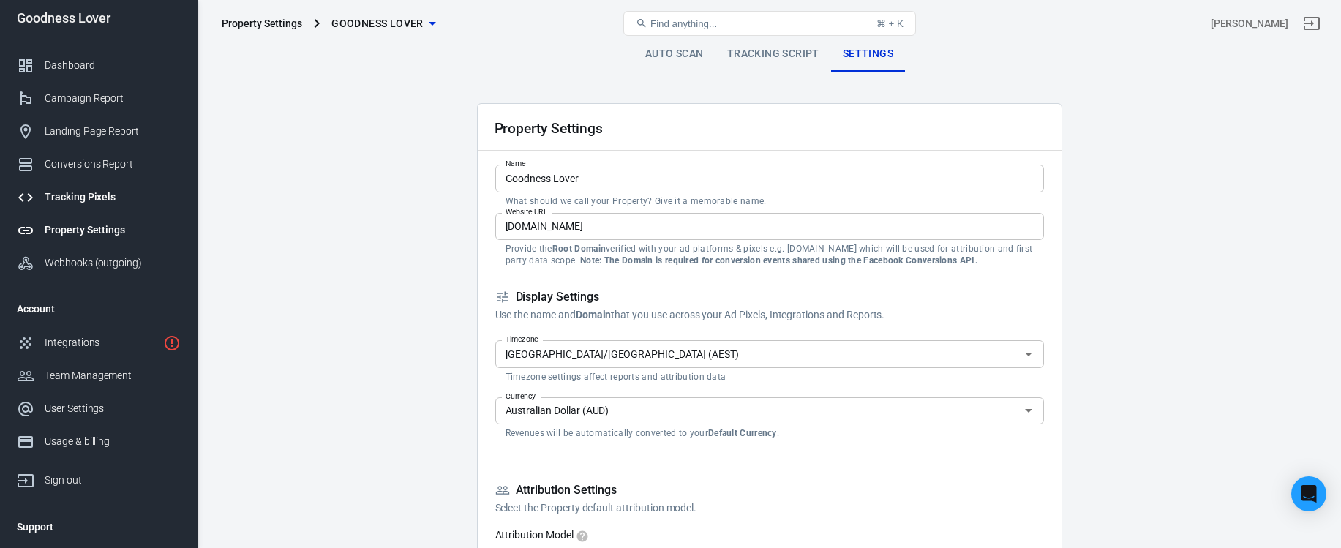
click at [97, 192] on div "Tracking Pixels" at bounding box center [113, 197] width 136 height 15
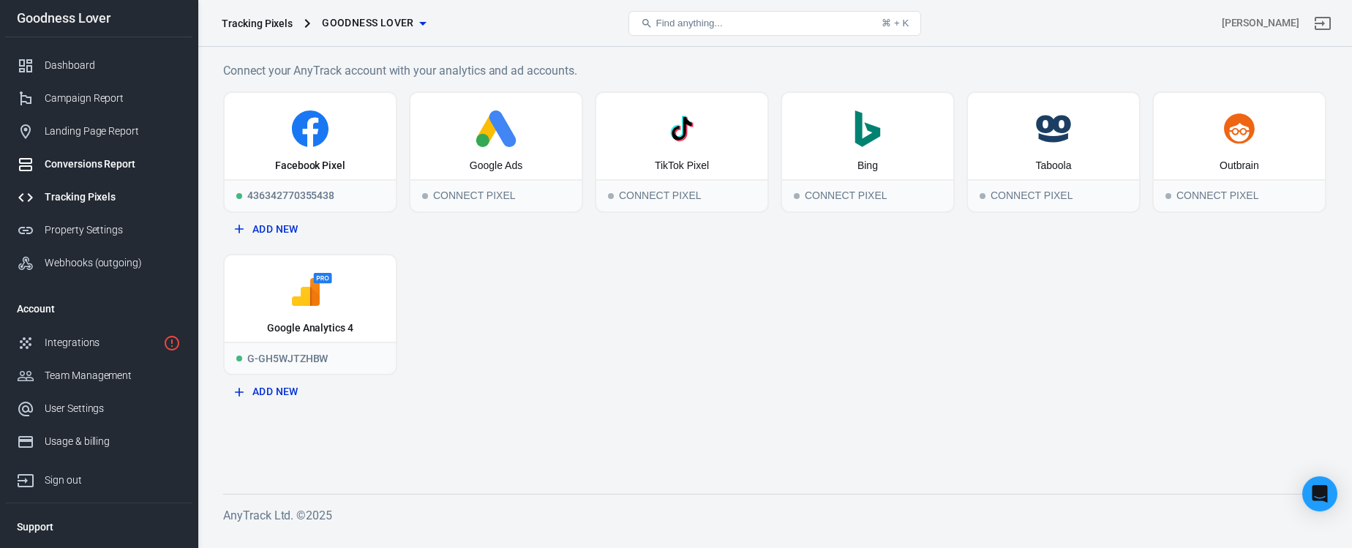
click at [108, 154] on link "Conversions Report" at bounding box center [98, 164] width 187 height 33
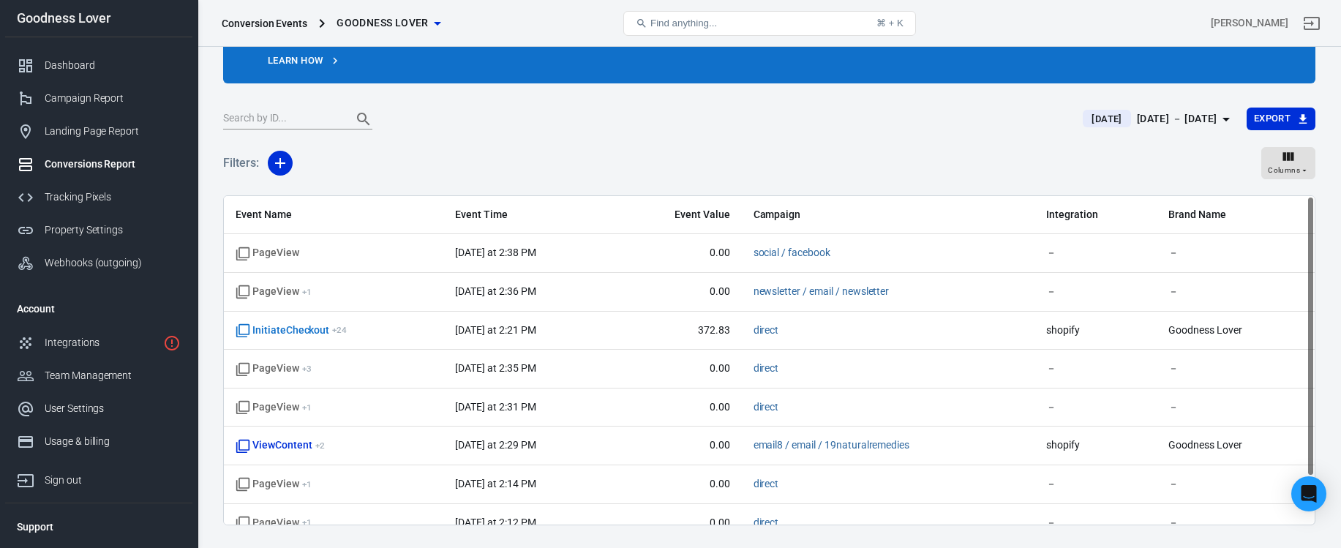
scroll to position [122, 0]
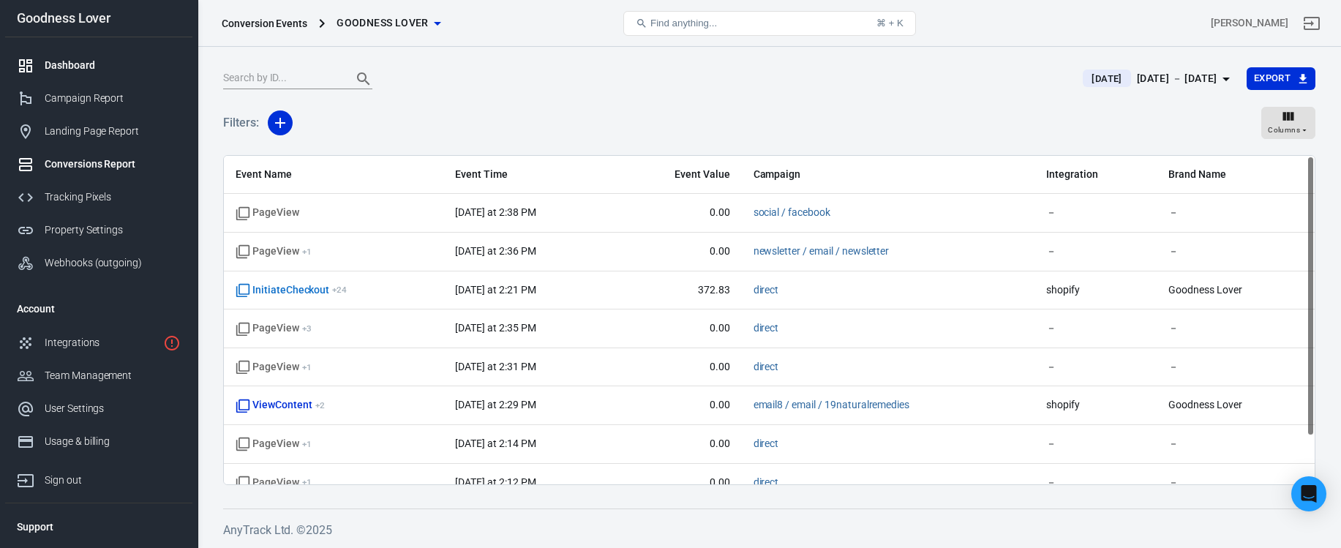
click at [89, 49] on link "Dashboard" at bounding box center [98, 65] width 187 height 33
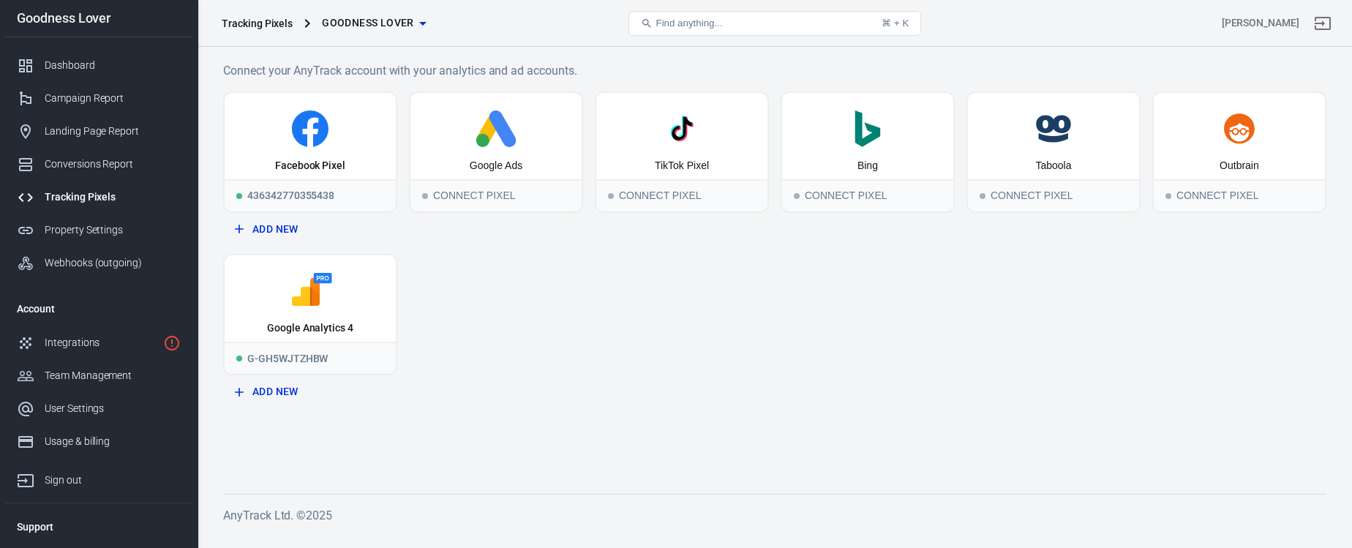
click at [487, 320] on div "Facebook Pixel 436342770355438 Add New Google Ads Connect Pixel TikTok Pixel Co…" at bounding box center [774, 248] width 1103 height 314
click at [106, 403] on div "User Settings" at bounding box center [113, 408] width 136 height 15
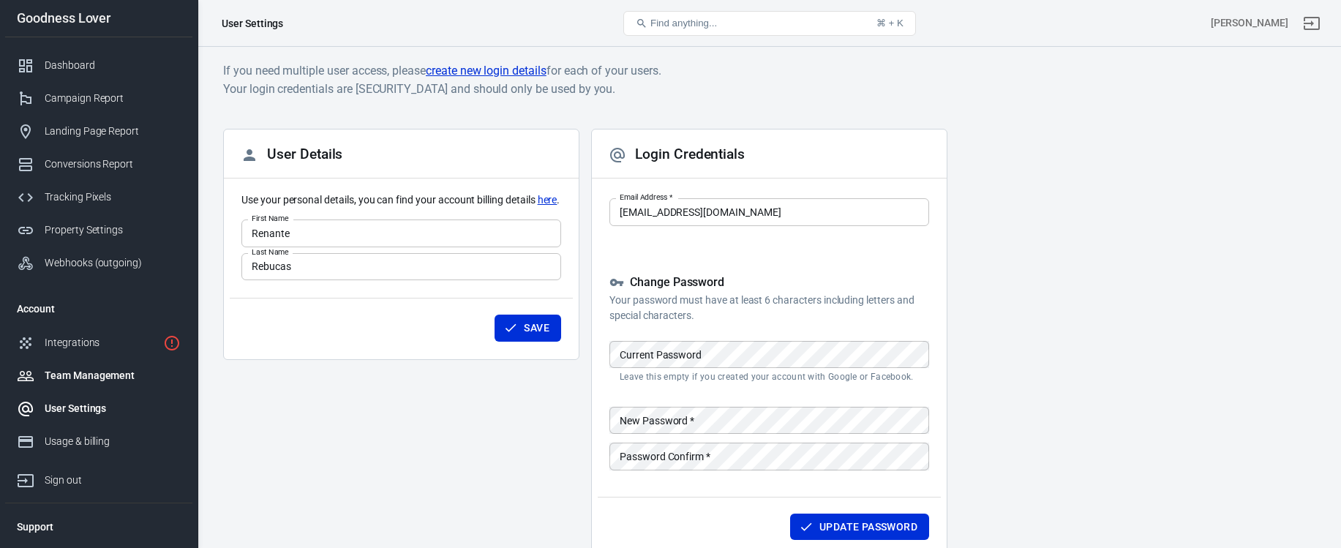
click at [113, 376] on div "Team Management" at bounding box center [113, 375] width 136 height 15
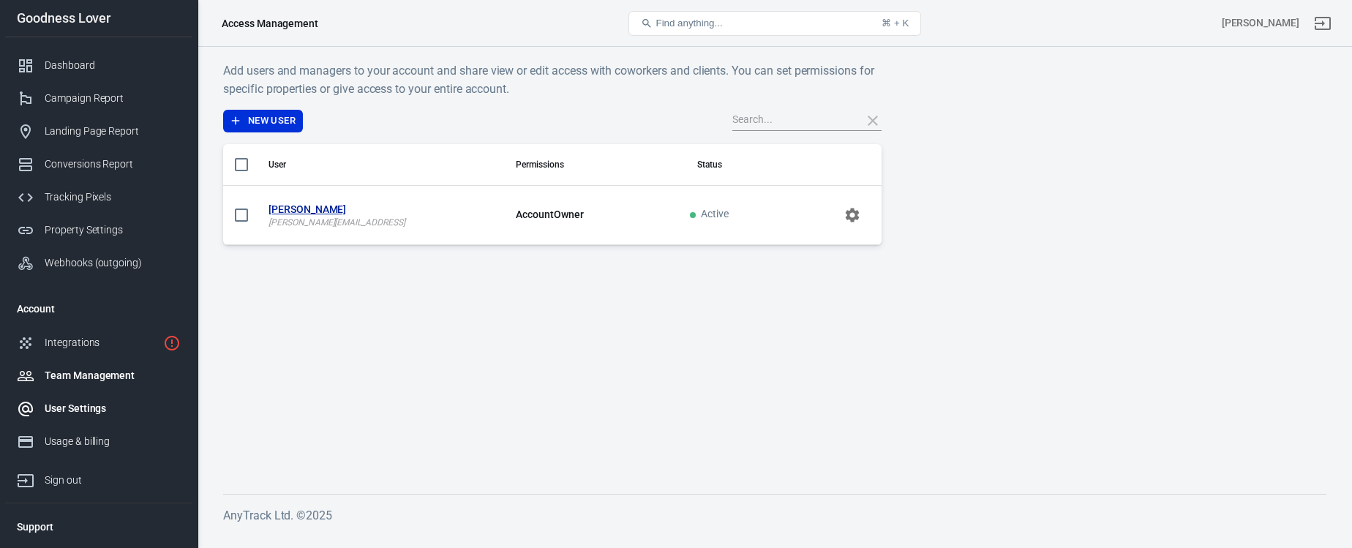
click at [103, 411] on div "User Settings" at bounding box center [113, 408] width 136 height 15
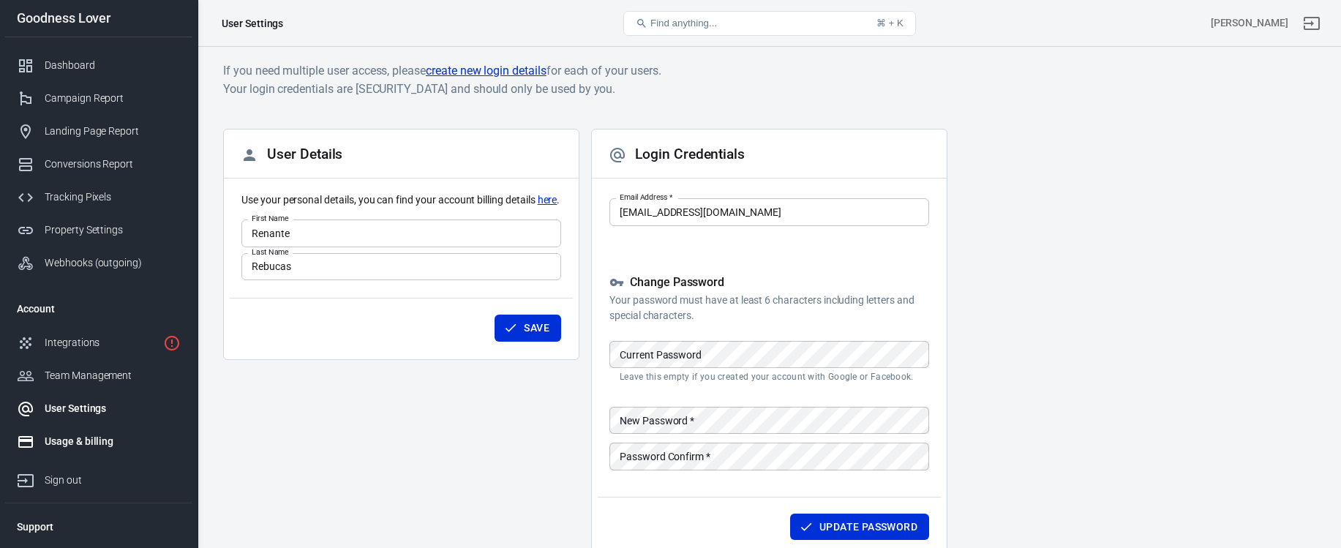
click at [92, 443] on div "Usage & billing" at bounding box center [113, 441] width 136 height 15
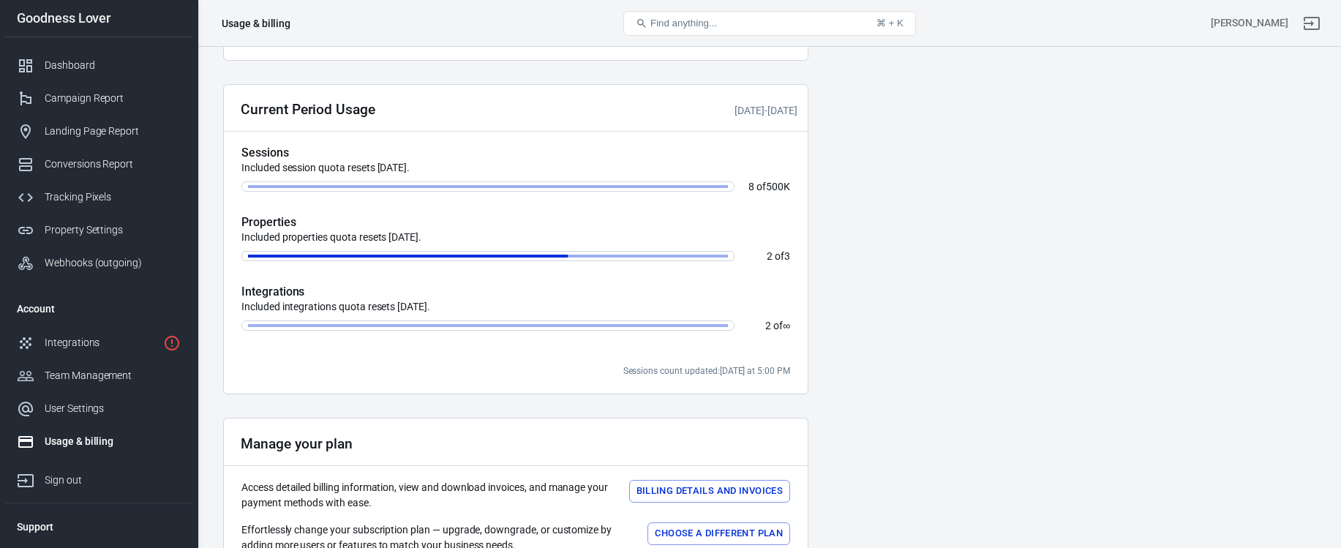
scroll to position [345, 0]
click at [106, 231] on div "Property Settings" at bounding box center [113, 229] width 136 height 15
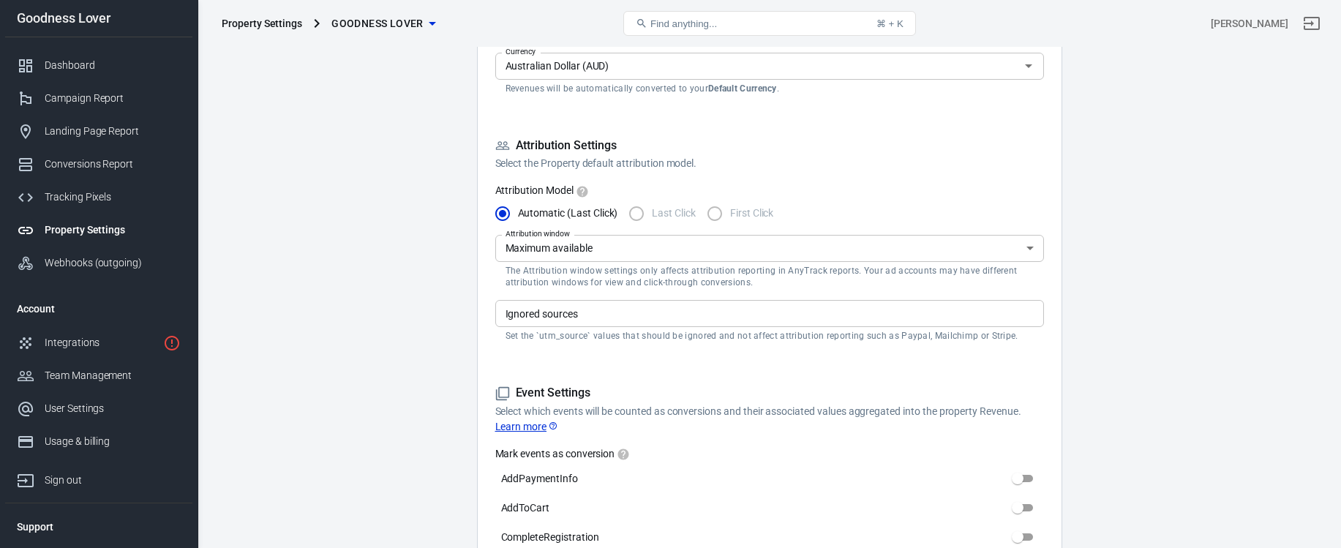
click at [420, 31] on span "Goodness Lover" at bounding box center [377, 24] width 92 height 18
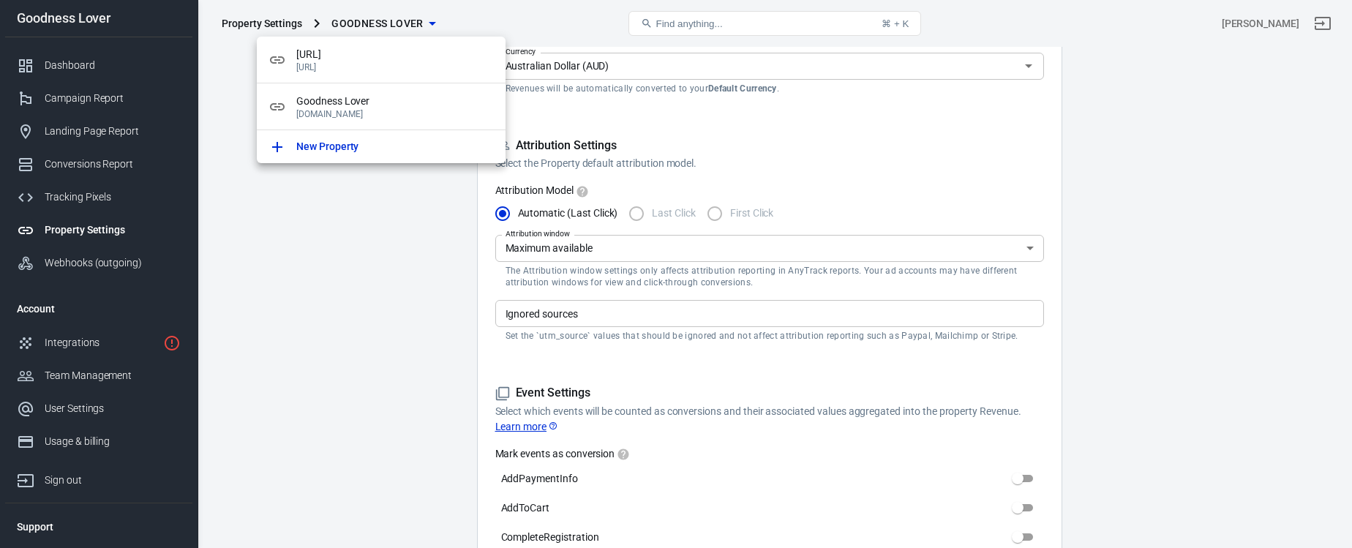
click at [348, 299] on div at bounding box center [676, 274] width 1352 height 548
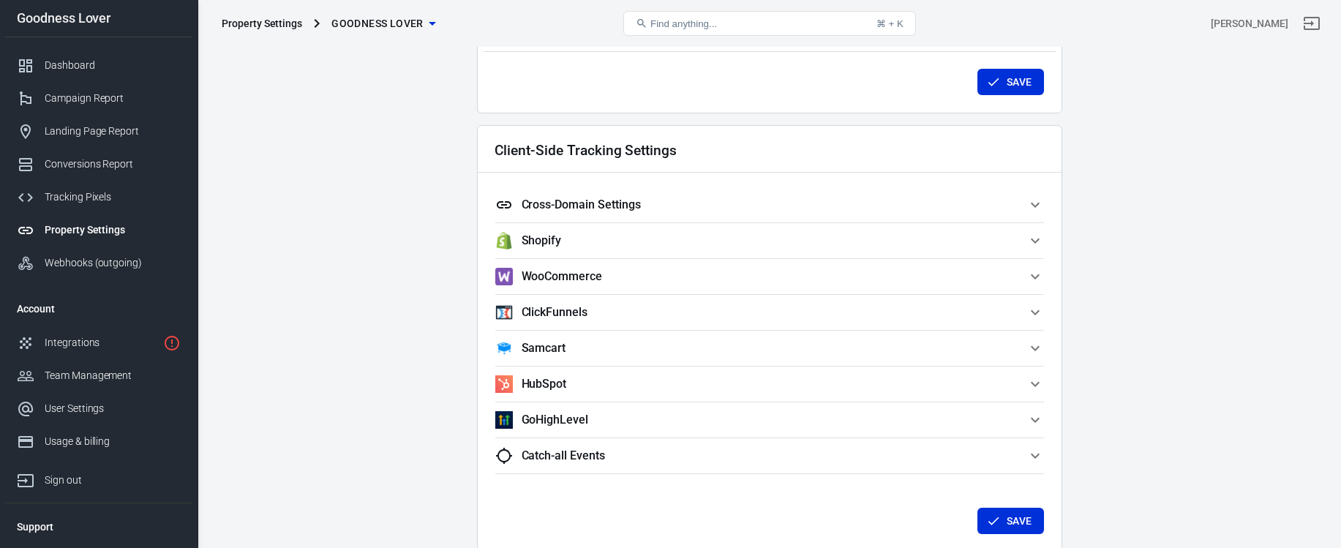
scroll to position [1416, 0]
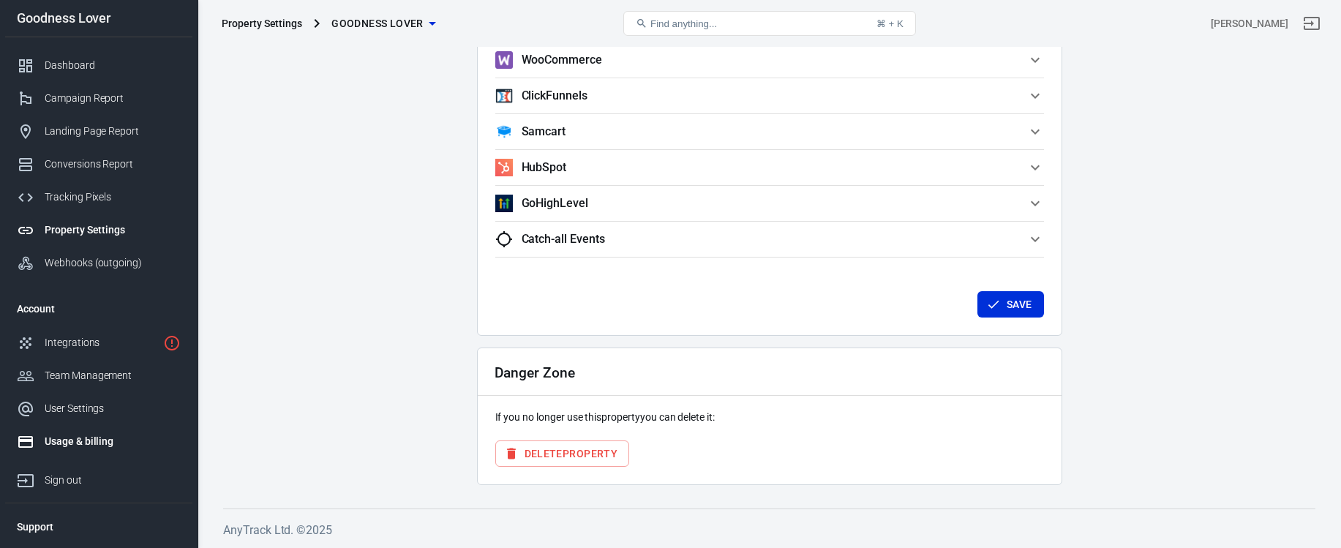
click at [93, 439] on div "Usage & billing" at bounding box center [113, 441] width 136 height 15
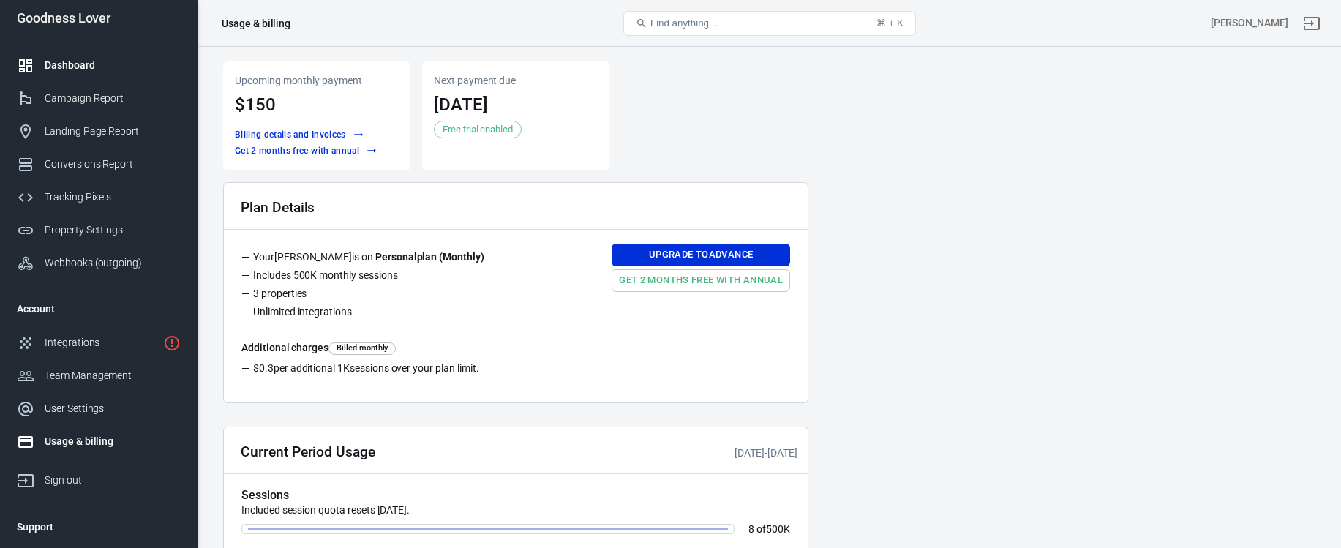
click at [113, 59] on div "Dashboard" at bounding box center [113, 65] width 136 height 15
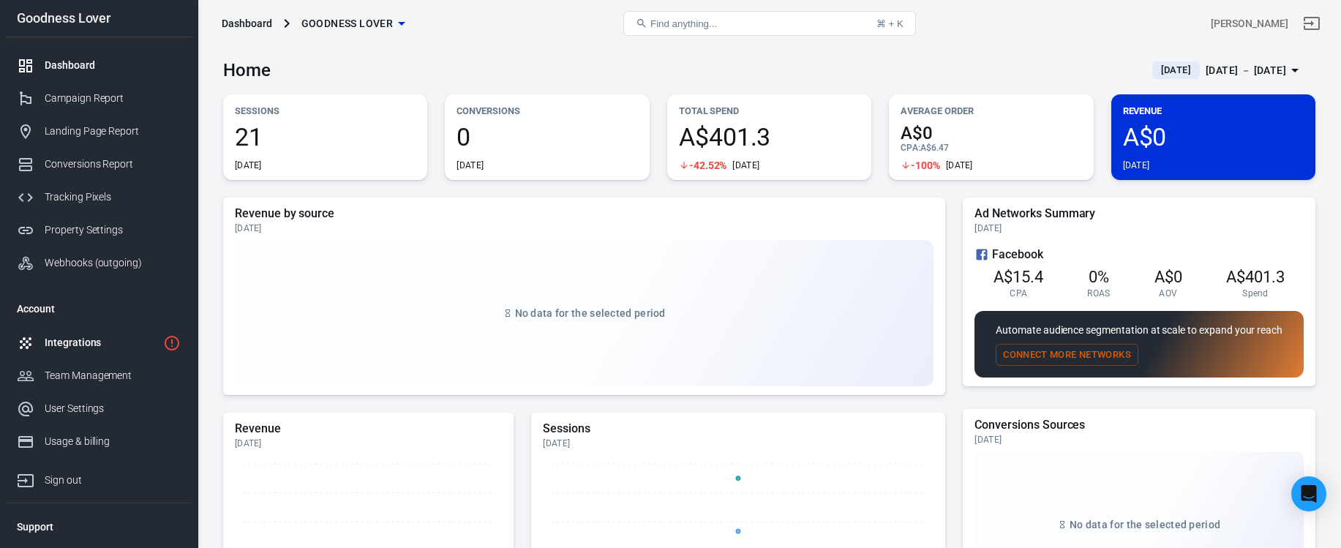
click at [110, 340] on div "Integrations" at bounding box center [101, 342] width 113 height 15
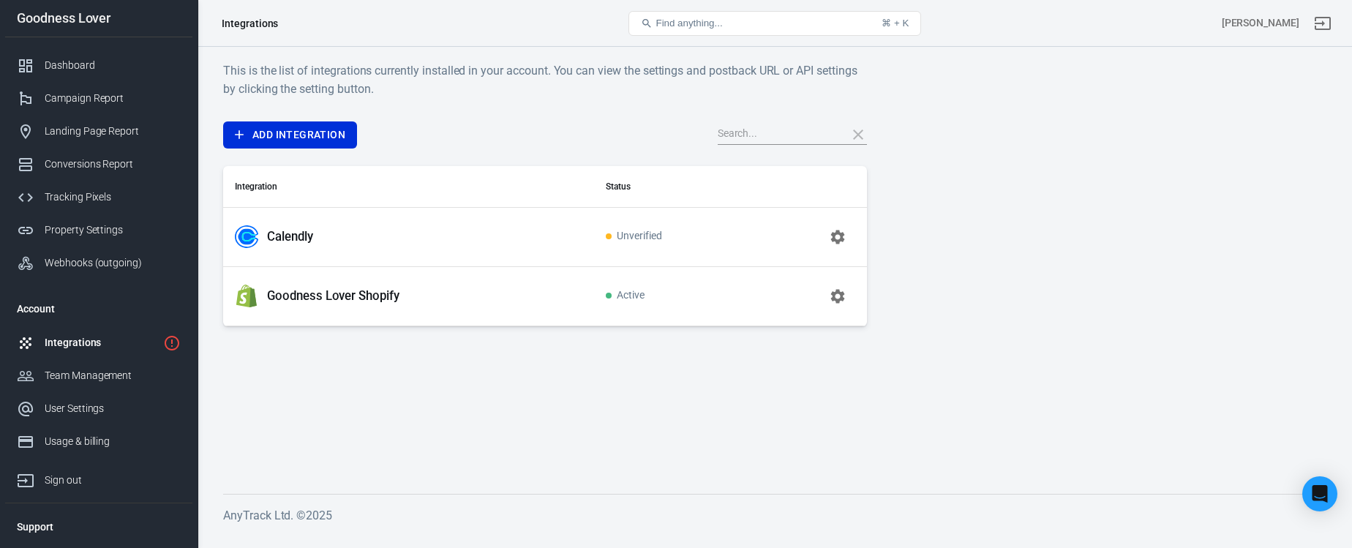
click at [348, 380] on main "This is the list of integrations currently installed in your account. You can v…" at bounding box center [774, 265] width 1103 height 409
